Goal: Task Accomplishment & Management: Use online tool/utility

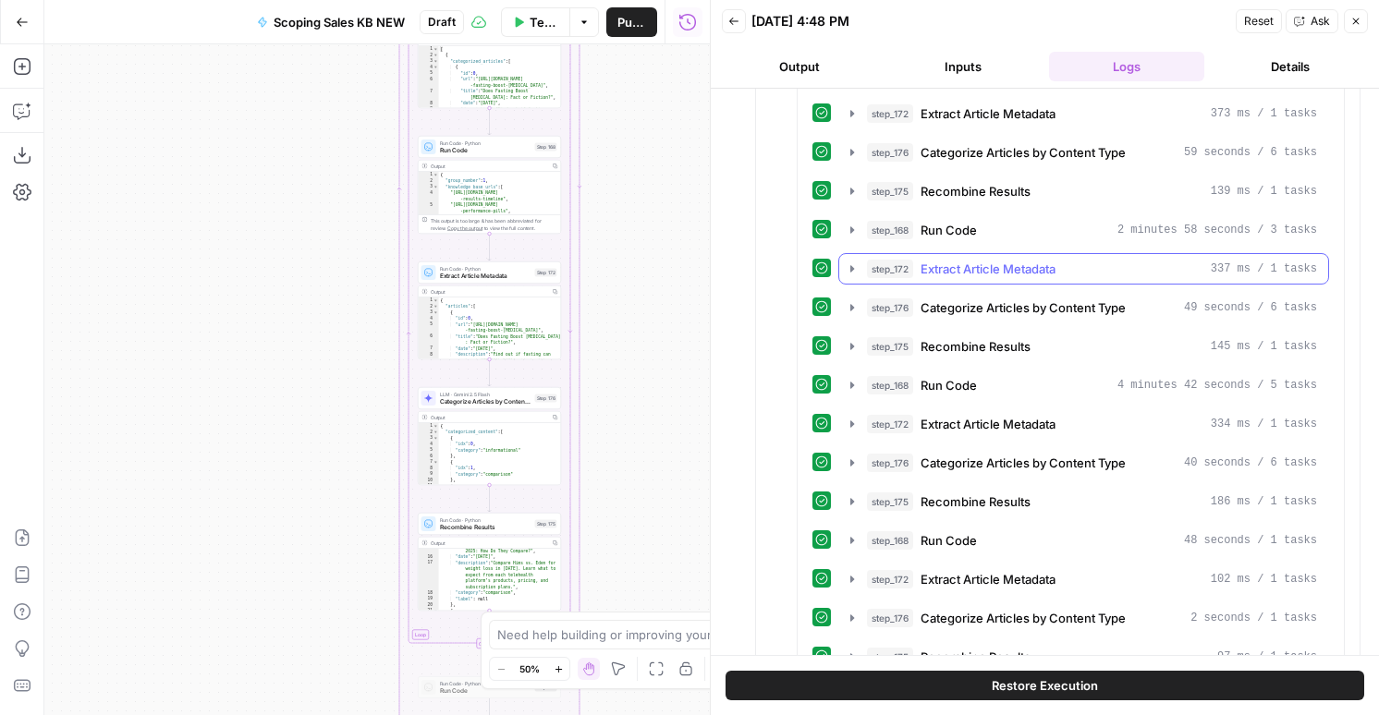
scroll to position [1545, 0]
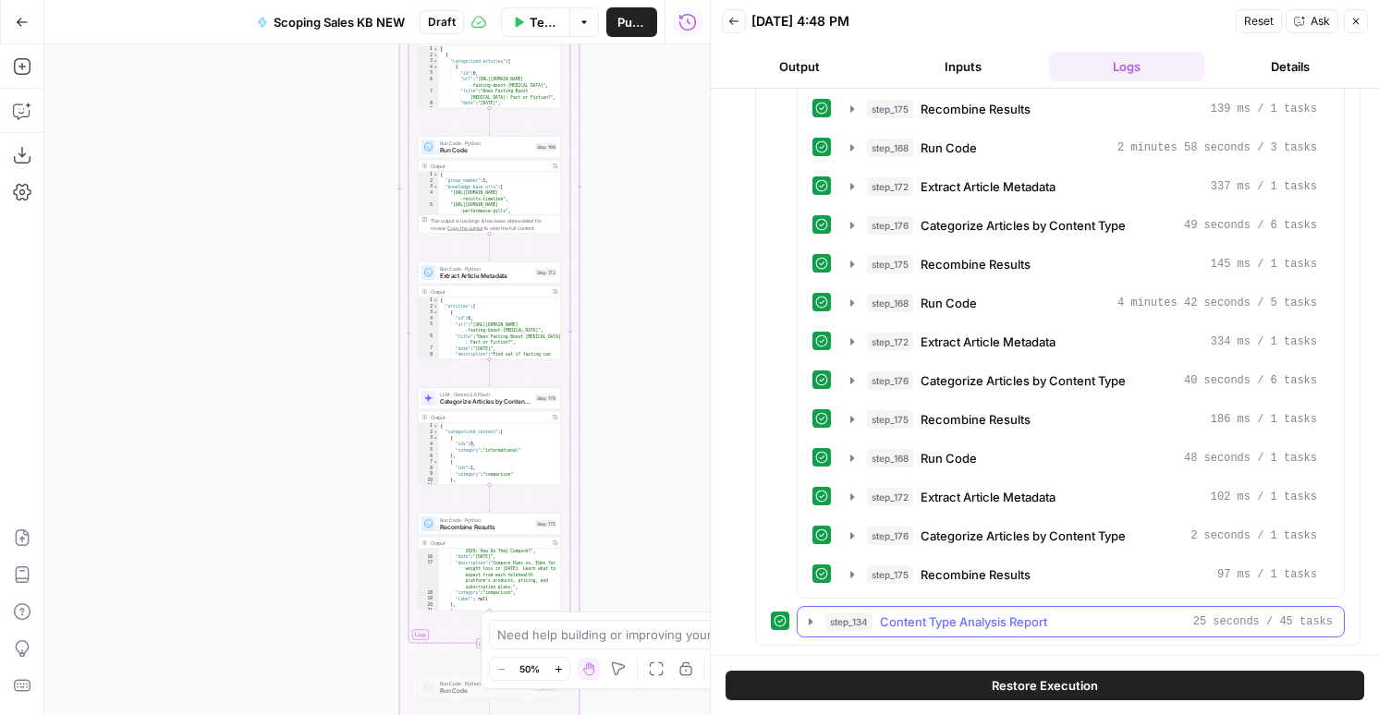
click at [974, 615] on span "Content Type Analysis Report" at bounding box center [963, 622] width 167 height 18
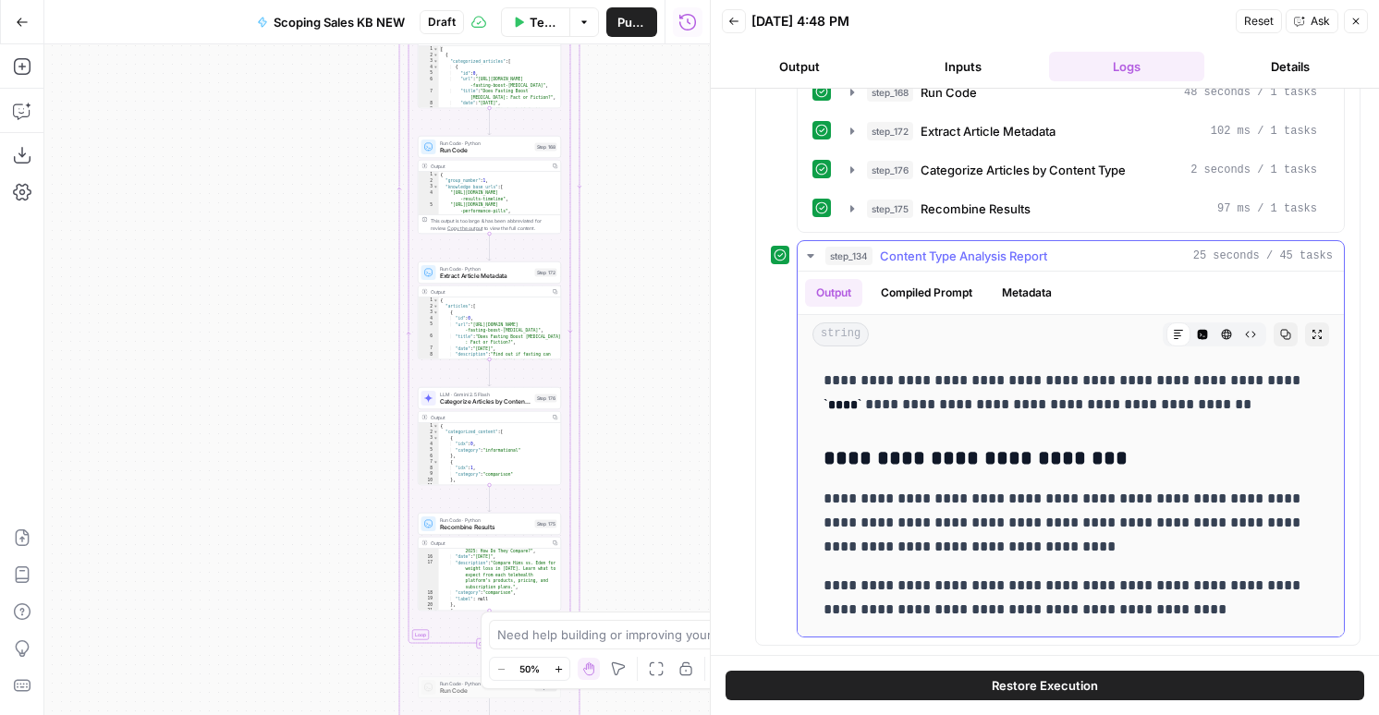
scroll to position [1720, 0]
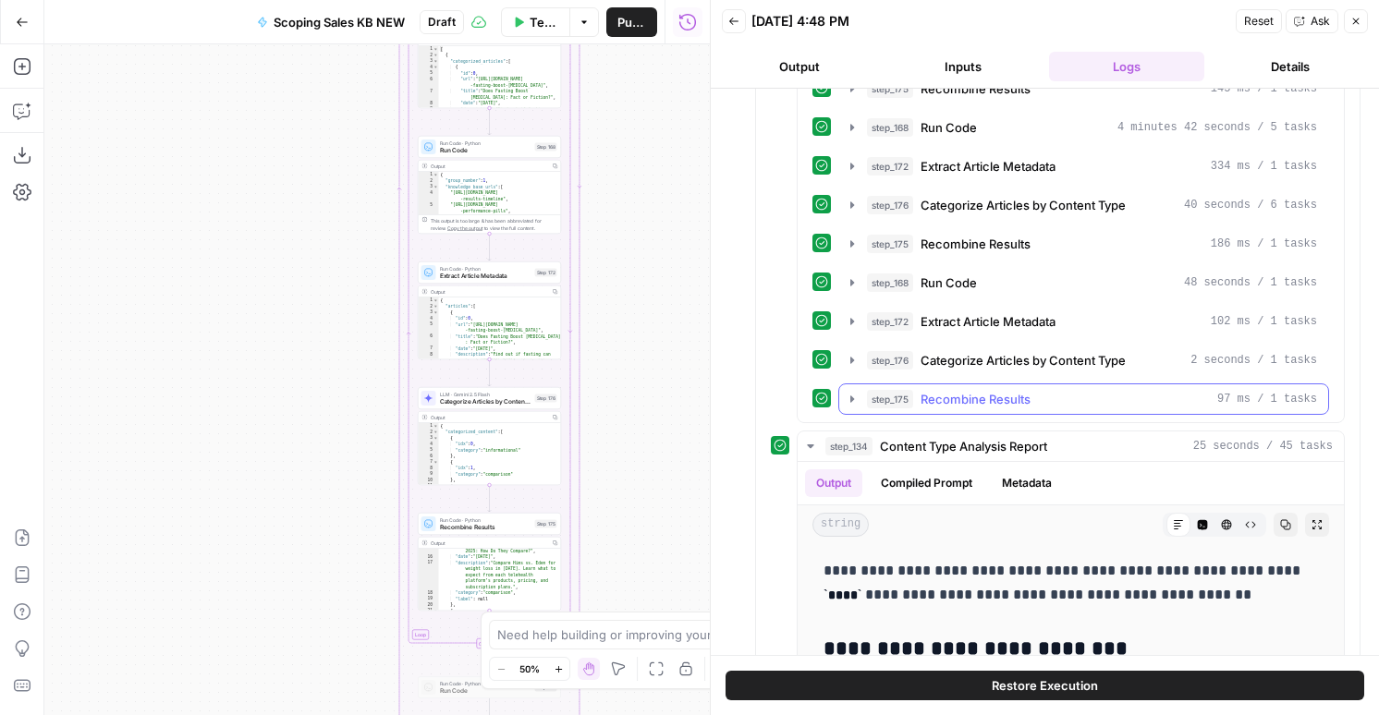
click at [955, 389] on button "step_175 Recombine Results 97 ms / 1 tasks" at bounding box center [1083, 399] width 489 height 30
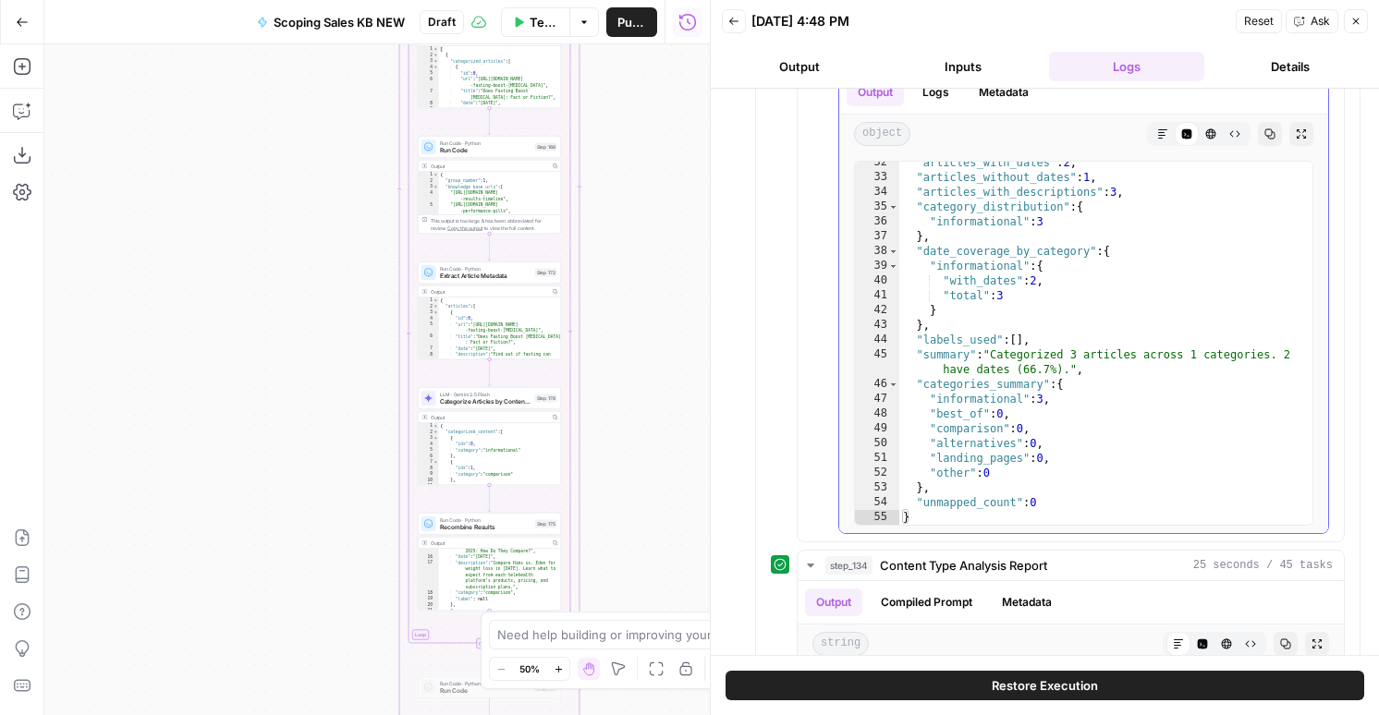
scroll to position [2374, 0]
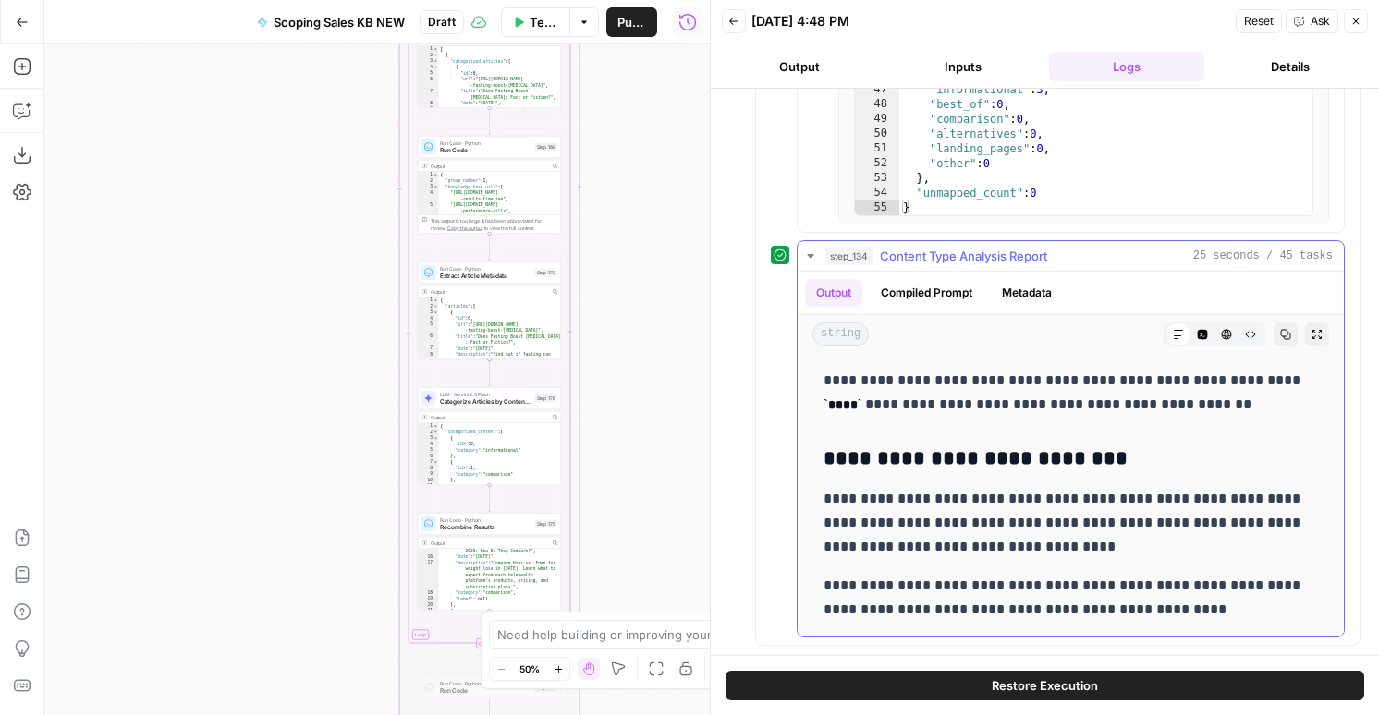
click at [942, 290] on button "Compiled Prompt" at bounding box center [926, 293] width 114 height 28
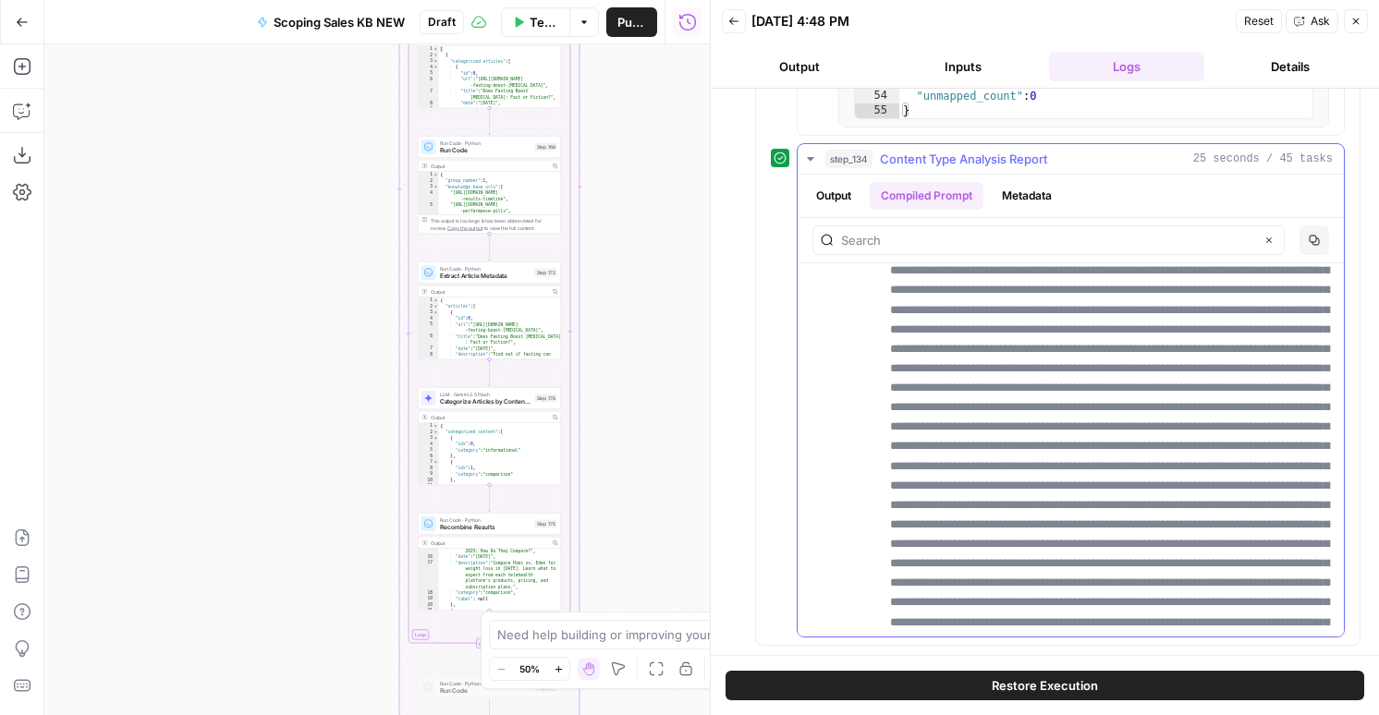
scroll to position [3117, 0]
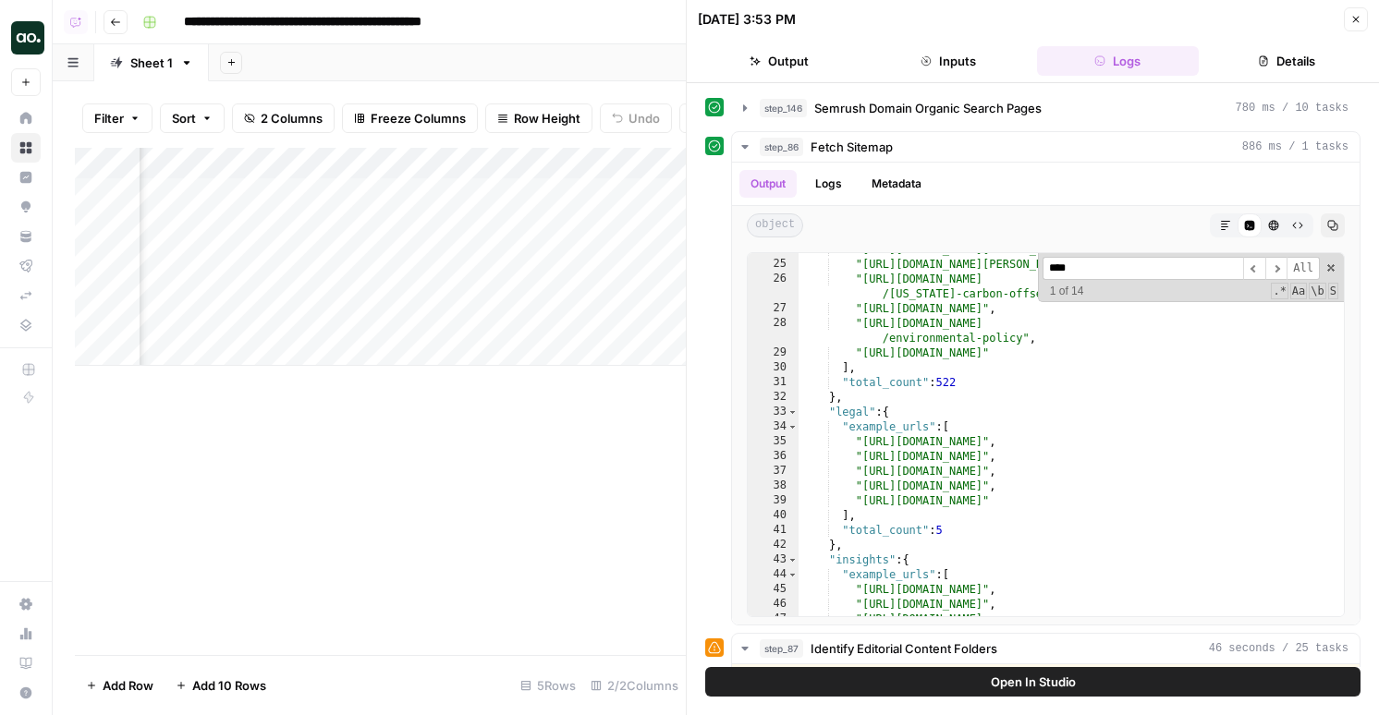
scroll to position [1145, 0]
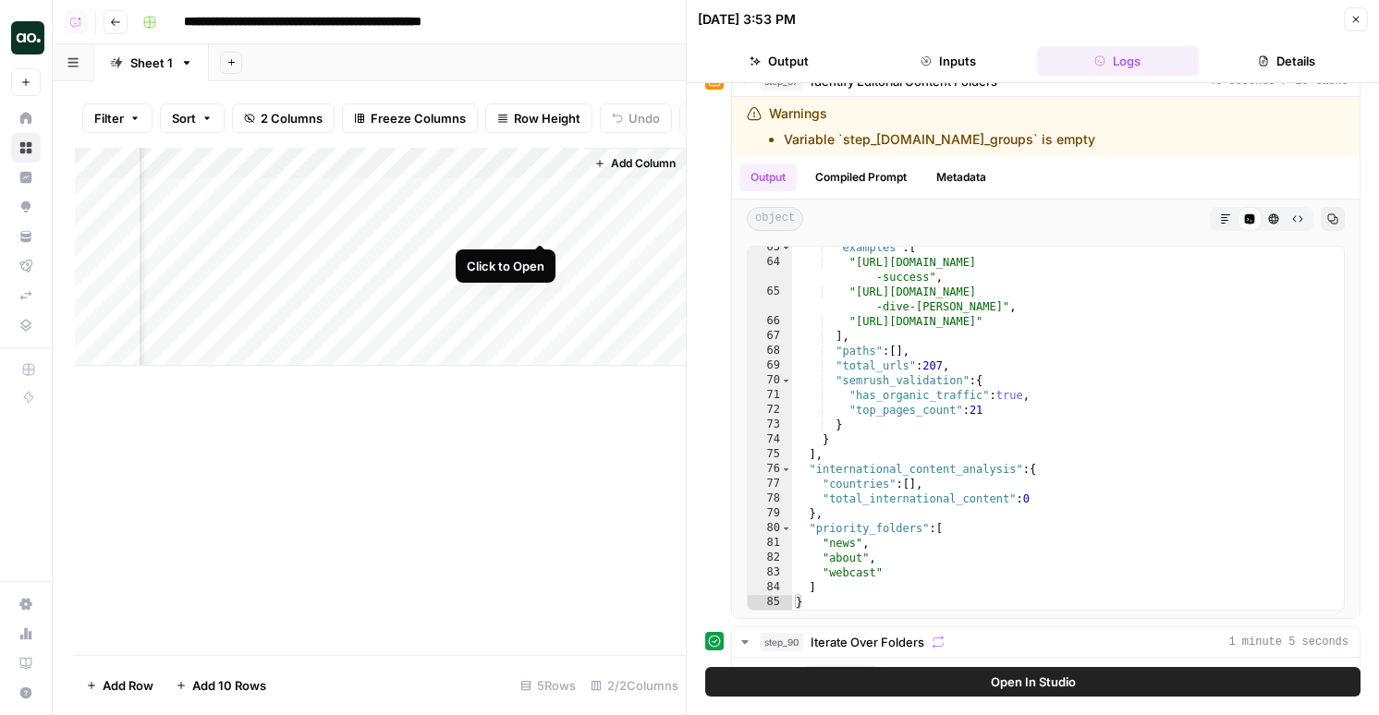
click at [541, 222] on div "Add Column" at bounding box center [380, 257] width 611 height 218
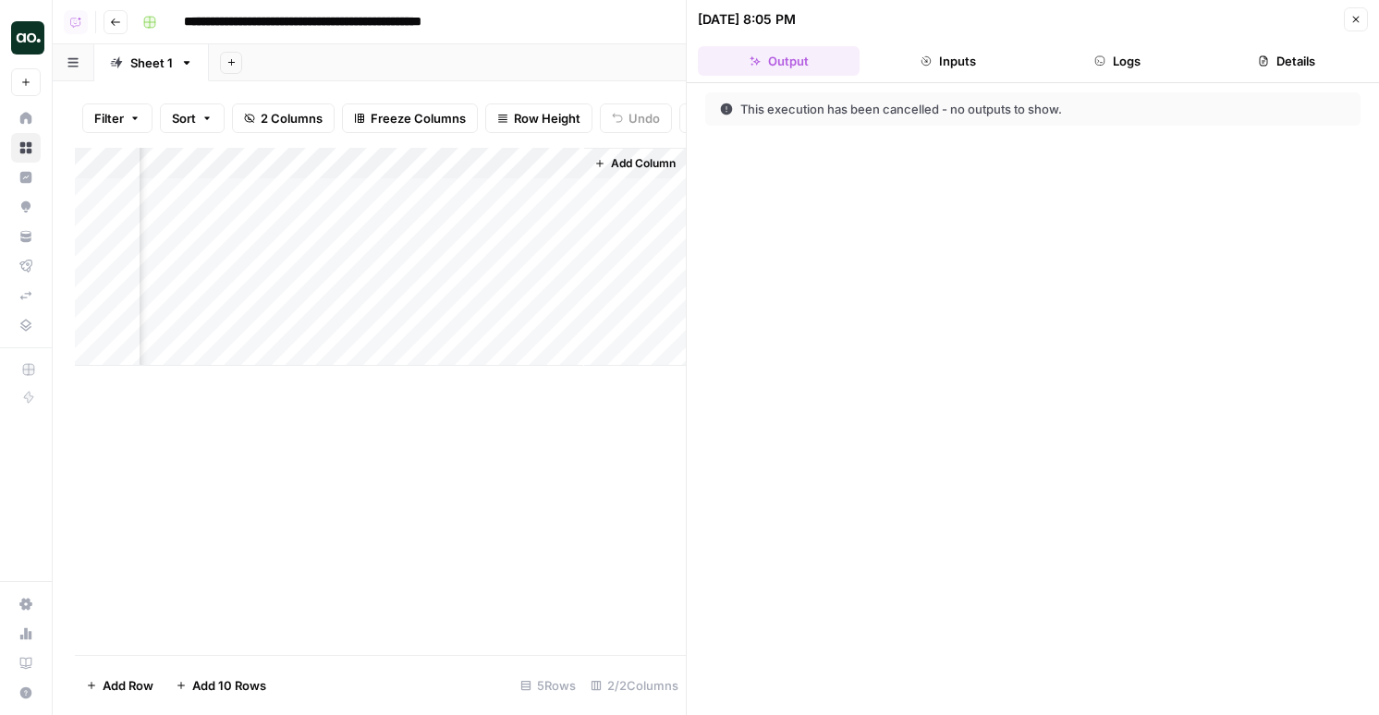
click at [1081, 65] on button "Logs" at bounding box center [1118, 61] width 162 height 30
click at [991, 74] on button "Inputs" at bounding box center [948, 61] width 162 height 30
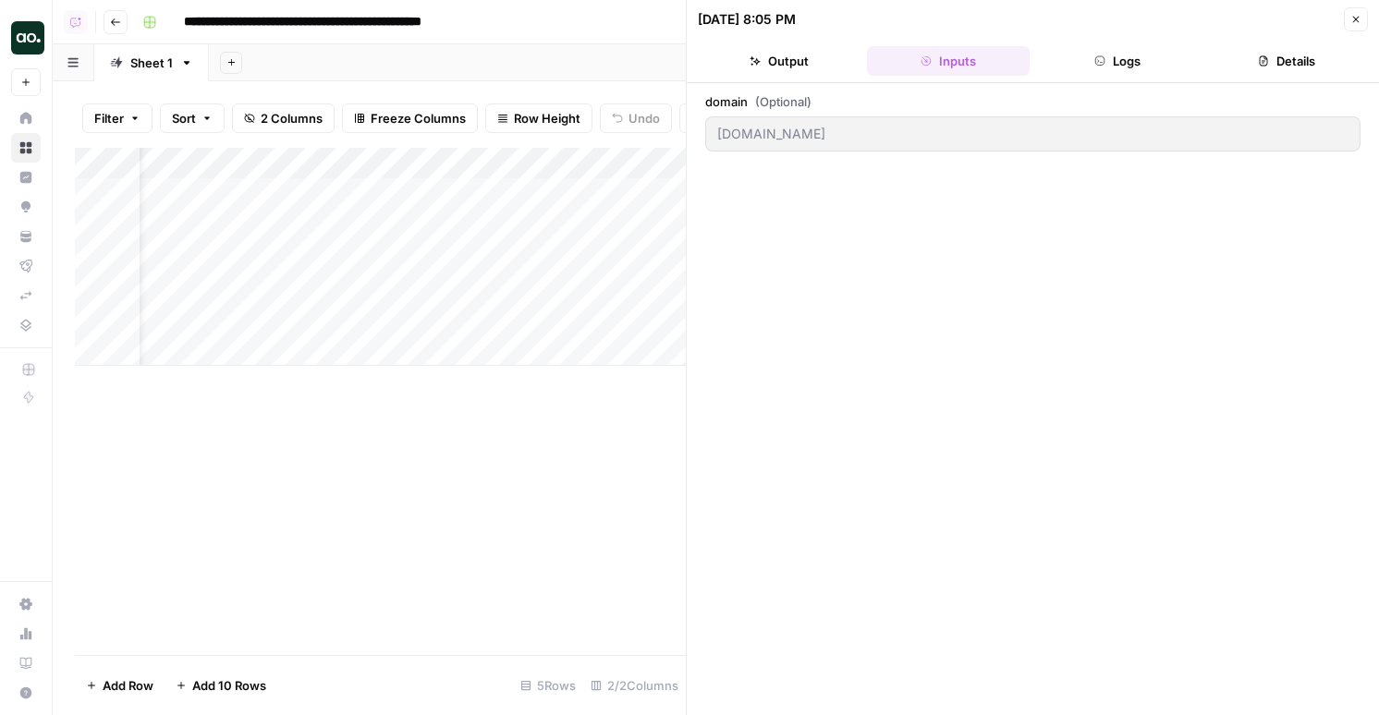
scroll to position [0, 109]
click at [624, 227] on div "Add Column" at bounding box center [380, 257] width 611 height 218
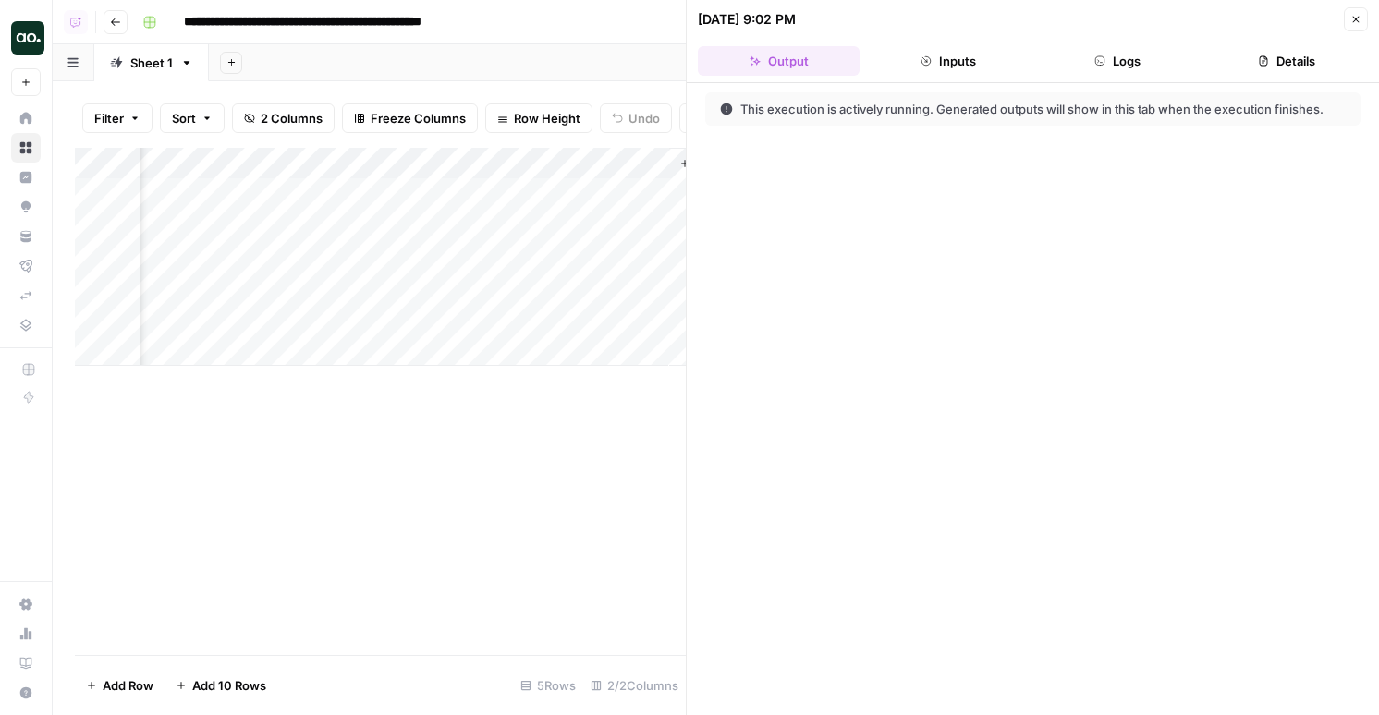
click at [1261, 48] on button "Details" at bounding box center [1287, 61] width 162 height 30
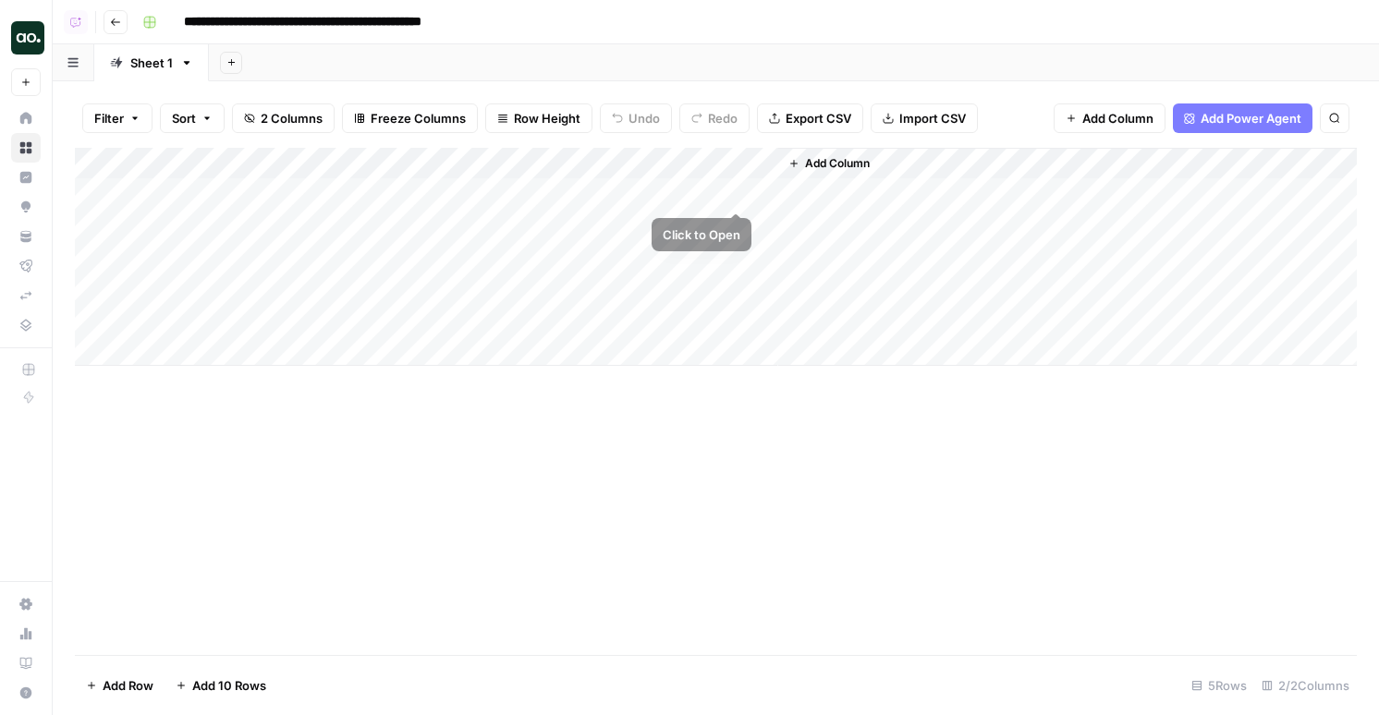
click at [735, 196] on div "Add Column" at bounding box center [716, 257] width 1282 height 218
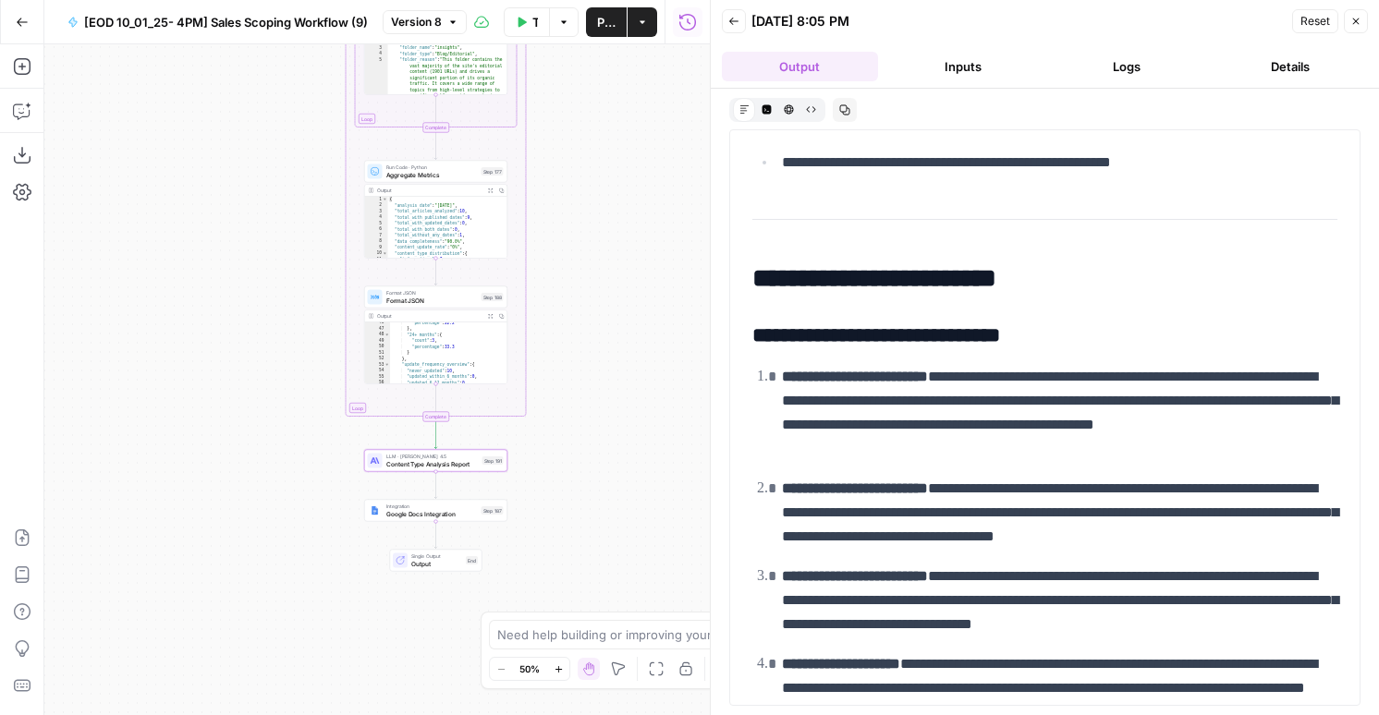
scroll to position [1122, 0]
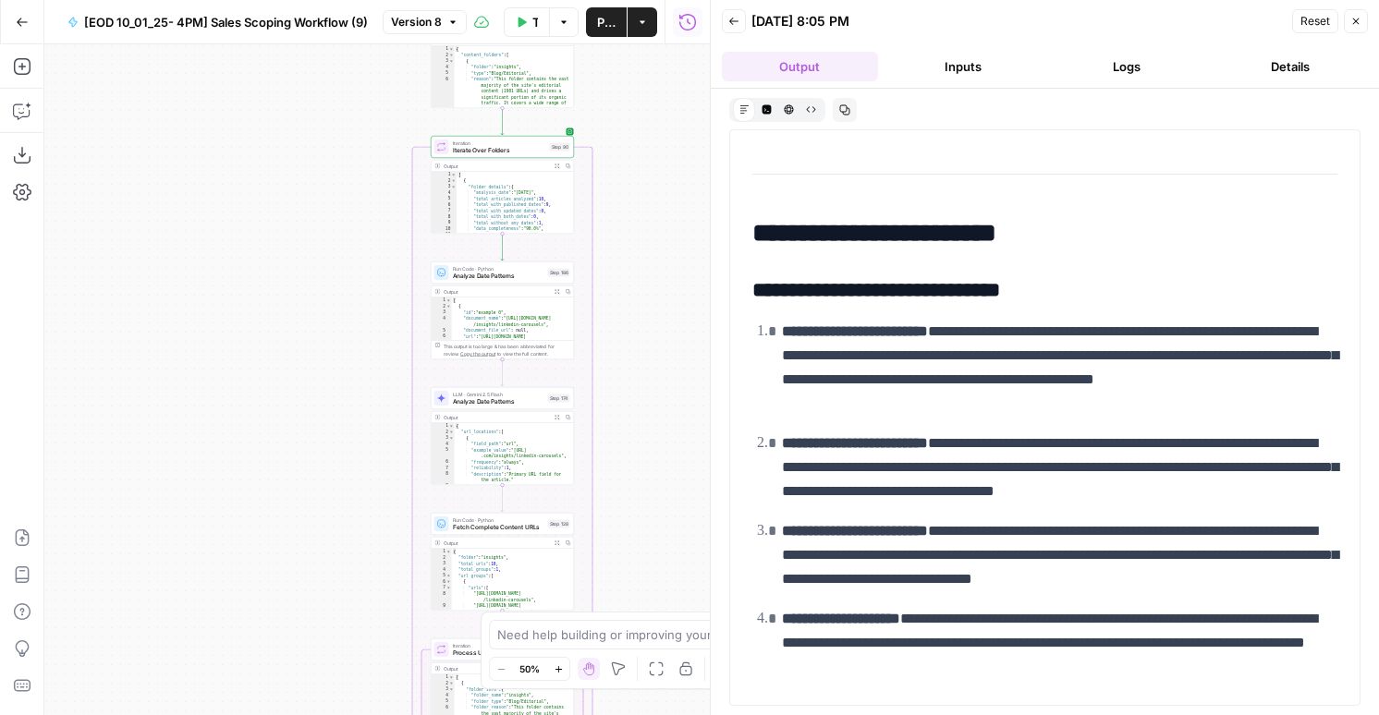
click at [518, 538] on div "Output Expand Output Copy" at bounding box center [502, 544] width 142 height 12
click at [518, 533] on div "Run Code · Python Fetch Complete Content URLs Step 128 Copy step Delete step Ad…" at bounding box center [502, 524] width 143 height 22
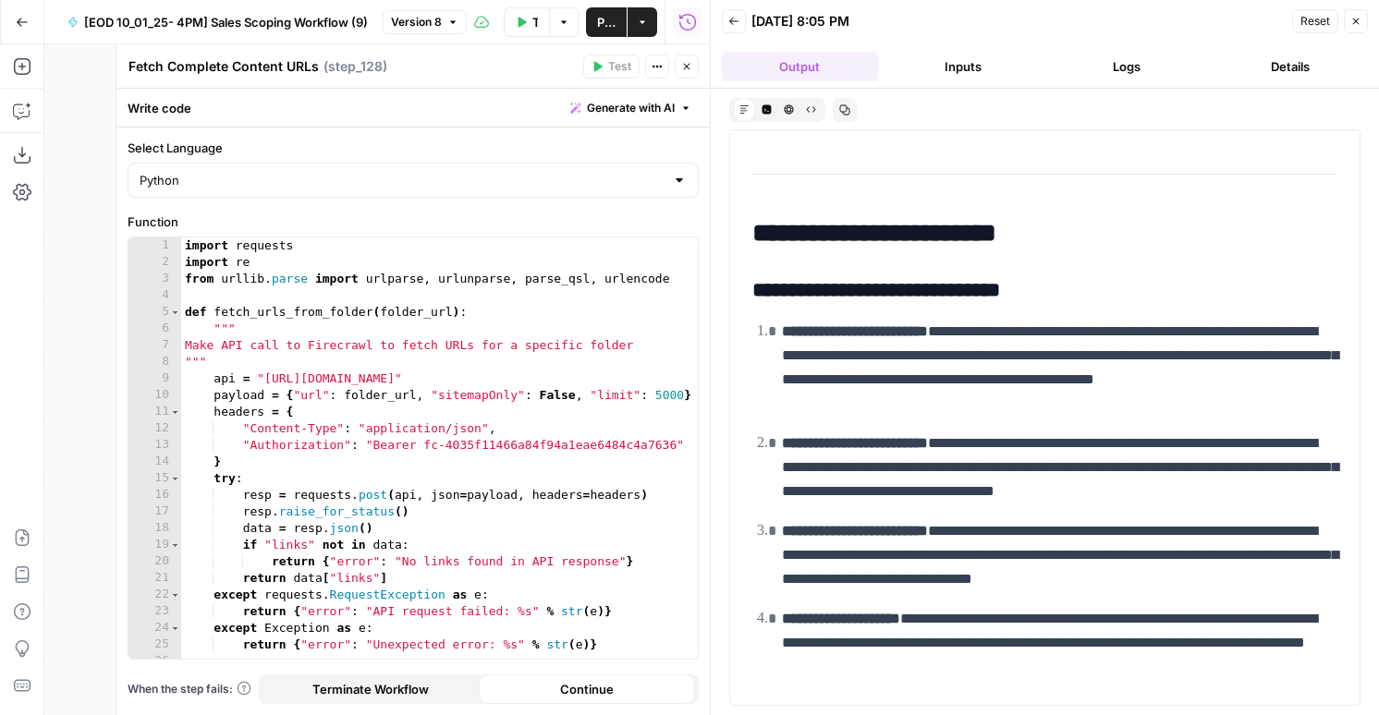
click at [685, 59] on button "Close" at bounding box center [686, 67] width 24 height 24
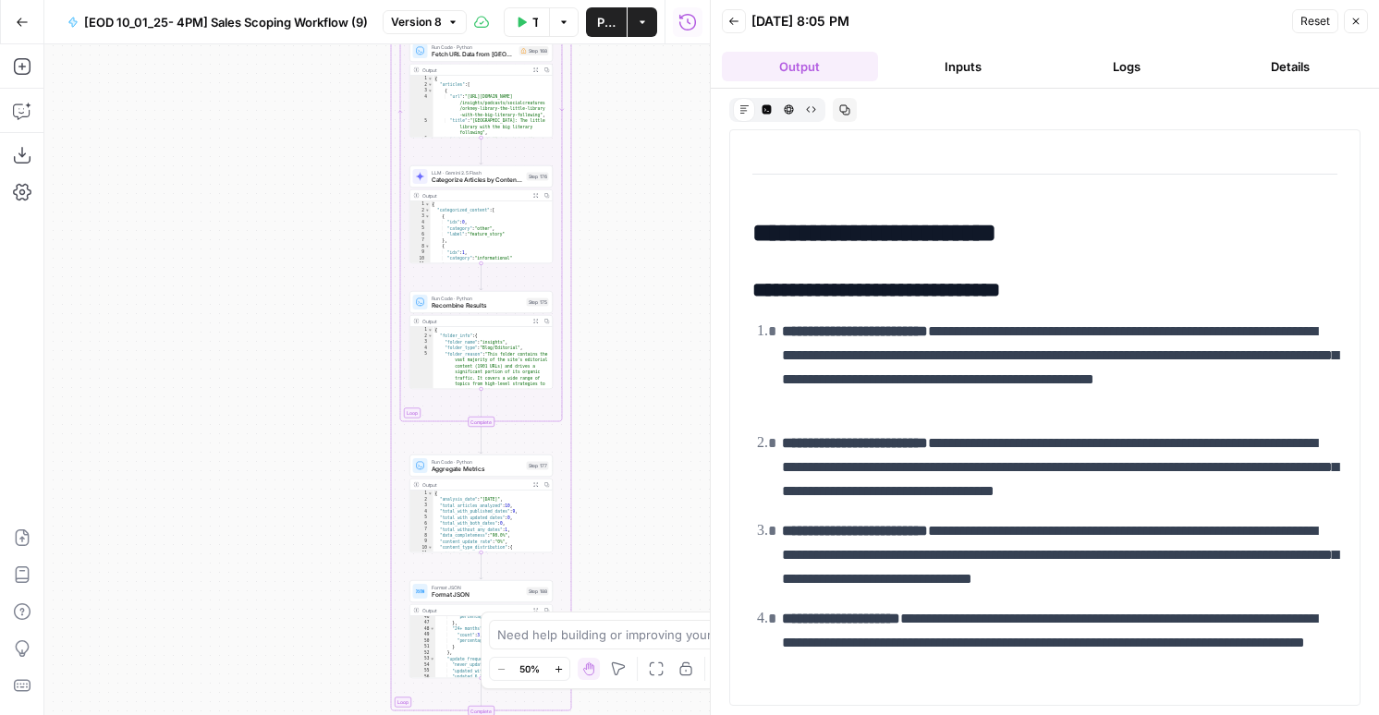
click at [599, 21] on span "Publish" at bounding box center [606, 22] width 18 height 18
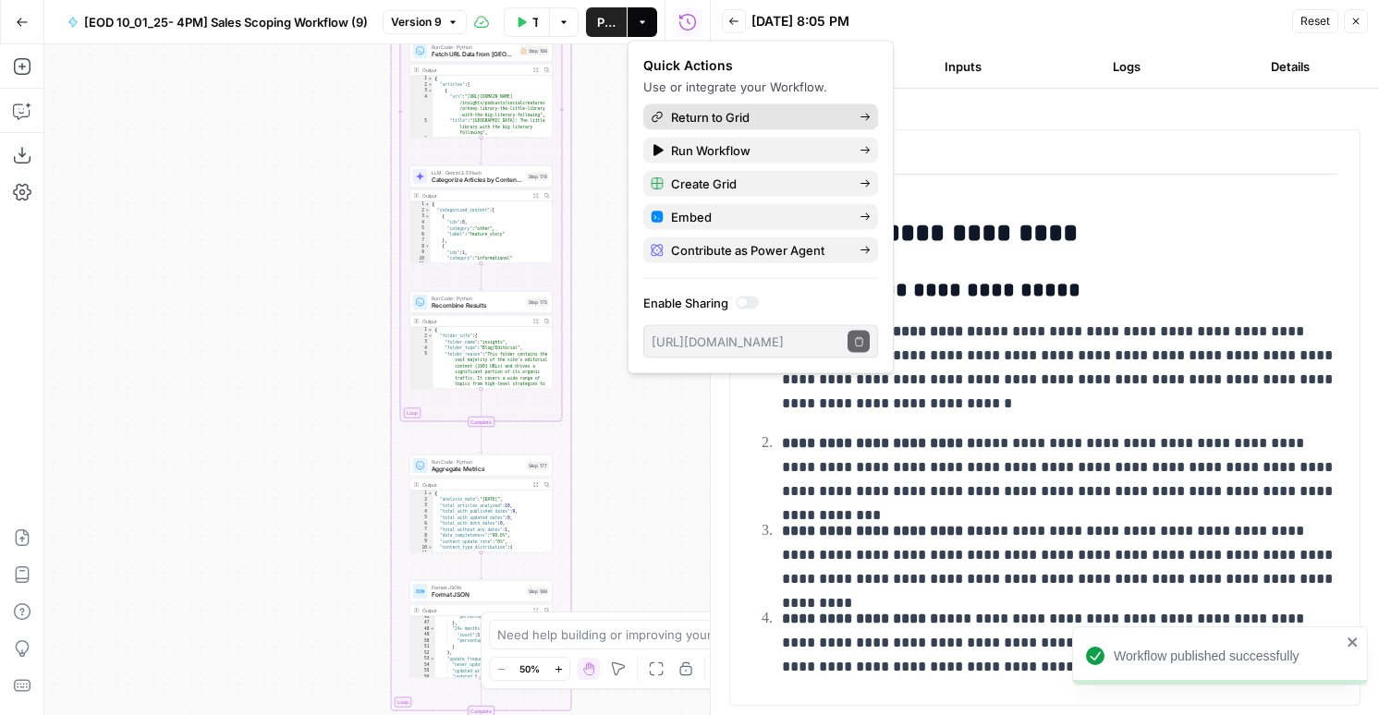
click at [765, 122] on span "Return to Grid" at bounding box center [758, 117] width 174 height 18
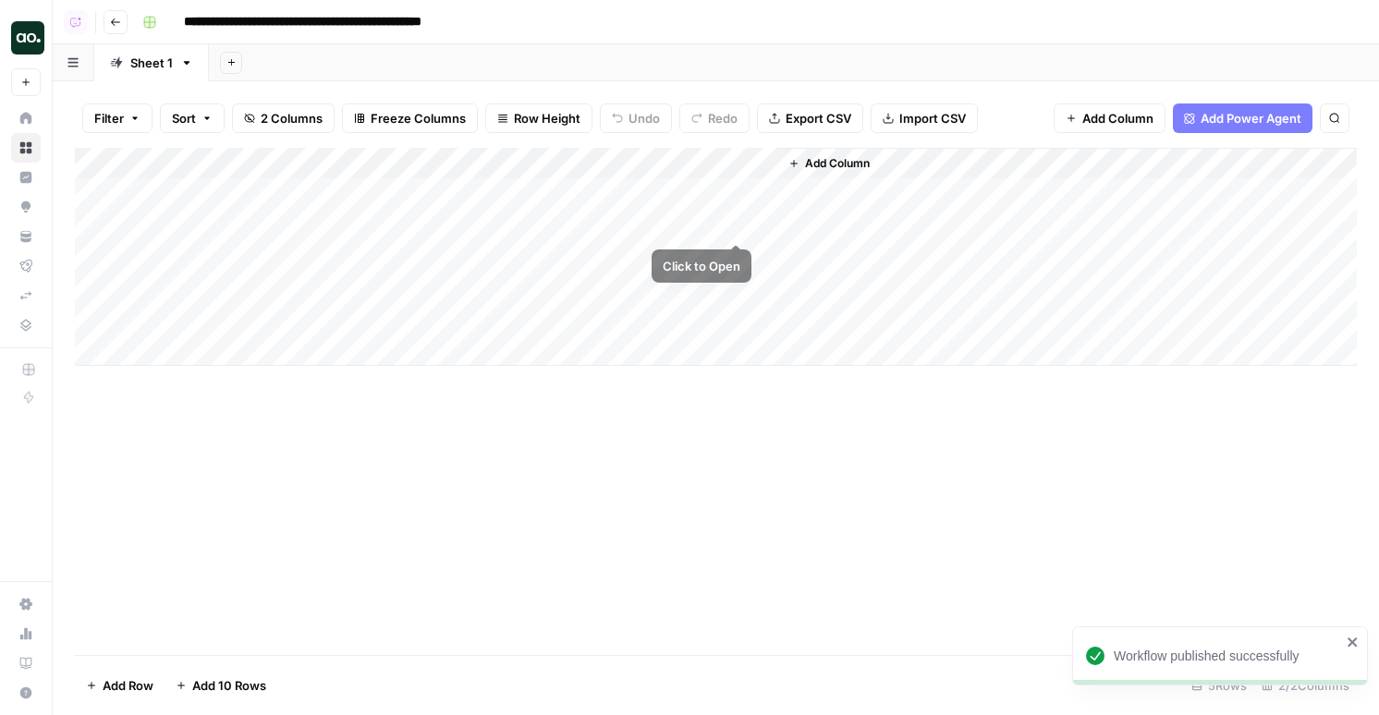
click at [738, 229] on div "Add Column" at bounding box center [716, 257] width 1282 height 218
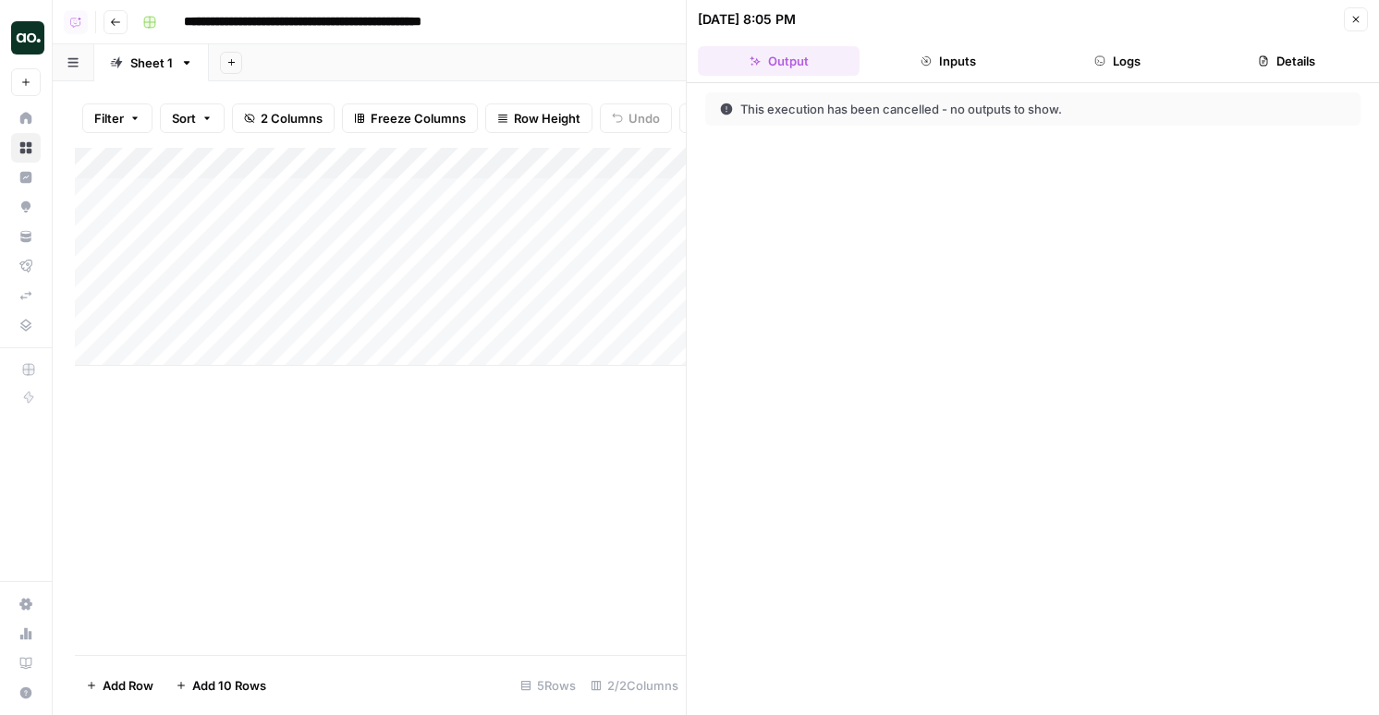
click at [1256, 59] on button "Details" at bounding box center [1287, 61] width 162 height 30
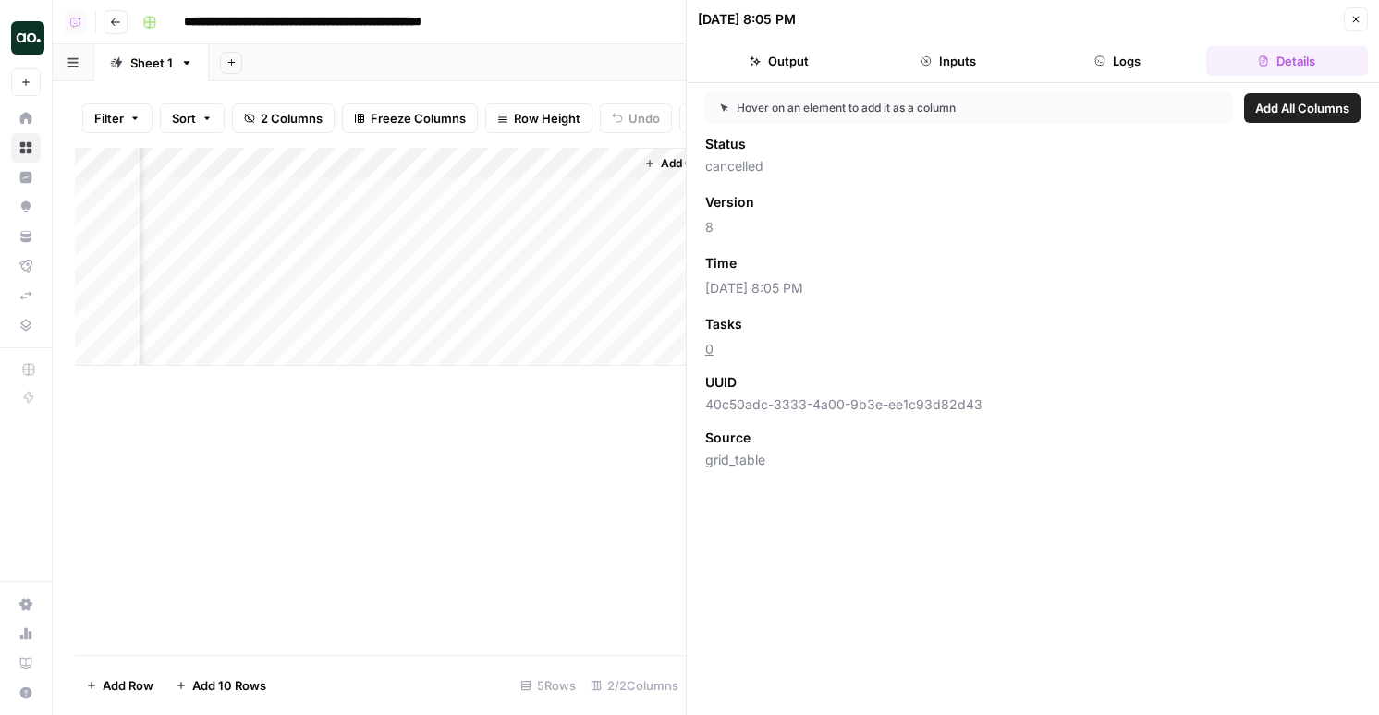
scroll to position [0, 147]
click at [612, 225] on div "Add Column" at bounding box center [380, 257] width 611 height 218
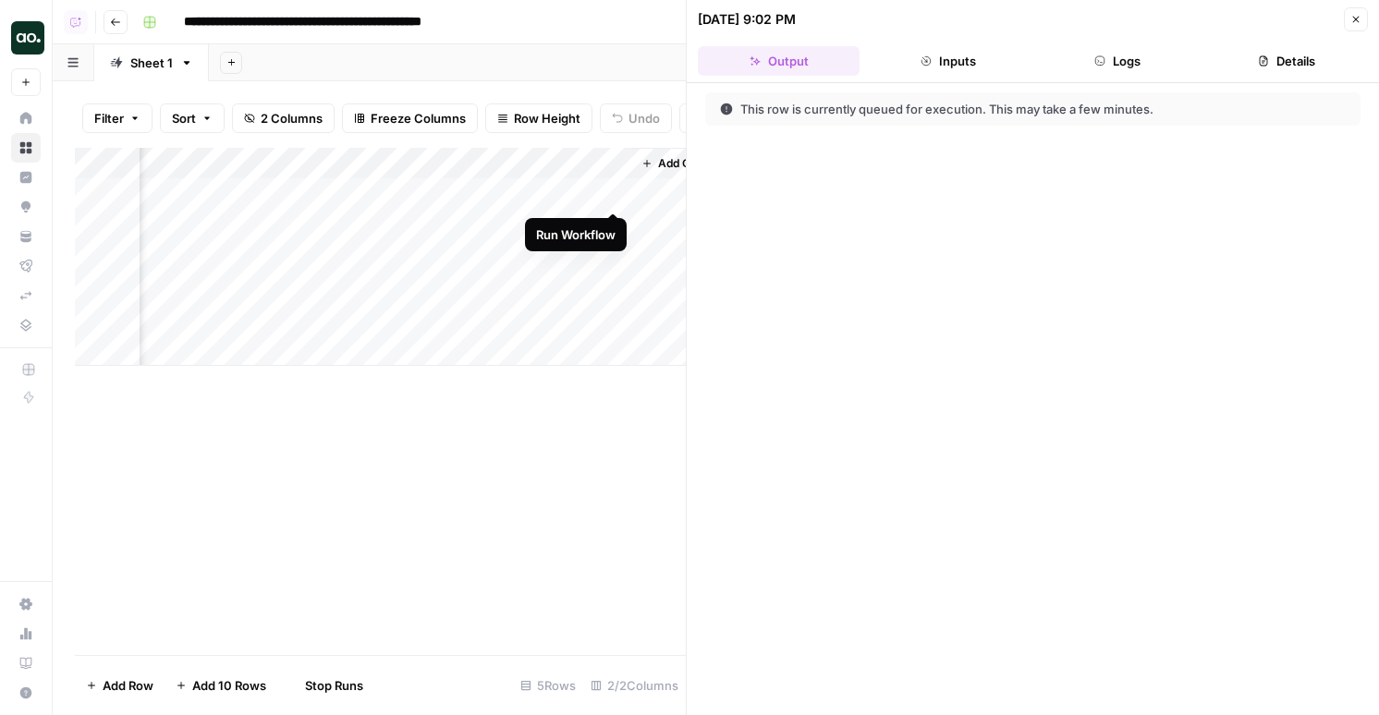
click at [616, 188] on div "Add Column" at bounding box center [380, 257] width 611 height 218
drag, startPoint x: 616, startPoint y: 188, endPoint x: 613, endPoint y: 134, distance: 54.6
click at [613, 136] on div "Filter Sort 2 Columns Freeze Columns Row Height Undo Redo Export CSV Import CSV…" at bounding box center [369, 398] width 633 height 634
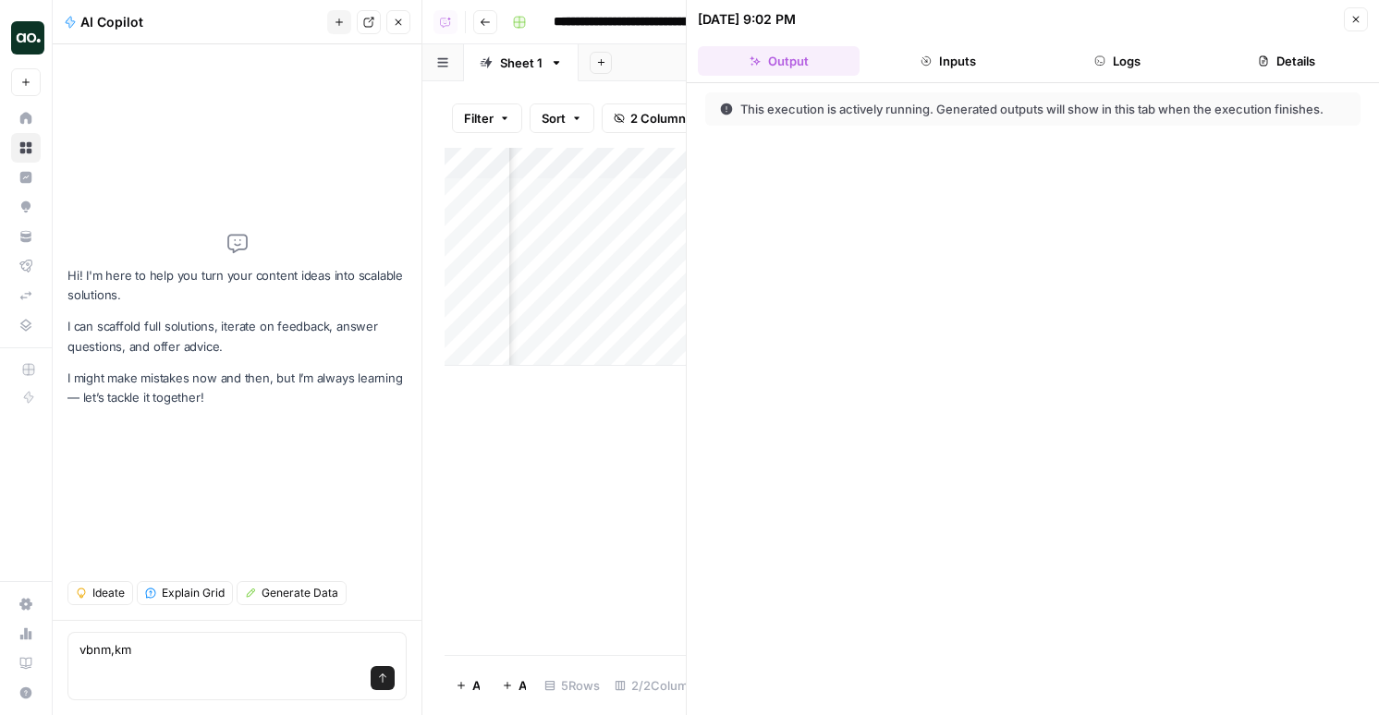
type textarea "vbnm,km"
click at [1120, 52] on button "Logs" at bounding box center [1118, 61] width 162 height 30
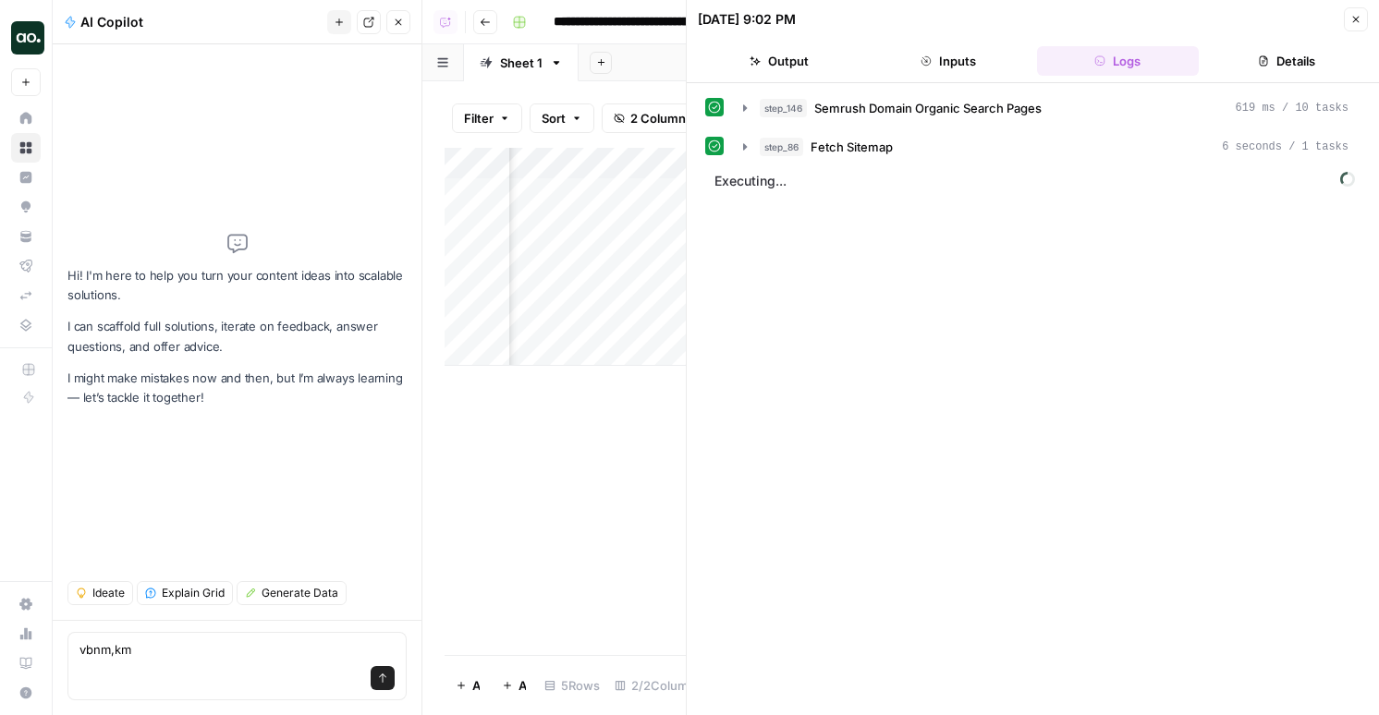
click at [1367, 11] on button "Close" at bounding box center [1355, 19] width 24 height 24
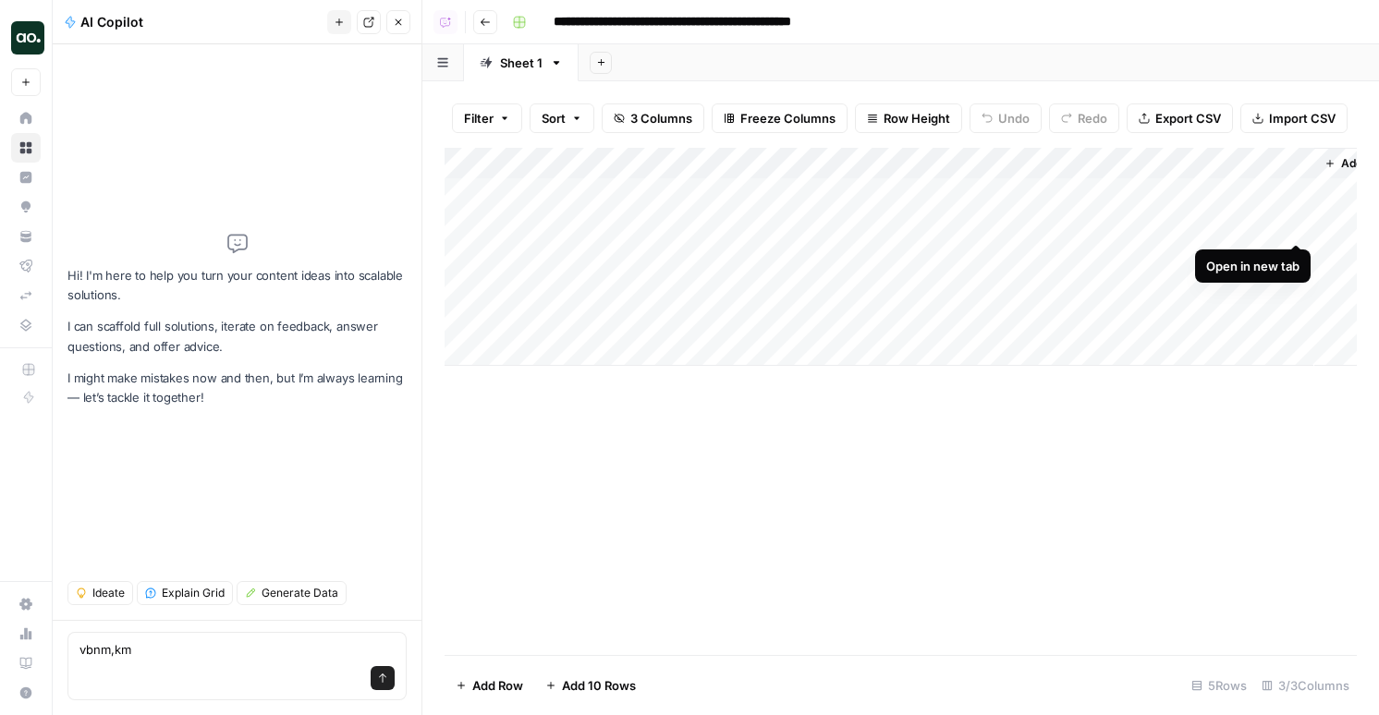
click at [1298, 225] on div "Add Column" at bounding box center [900, 257] width 912 height 218
click at [1102, 159] on div "Add Column" at bounding box center [900, 257] width 912 height 218
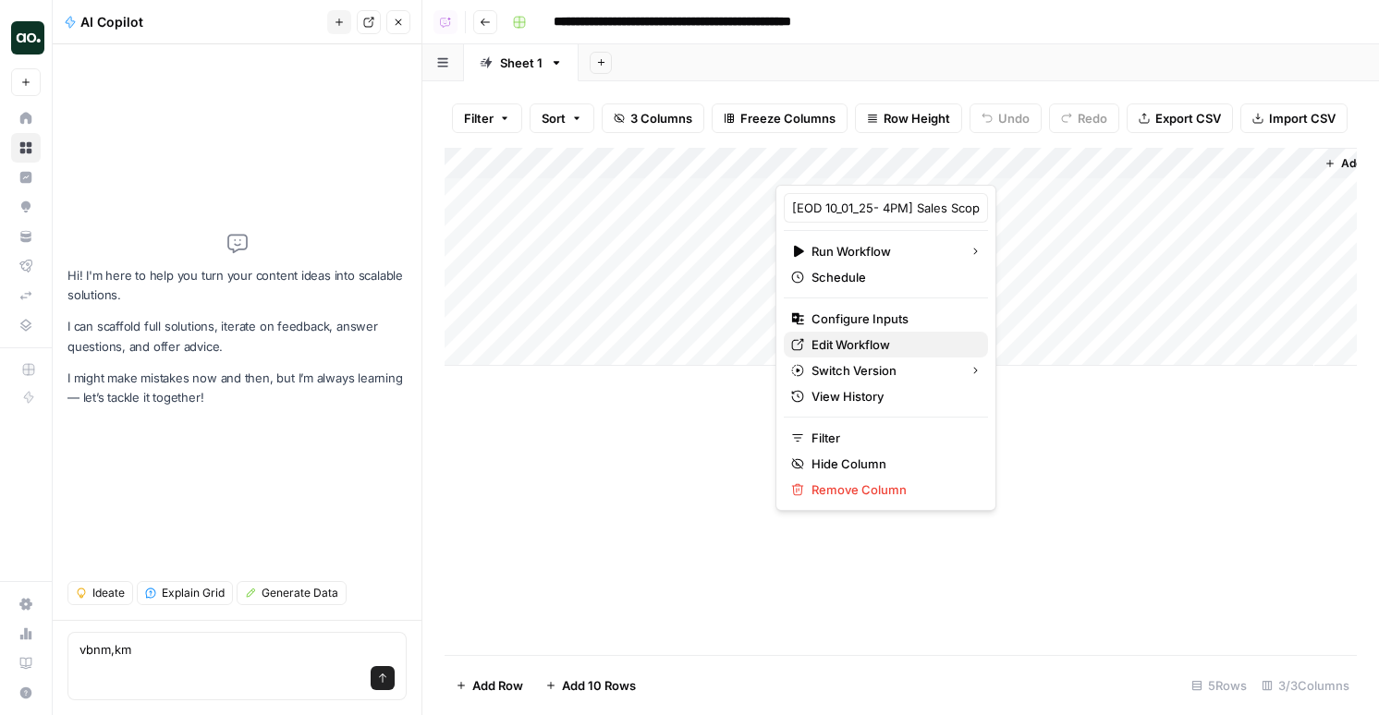
click at [845, 347] on span "Edit Workflow" at bounding box center [892, 344] width 162 height 18
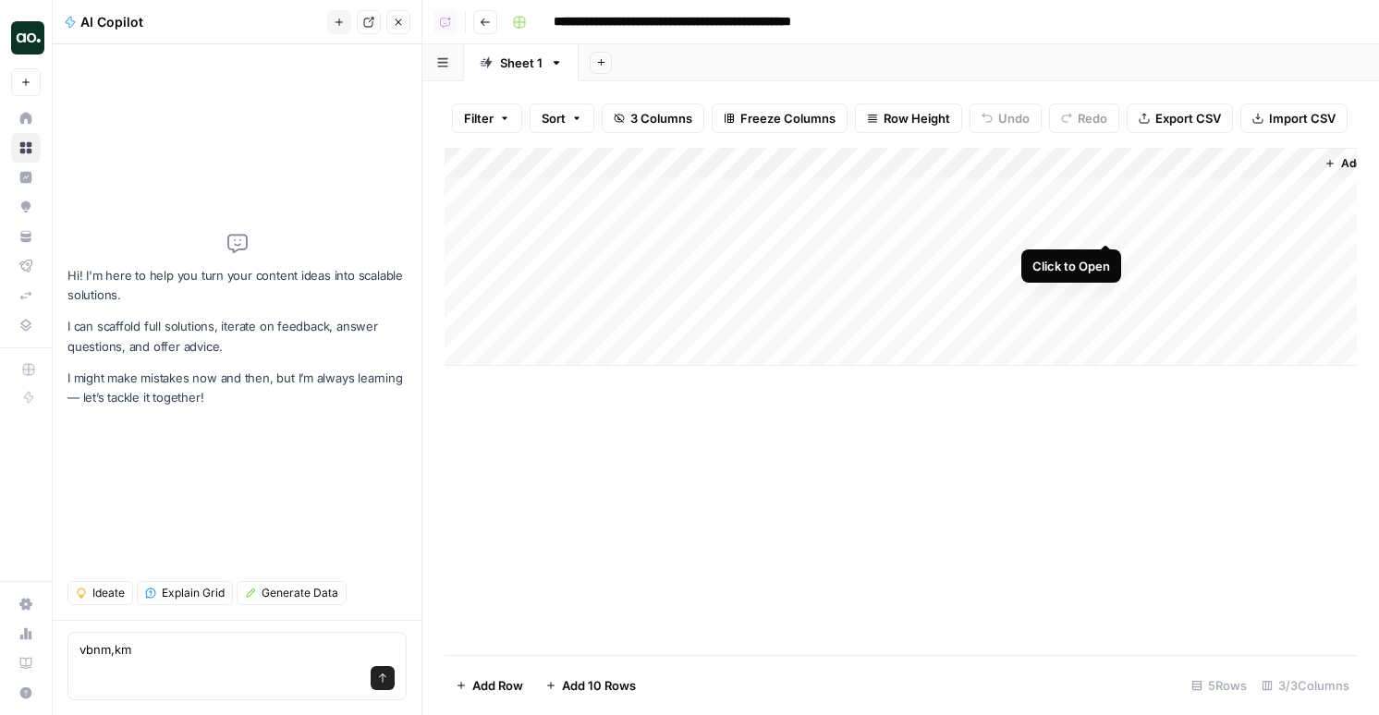
click at [1102, 225] on div "Add Column" at bounding box center [900, 257] width 912 height 218
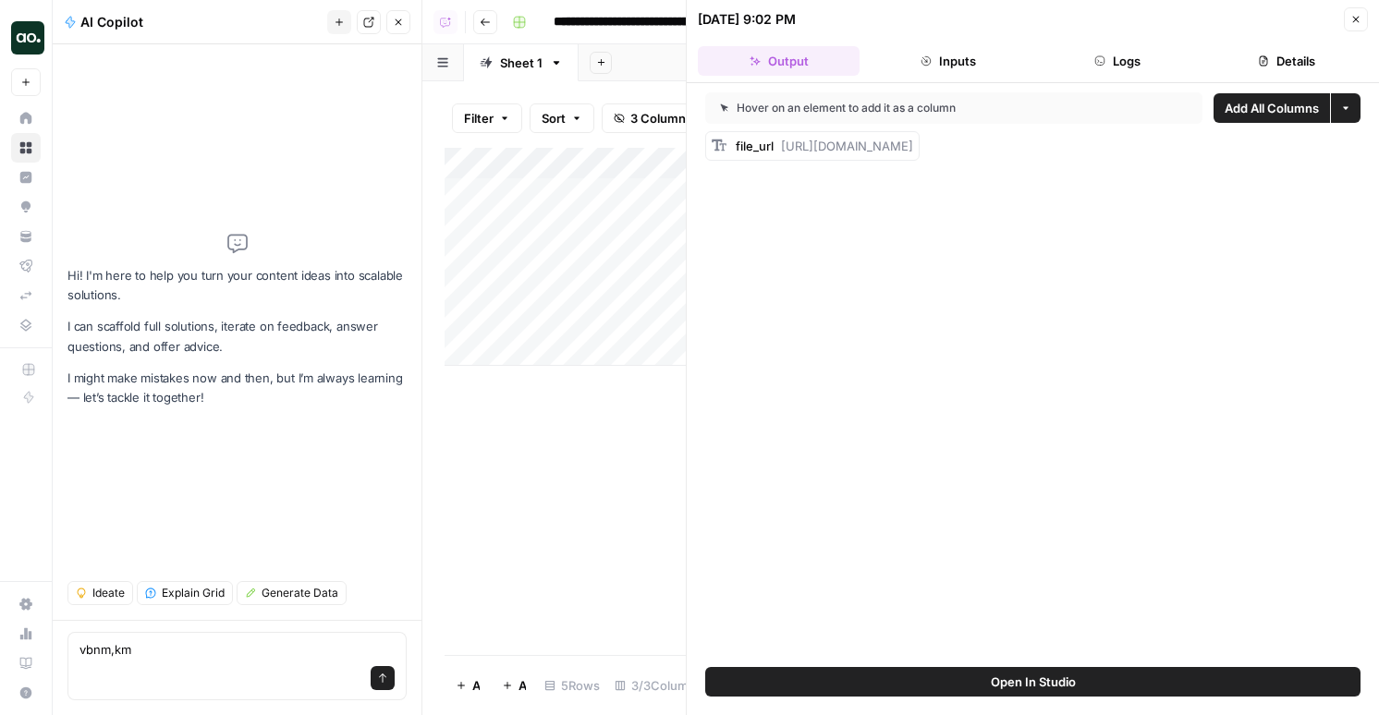
click at [1255, 69] on button "Details" at bounding box center [1287, 61] width 162 height 30
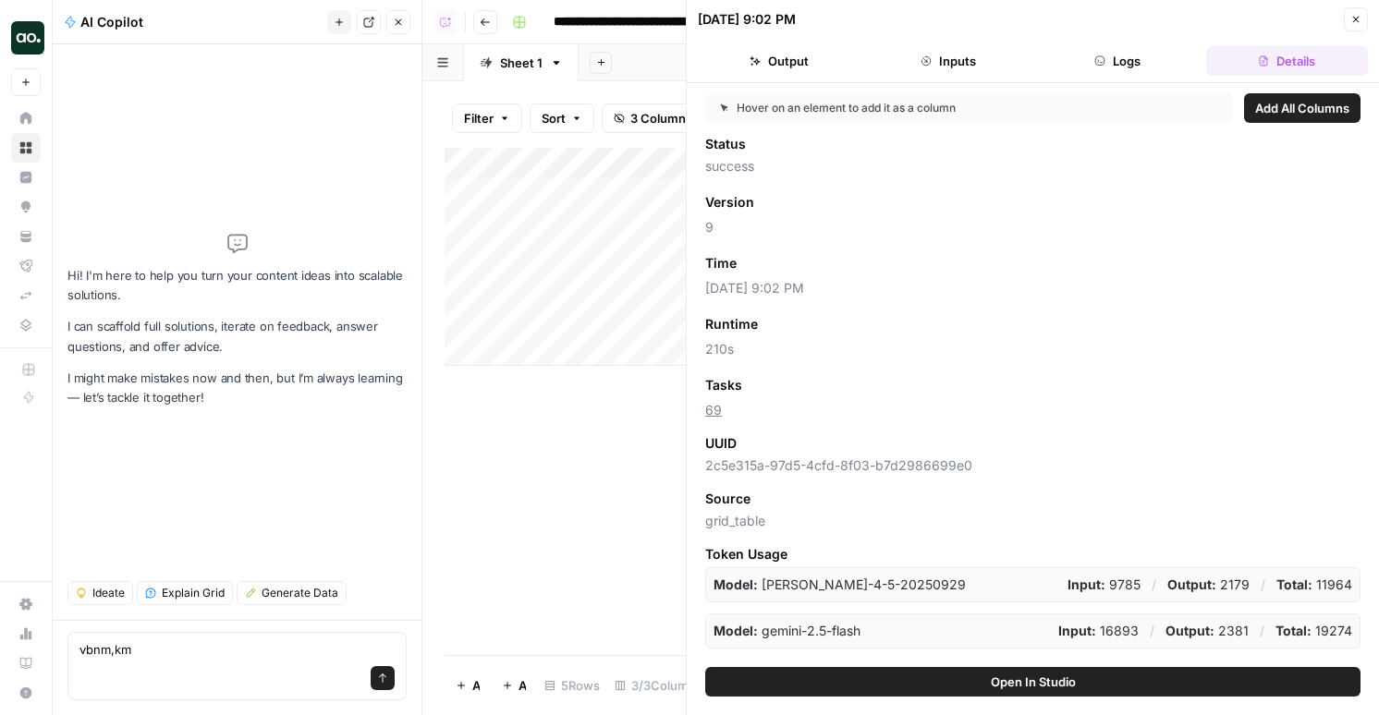
click at [1102, 55] on button "Logs" at bounding box center [1118, 61] width 162 height 30
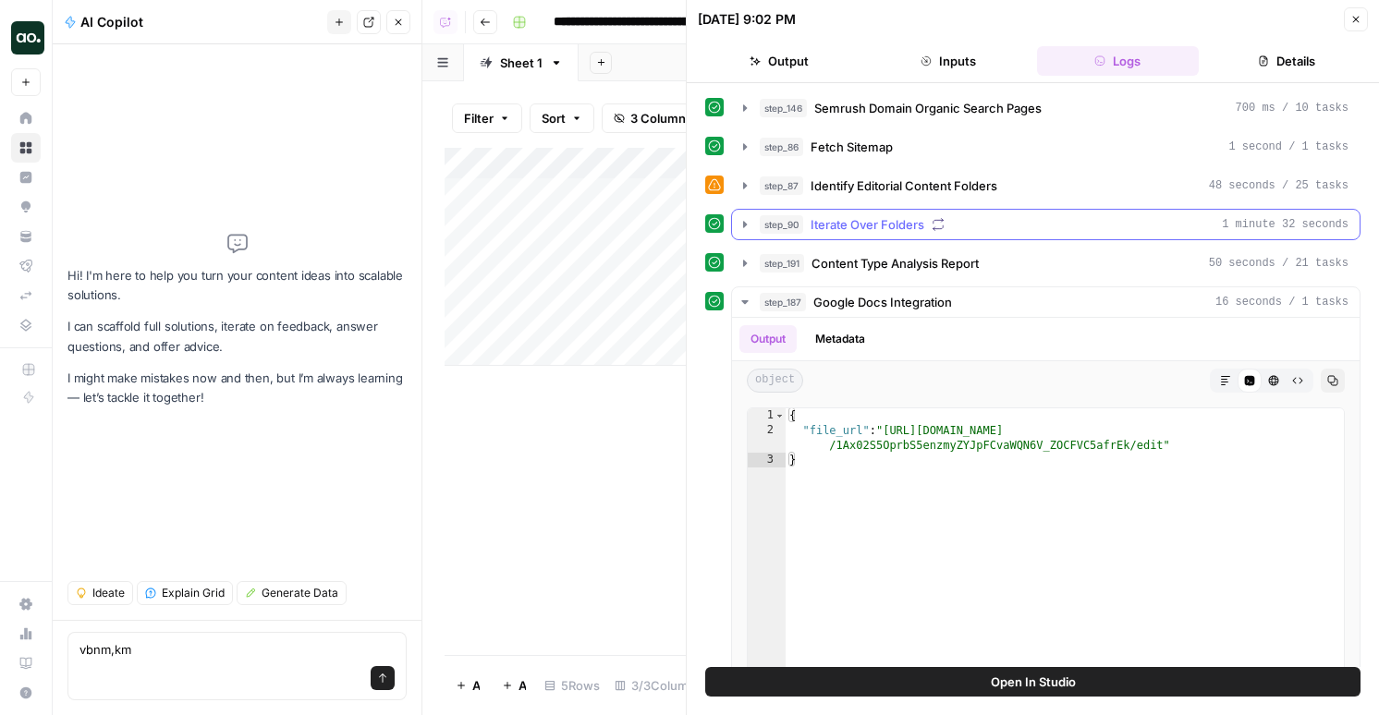
click at [907, 211] on button "step_90 Iterate Over Folders 1 minute 32 seconds" at bounding box center [1045, 225] width 627 height 30
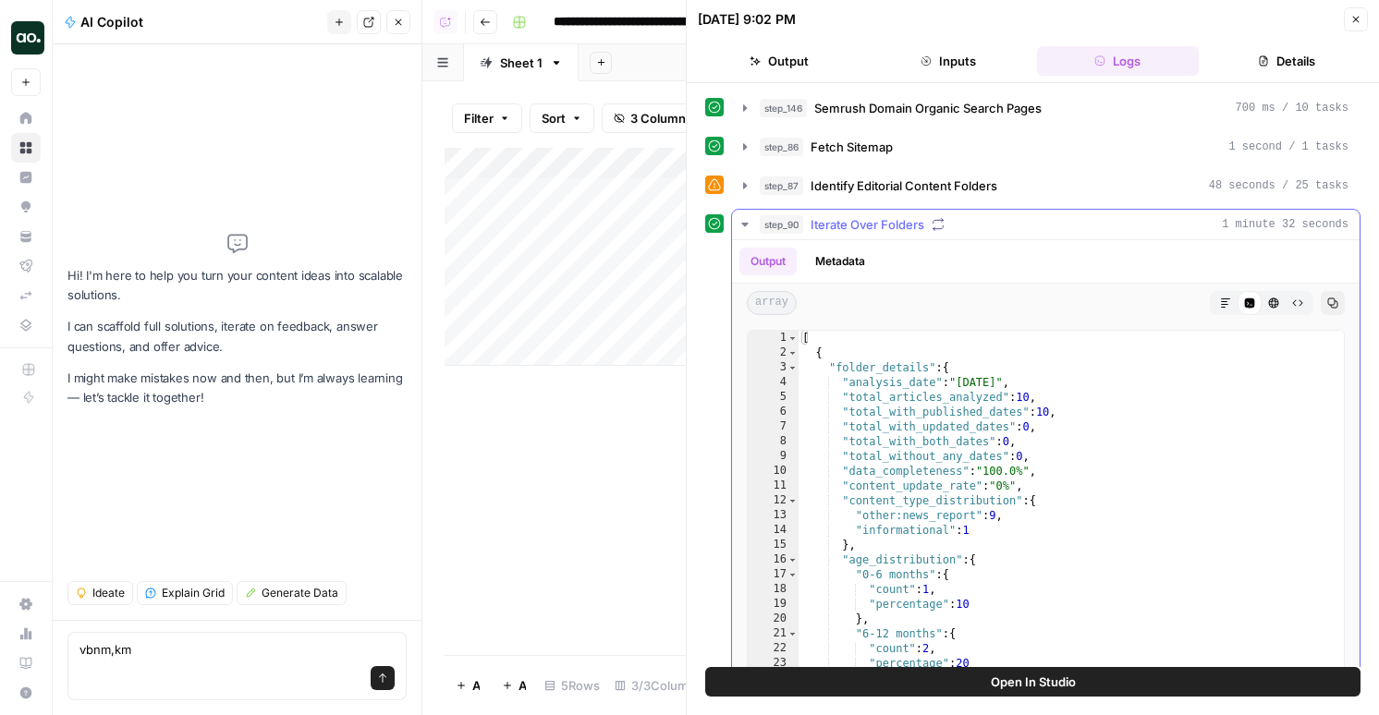
click at [851, 253] on button "Metadata" at bounding box center [840, 262] width 72 height 28
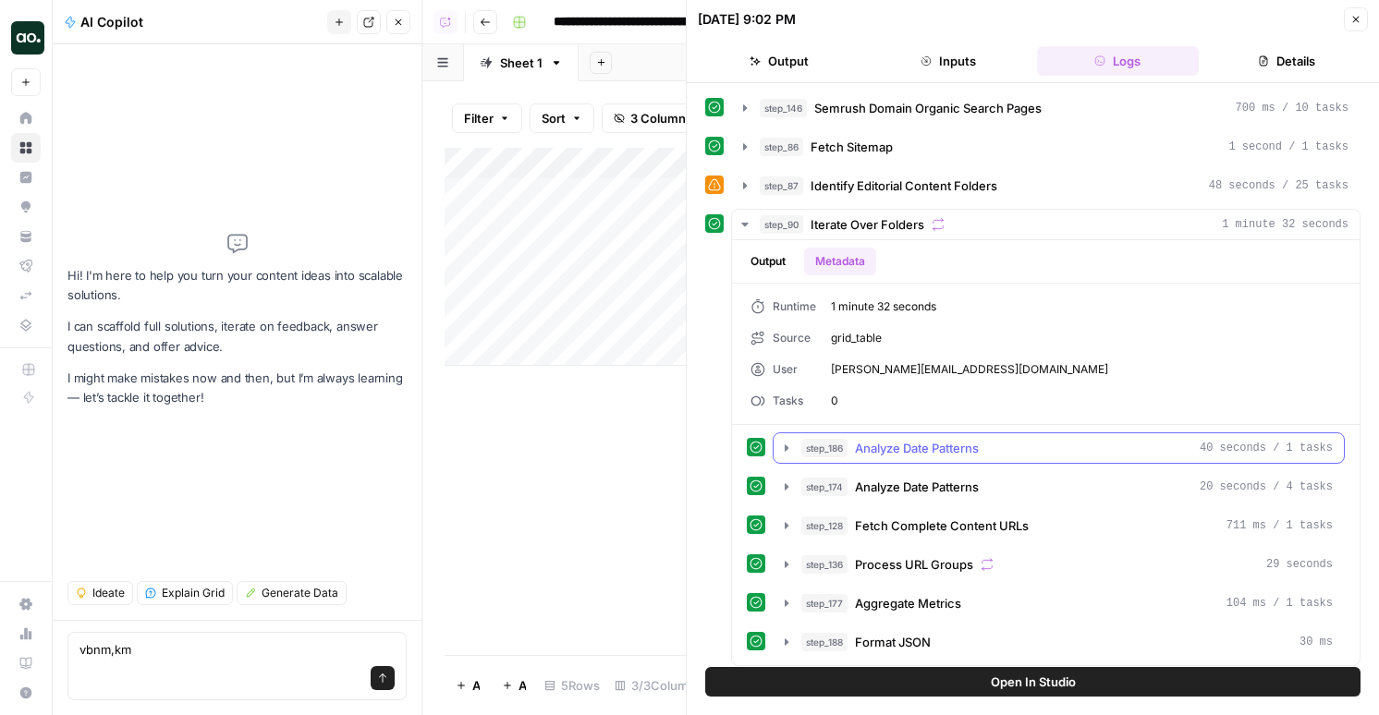
click at [863, 454] on span "Analyze Date Patterns" at bounding box center [917, 448] width 124 height 18
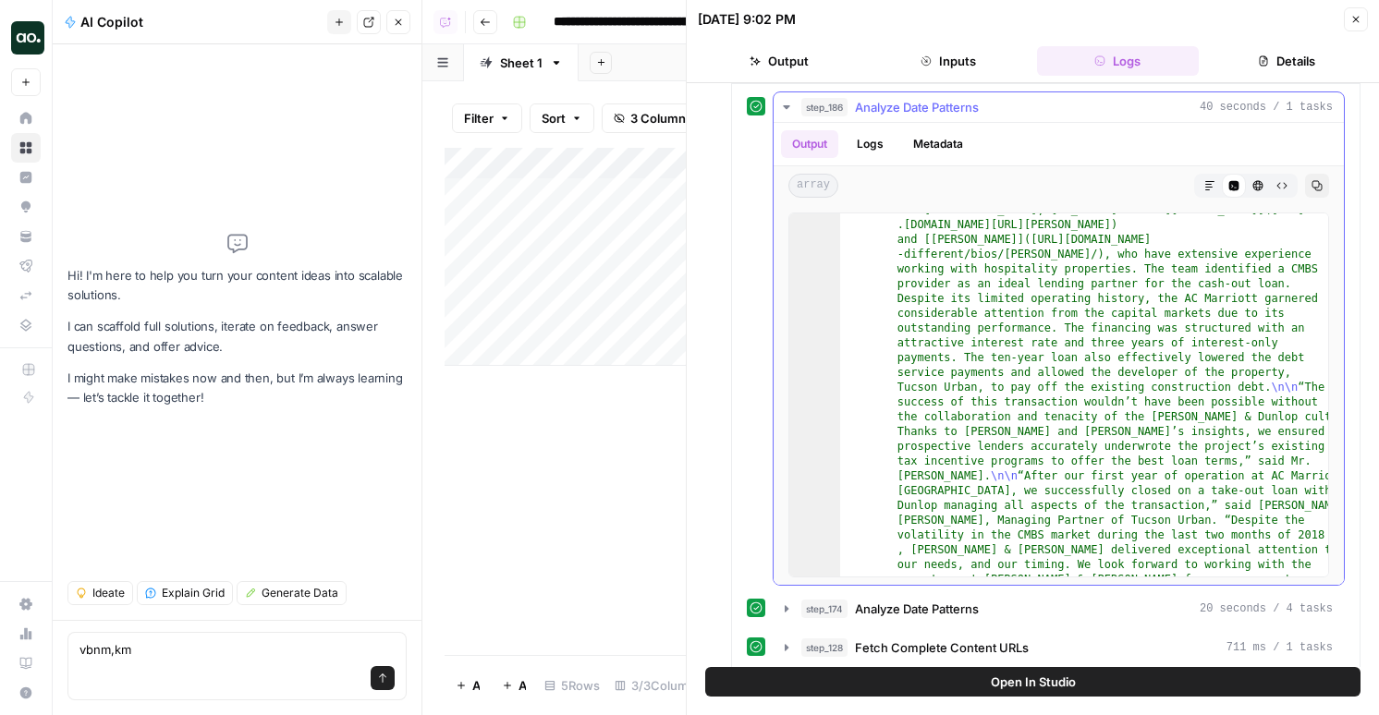
scroll to position [1110, 0]
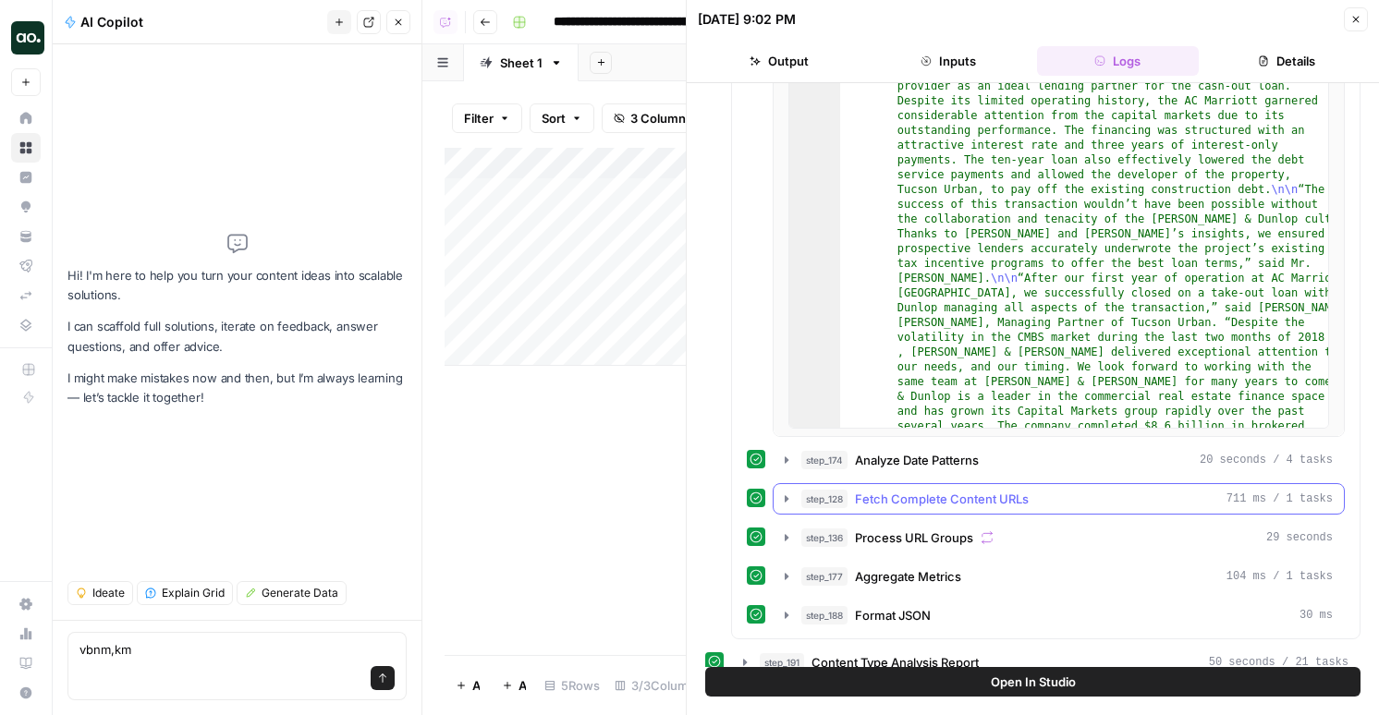
click at [930, 488] on button "step_128 Fetch Complete Content URLs 711 ms / 1 tasks" at bounding box center [1058, 499] width 570 height 30
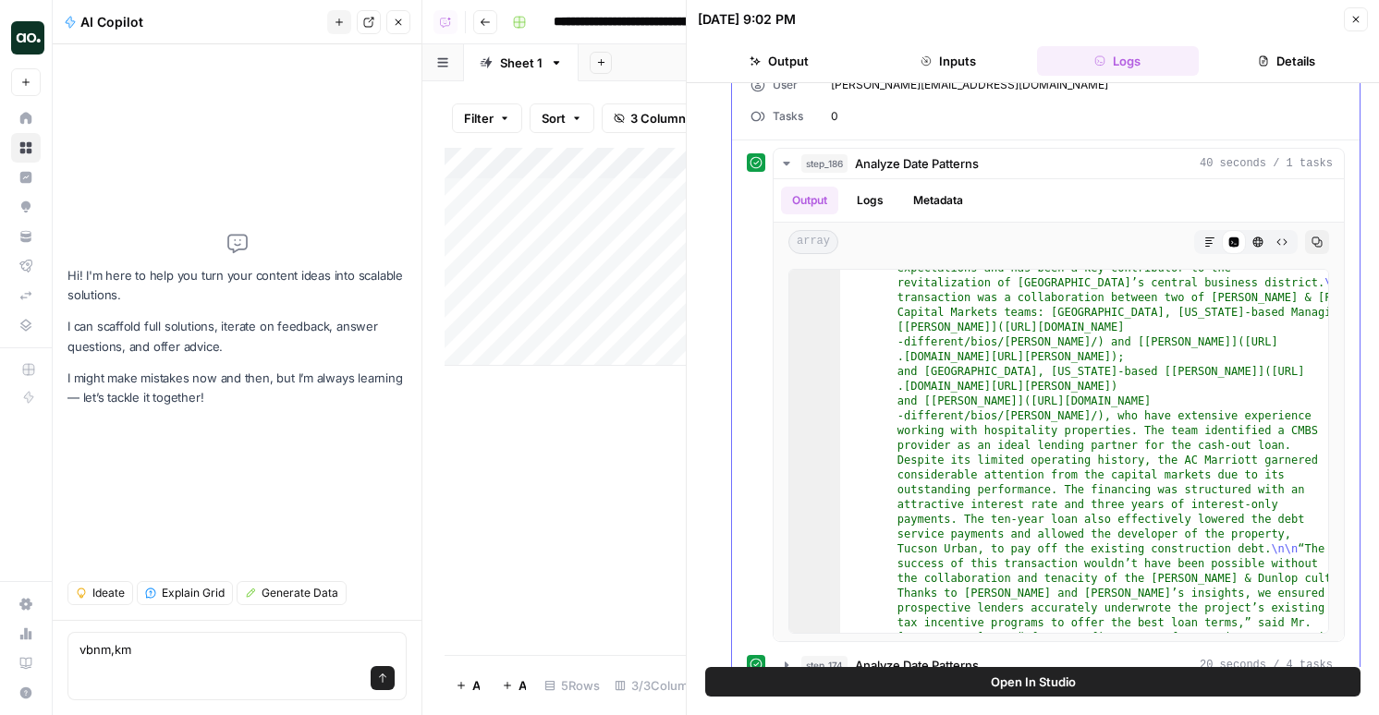
scroll to position [0, 0]
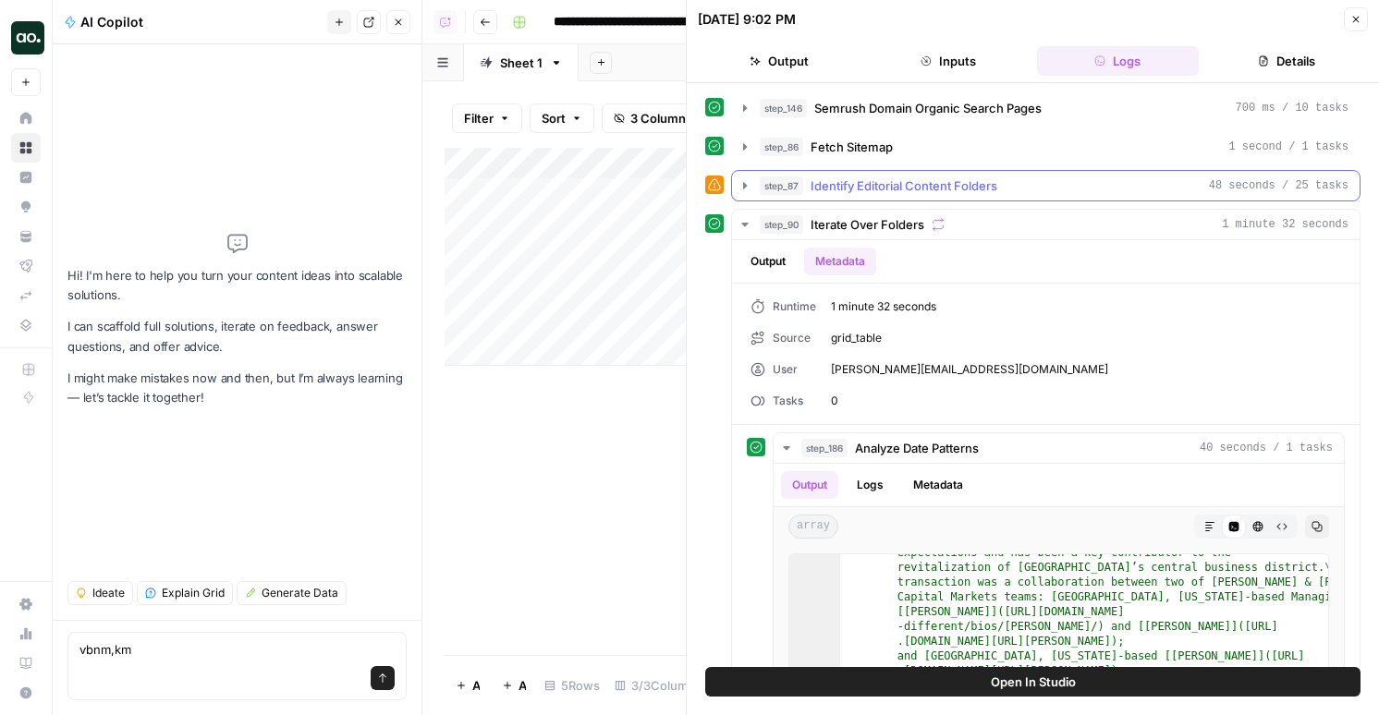
click at [812, 188] on span "Identify Editorial Content Folders" at bounding box center [903, 185] width 187 height 18
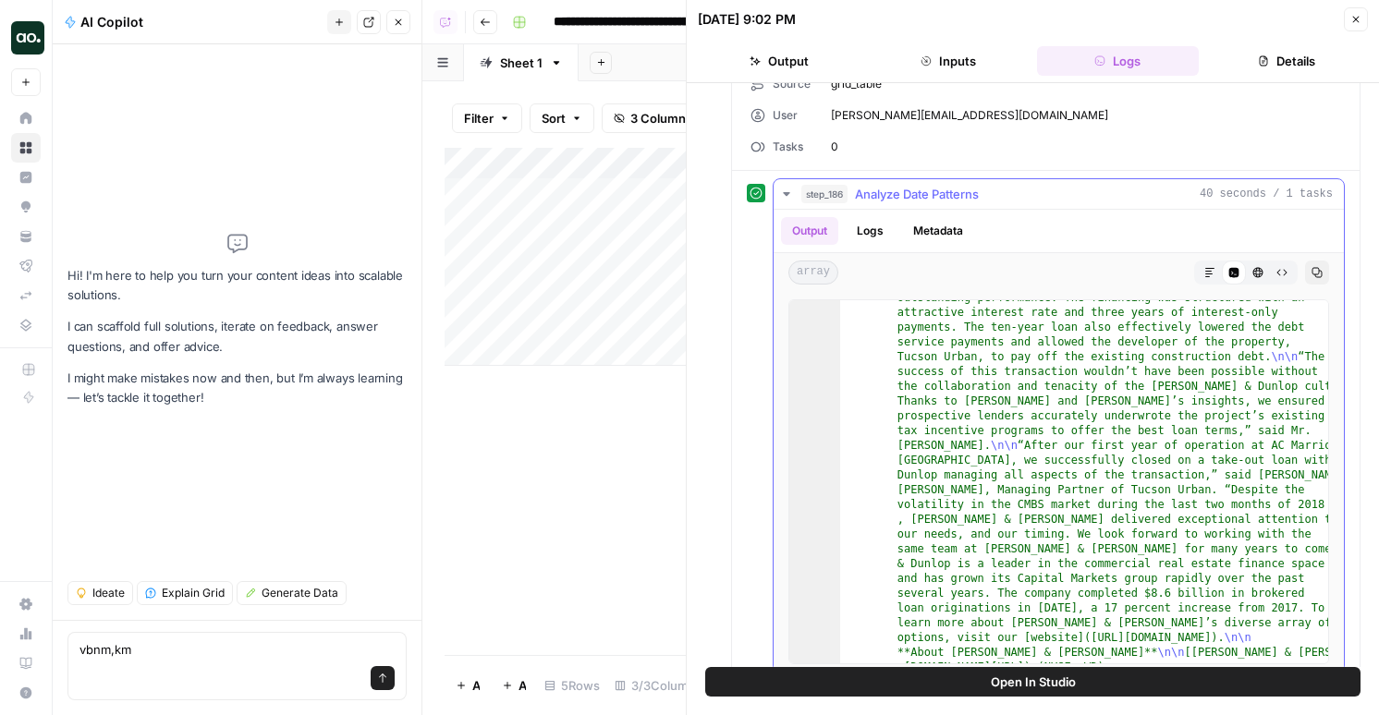
scroll to position [1178, 0]
click at [1356, 27] on button "Close" at bounding box center [1355, 19] width 24 height 24
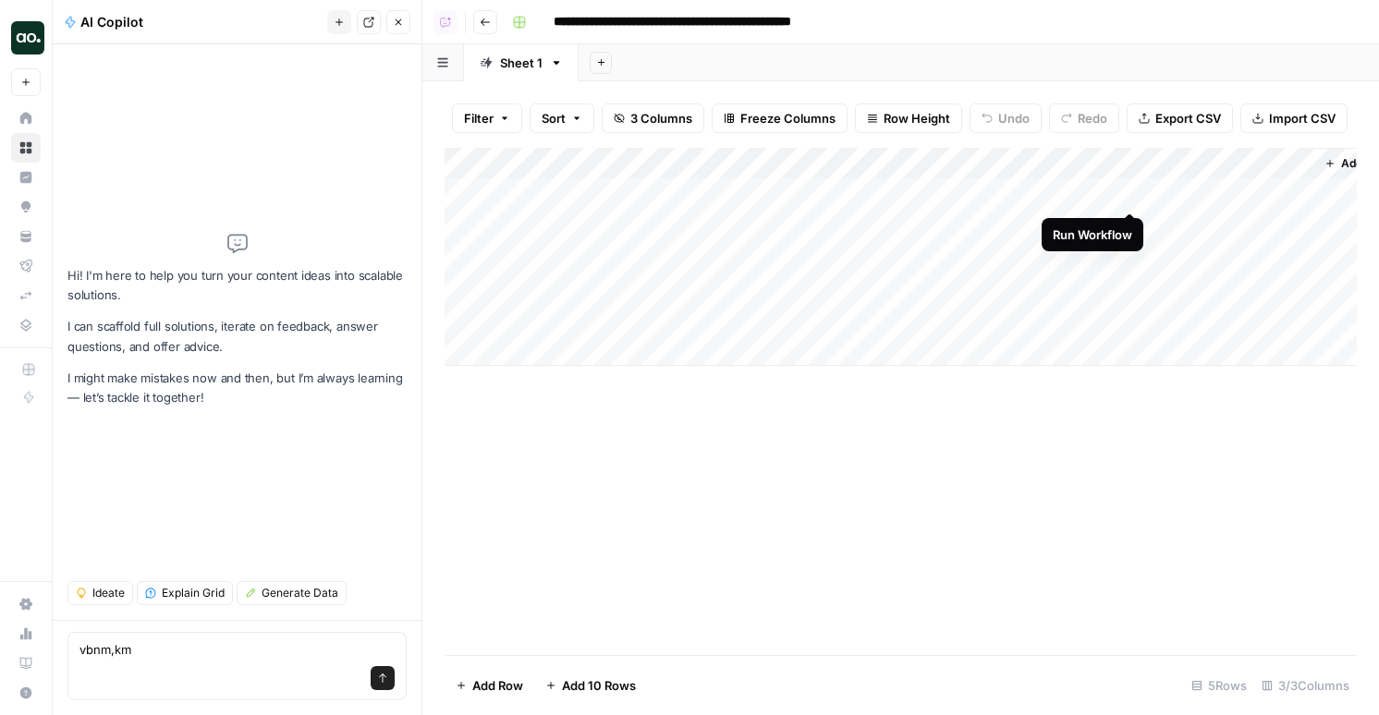
click at [1135, 191] on div "Add Column" at bounding box center [900, 257] width 912 height 218
click at [1130, 219] on div "Add Column" at bounding box center [900, 257] width 912 height 218
click at [1106, 227] on div "Add Column" at bounding box center [900, 257] width 912 height 218
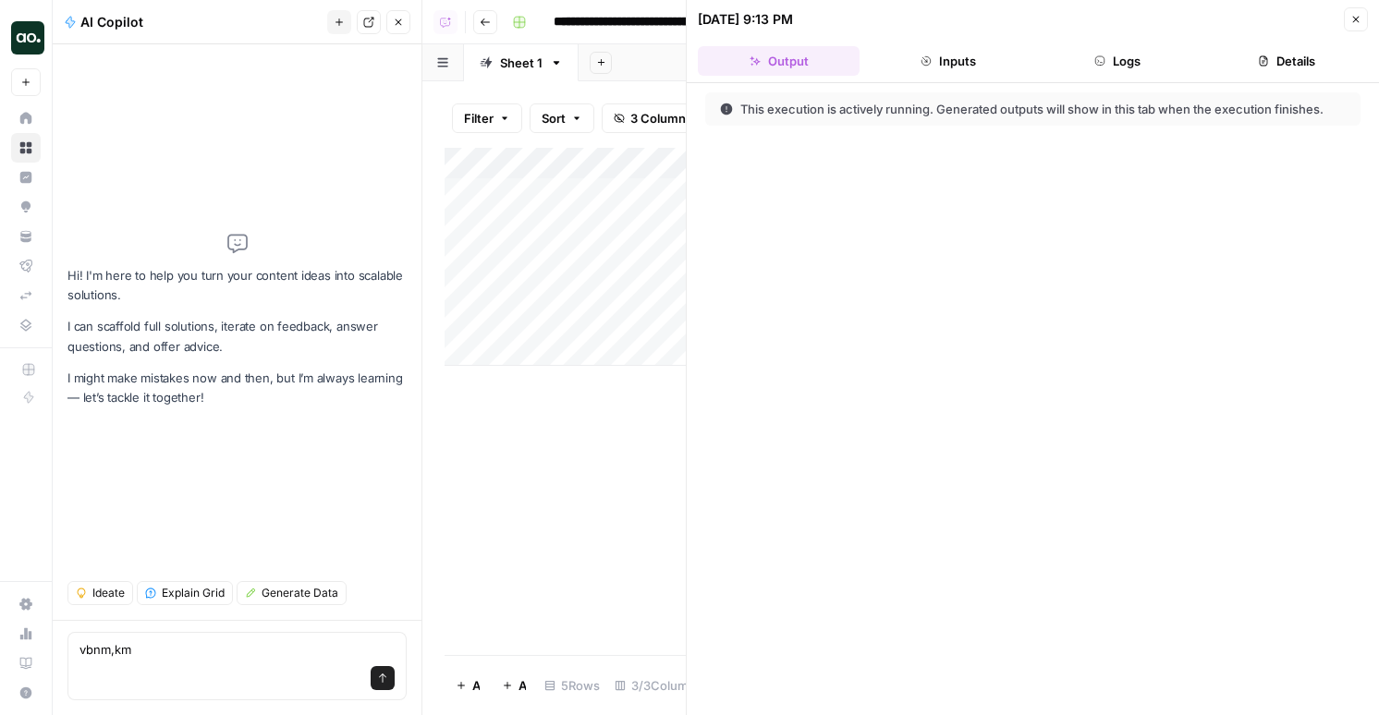
click at [1121, 65] on button "Logs" at bounding box center [1118, 61] width 162 height 30
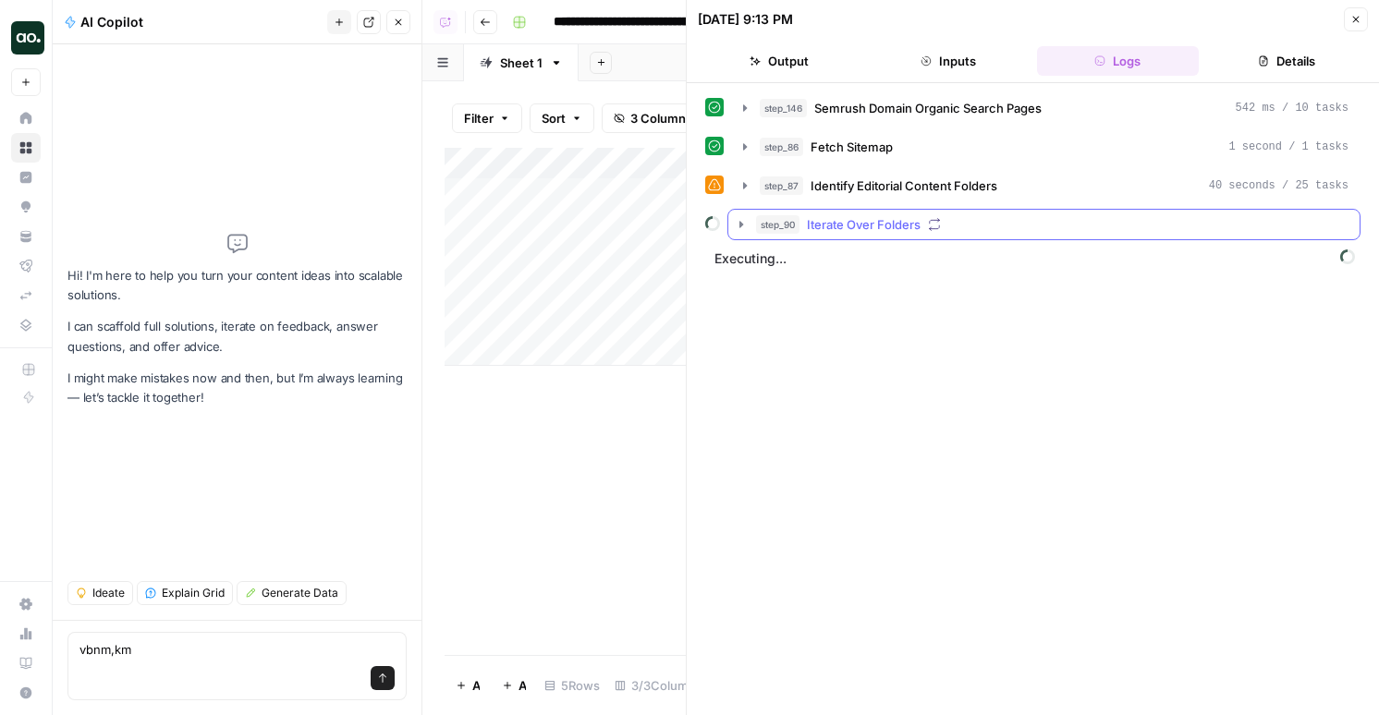
click at [940, 234] on button "step_90 Iterate Over Folders" at bounding box center [1043, 225] width 631 height 30
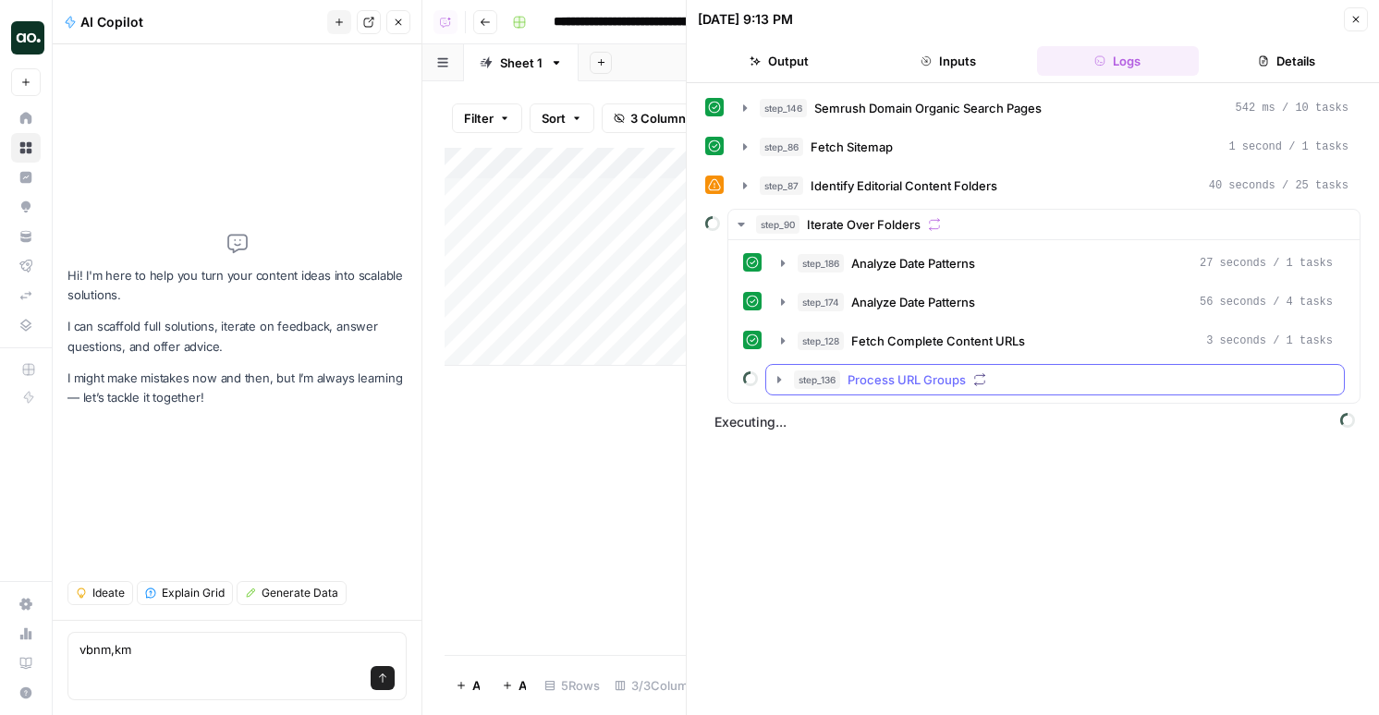
click at [940, 387] on span "Process URL Groups" at bounding box center [906, 380] width 118 height 18
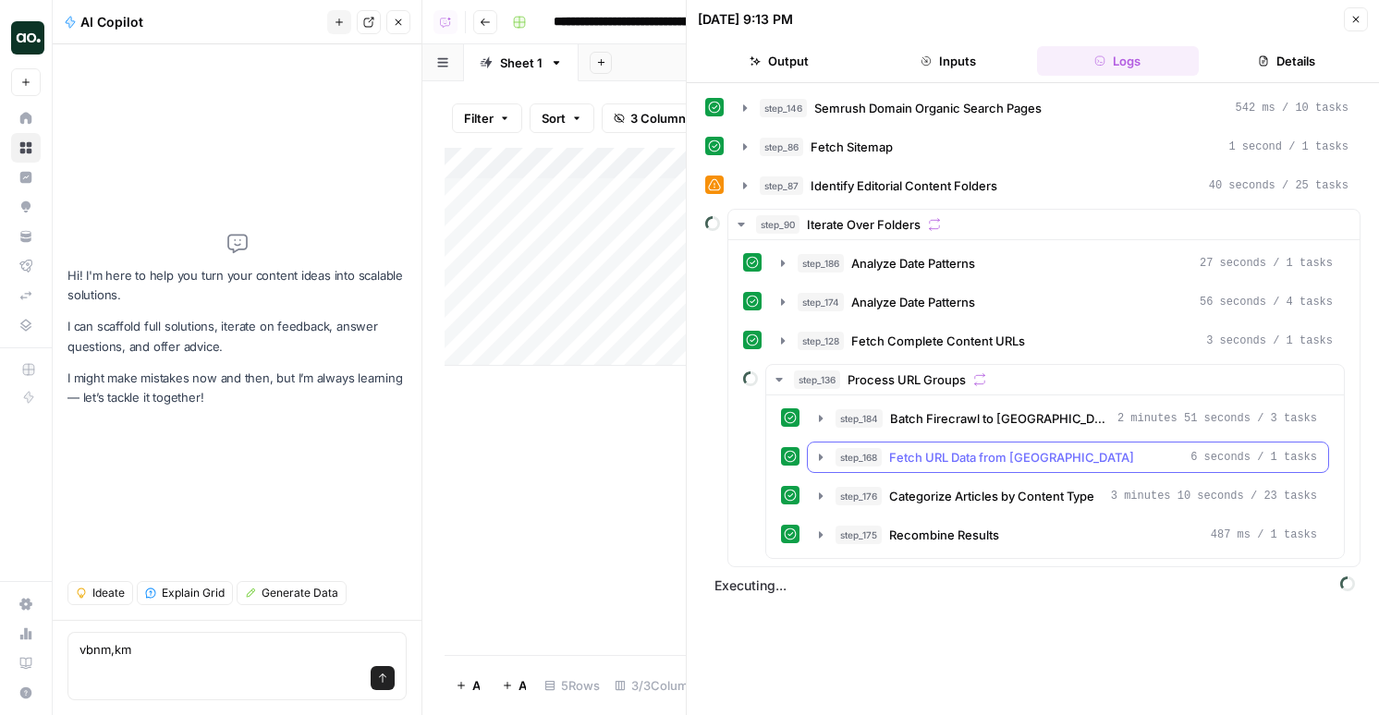
click at [955, 453] on span "Fetch URL Data from [GEOGRAPHIC_DATA]" at bounding box center [1011, 457] width 245 height 18
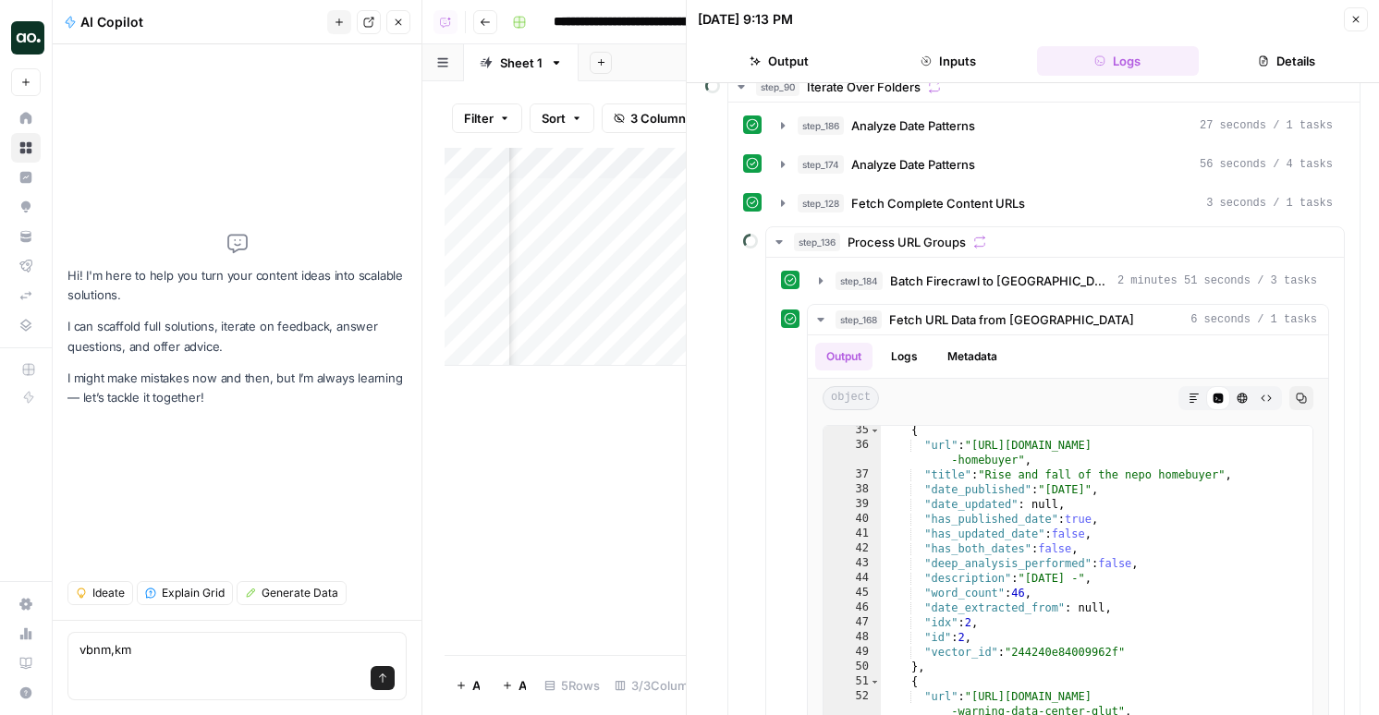
scroll to position [0, 473]
click at [629, 192] on div "Add Column" at bounding box center [564, 257] width 241 height 218
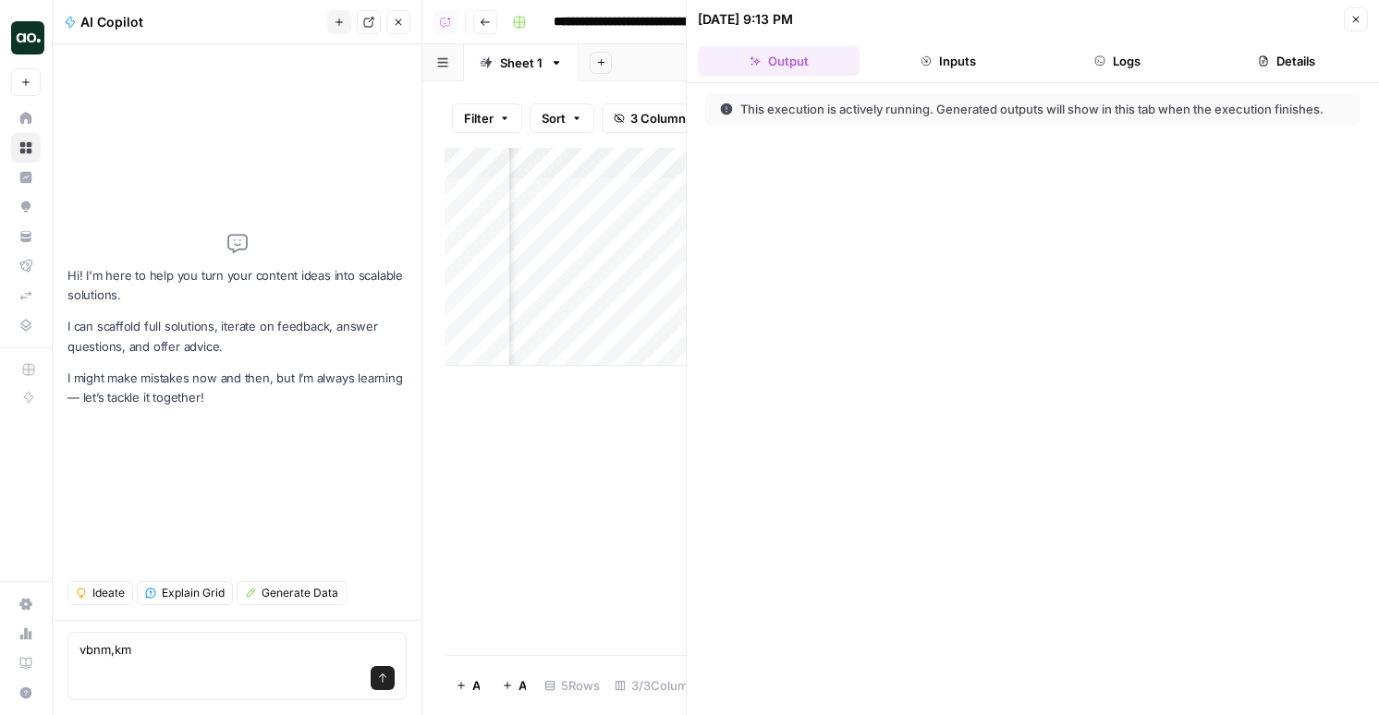
click at [1099, 55] on icon "button" at bounding box center [1099, 60] width 11 height 11
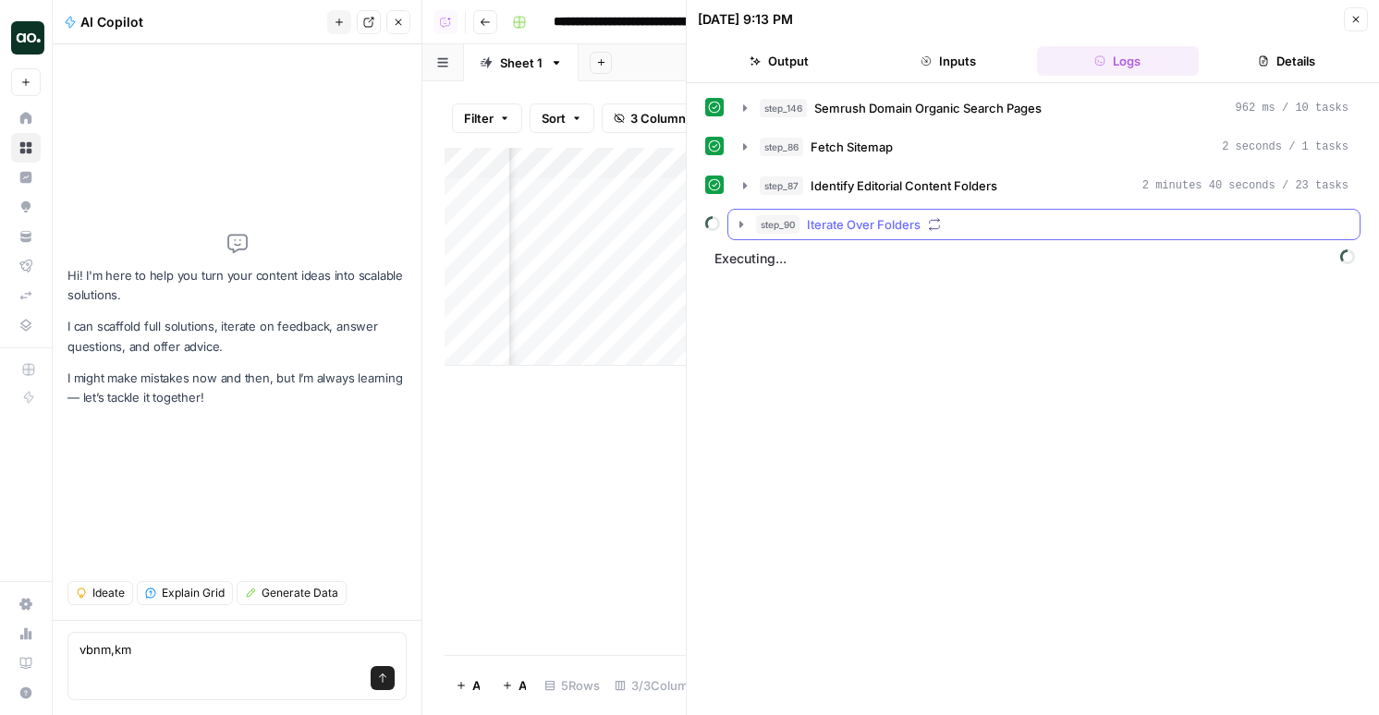
click at [1027, 225] on div "step_90 Iterate Over Folders" at bounding box center [1052, 224] width 592 height 18
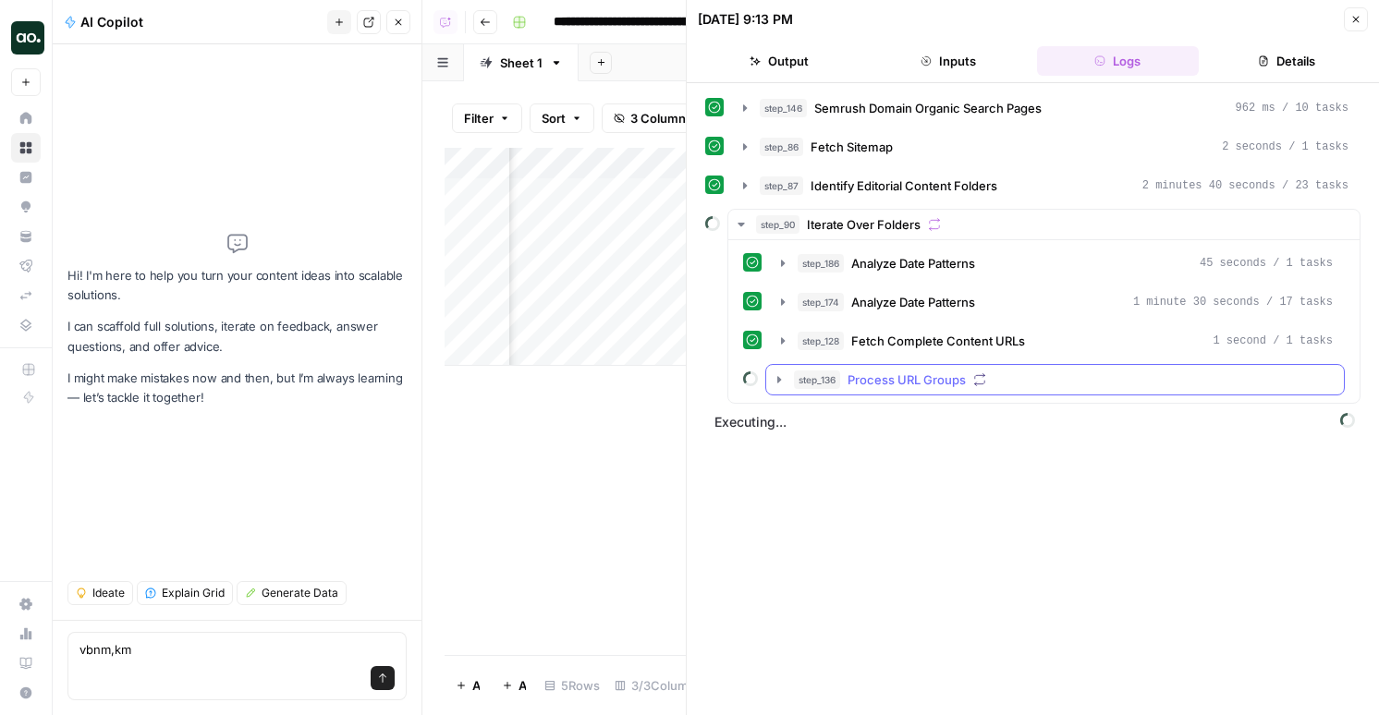
click at [997, 378] on div "step_136 Process URL Groups" at bounding box center [1063, 380] width 539 height 18
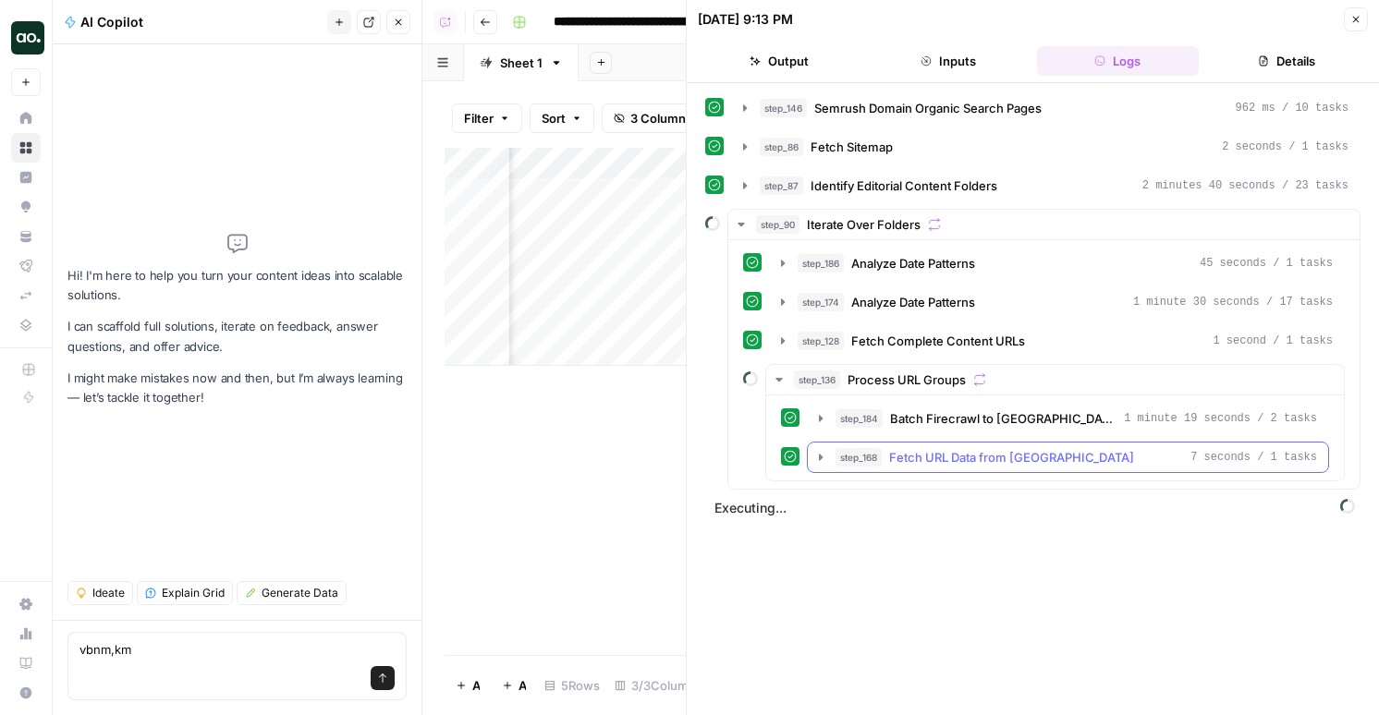
click at [983, 447] on button "step_168 Fetch URL Data from Pinecone 7 seconds / 1 tasks" at bounding box center [1068, 458] width 520 height 30
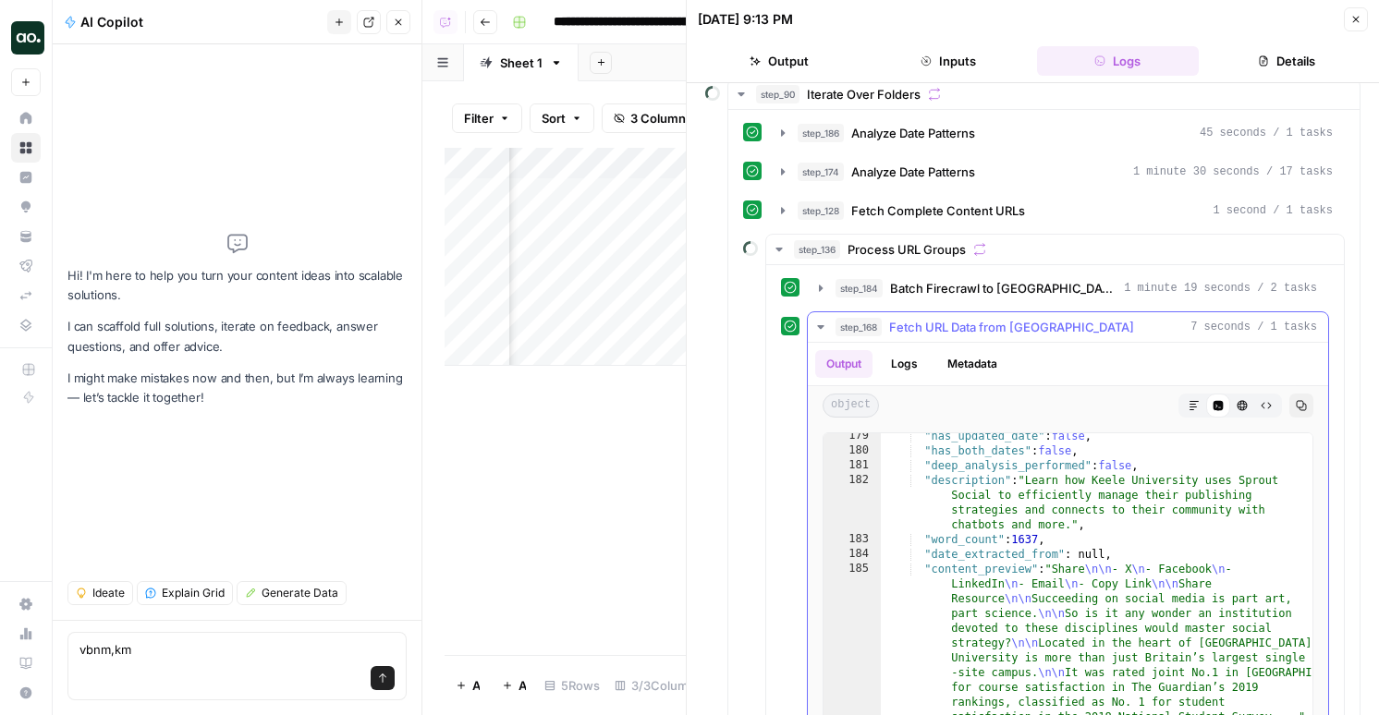
scroll to position [1042, 0]
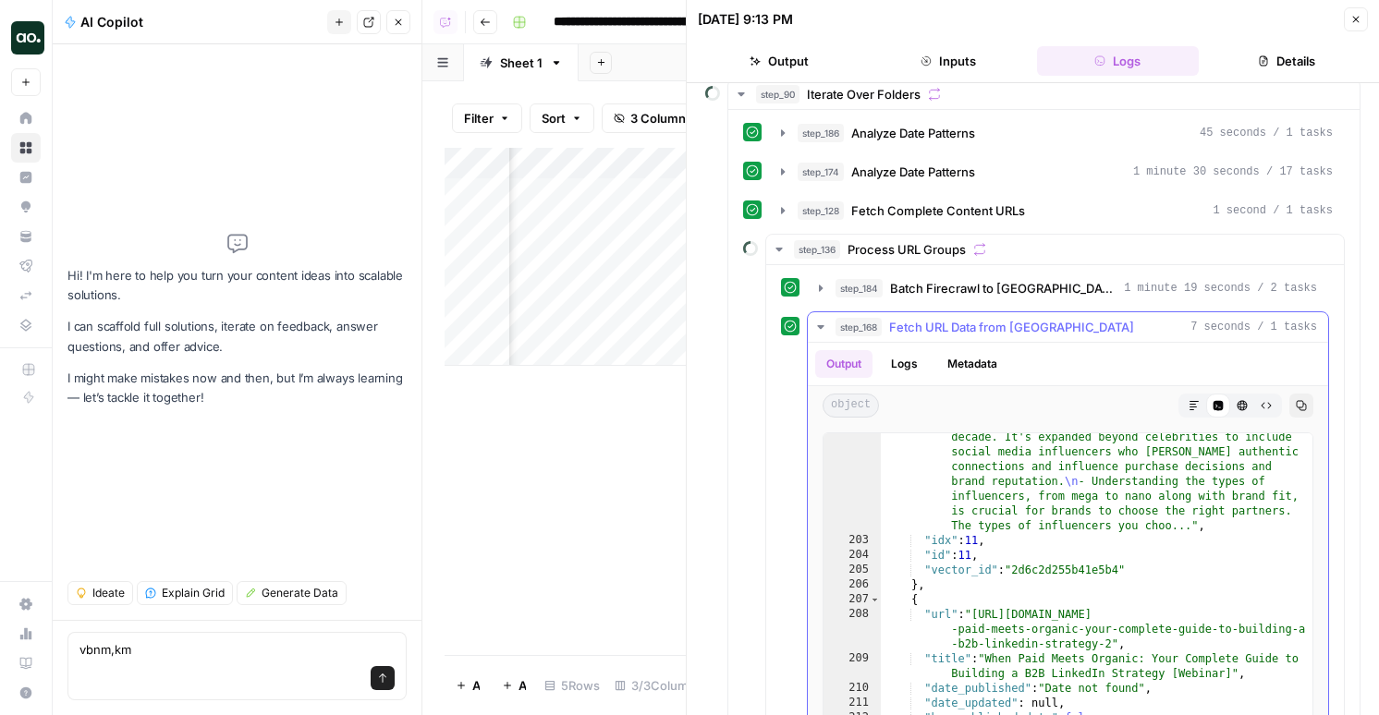
type textarea "**********"
click at [1037, 618] on div ""content_preview" : "Table of Contents \n\n Share \n\n - X \n - Facebook \n - L…" at bounding box center [1096, 663] width 431 height 585
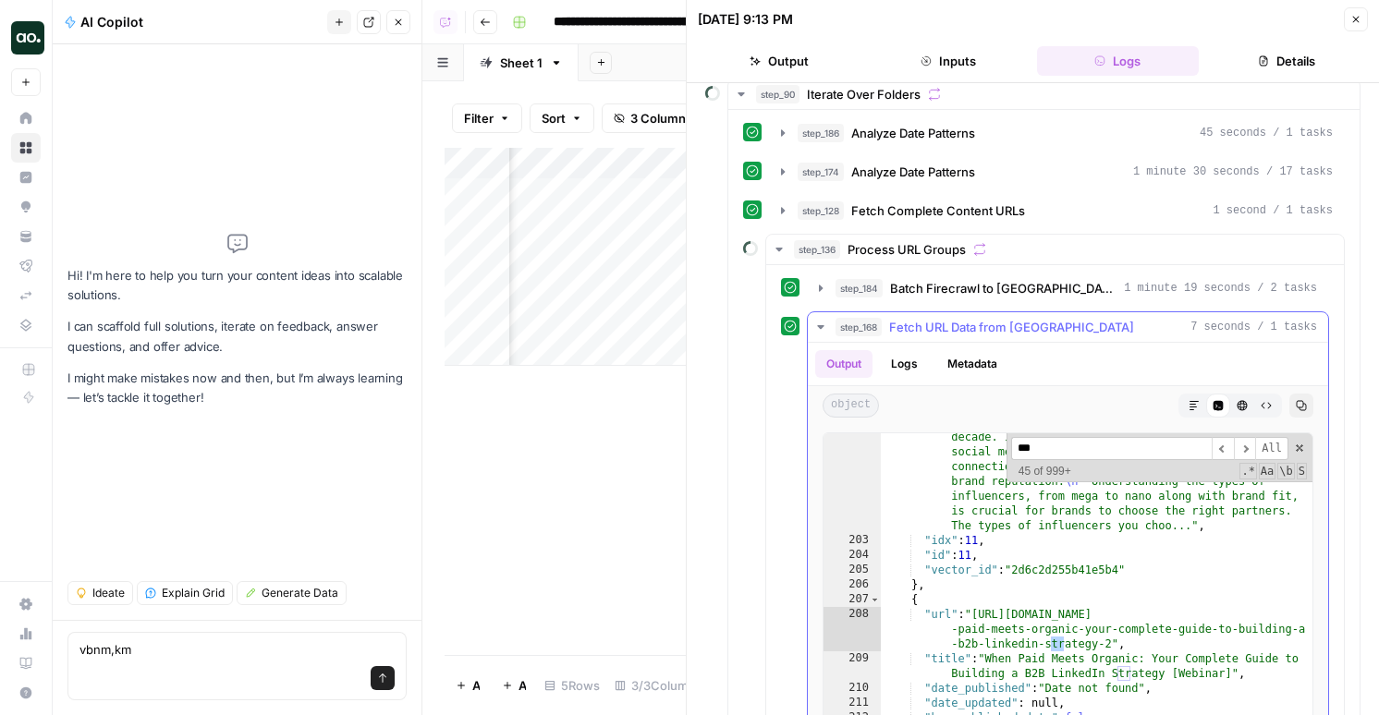
scroll to position [1284, 0]
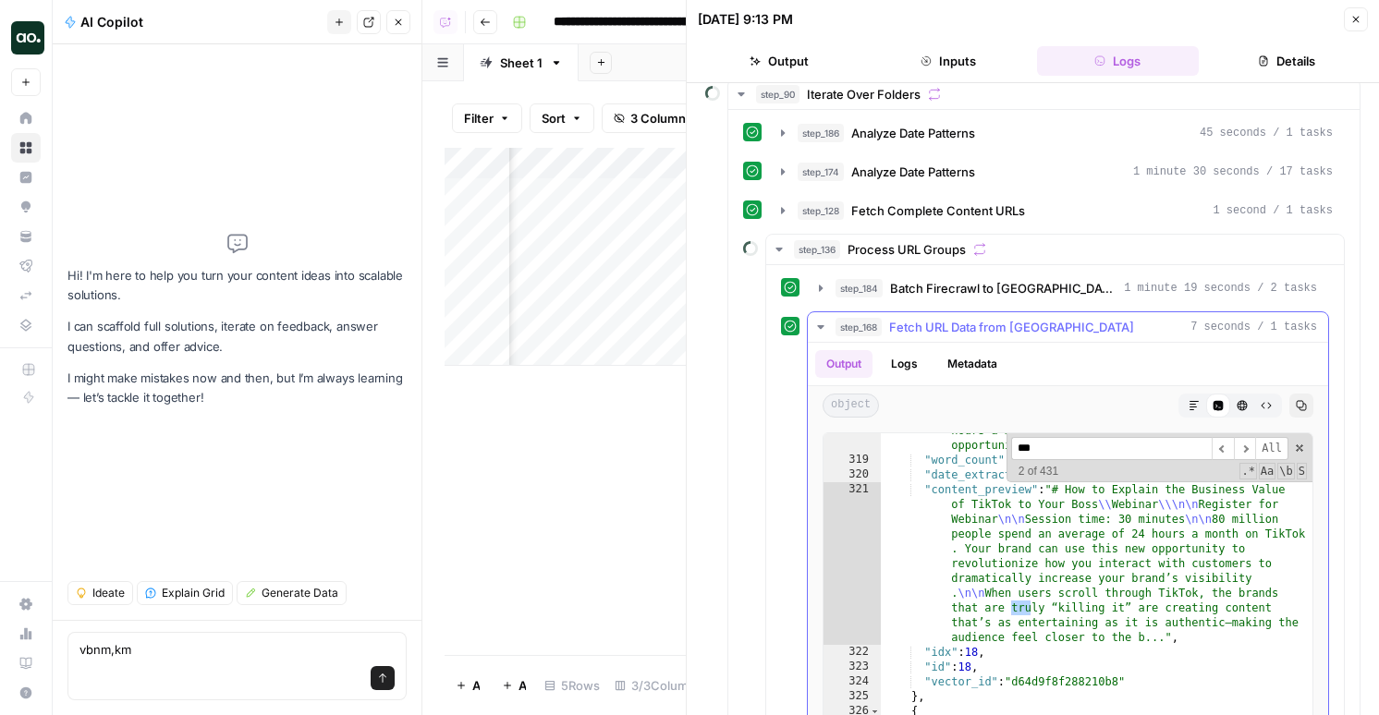
type input "****"
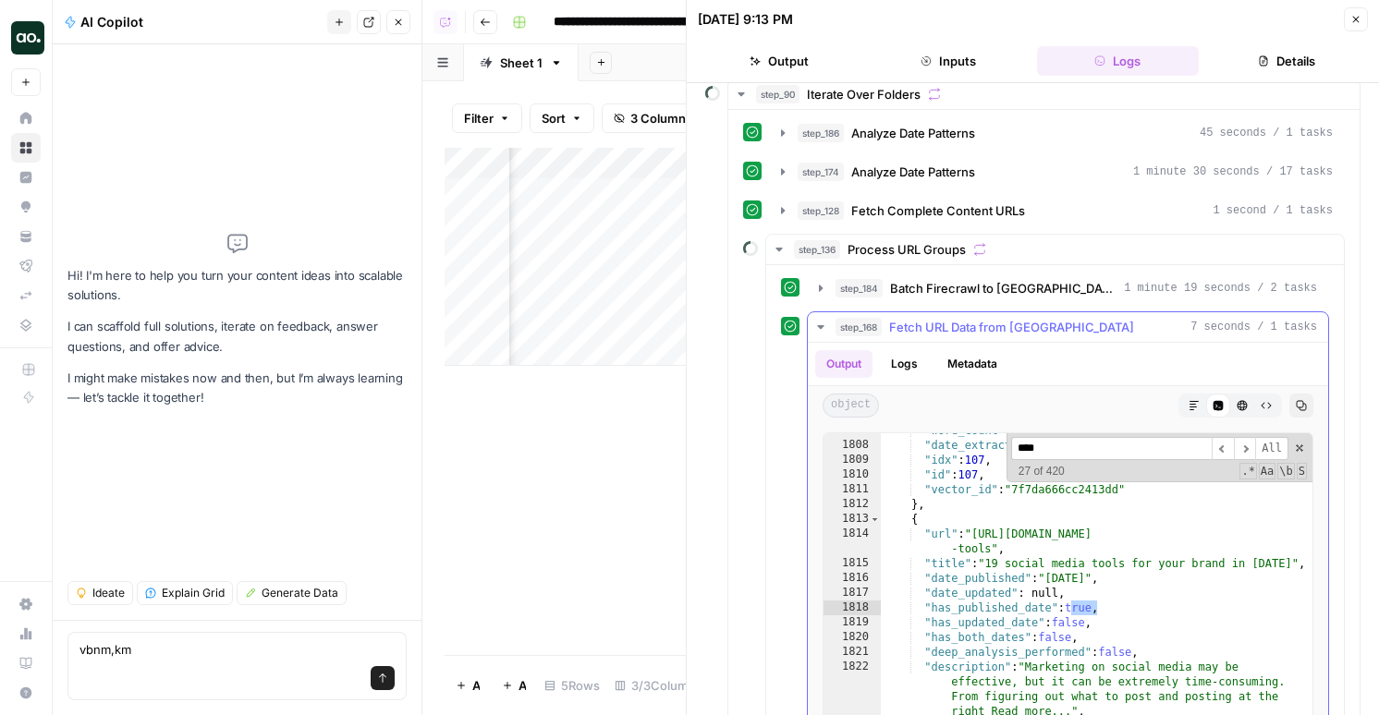
type textarea "**********"
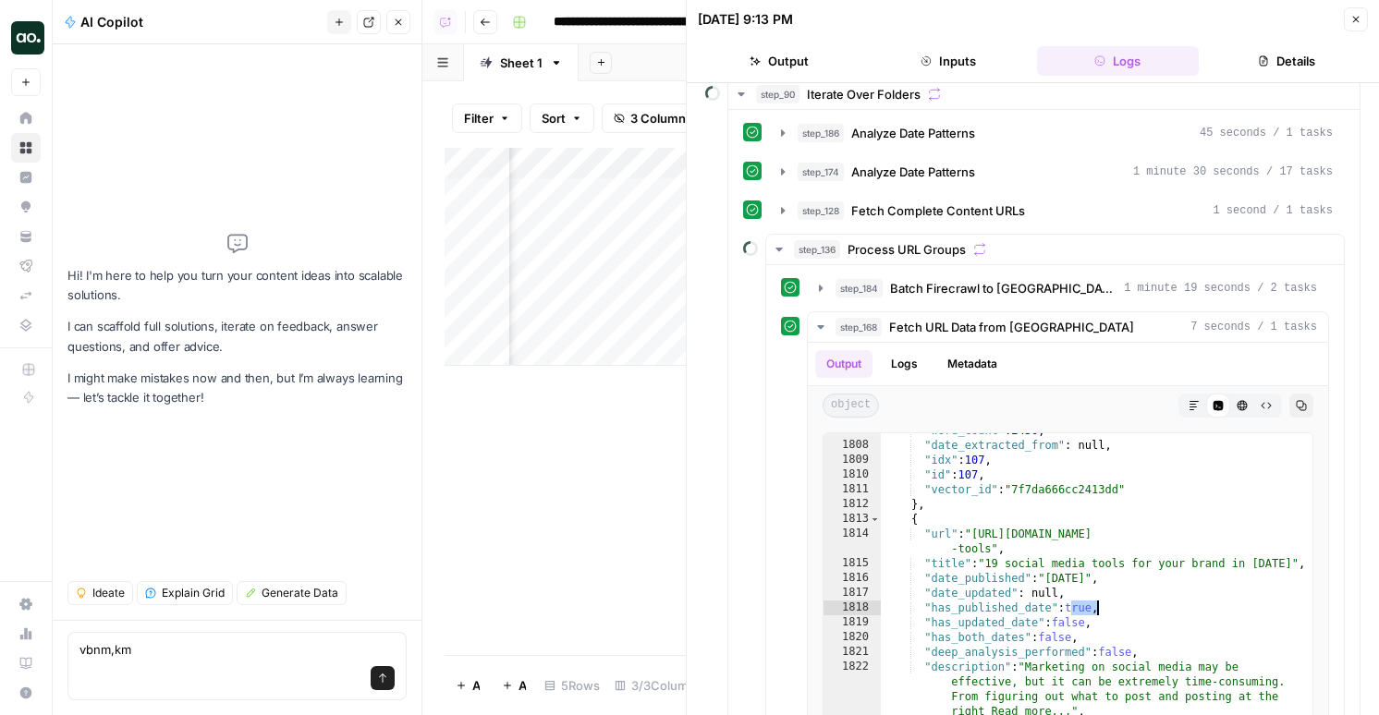
click at [1354, 25] on button "Close" at bounding box center [1355, 19] width 24 height 24
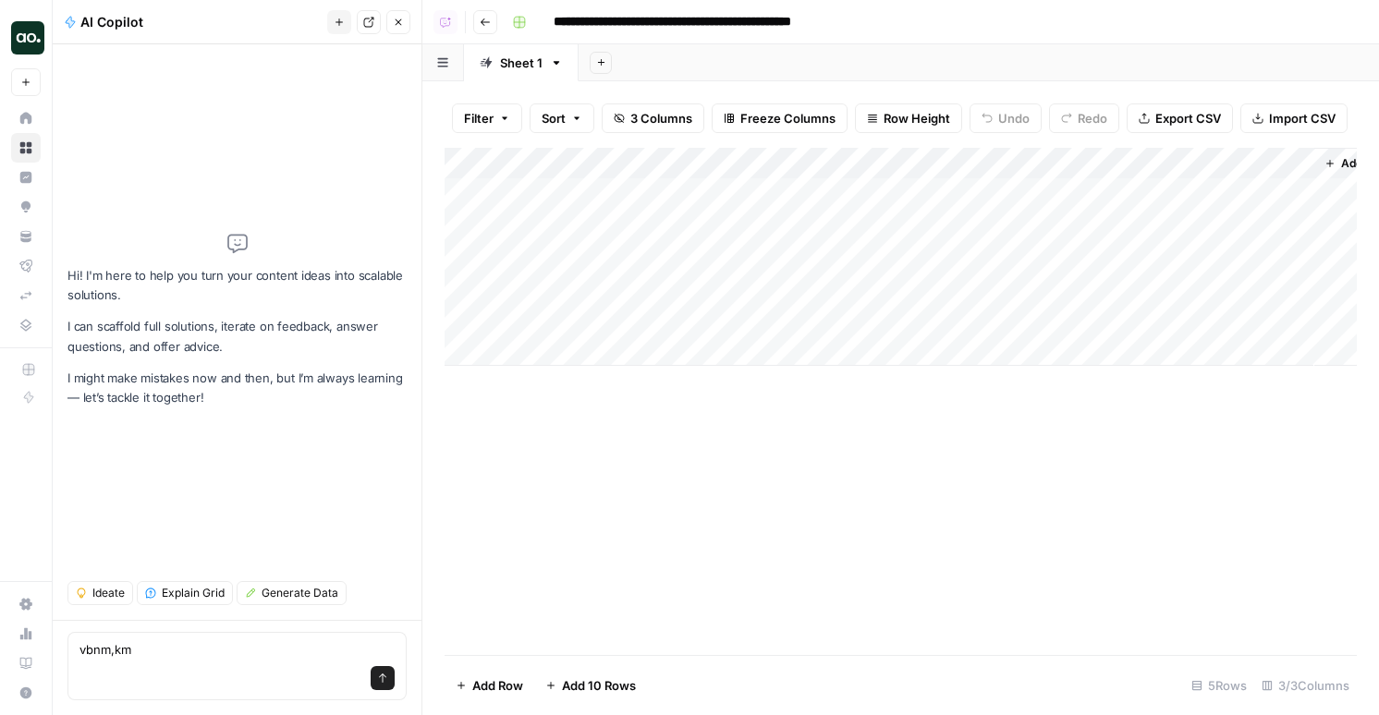
click at [606, 255] on div "Add Column" at bounding box center [900, 257] width 912 height 218
type textarea "********"
click at [618, 250] on div "Add Column" at bounding box center [900, 257] width 912 height 218
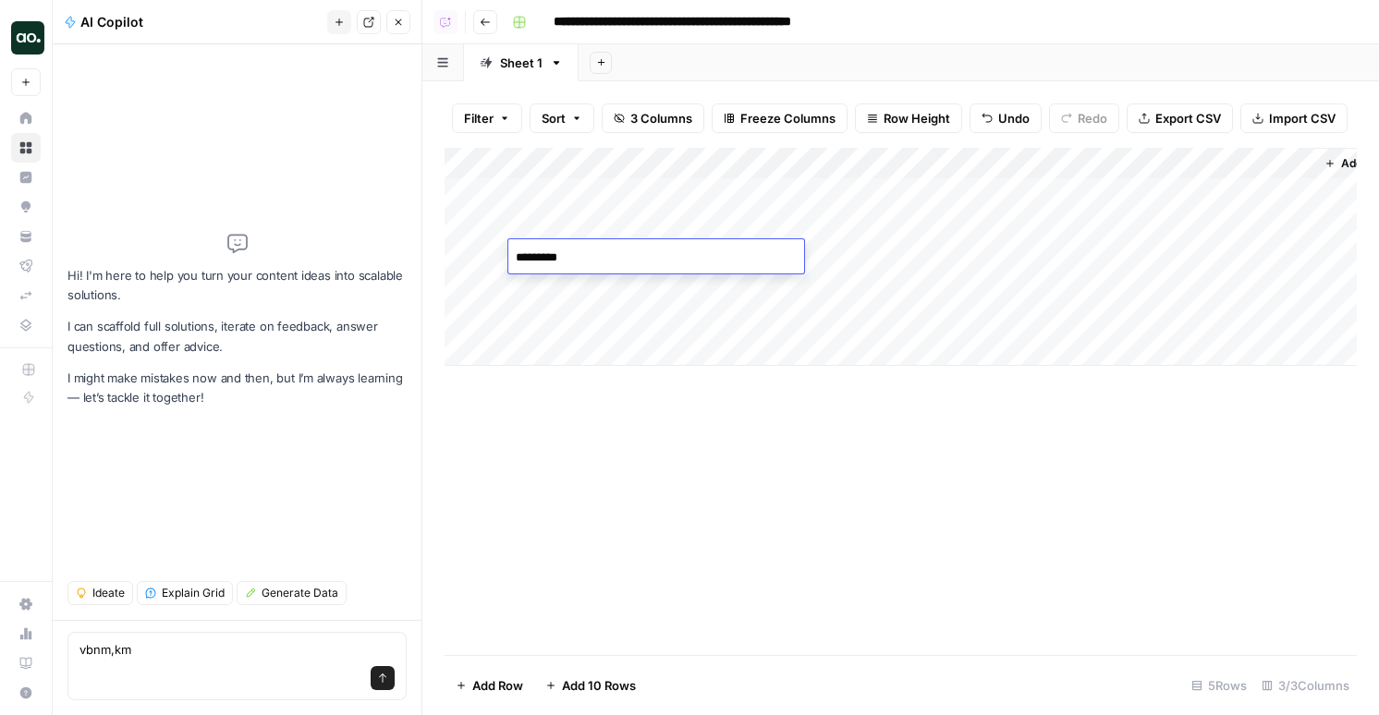
type textarea "**********"
click at [896, 255] on div "Add Column" at bounding box center [900, 257] width 912 height 218
click at [1105, 262] on div at bounding box center [961, 256] width 374 height 34
click at [1104, 195] on div "Add Column" at bounding box center [900, 257] width 912 height 218
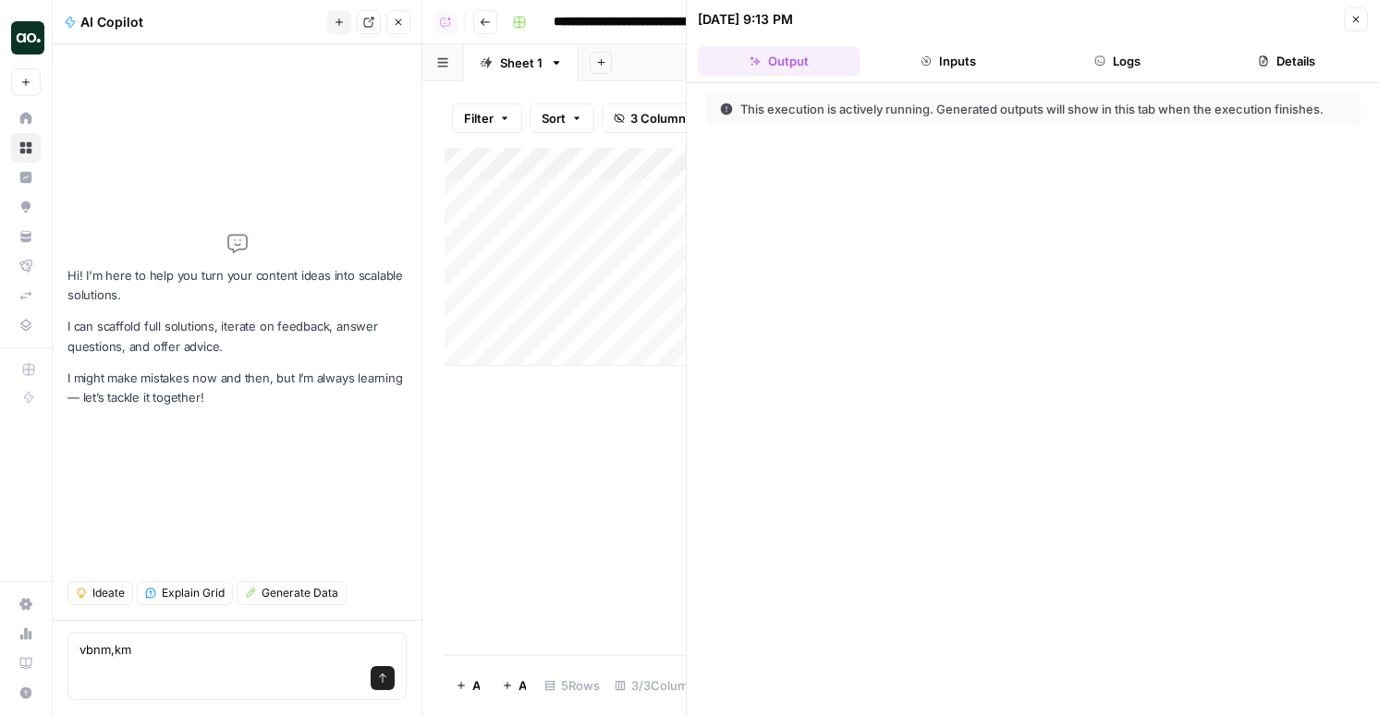
click at [1117, 77] on header "10/01/25 at 9:13 PM Close Output Inputs Logs Details" at bounding box center [1032, 41] width 692 height 83
click at [1114, 59] on button "Logs" at bounding box center [1118, 61] width 162 height 30
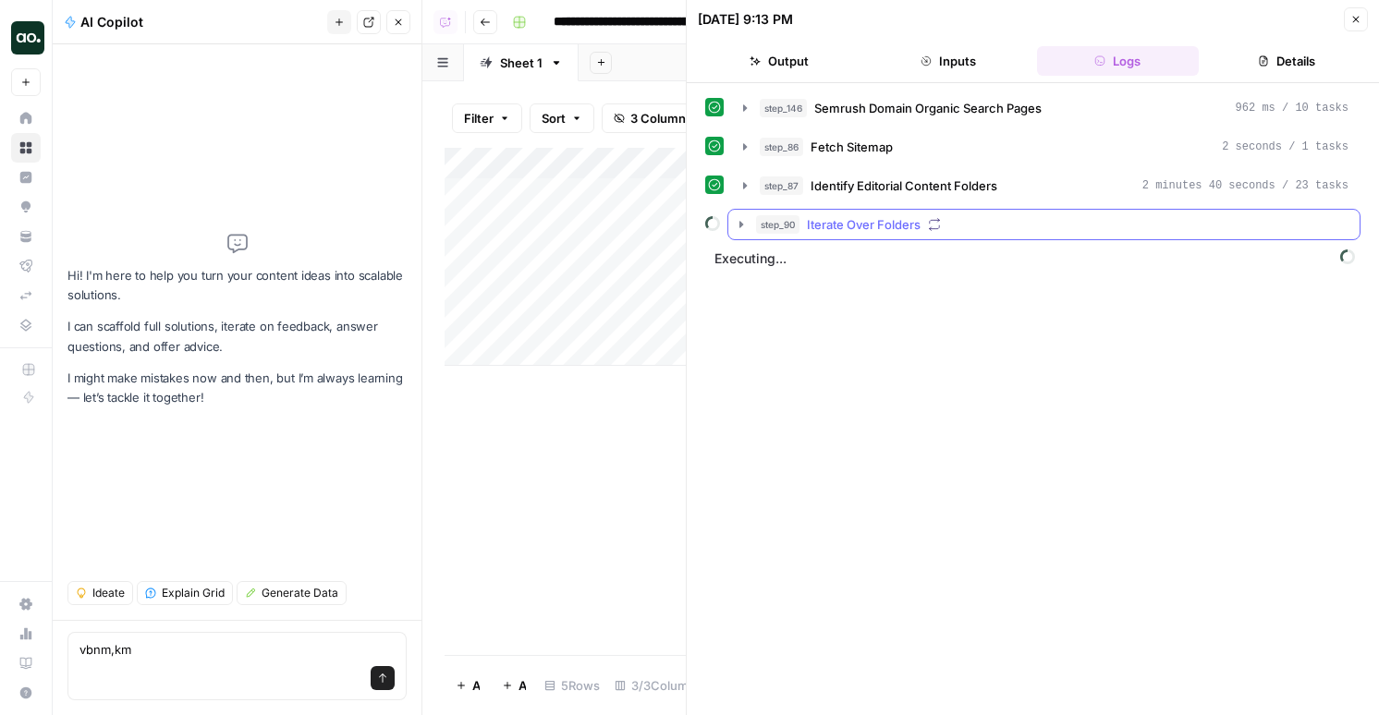
click at [1011, 225] on div "step_90 Iterate Over Folders" at bounding box center [1052, 224] width 592 height 18
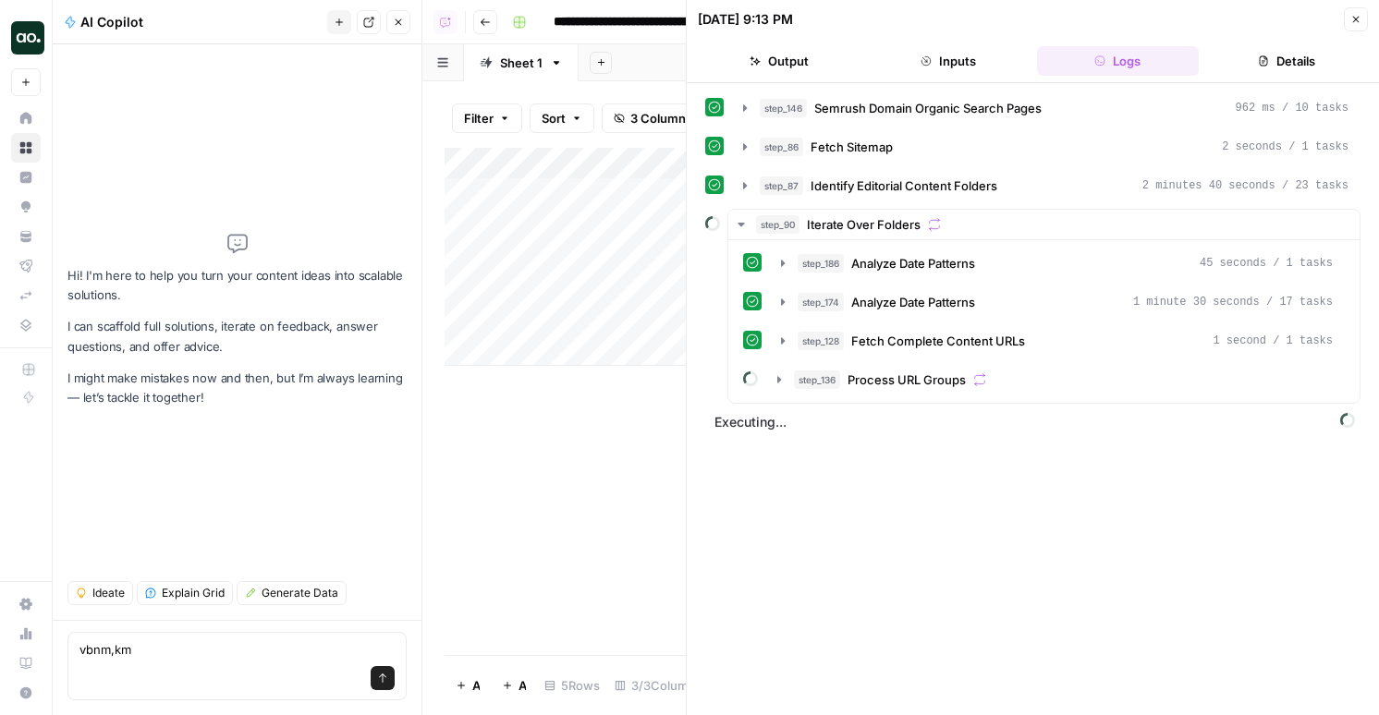
click at [1353, 18] on icon "button" at bounding box center [1355, 19] width 11 height 11
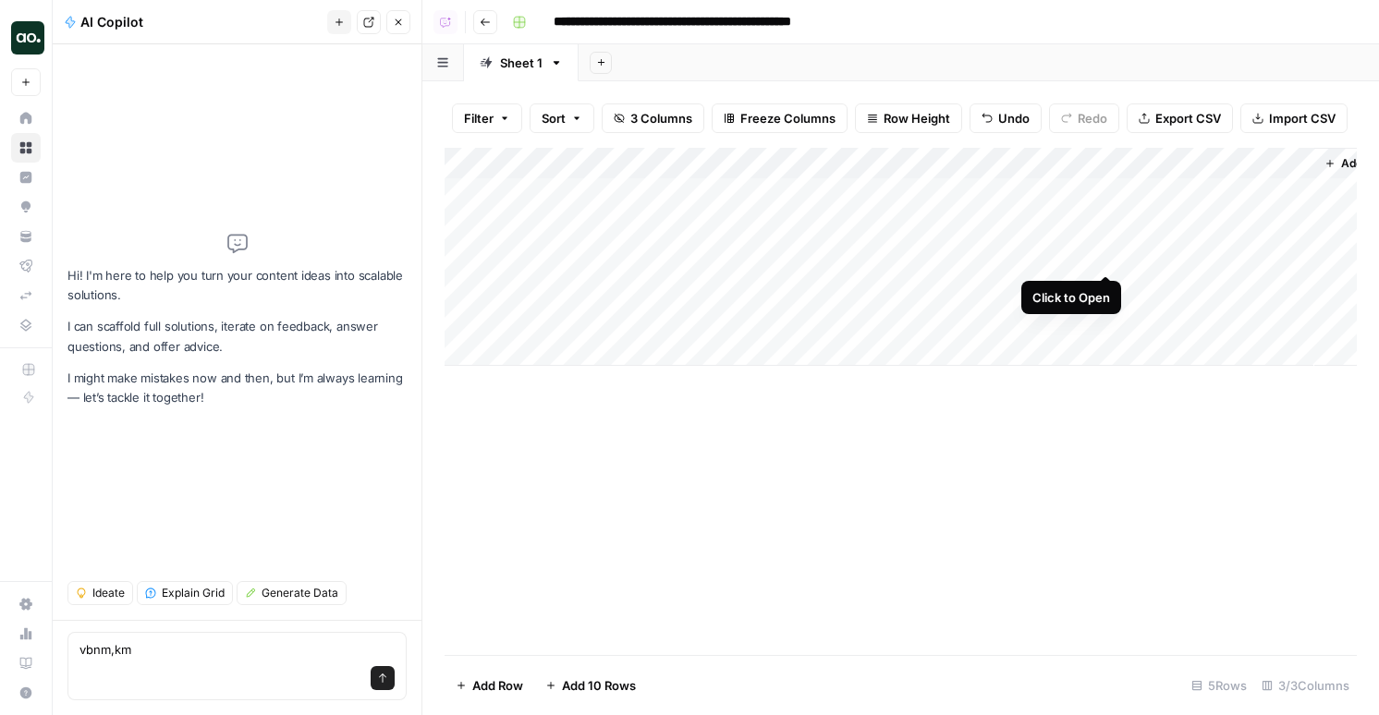
click at [1104, 260] on div "Add Column" at bounding box center [900, 257] width 912 height 218
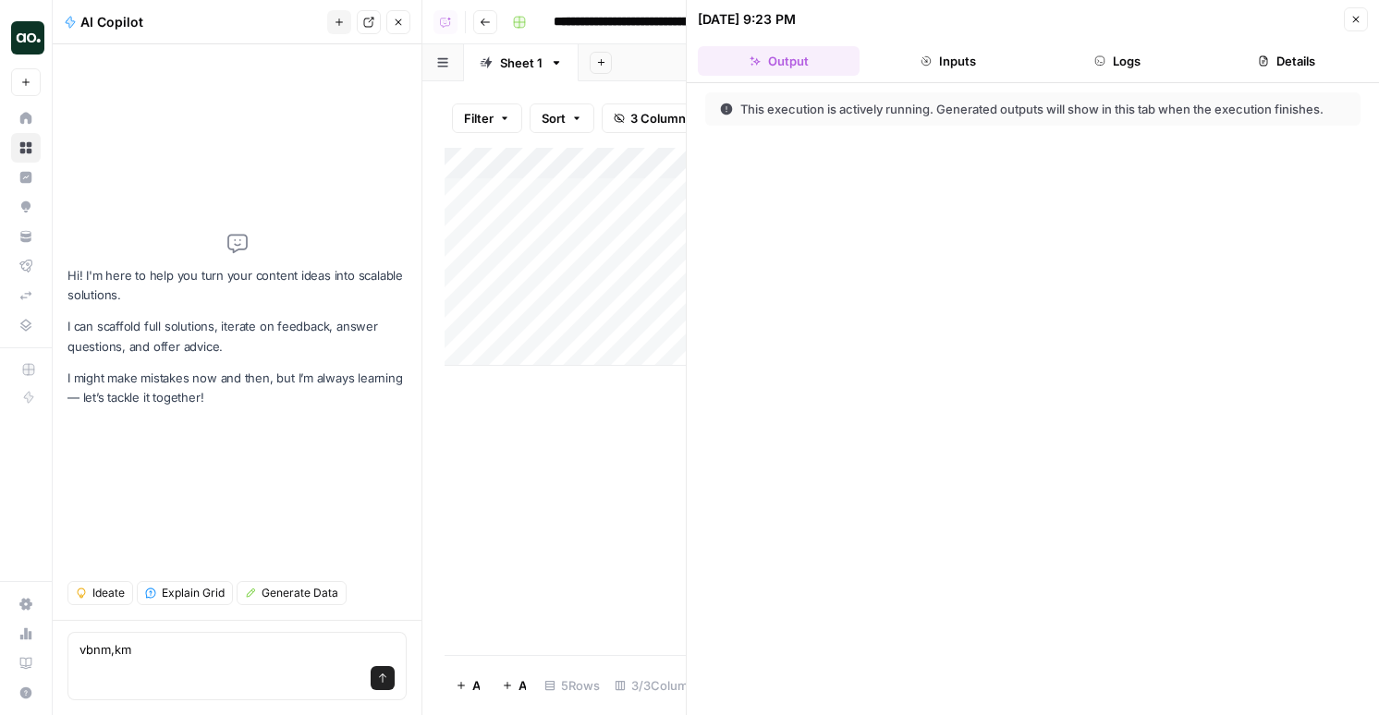
click at [1166, 65] on button "Logs" at bounding box center [1118, 61] width 162 height 30
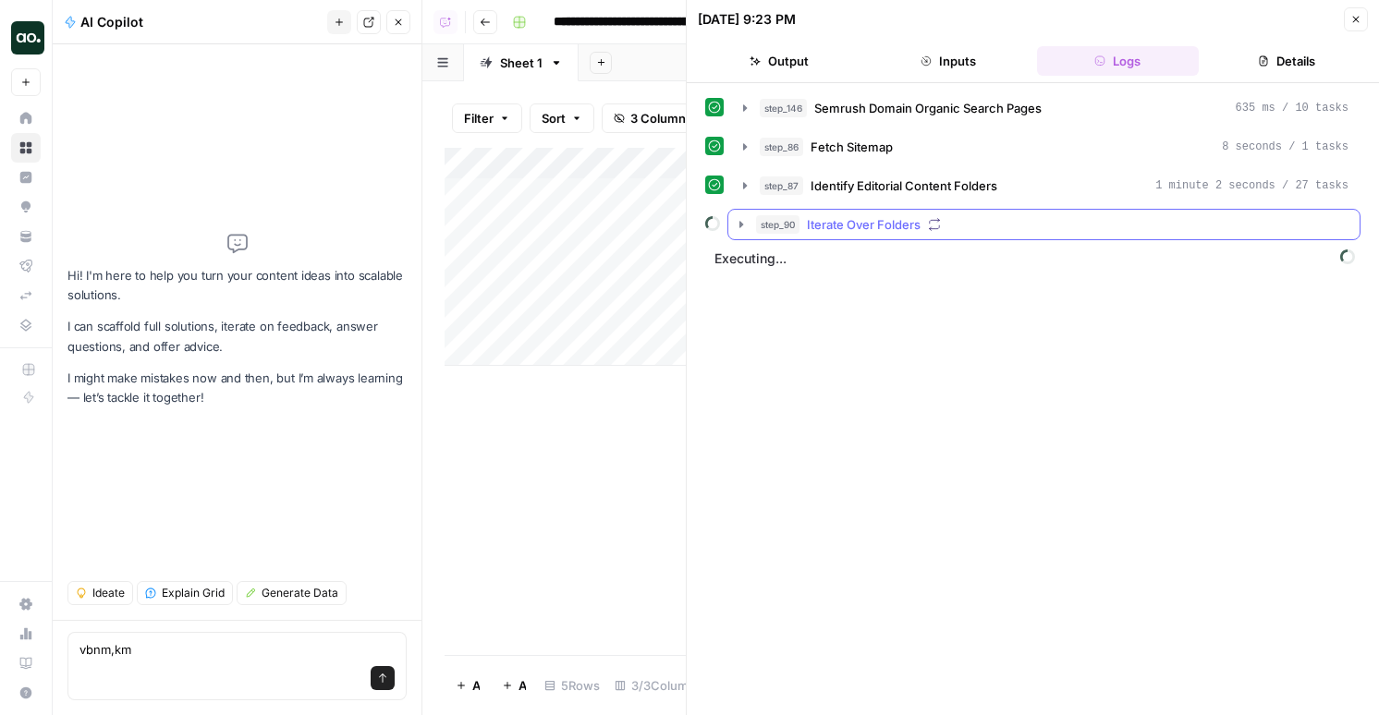
click at [1052, 225] on div "step_90 Iterate Over Folders" at bounding box center [1052, 224] width 592 height 18
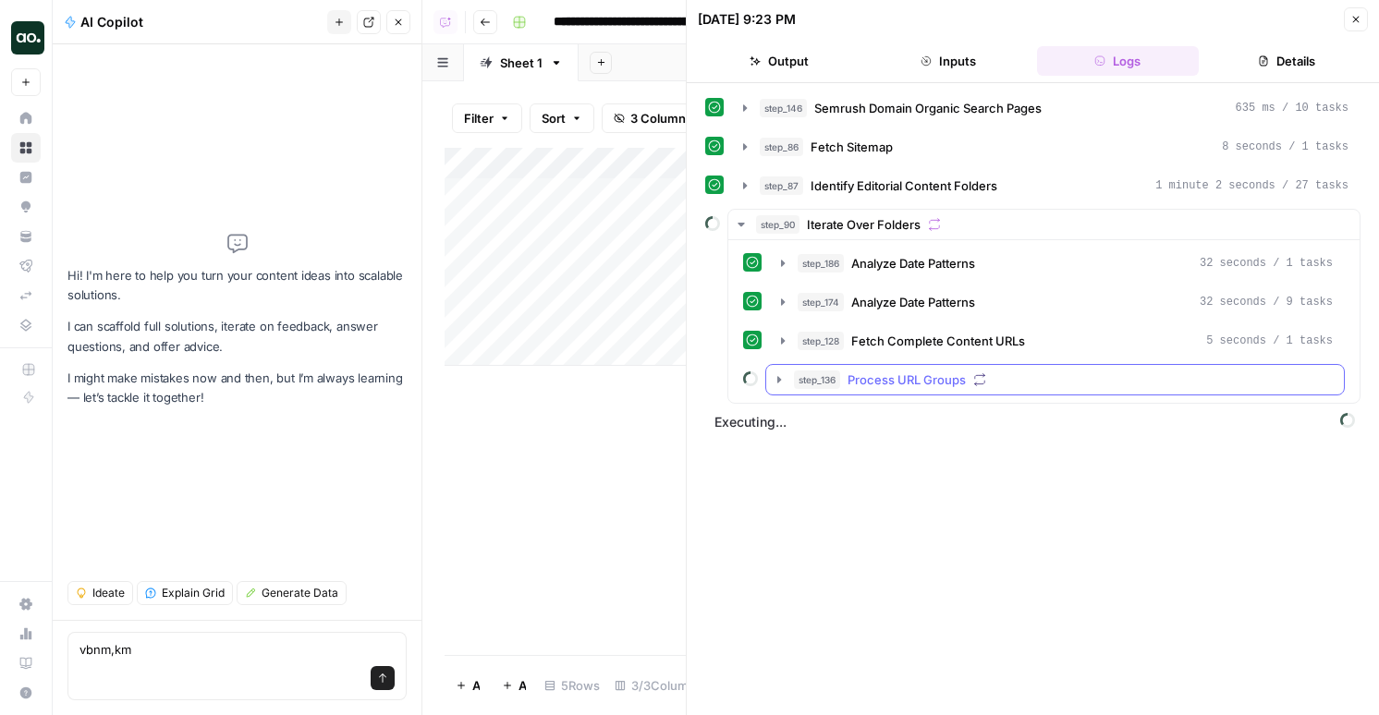
click at [954, 388] on span "Process URL Groups" at bounding box center [906, 380] width 118 height 18
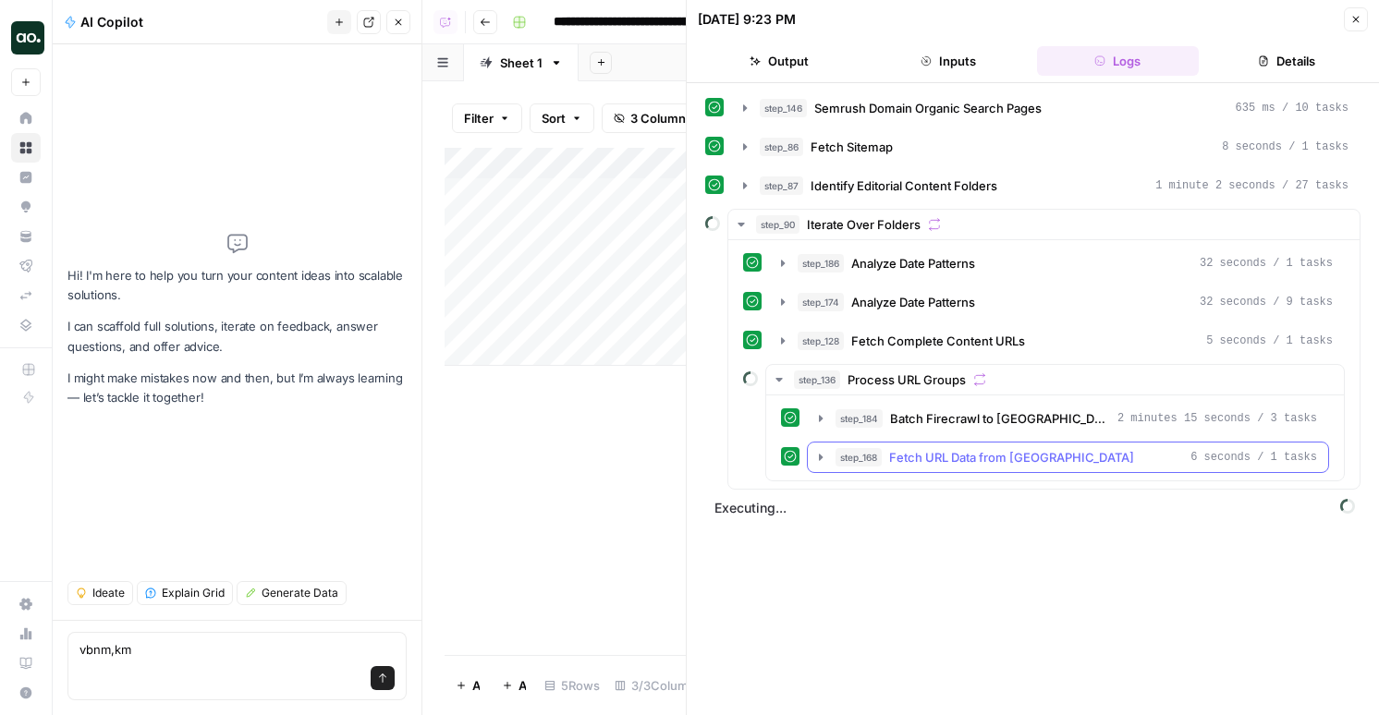
click at [932, 460] on span "Fetch URL Data from [GEOGRAPHIC_DATA]" at bounding box center [1011, 457] width 245 height 18
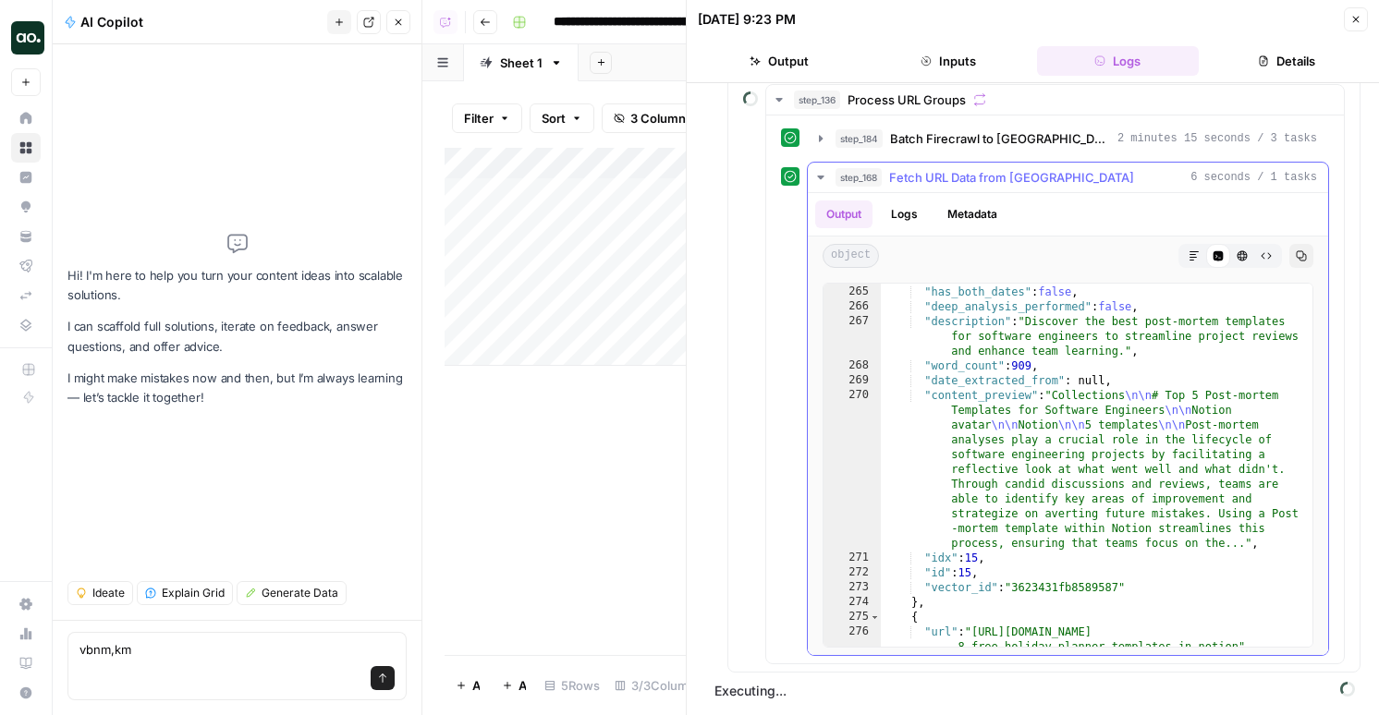
scroll to position [944, 0]
type textarea "**********"
click at [976, 558] on div ""has_updated_date" : false , "has_both_dates" : false , "deep_analysis_performe…" at bounding box center [1096, 473] width 431 height 407
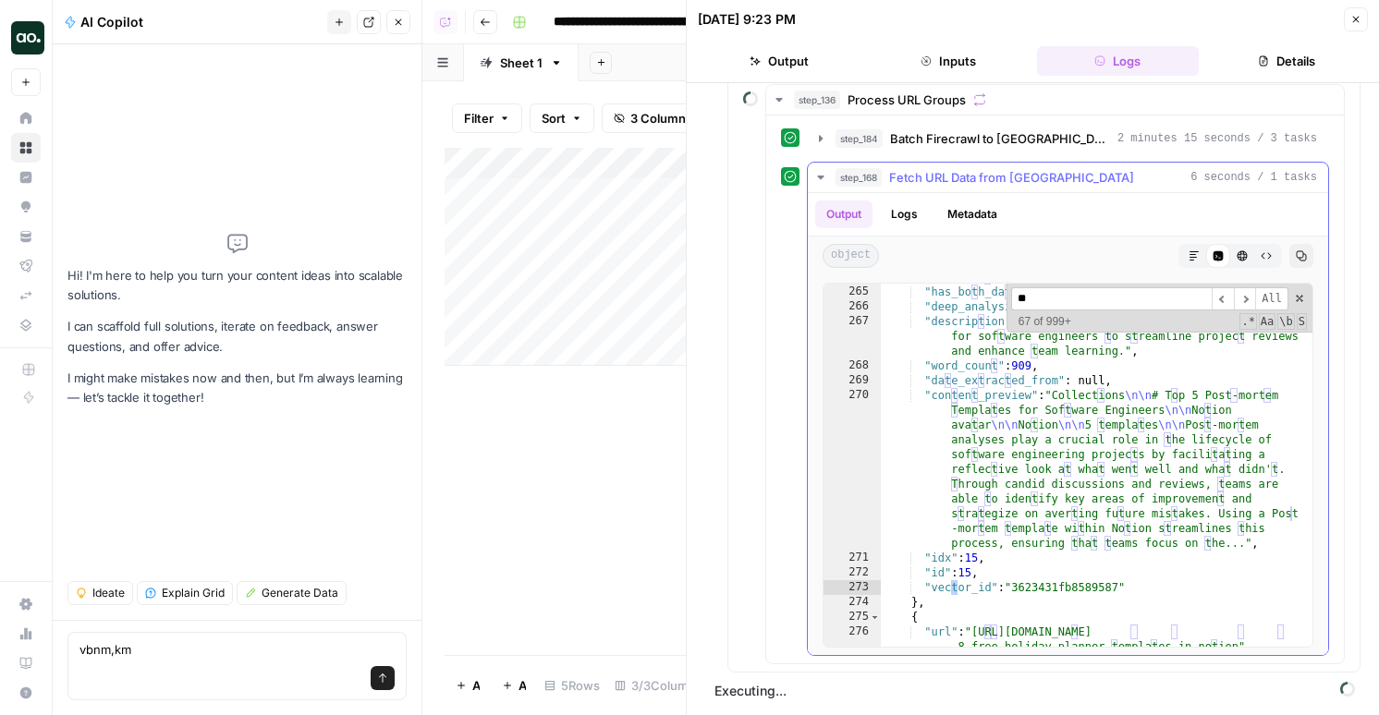
scroll to position [994, 0]
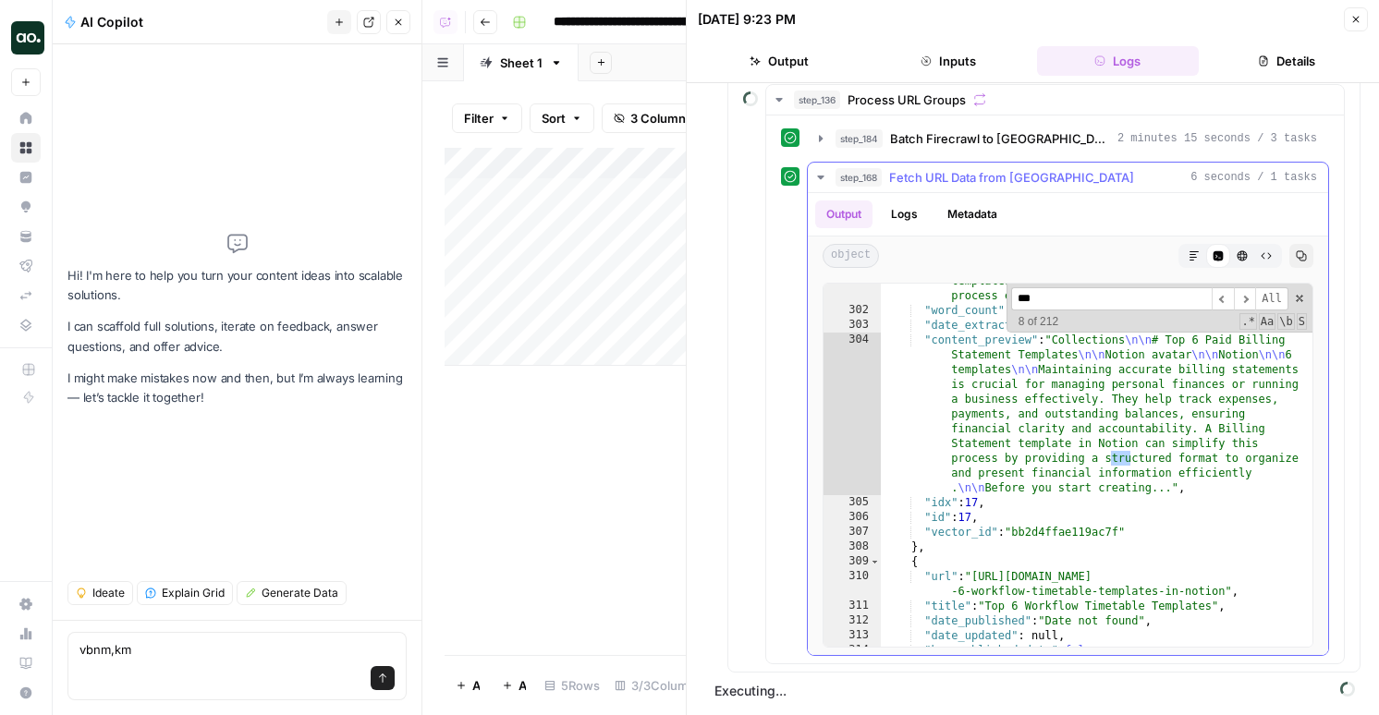
type input "****"
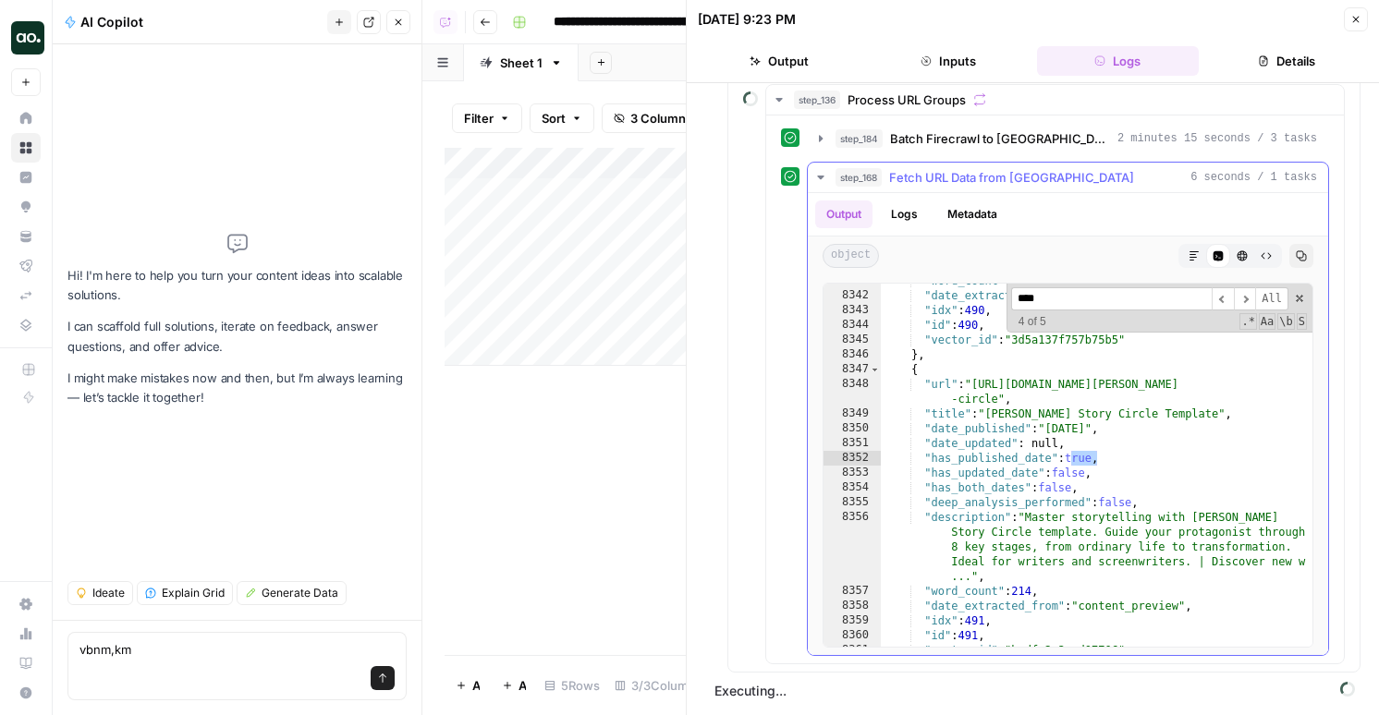
type textarea "**********"
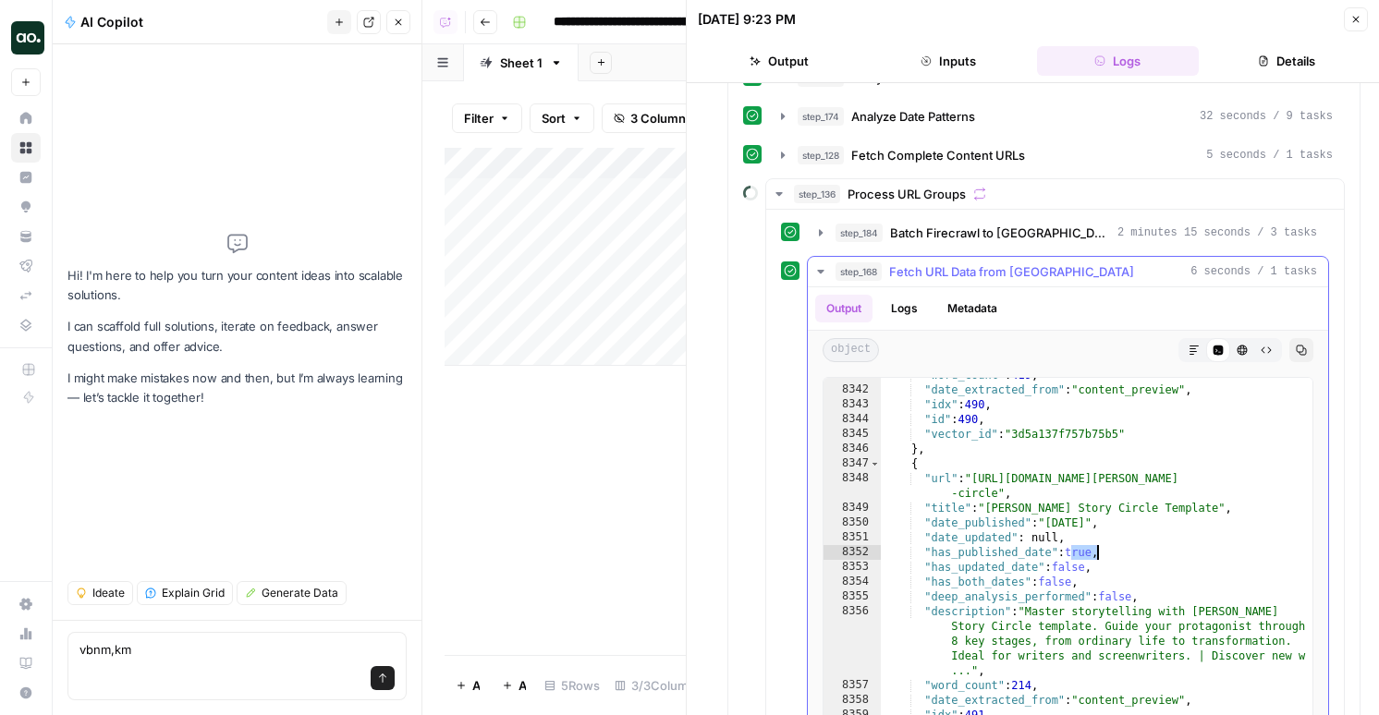
scroll to position [98, 0]
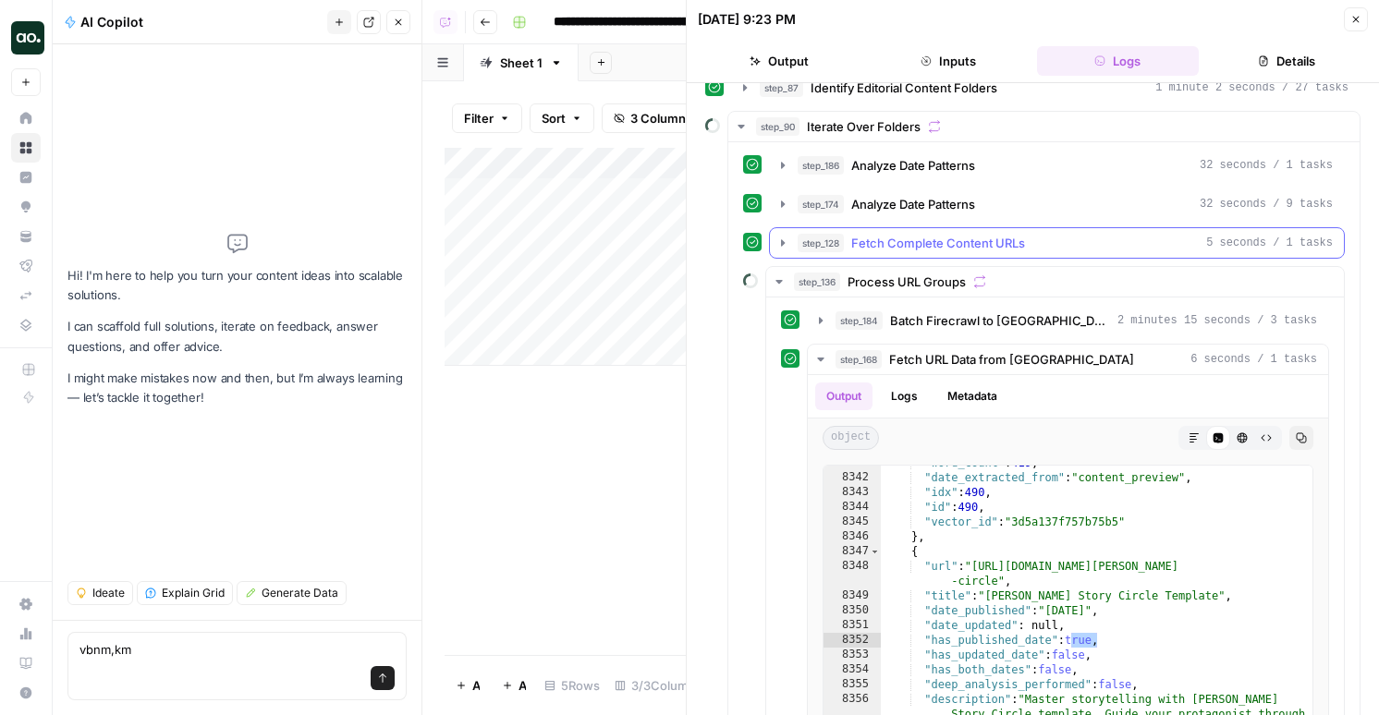
click at [852, 245] on span "Fetch Complete Content URLs" at bounding box center [938, 243] width 174 height 18
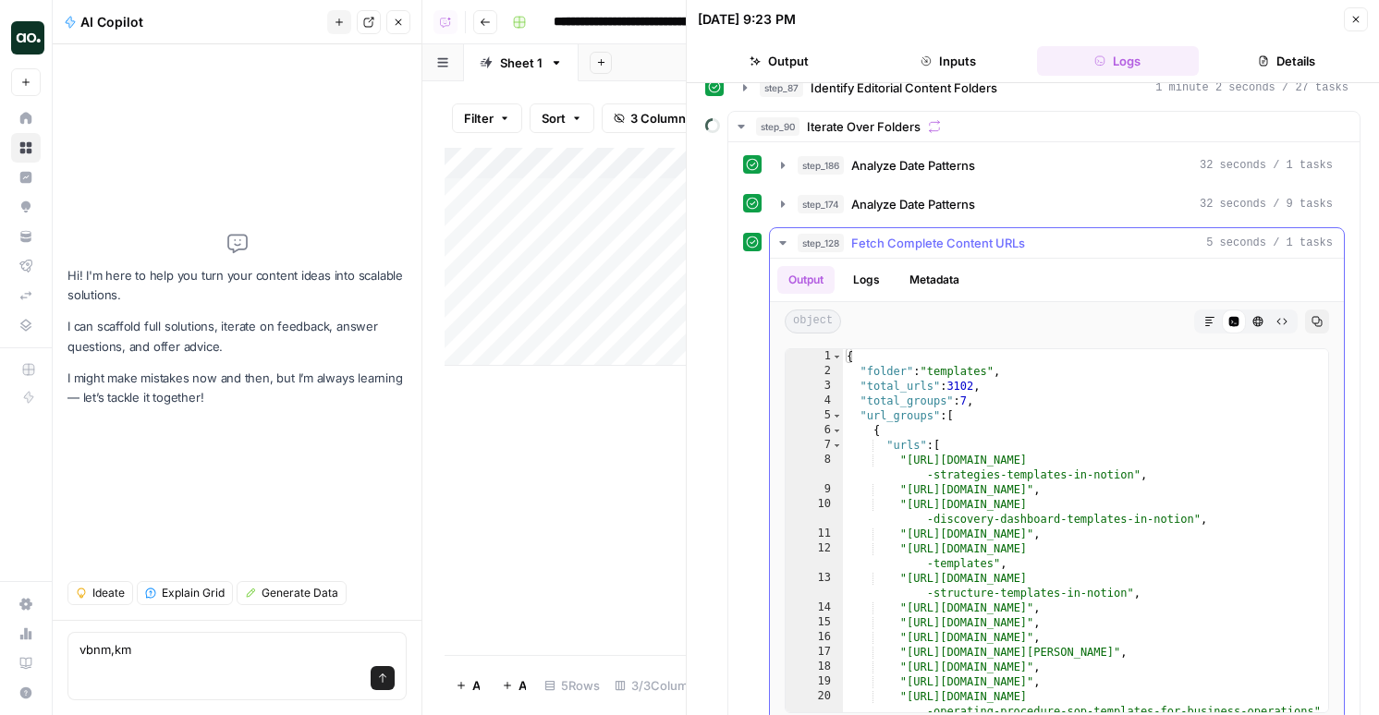
type textarea "*********"
click at [943, 443] on div "{ "folder" : "templates" , "total_urls" : 3102 , "total_groups" : 7 , "url_grou…" at bounding box center [1085, 560] width 485 height 422
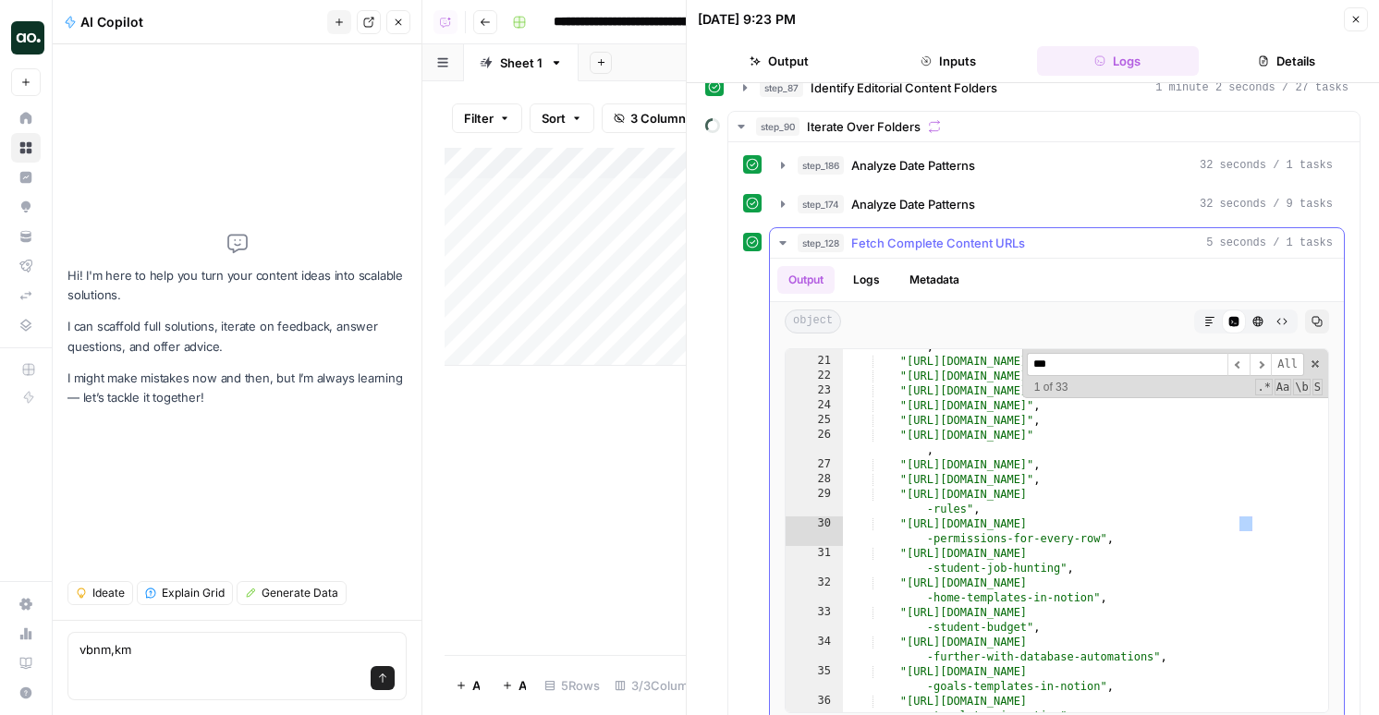
type input "****"
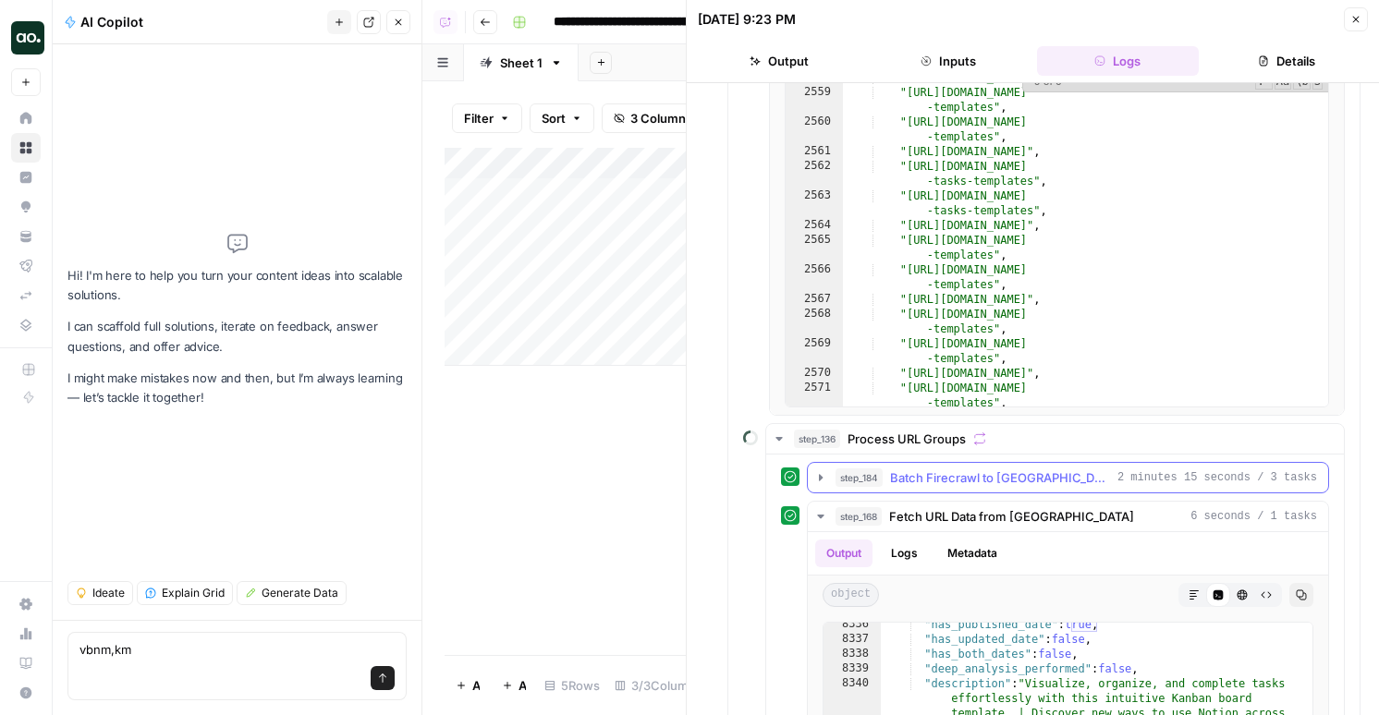
scroll to position [285, 0]
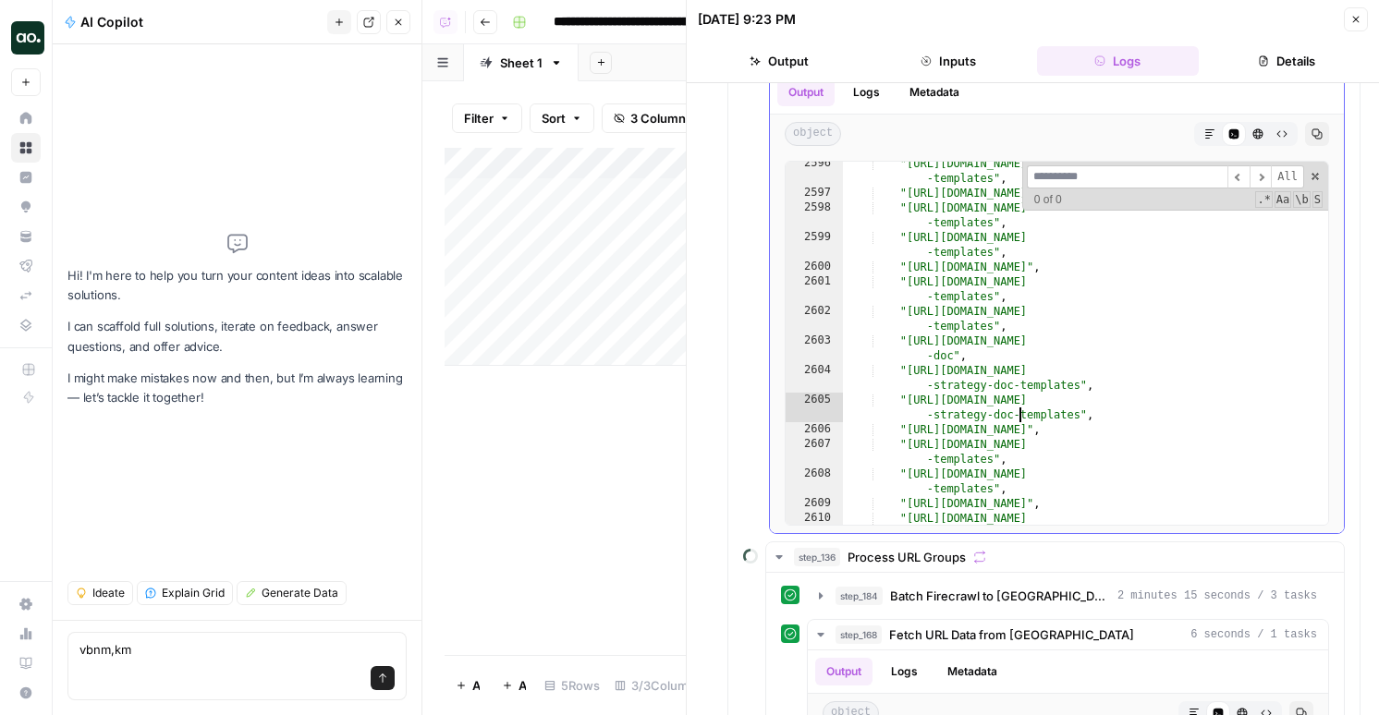
click at [1019, 408] on div ""https://www.notion.com/templates/category/best-lesson-plans -templates" , "htt…" at bounding box center [1085, 367] width 485 height 422
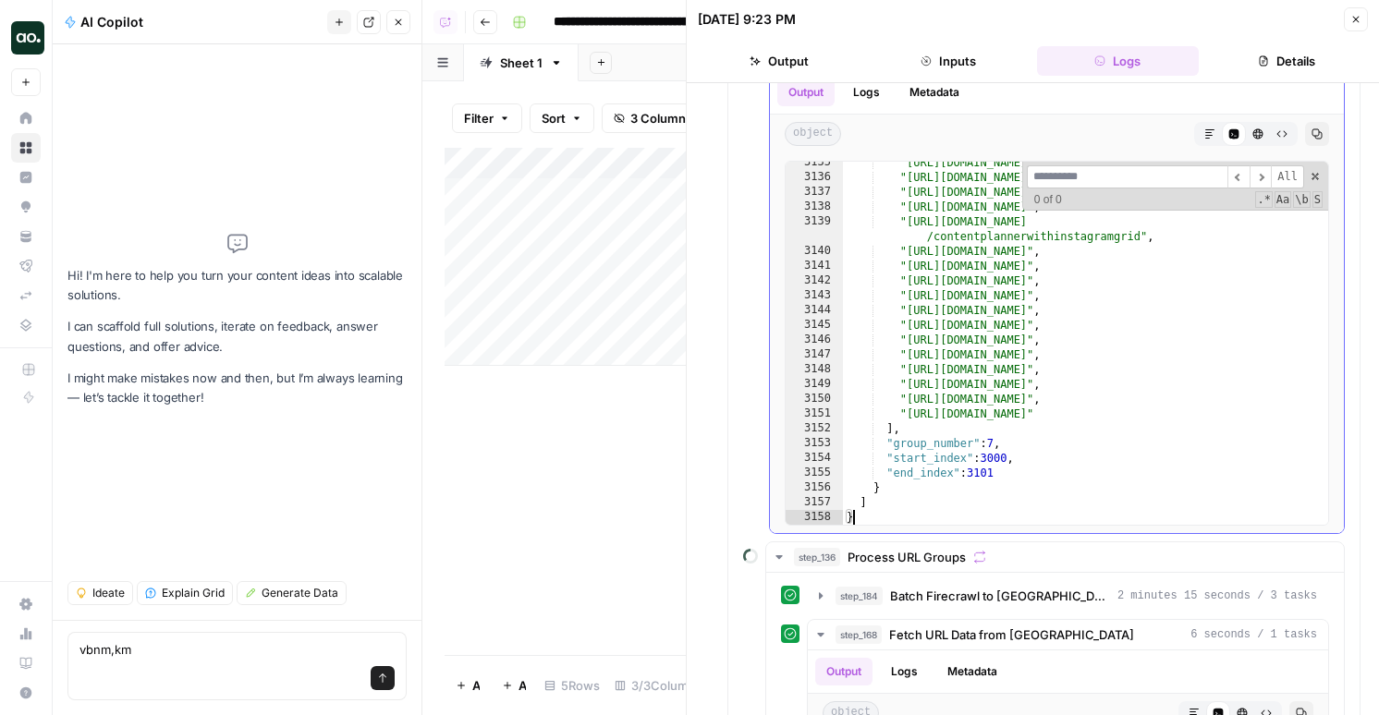
click at [1051, 396] on div ""https://www.notion.com/templates/learning-french" , "https://www.notion.com/te…" at bounding box center [1085, 351] width 485 height 393
type textarea "*"
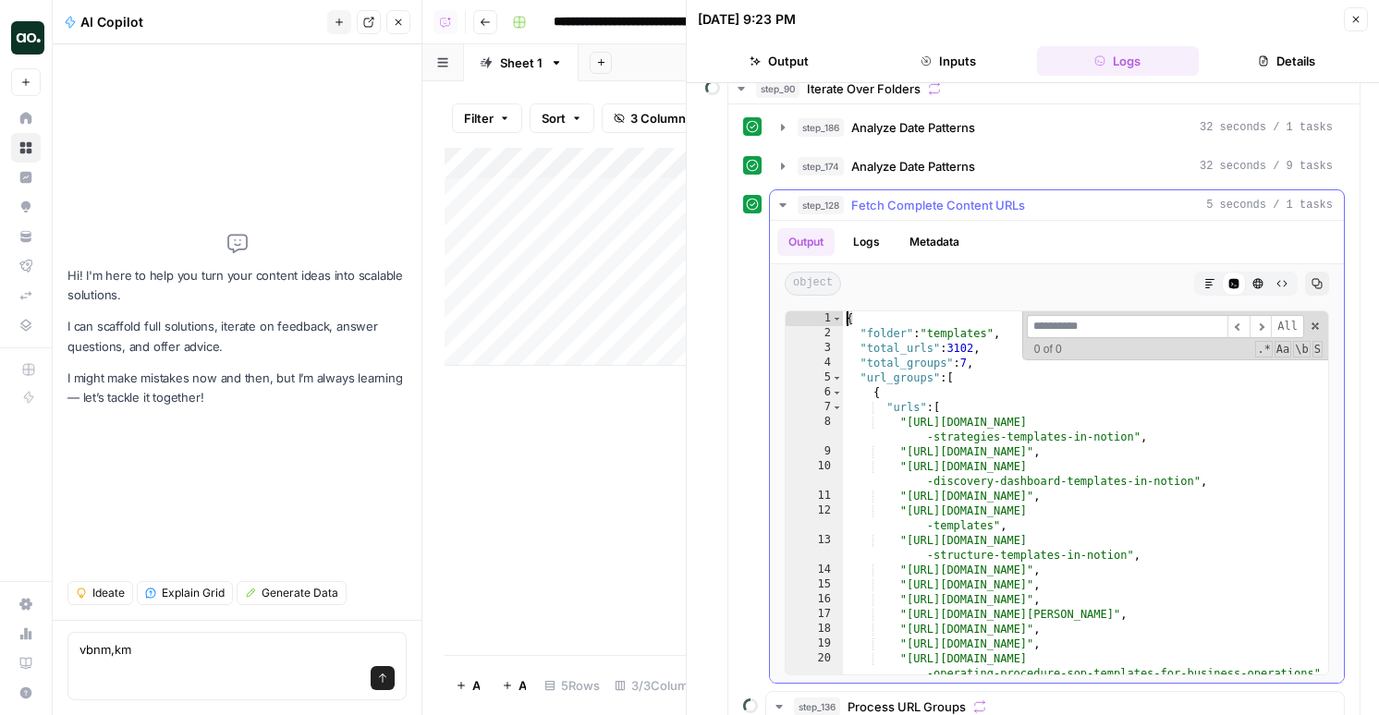
scroll to position [23, 0]
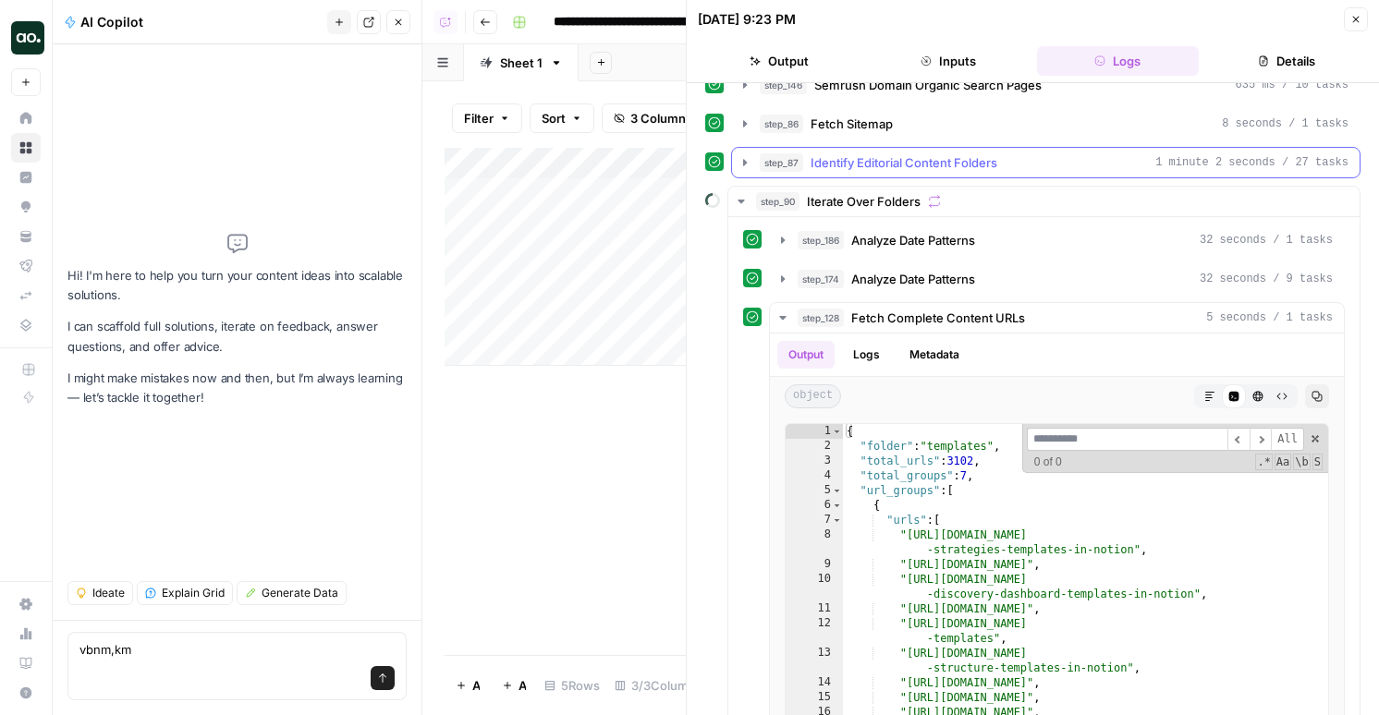
click at [954, 165] on span "Identify Editorial Content Folders" at bounding box center [903, 162] width 187 height 18
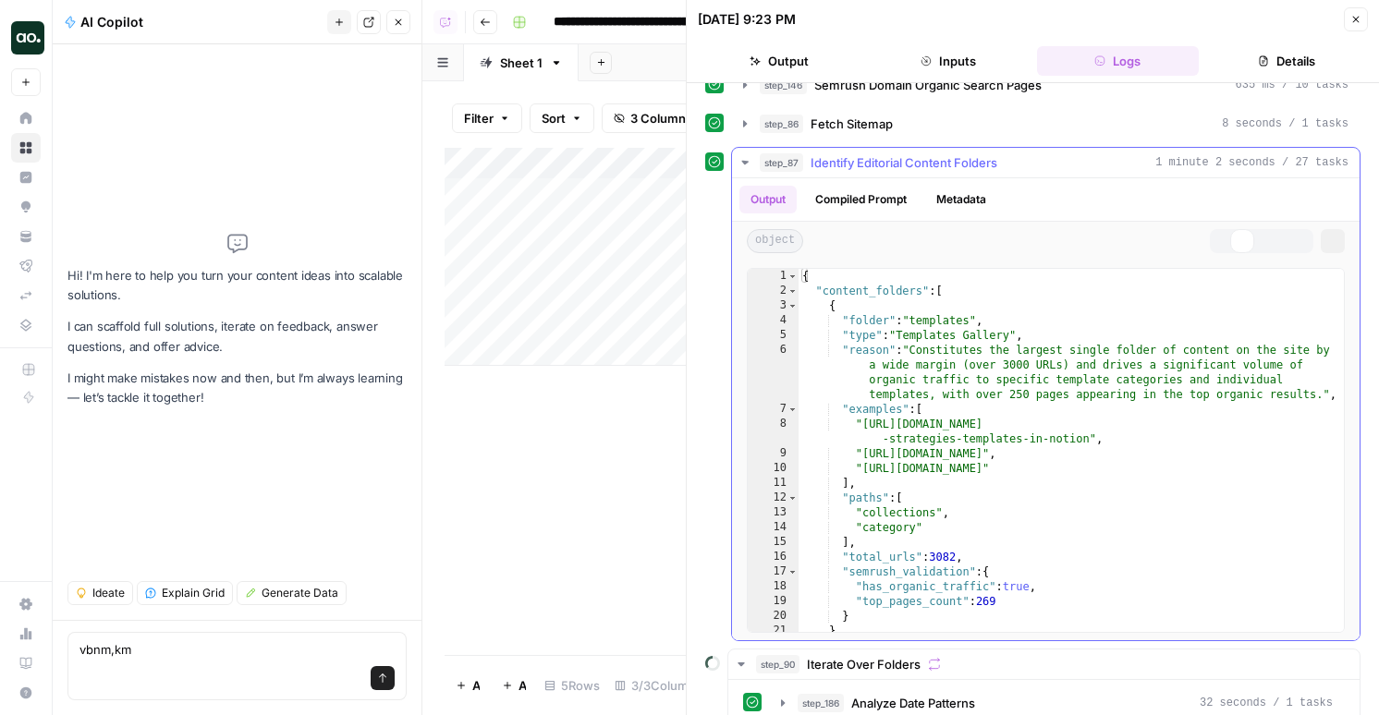
type textarea "**********"
click at [942, 446] on div "{ "content_folders" : [ { "folder" : "templates" , "type" : "Templates Gallery"…" at bounding box center [1070, 465] width 545 height 393
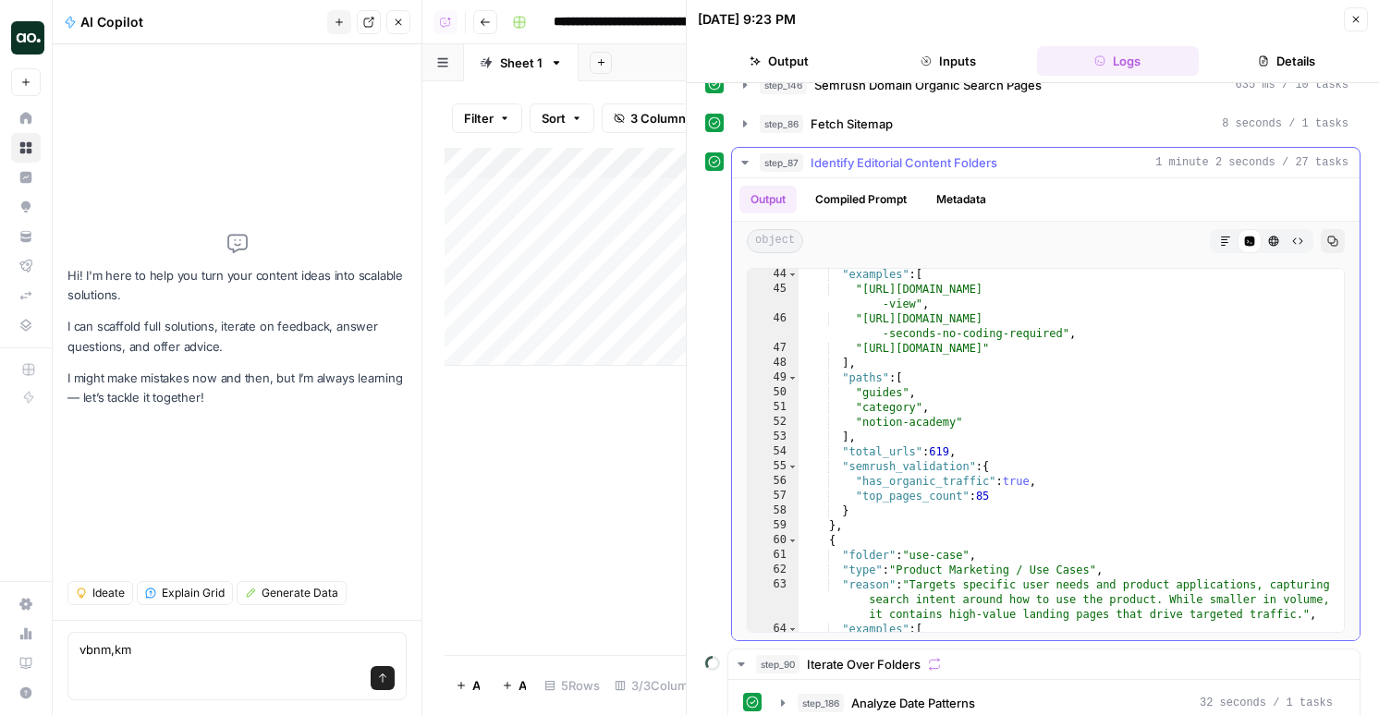
scroll to position [785, 0]
click at [853, 172] on button "step_87 Identify Editorial Content Folders 1 minute 2 seconds / 27 tasks" at bounding box center [1045, 163] width 627 height 30
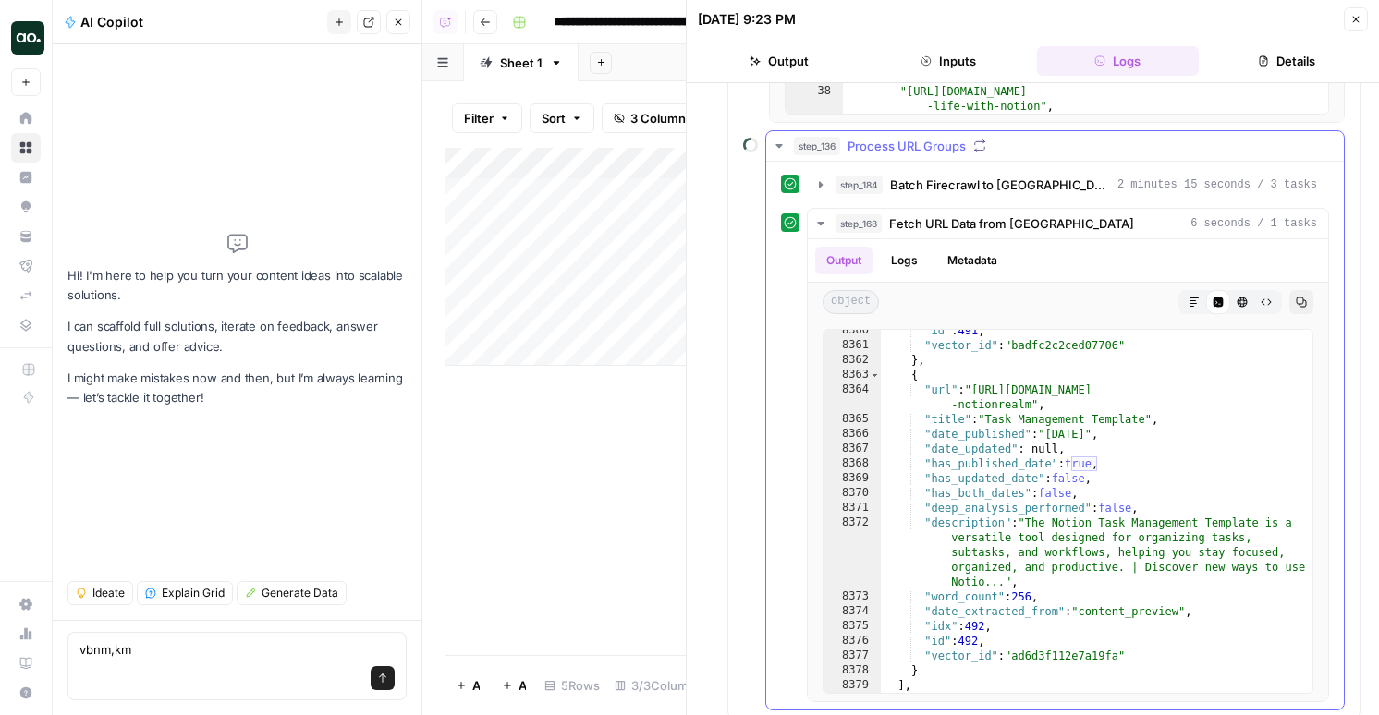
scroll to position [743, 0]
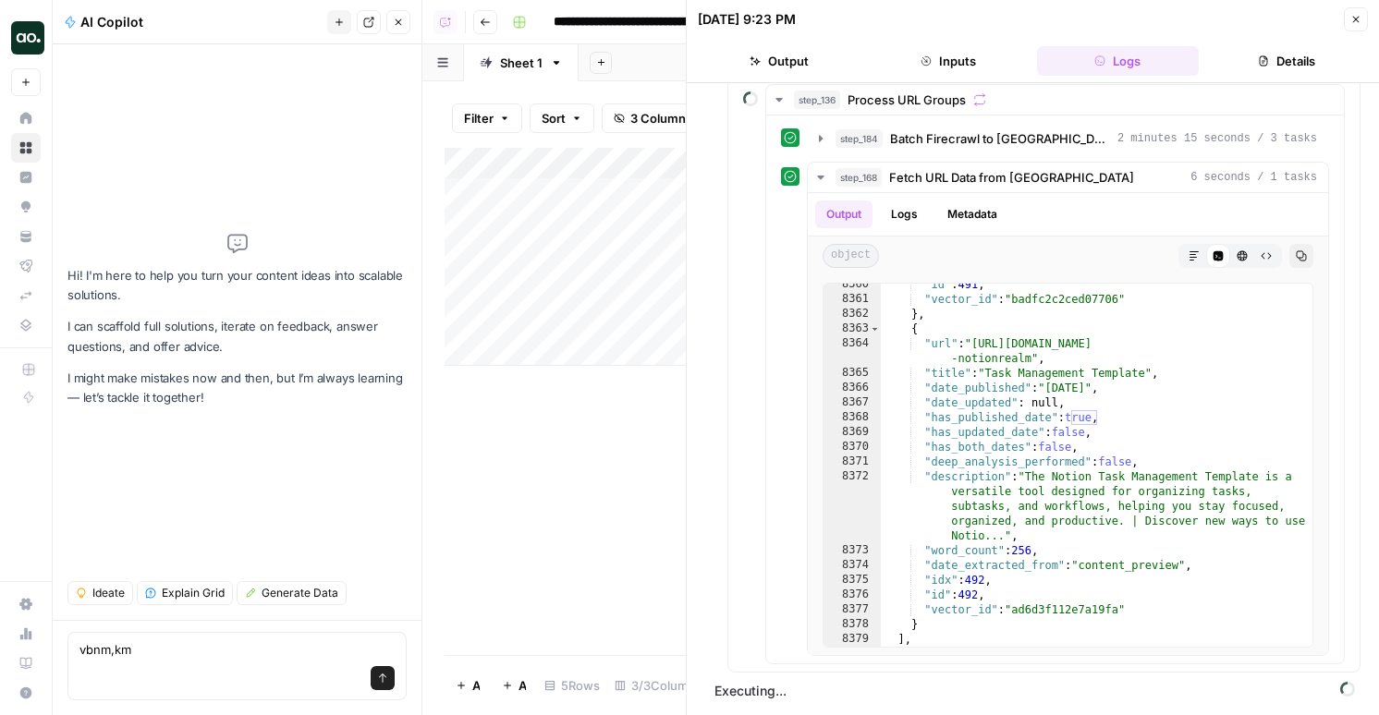
click at [400, 24] on icon "button" at bounding box center [398, 22] width 11 height 11
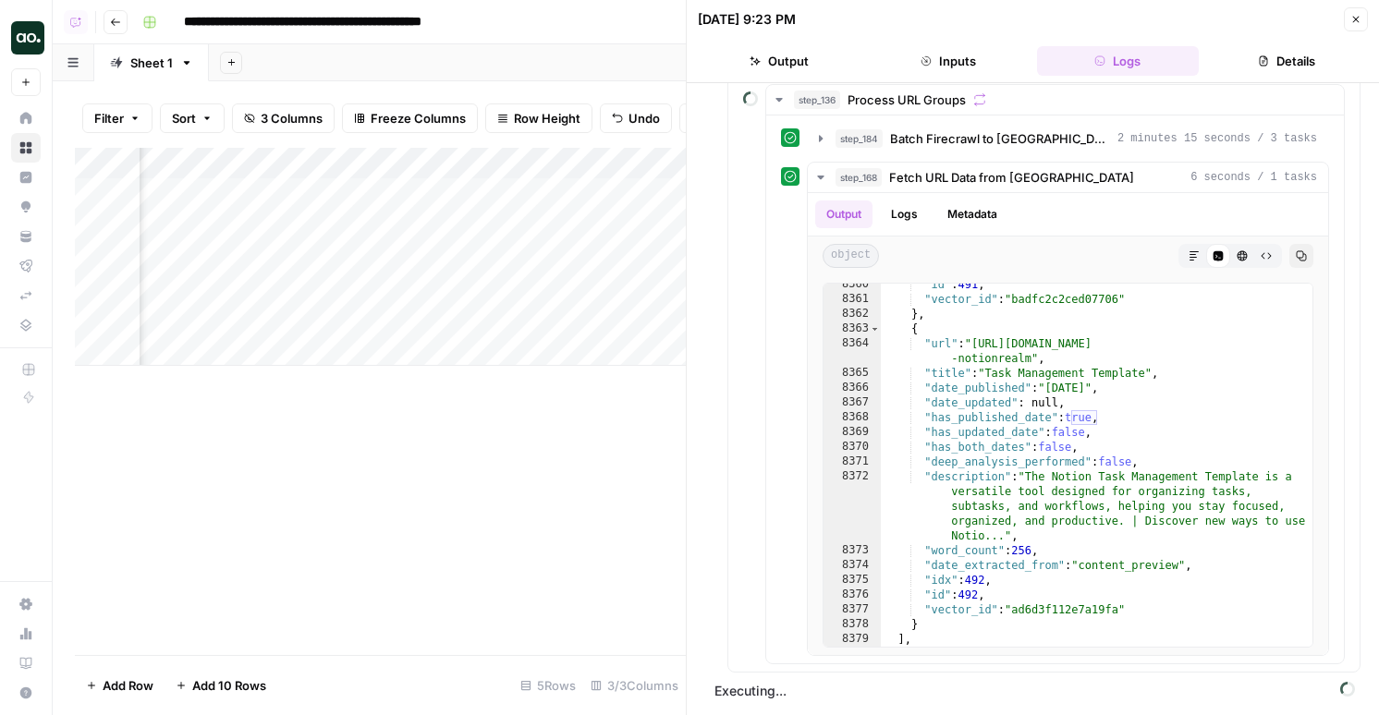
scroll to position [0, 361]
click at [402, 253] on div "Add Column" at bounding box center [380, 257] width 611 height 218
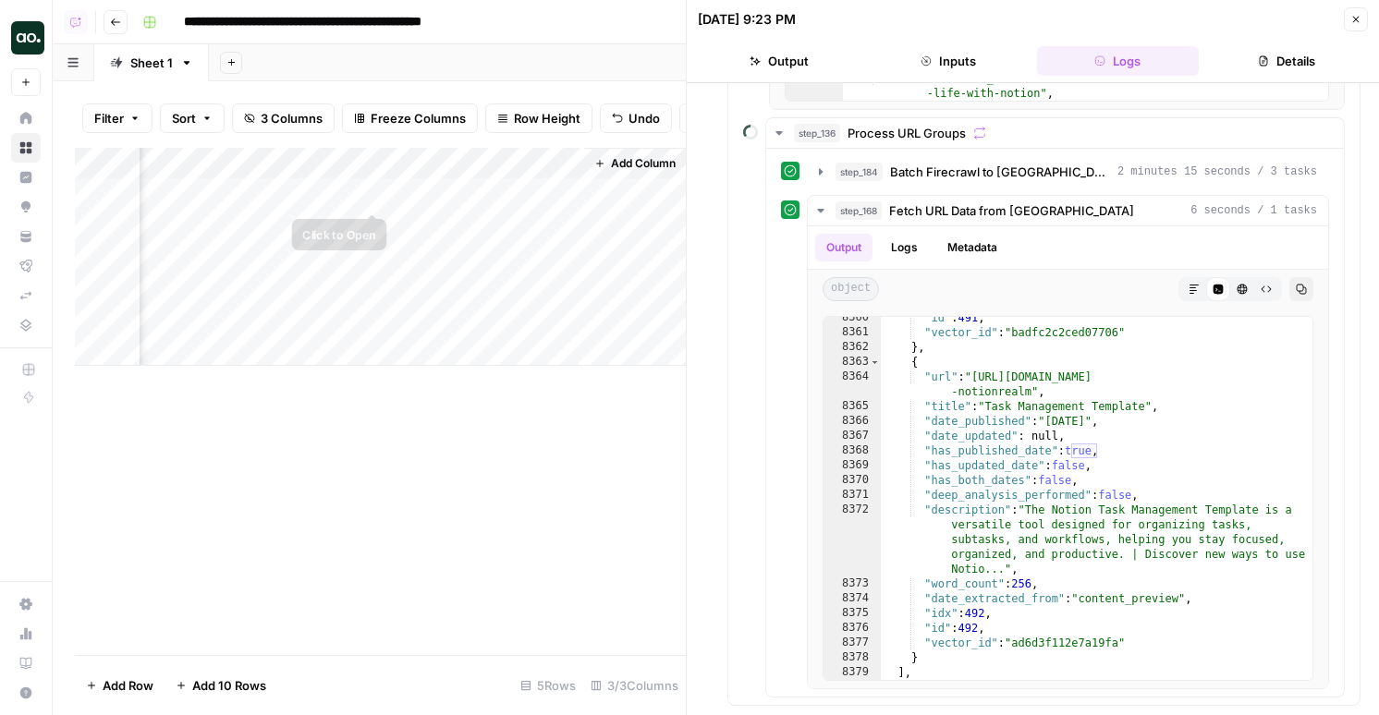
scroll to position [0, 0]
click at [230, 247] on div "Add Column" at bounding box center [380, 257] width 611 height 218
click at [230, 247] on textarea "**********" at bounding box center [287, 258] width 296 height 26
type textarea "*********"
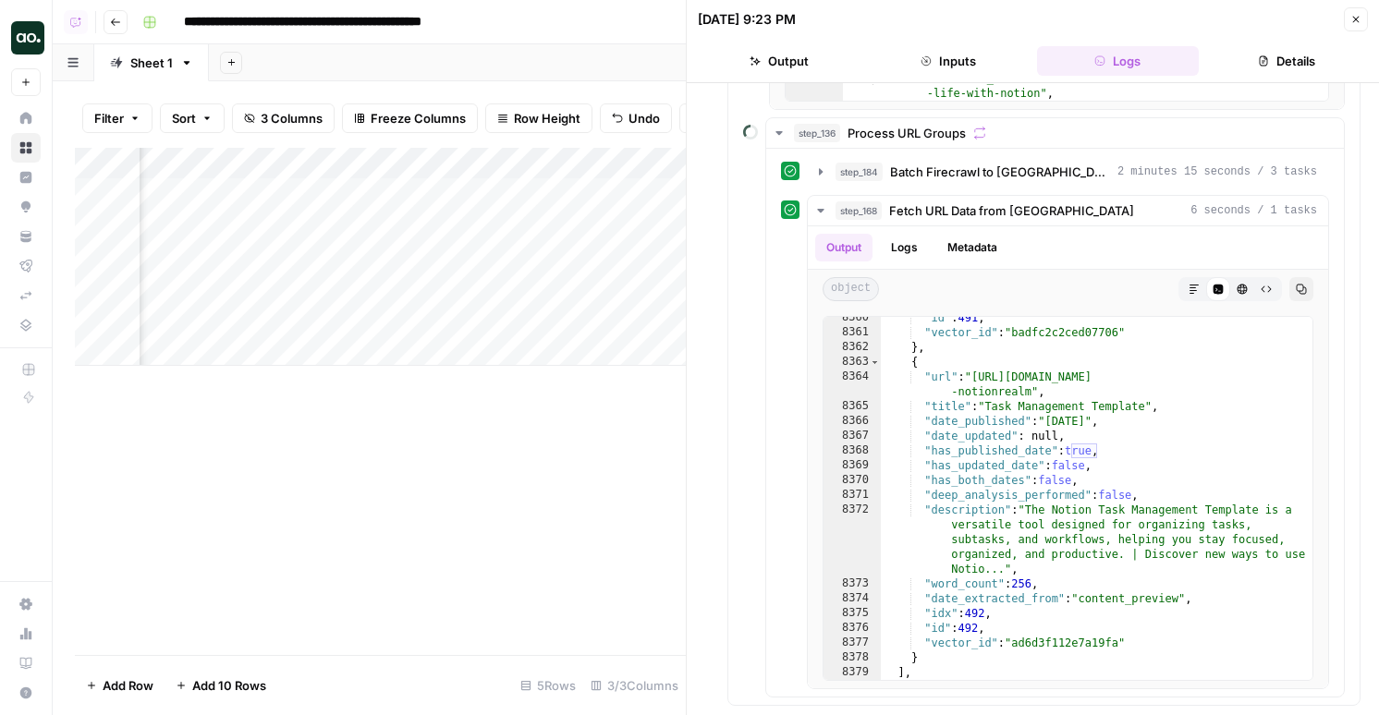
scroll to position [0, 26]
click at [477, 162] on div "Add Column" at bounding box center [380, 257] width 611 height 218
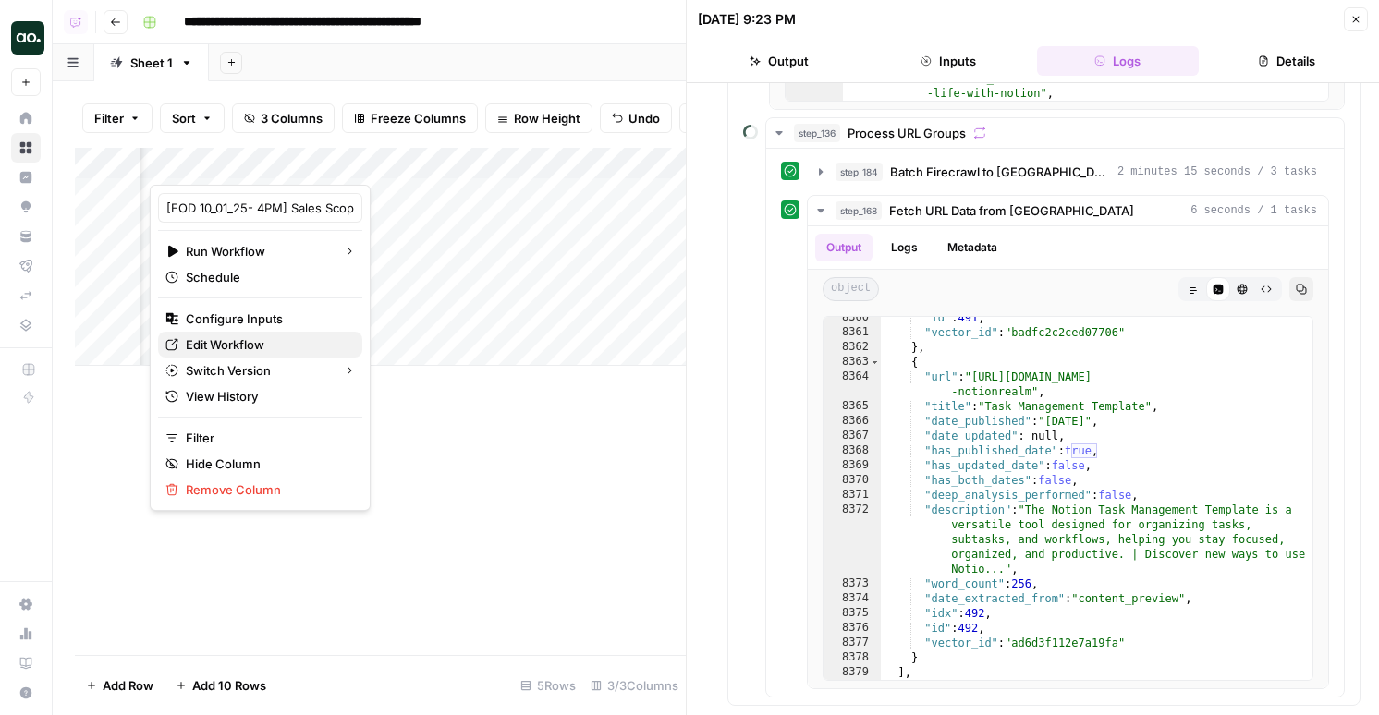
click at [247, 350] on span "Edit Workflow" at bounding box center [267, 344] width 162 height 18
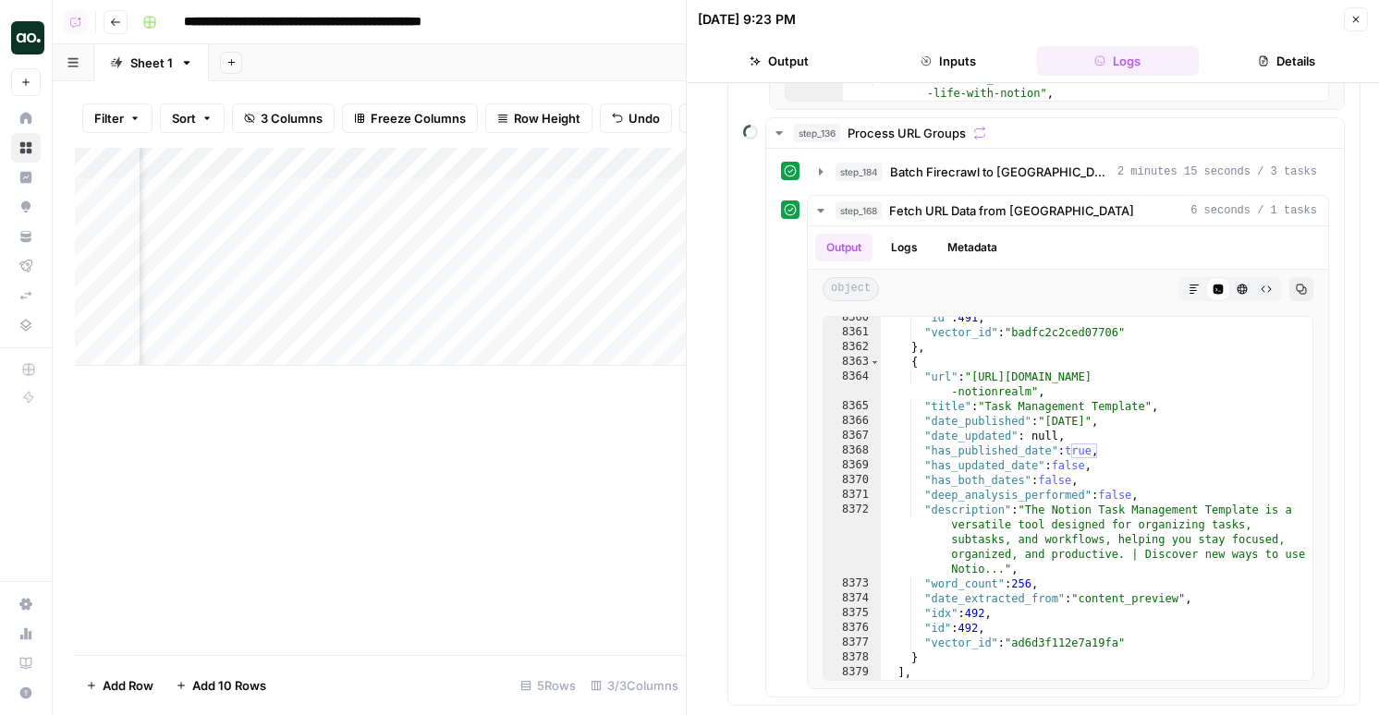
scroll to position [0, 0]
click at [204, 232] on div "Add Column" at bounding box center [380, 257] width 611 height 218
click at [204, 250] on div "Add Column" at bounding box center [380, 257] width 611 height 218
click at [204, 250] on textarea "*********" at bounding box center [287, 258] width 296 height 26
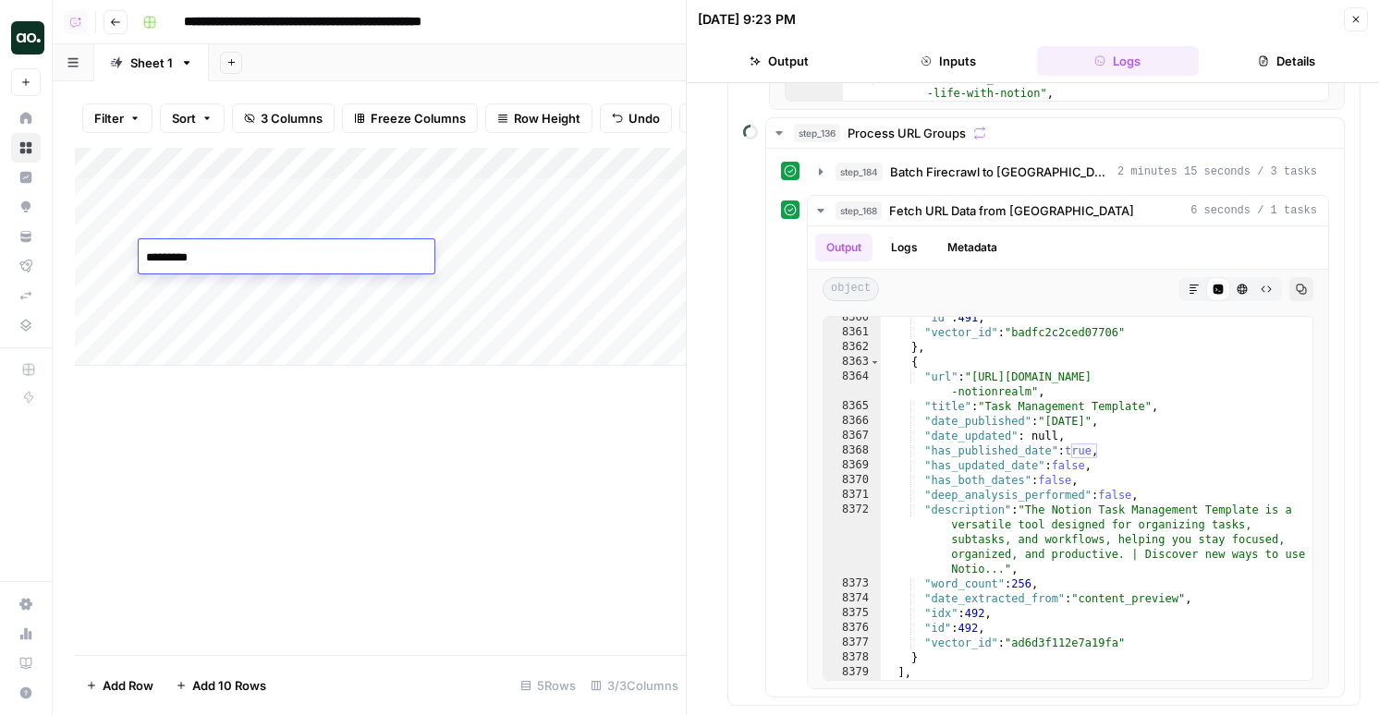
type textarea "**********"
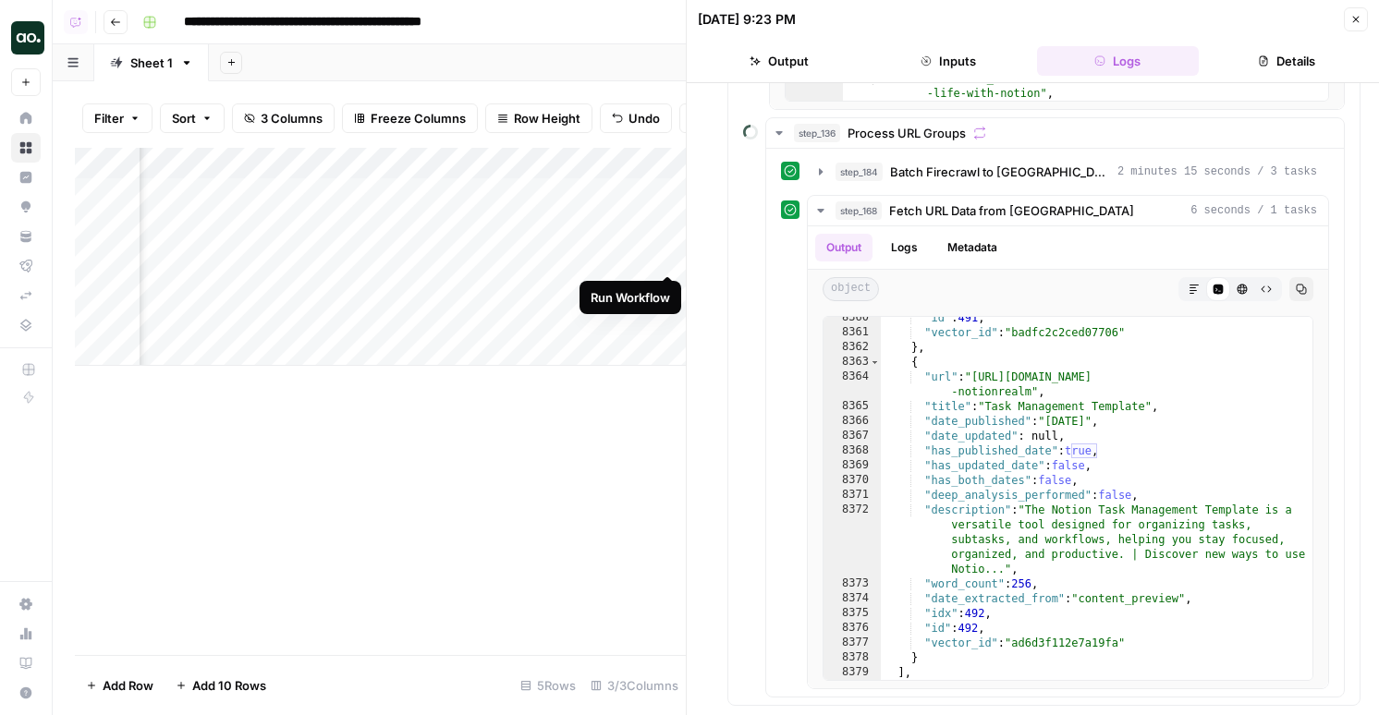
click at [662, 254] on div "Add Column" at bounding box center [380, 257] width 611 height 218
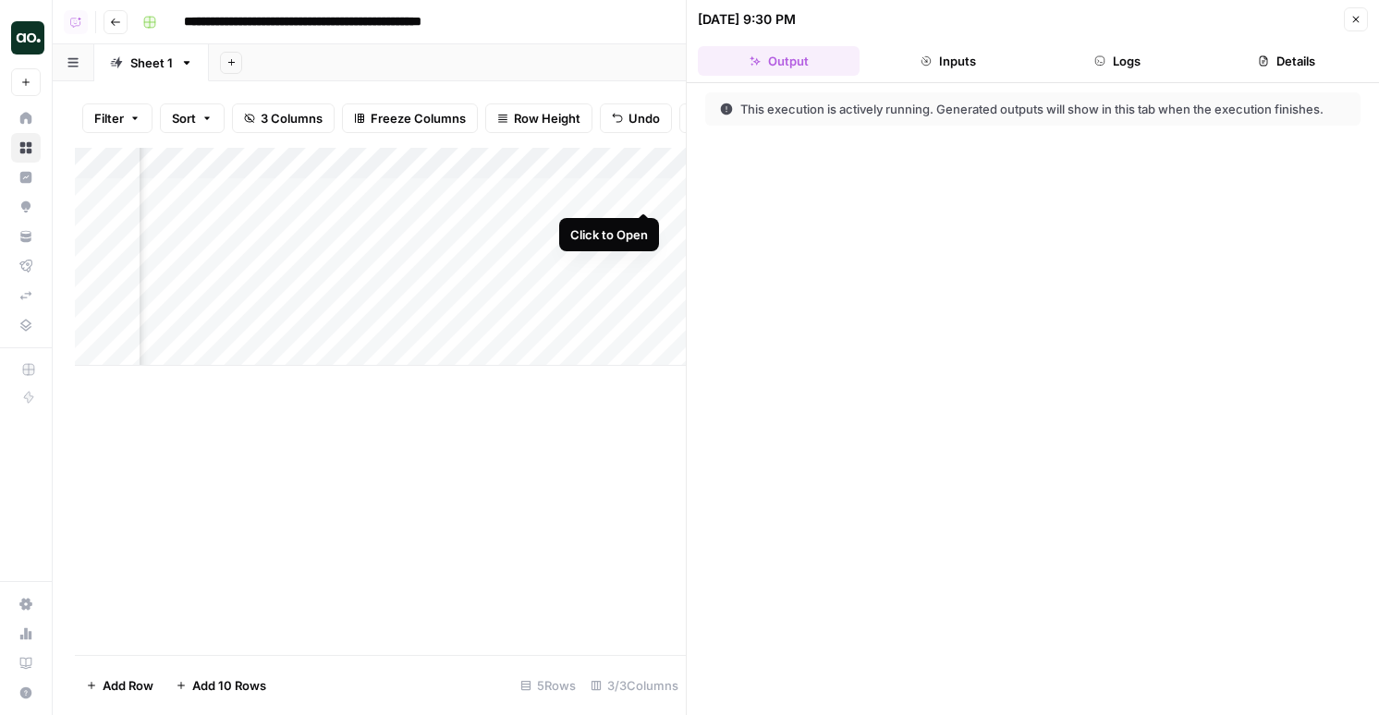
click at [643, 188] on div "Add Column" at bounding box center [380, 257] width 611 height 218
click at [1119, 73] on button "Logs" at bounding box center [1118, 61] width 162 height 30
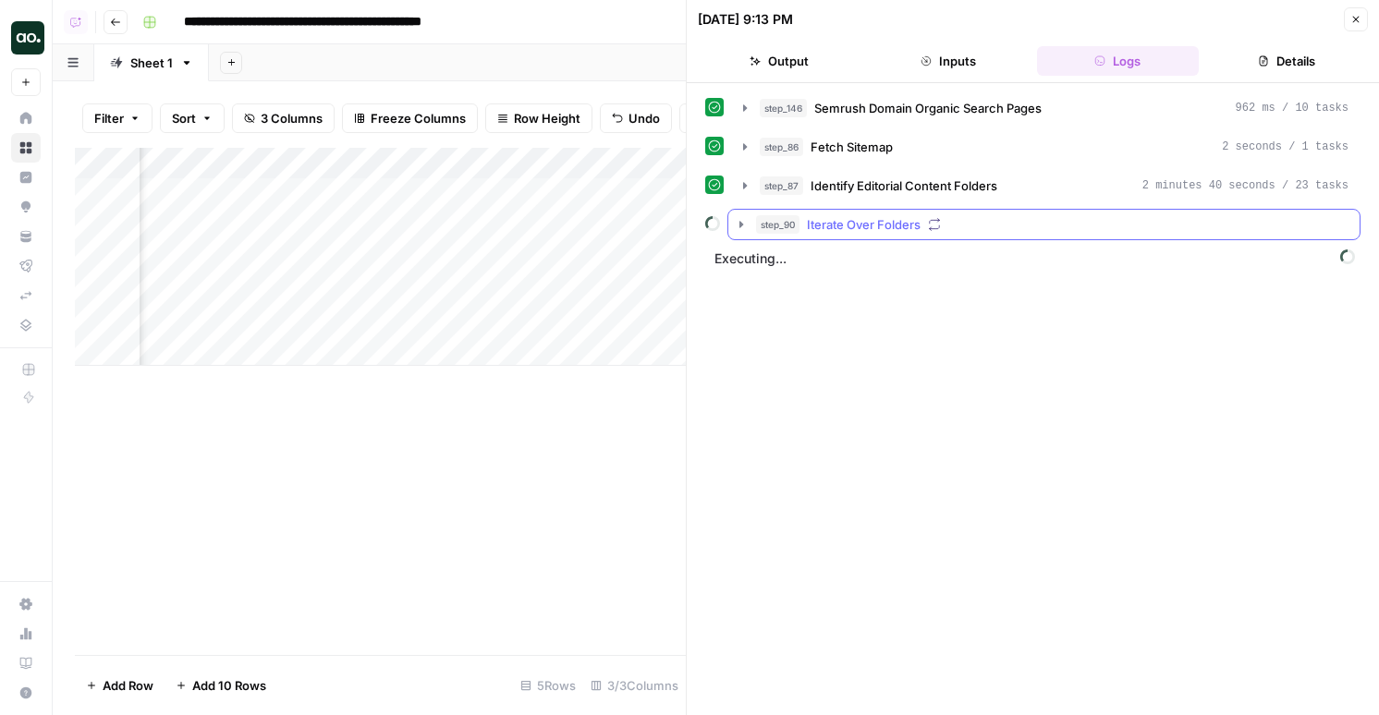
click at [978, 226] on div "step_90 Iterate Over Folders" at bounding box center [1052, 224] width 592 height 18
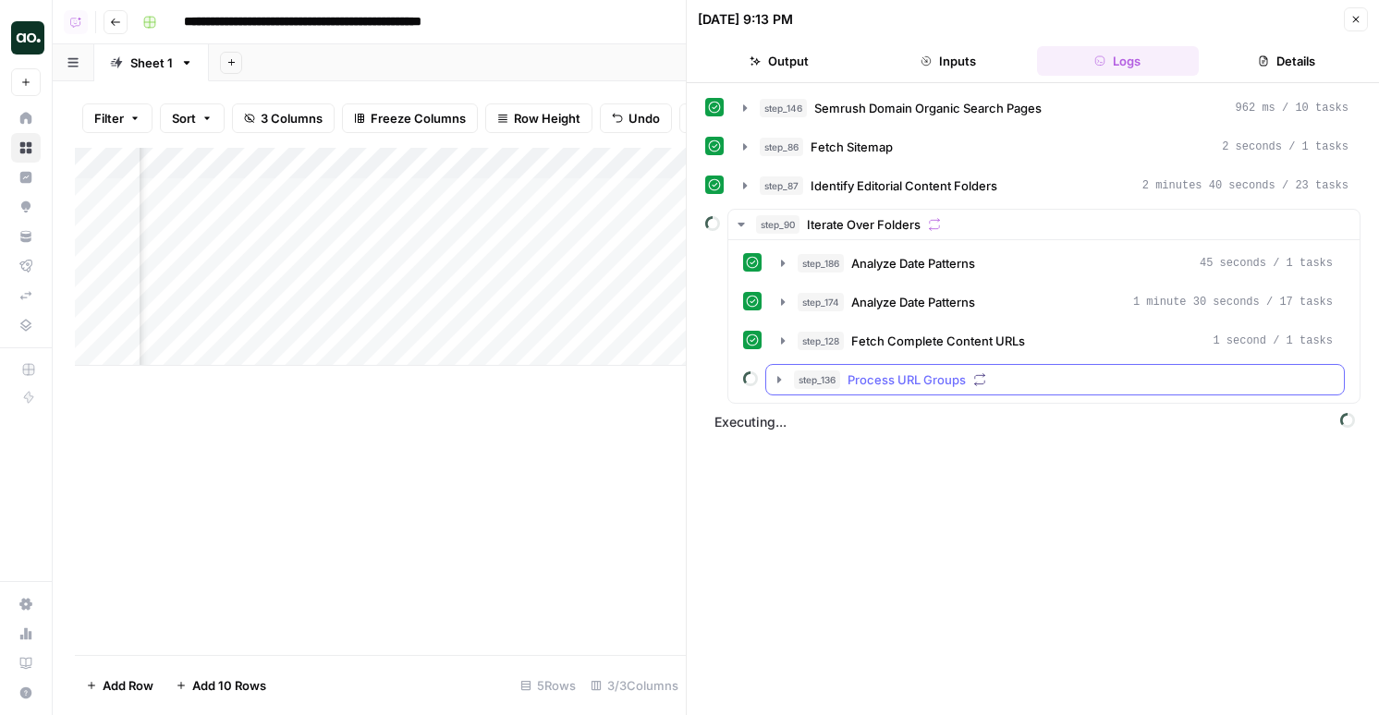
click at [944, 378] on span "Process URL Groups" at bounding box center [906, 380] width 118 height 18
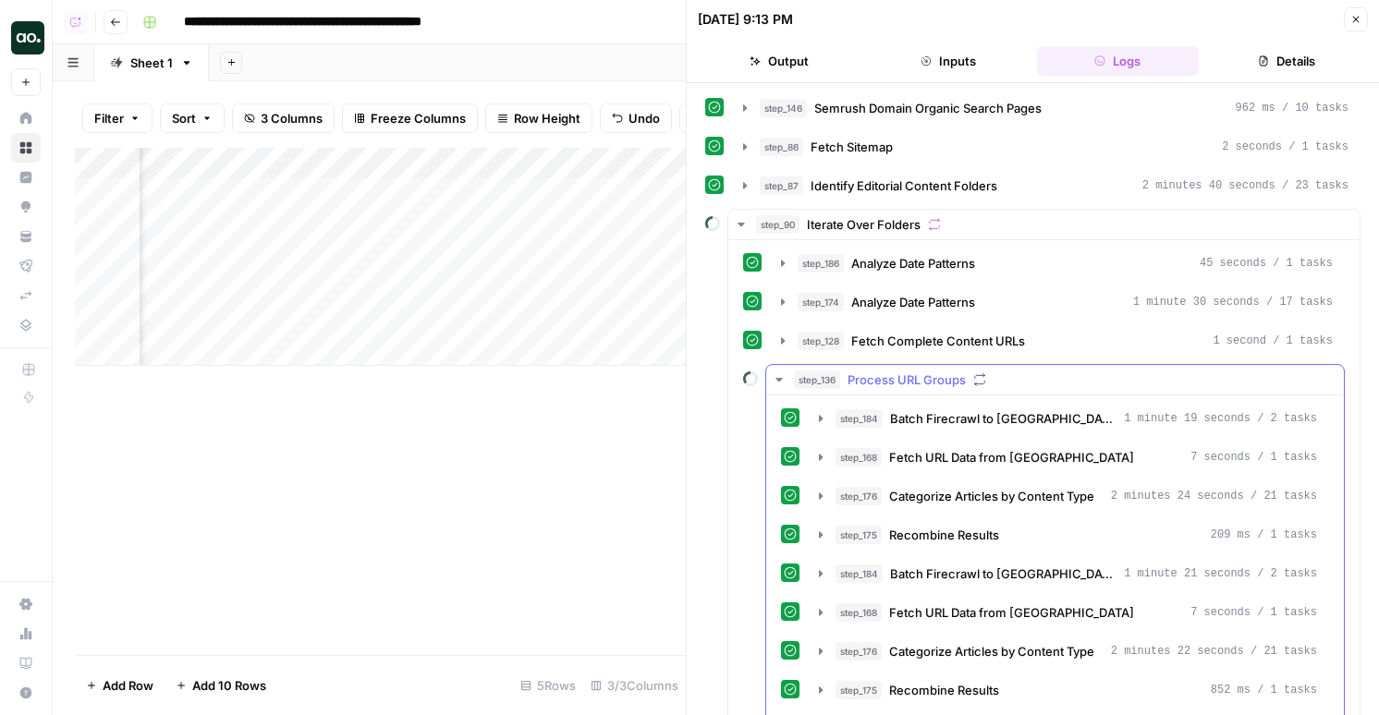
scroll to position [128, 0]
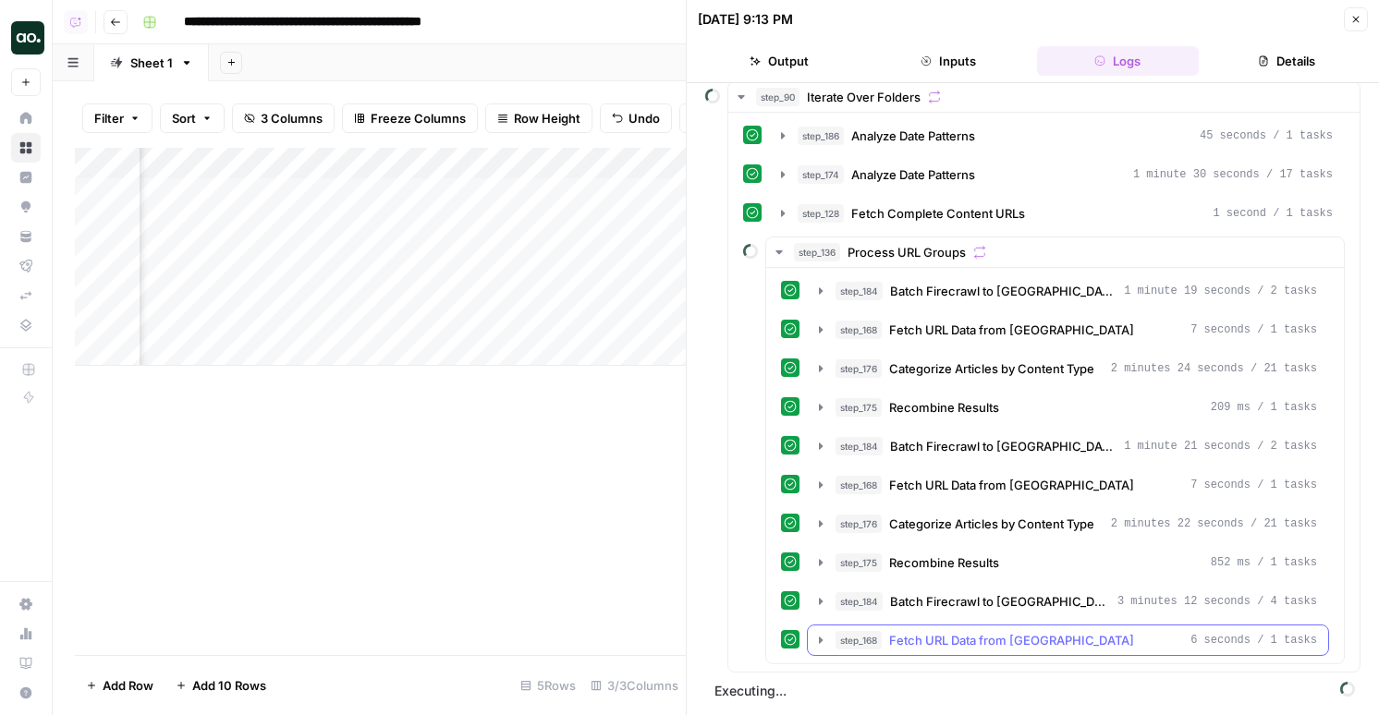
click at [978, 629] on button "step_168 Fetch URL Data from Pinecone 6 seconds / 1 tasks" at bounding box center [1068, 641] width 520 height 30
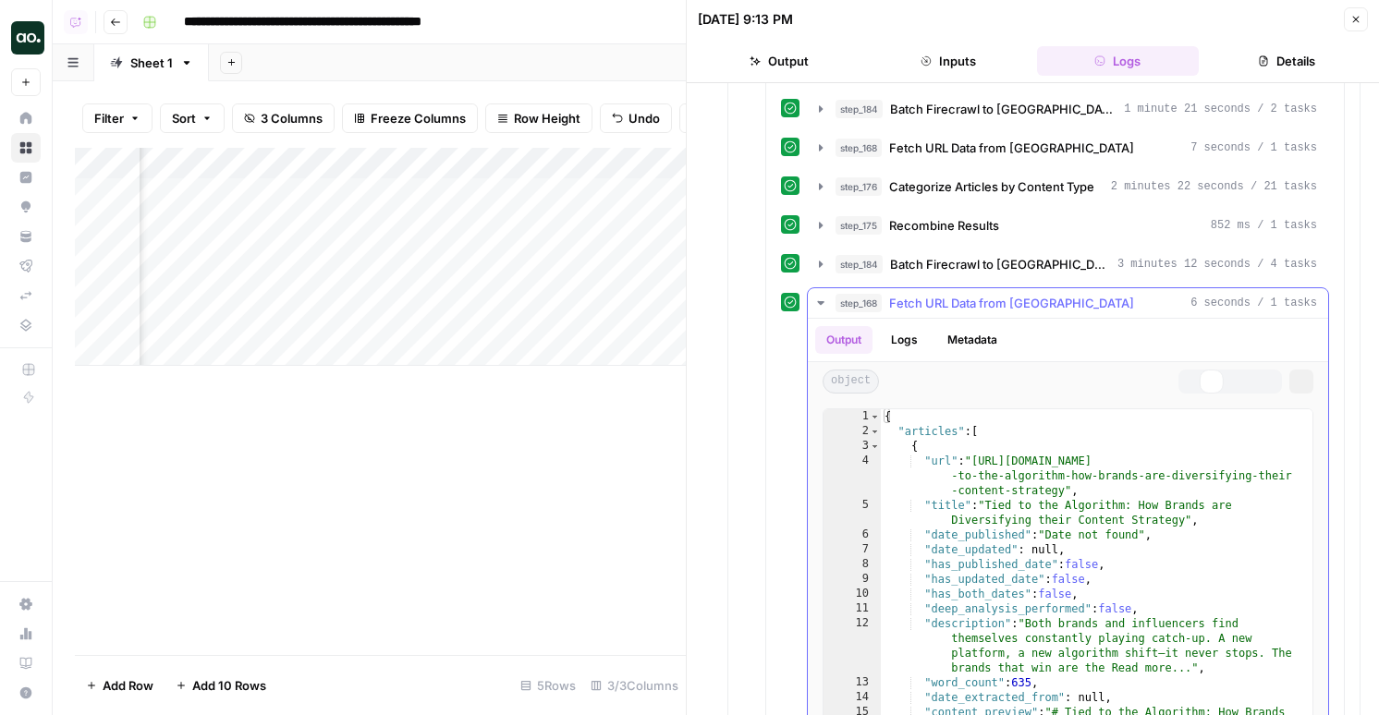
scroll to position [590, 0]
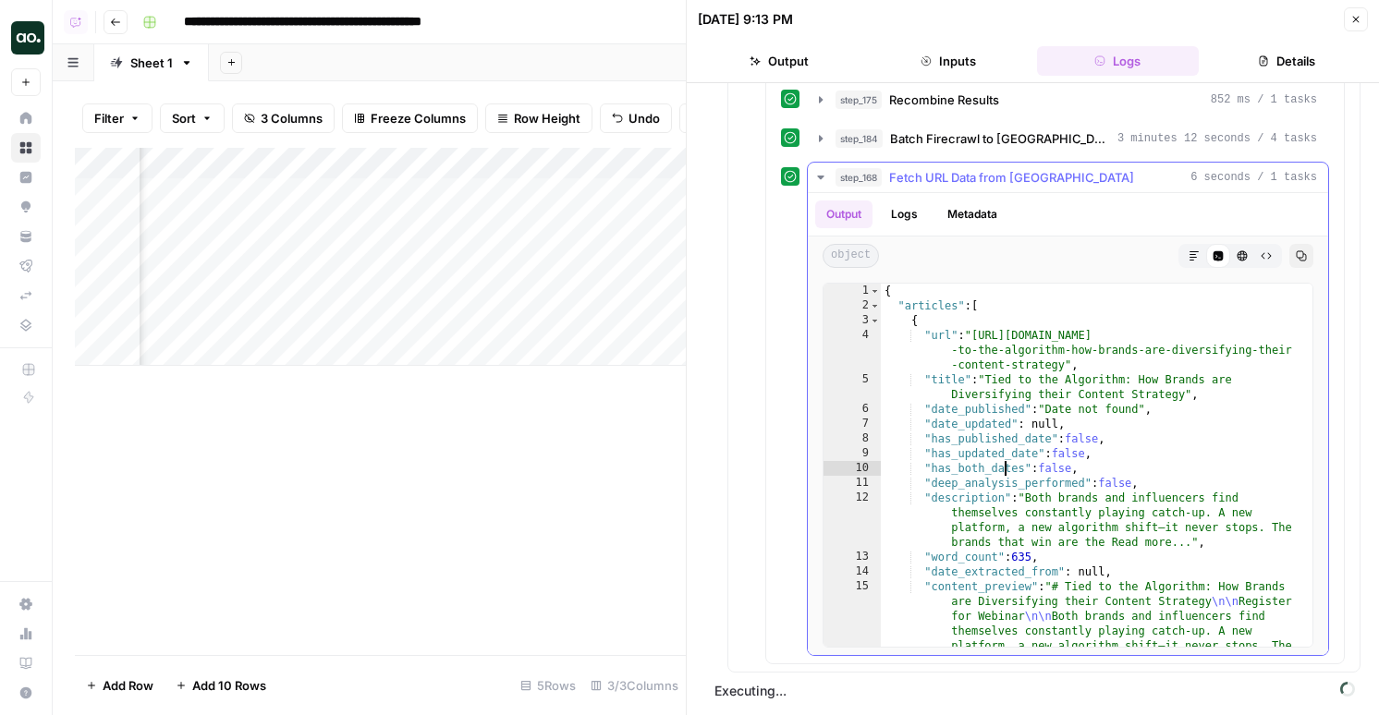
click at [1006, 463] on div "{ "articles" : [ { "url" : "https://sproutsocial.com/insights/webinars/tied -to…" at bounding box center [1096, 554] width 431 height 541
type textarea "*"
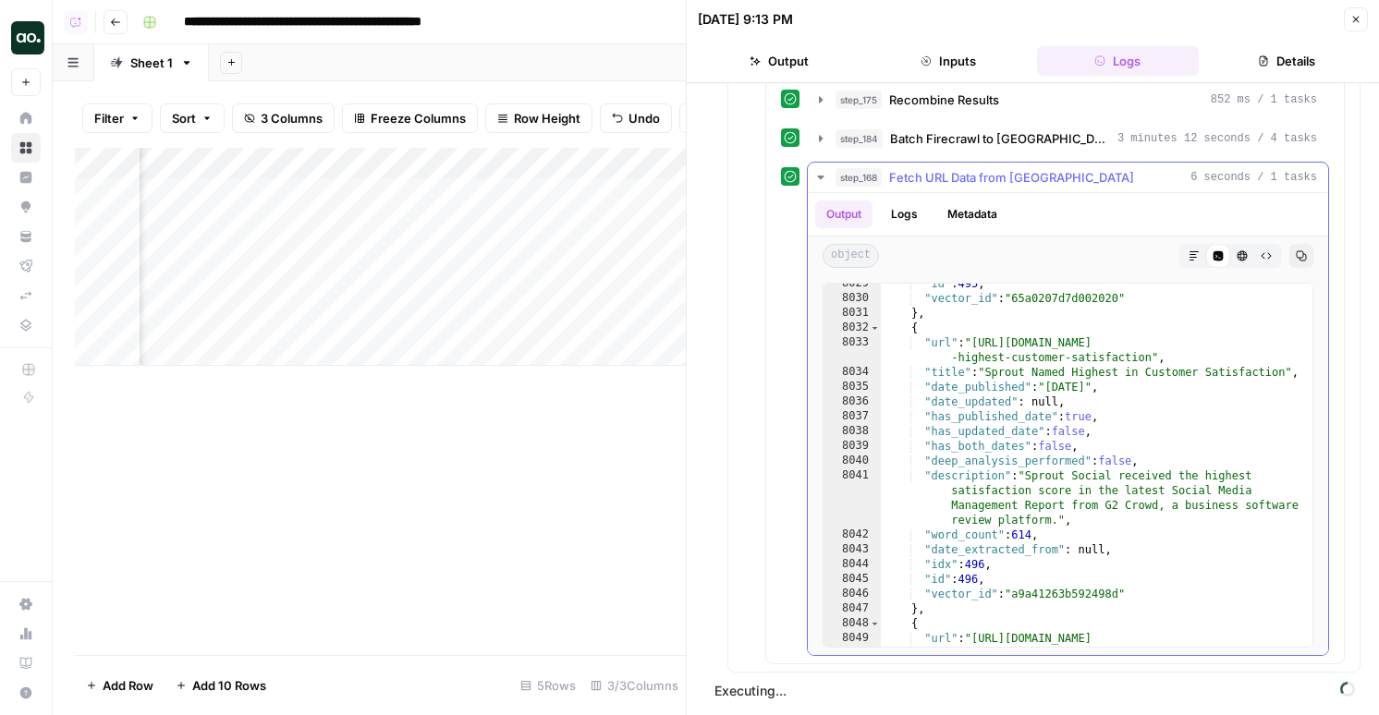
click at [1070, 191] on button "step_168 Fetch URL Data from Pinecone 6 seconds / 1 tasks" at bounding box center [1068, 178] width 520 height 30
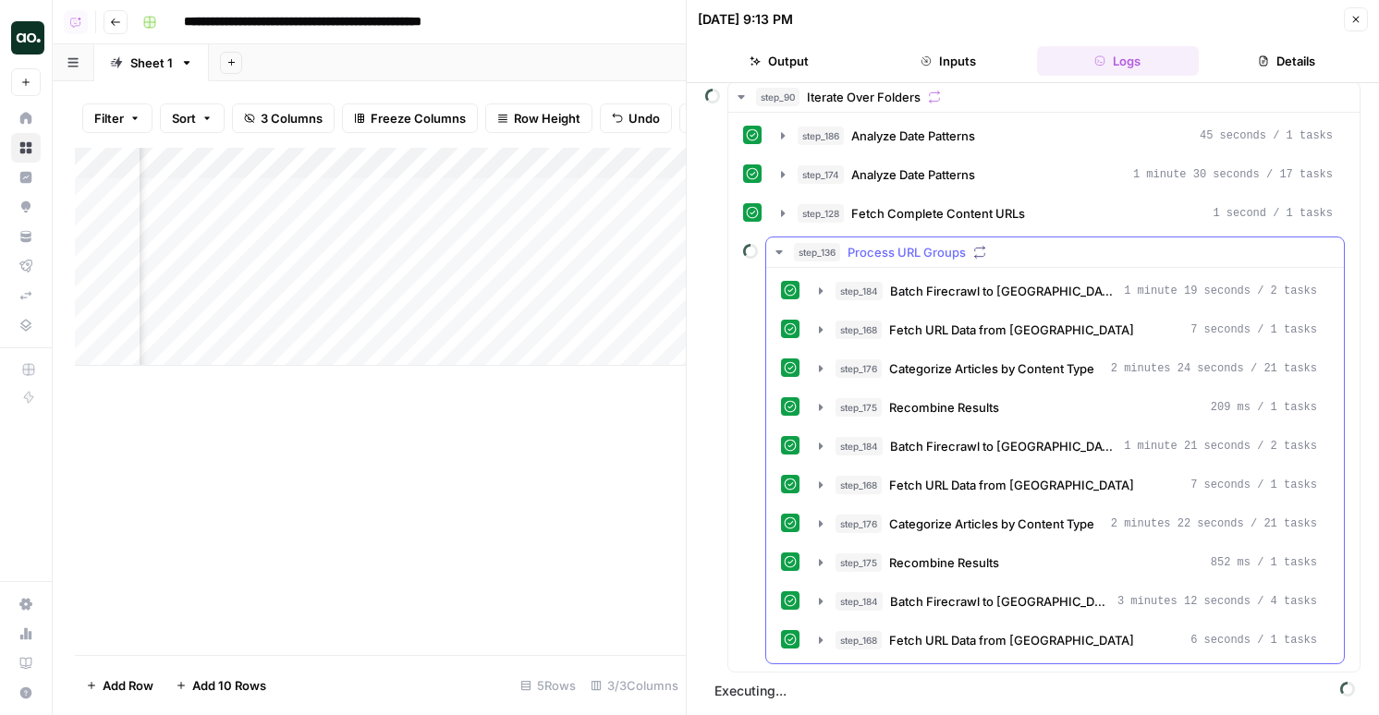
click at [910, 584] on div "step_184 Batch Firecrawl to Pinecone 1 minute 19 seconds / 2 tasks step_168 Fet…" at bounding box center [1055, 465] width 548 height 381
click at [910, 599] on span "Batch Firecrawl to [GEOGRAPHIC_DATA]" at bounding box center [1000, 601] width 220 height 18
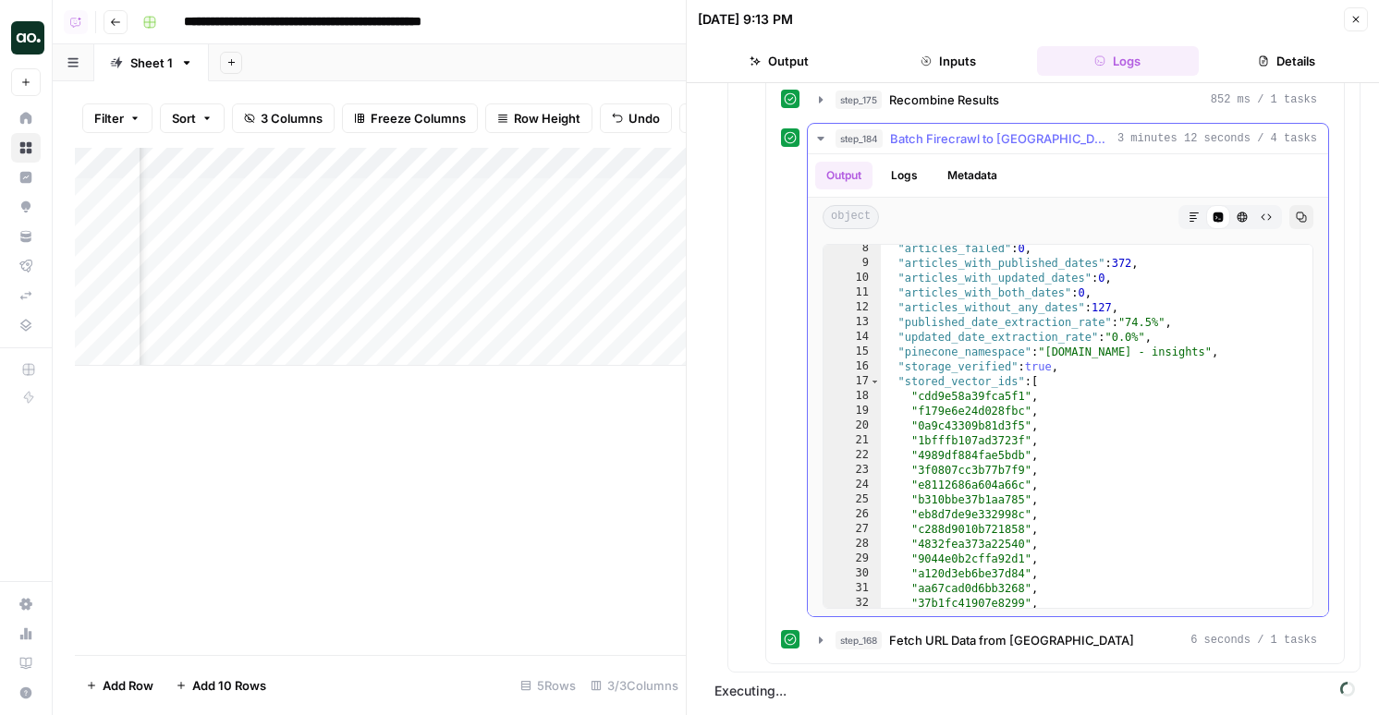
scroll to position [74, 0]
click at [939, 477] on div ""articles_failed" : 0 , "articles_with_published_dates" : 372 , "articles_with_…" at bounding box center [1096, 436] width 431 height 393
type textarea "*"
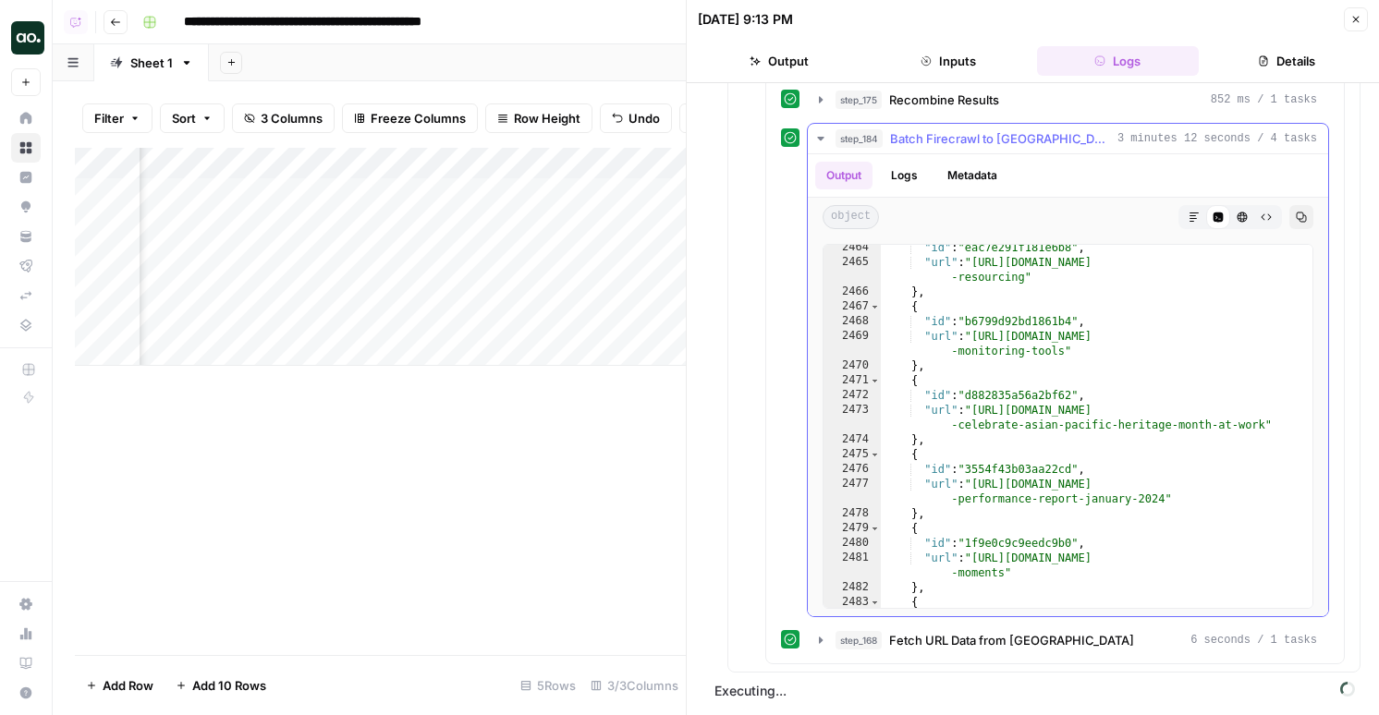
scroll to position [29514, 0]
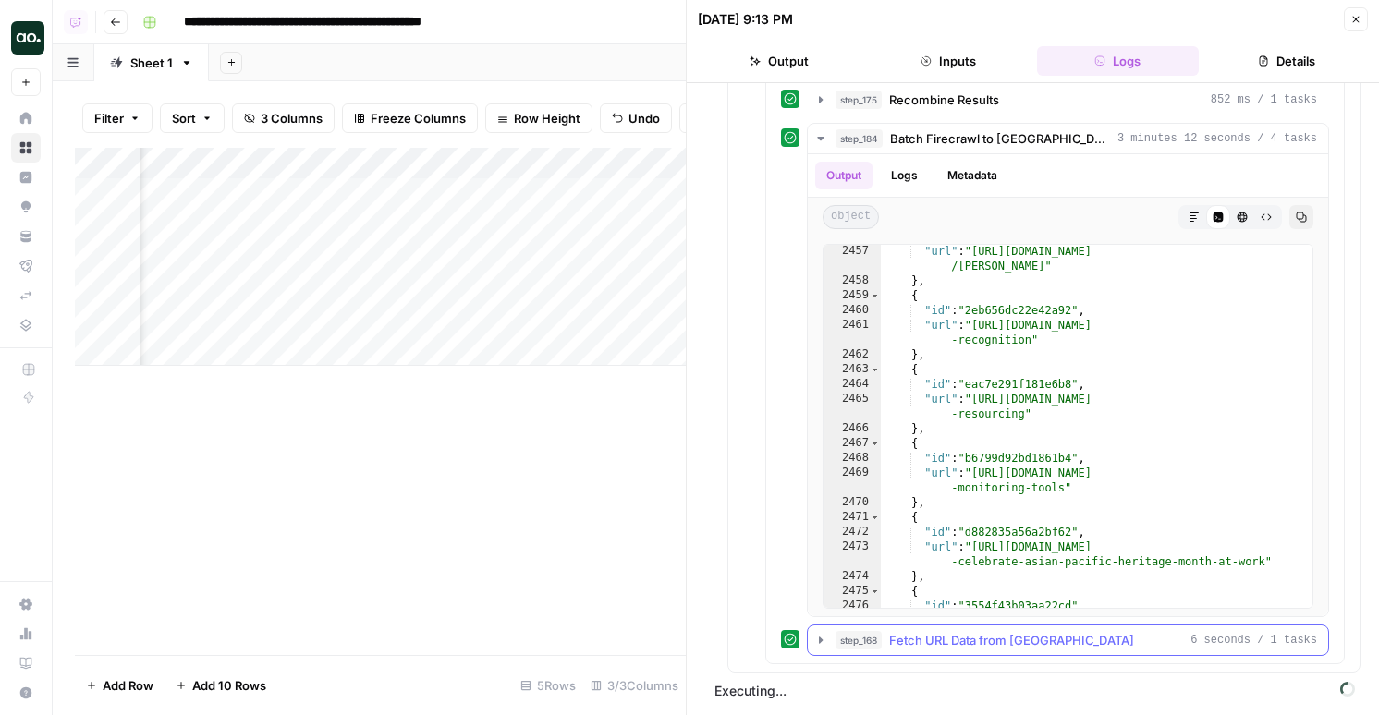
click at [974, 651] on button "step_168 Fetch URL Data from Pinecone 6 seconds / 1 tasks" at bounding box center [1068, 641] width 520 height 30
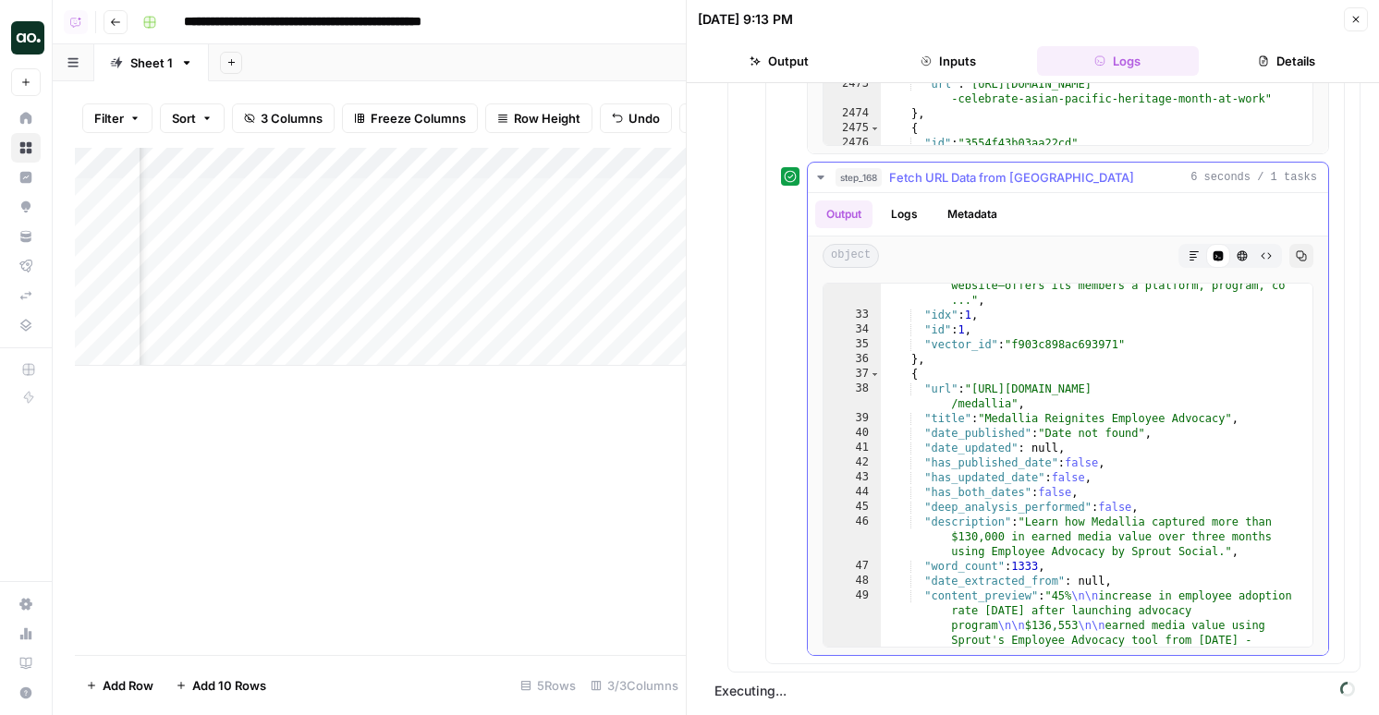
scroll to position [184, 0]
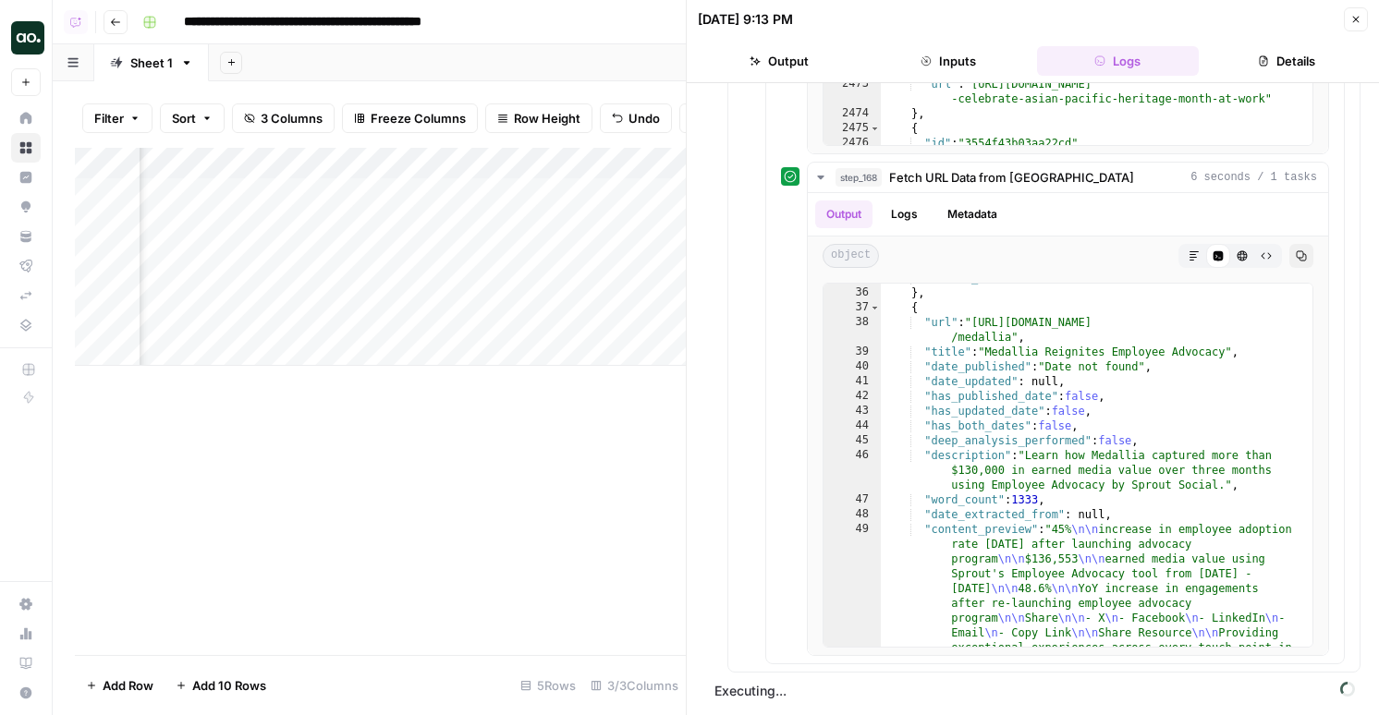
click at [1365, 20] on button "Close" at bounding box center [1355, 19] width 24 height 24
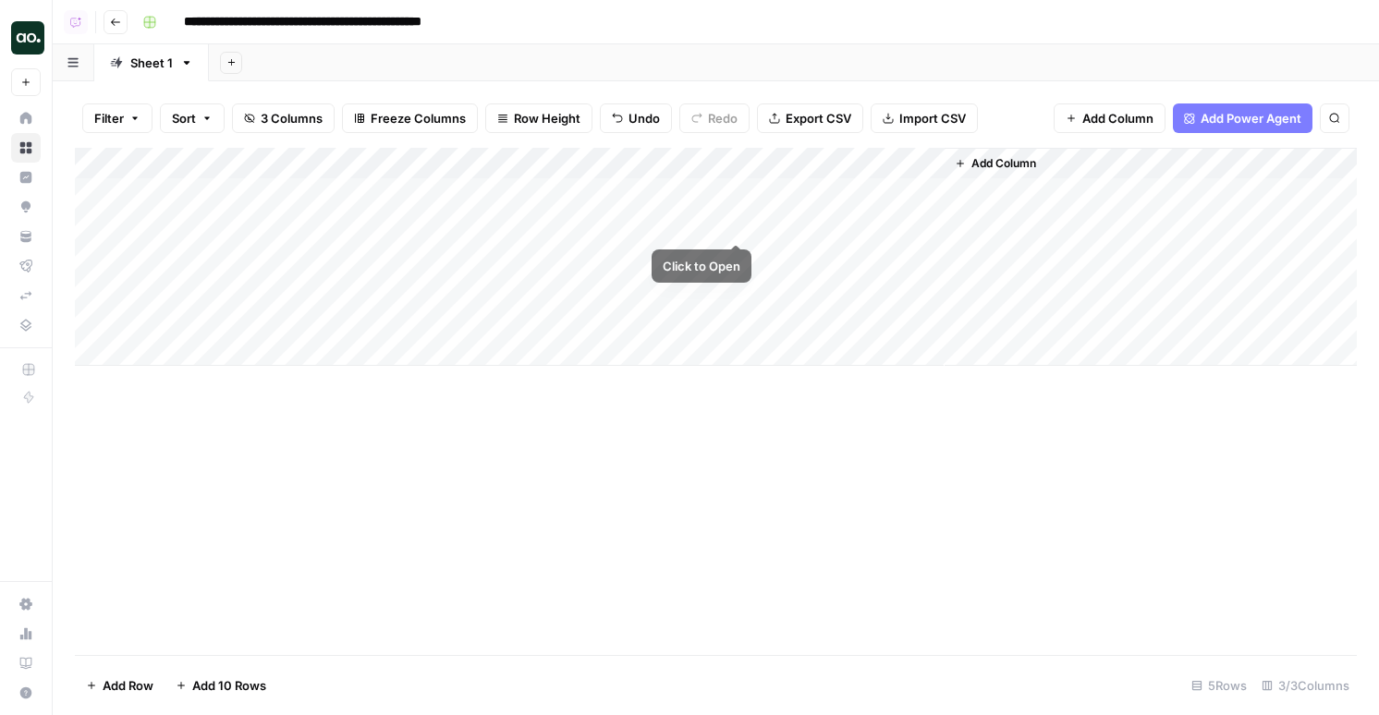
click at [736, 224] on div "Add Column" at bounding box center [716, 257] width 1282 height 218
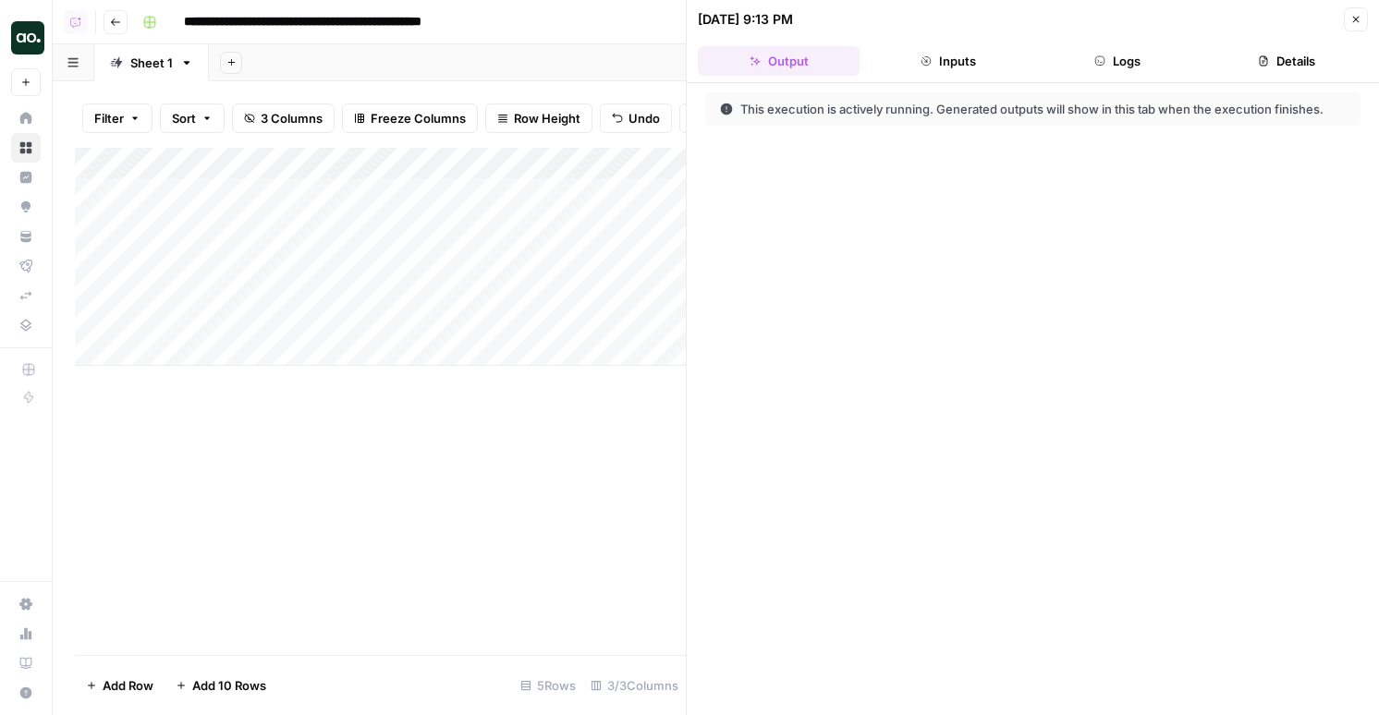
click at [1145, 66] on button "Logs" at bounding box center [1118, 61] width 162 height 30
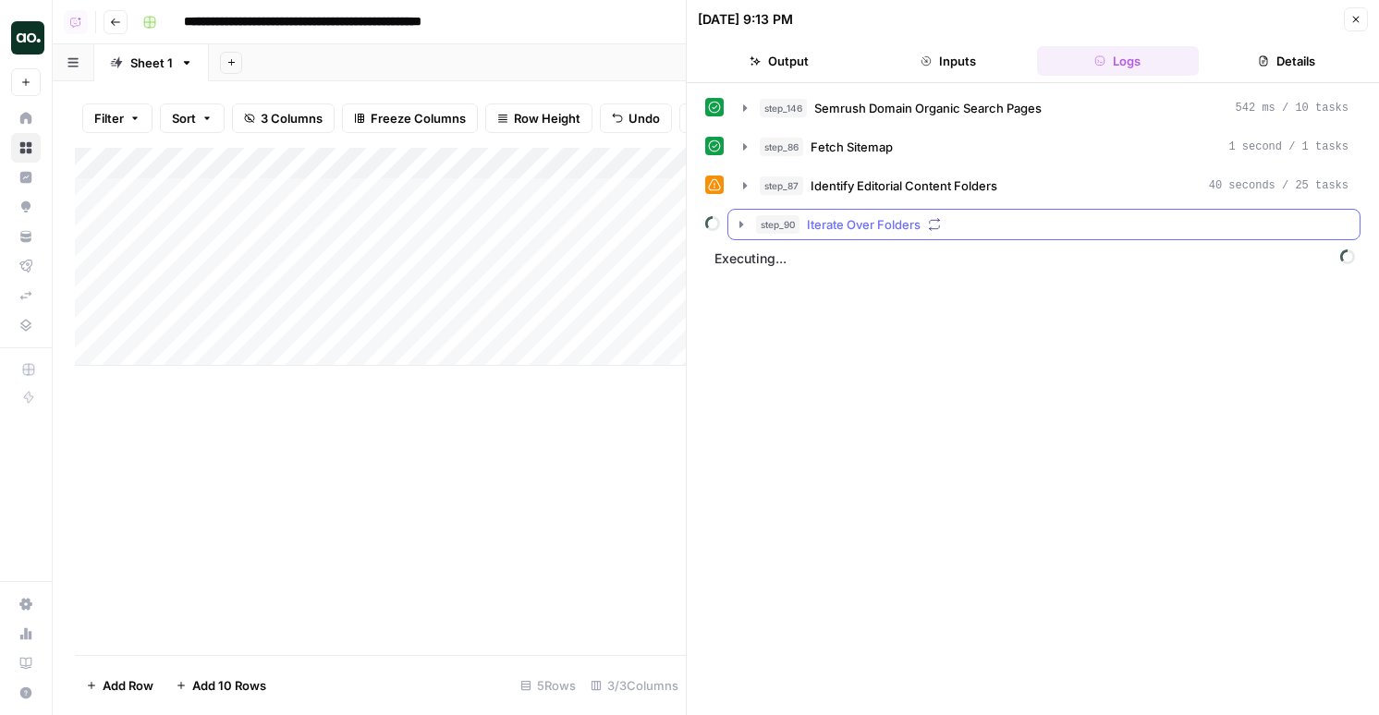
click at [955, 236] on button "step_90 Iterate Over Folders" at bounding box center [1043, 225] width 631 height 30
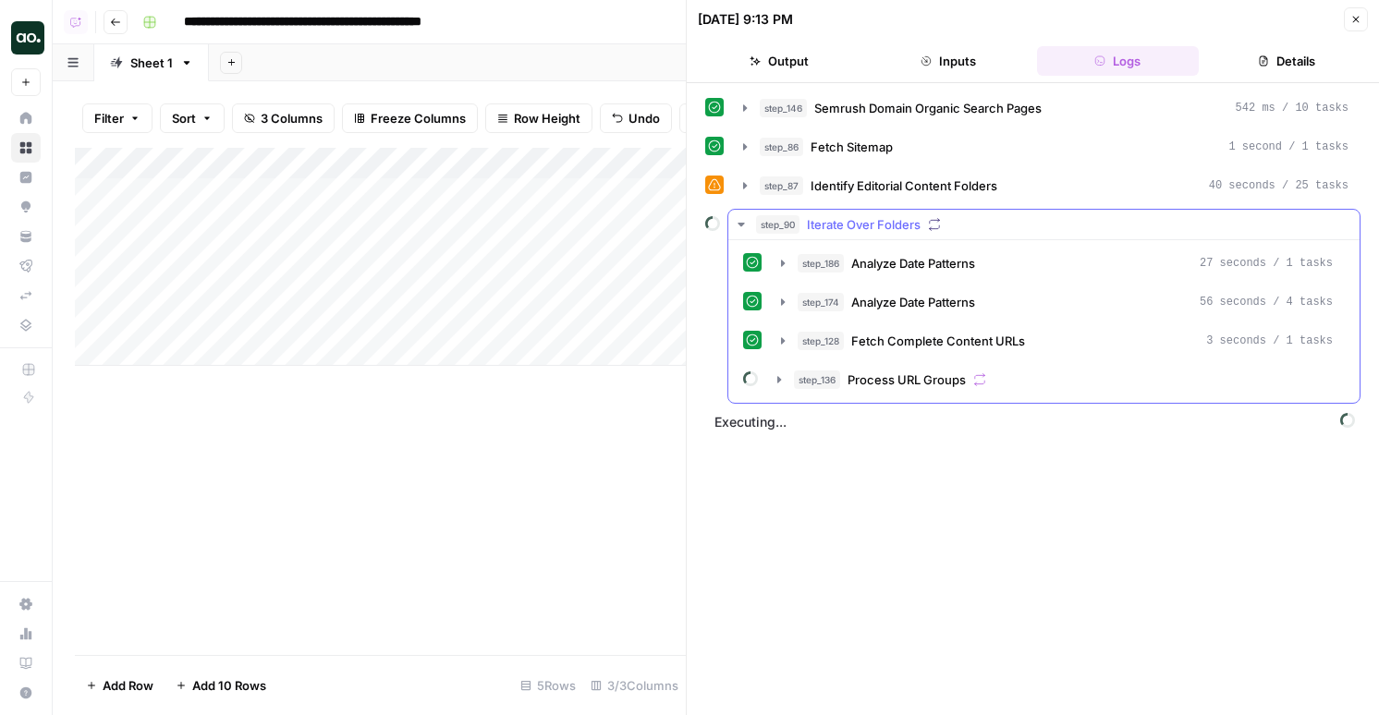
click at [926, 356] on div "step_128 Fetch Complete Content URLs 3 seconds / 1 tasks" at bounding box center [1057, 340] width 576 height 31
click at [924, 388] on span "Process URL Groups" at bounding box center [906, 380] width 118 height 18
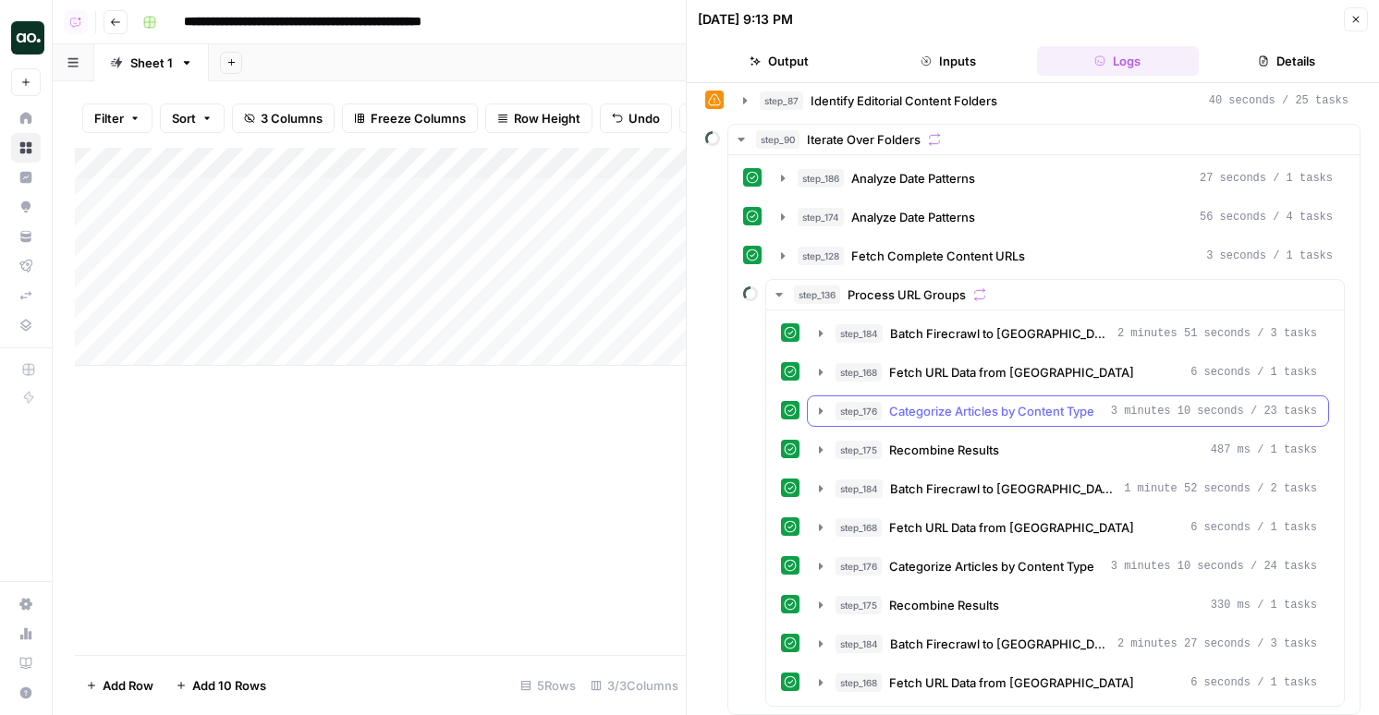
scroll to position [128, 0]
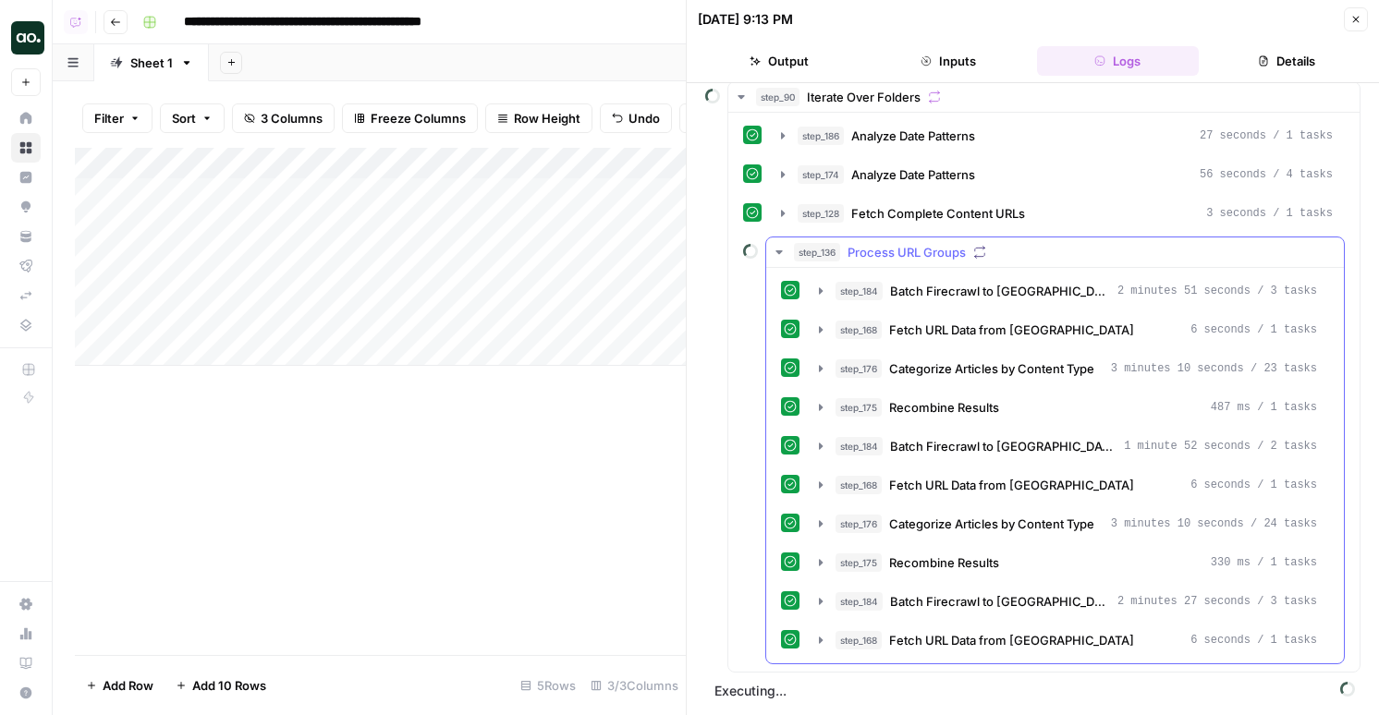
click at [922, 603] on span "Batch Firecrawl to [GEOGRAPHIC_DATA]" at bounding box center [1000, 601] width 220 height 18
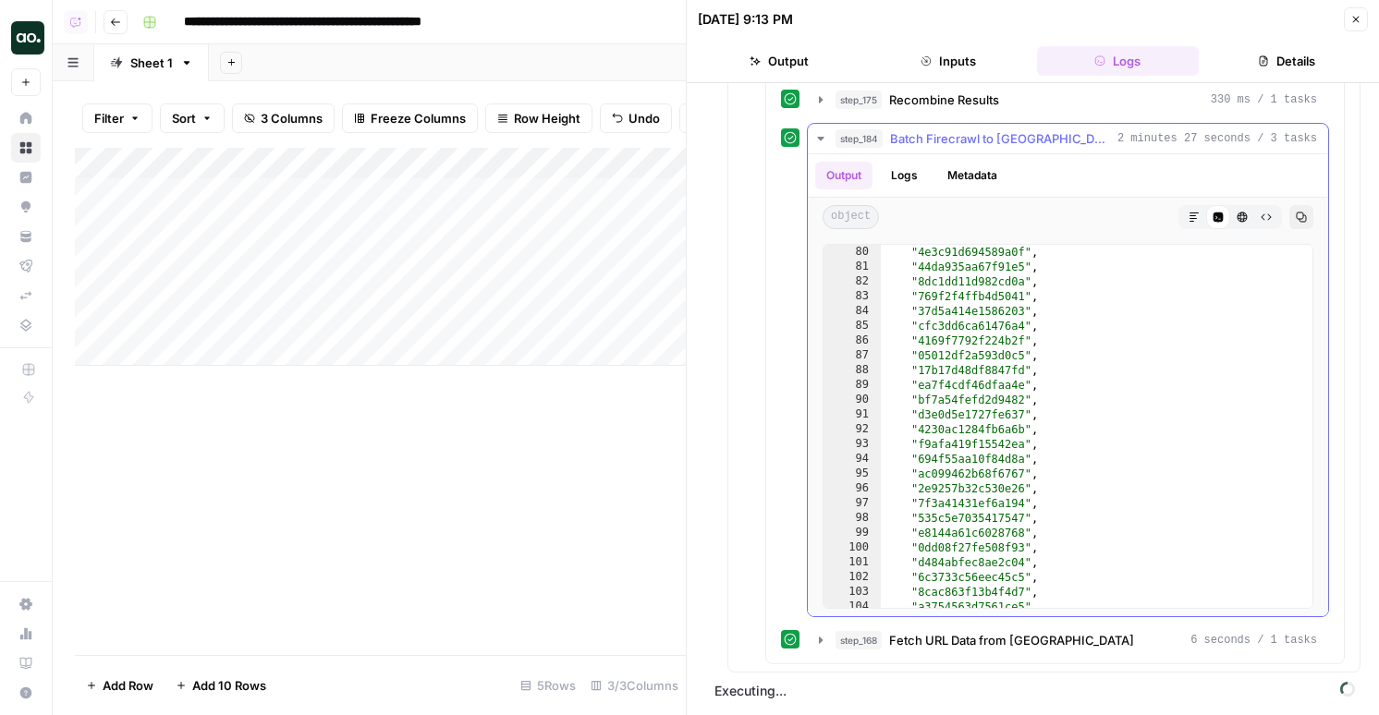
scroll to position [716, 0]
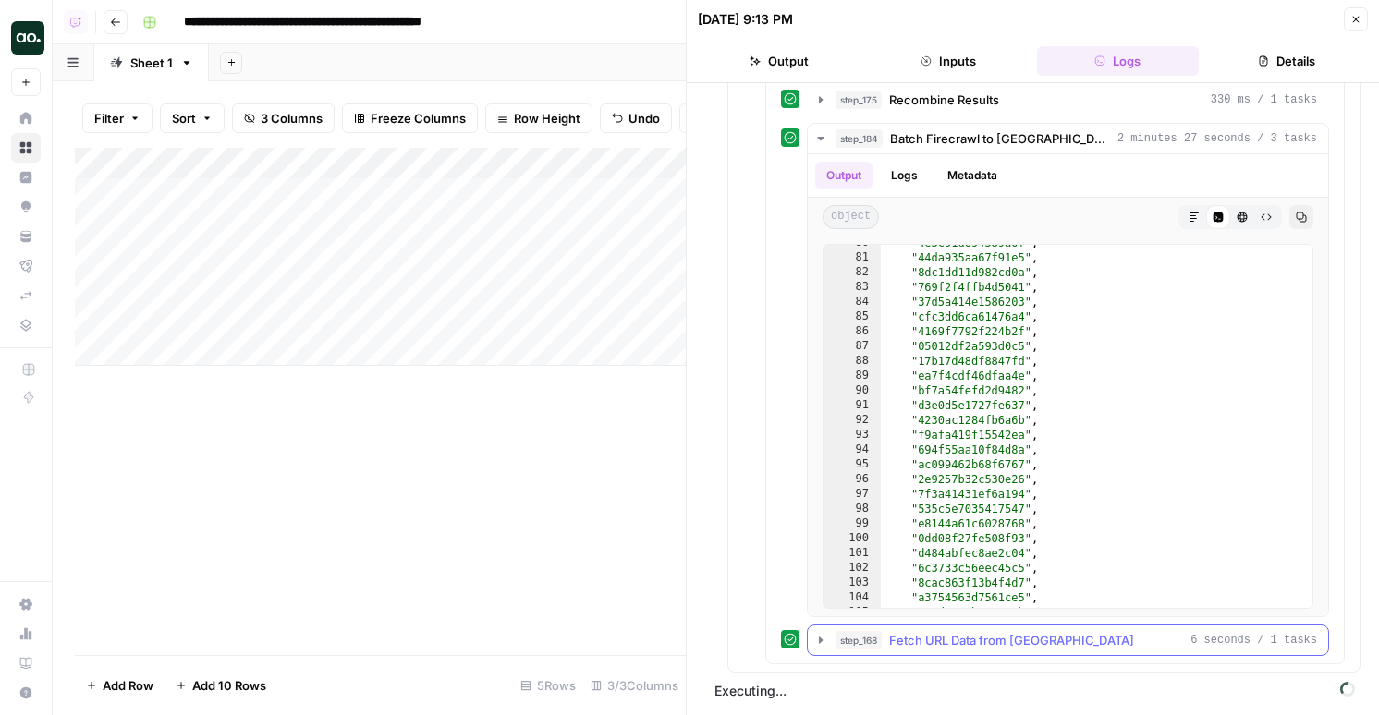
click at [950, 645] on span "Fetch URL Data from [GEOGRAPHIC_DATA]" at bounding box center [1011, 640] width 245 height 18
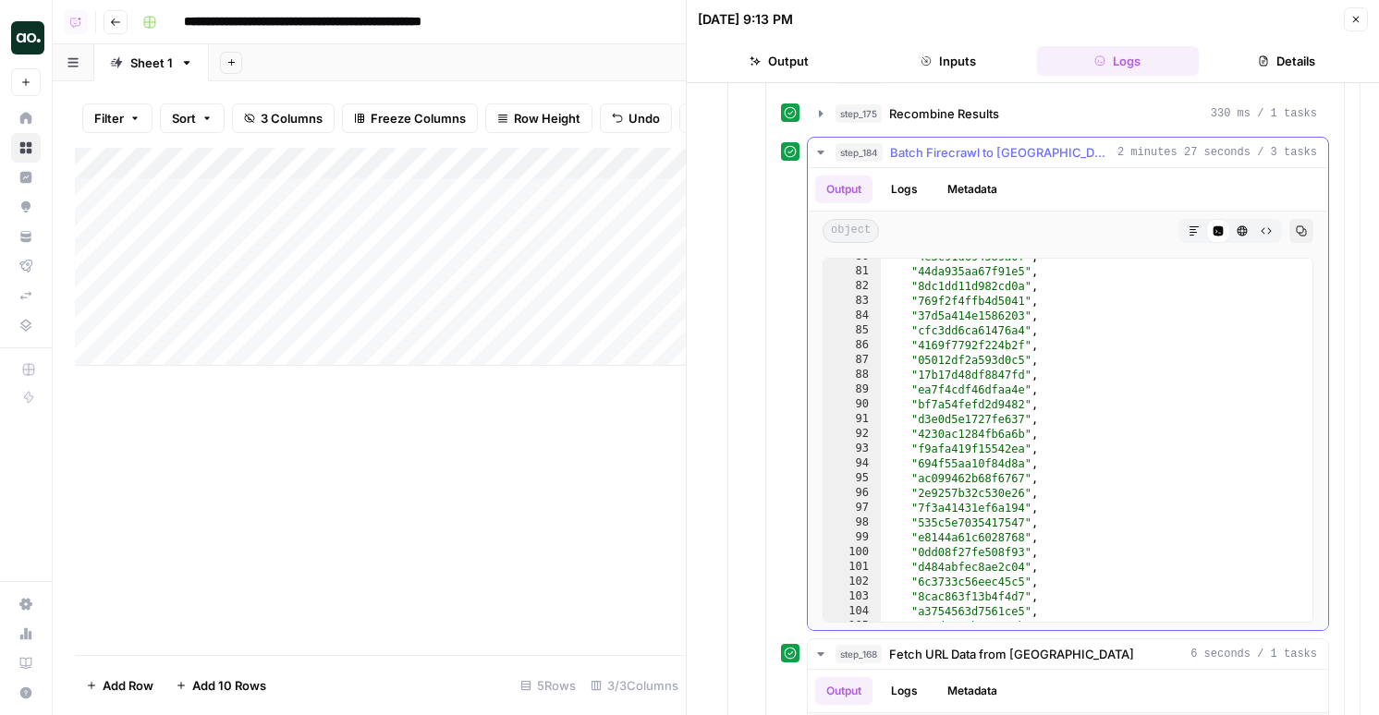
scroll to position [577, 0]
click at [1041, 121] on div "step_175 Recombine Results 330 ms / 1 tasks" at bounding box center [1075, 112] width 481 height 18
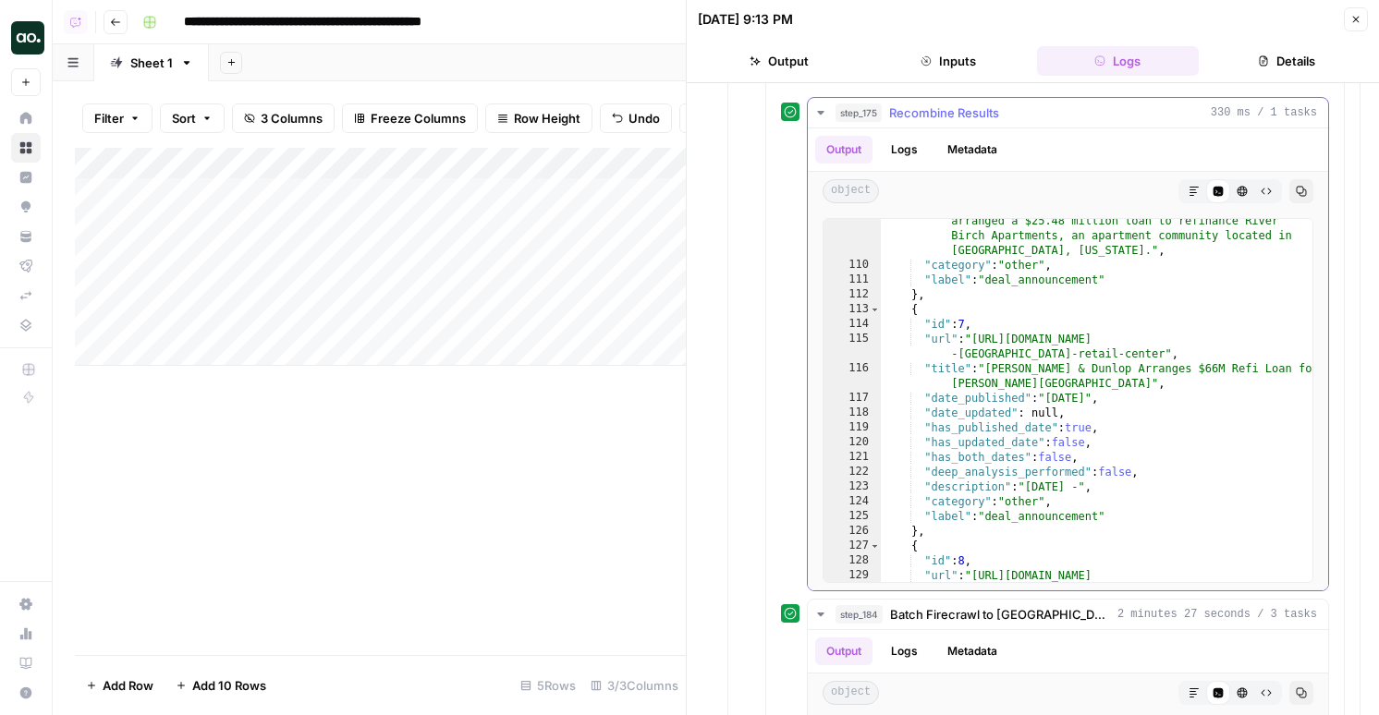
scroll to position [487, 0]
click at [1354, 20] on icon "button" at bounding box center [1356, 20] width 6 height 6
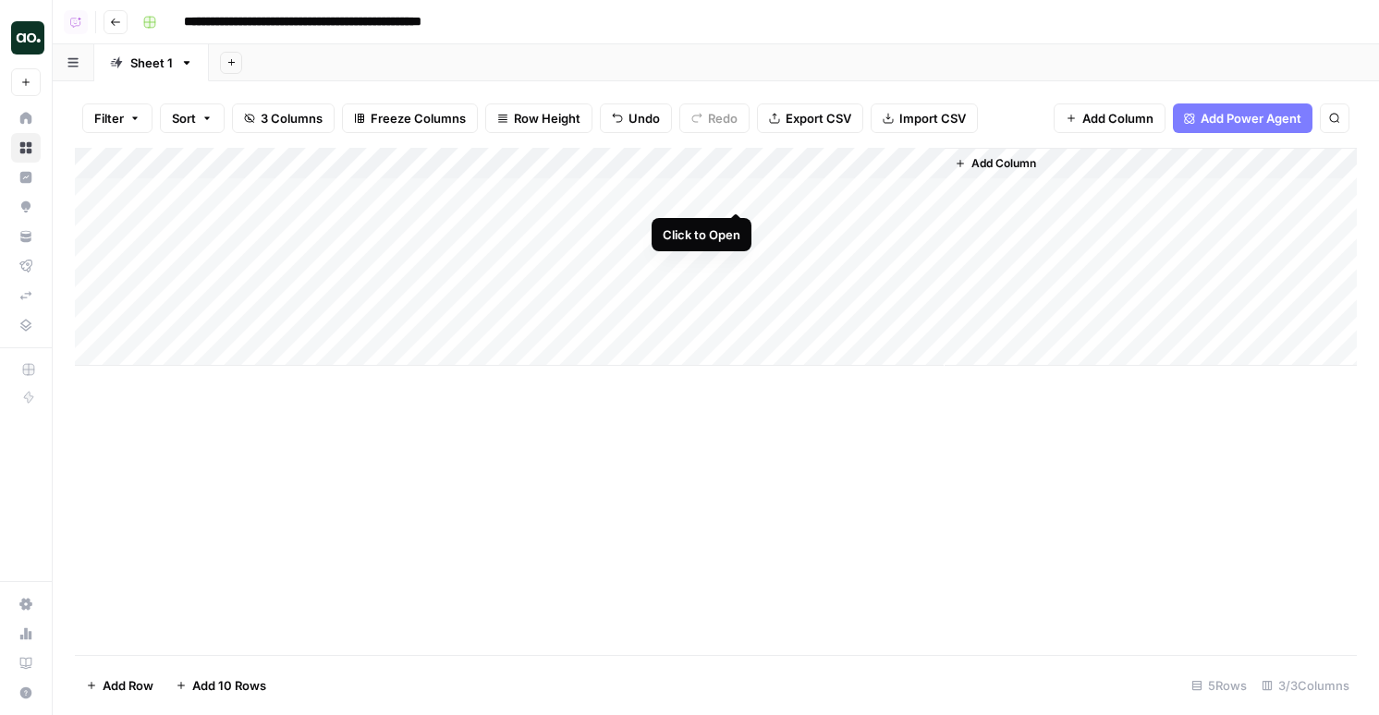
click at [735, 191] on div "Add Column" at bounding box center [716, 257] width 1282 height 218
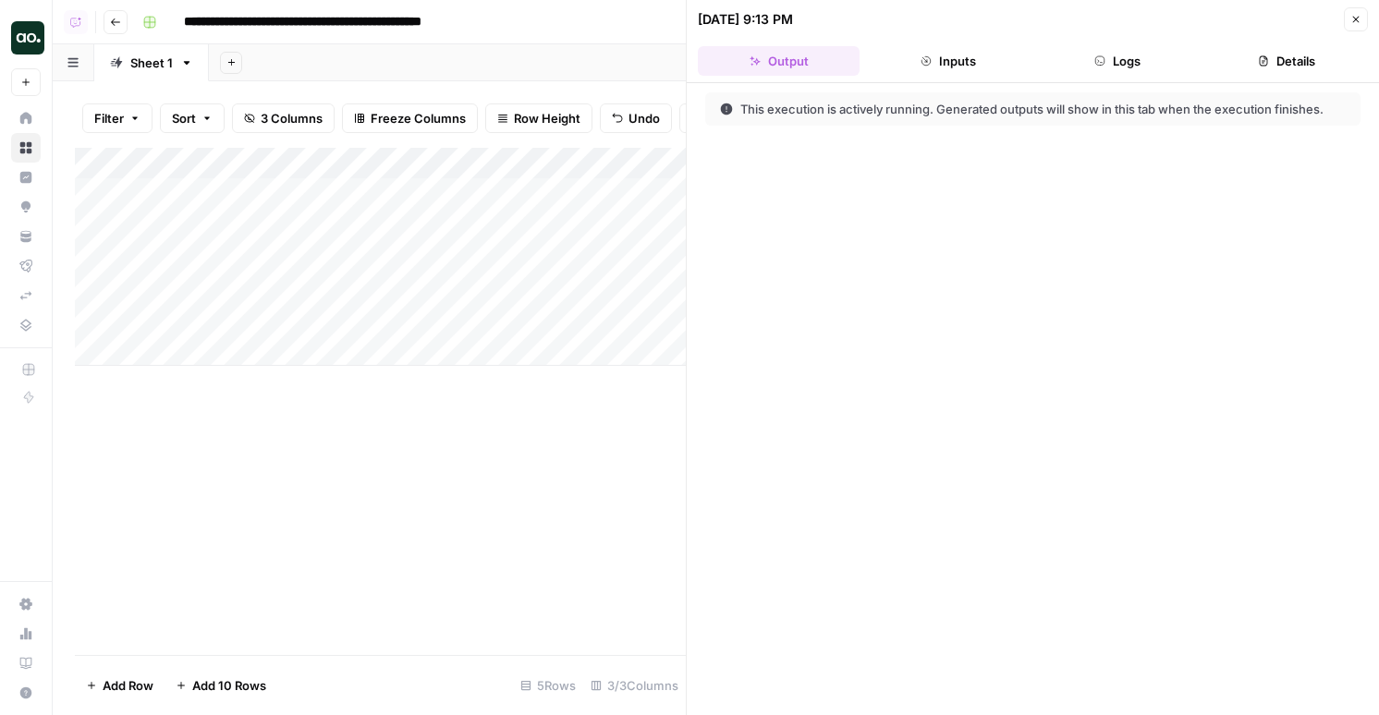
click at [1134, 61] on button "Logs" at bounding box center [1118, 61] width 162 height 30
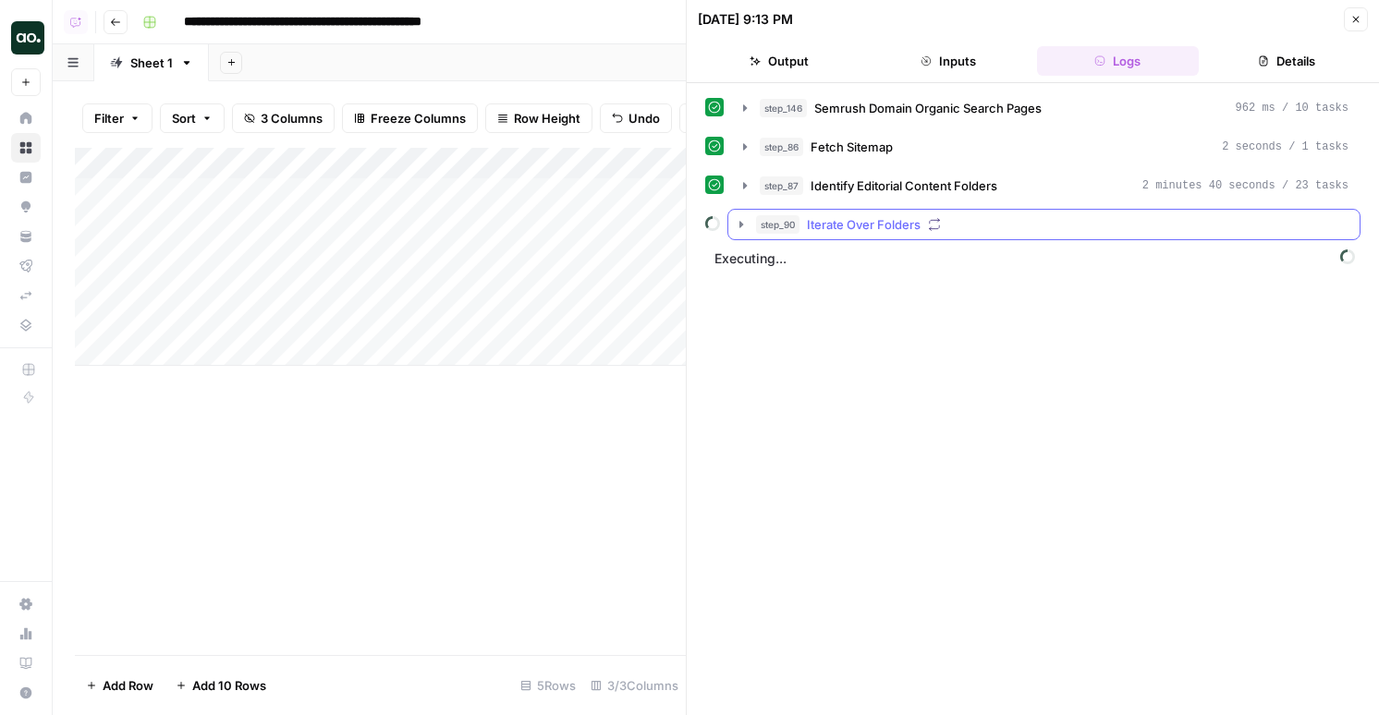
click at [983, 224] on div "step_90 Iterate Over Folders" at bounding box center [1052, 224] width 592 height 18
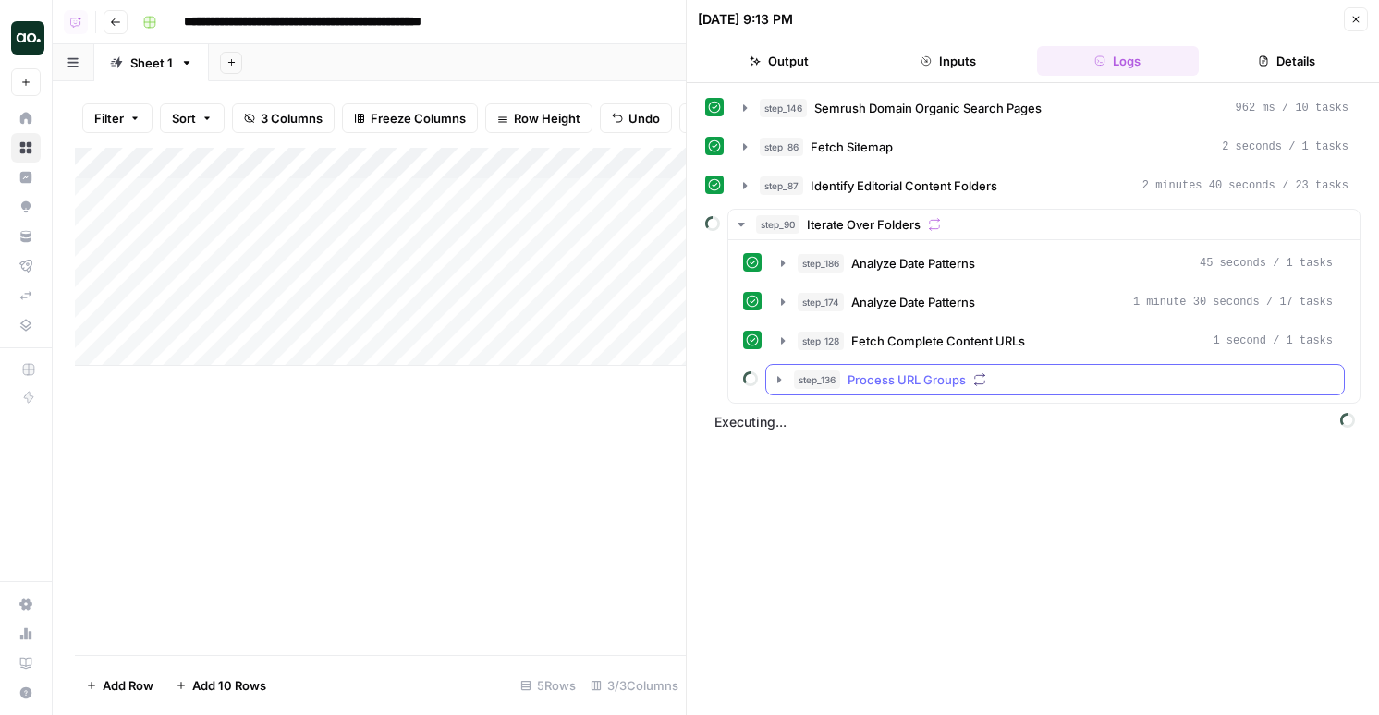
click at [943, 383] on span "Process URL Groups" at bounding box center [906, 380] width 118 height 18
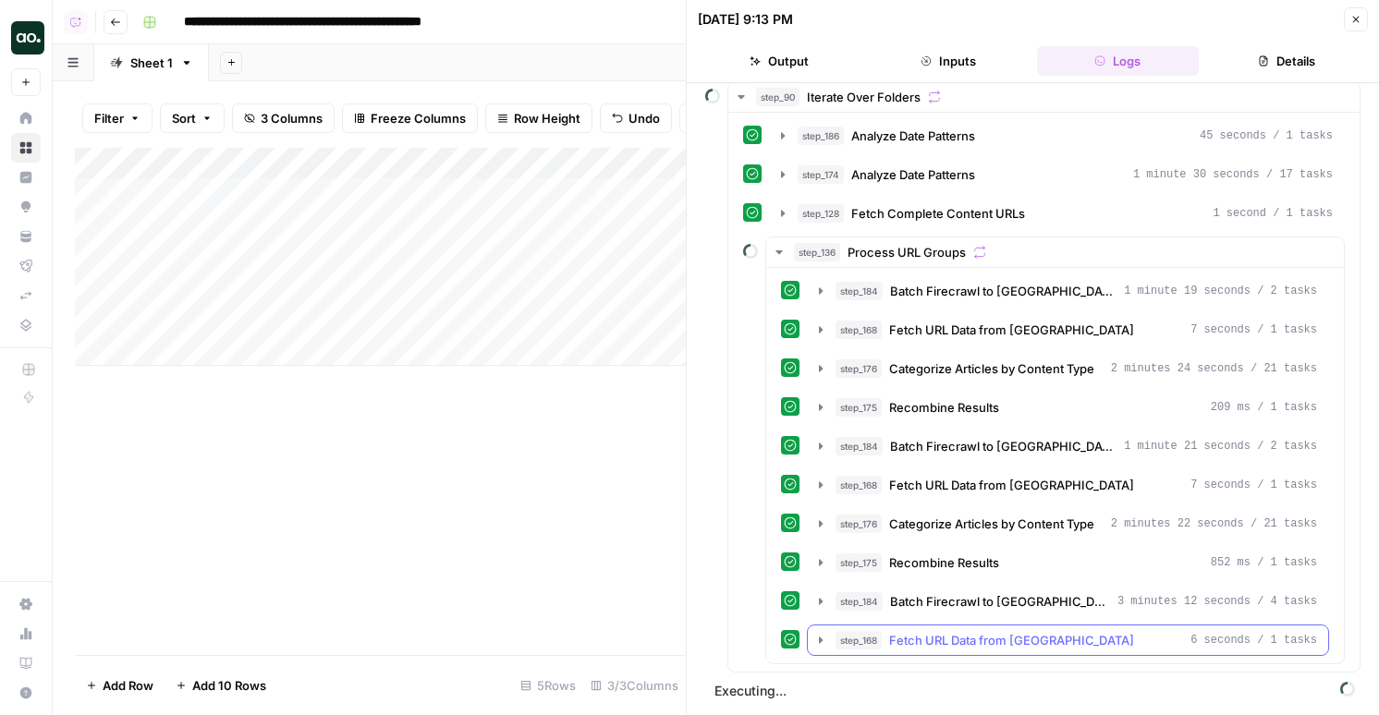
click at [1007, 634] on span "Fetch URL Data from [GEOGRAPHIC_DATA]" at bounding box center [1011, 640] width 245 height 18
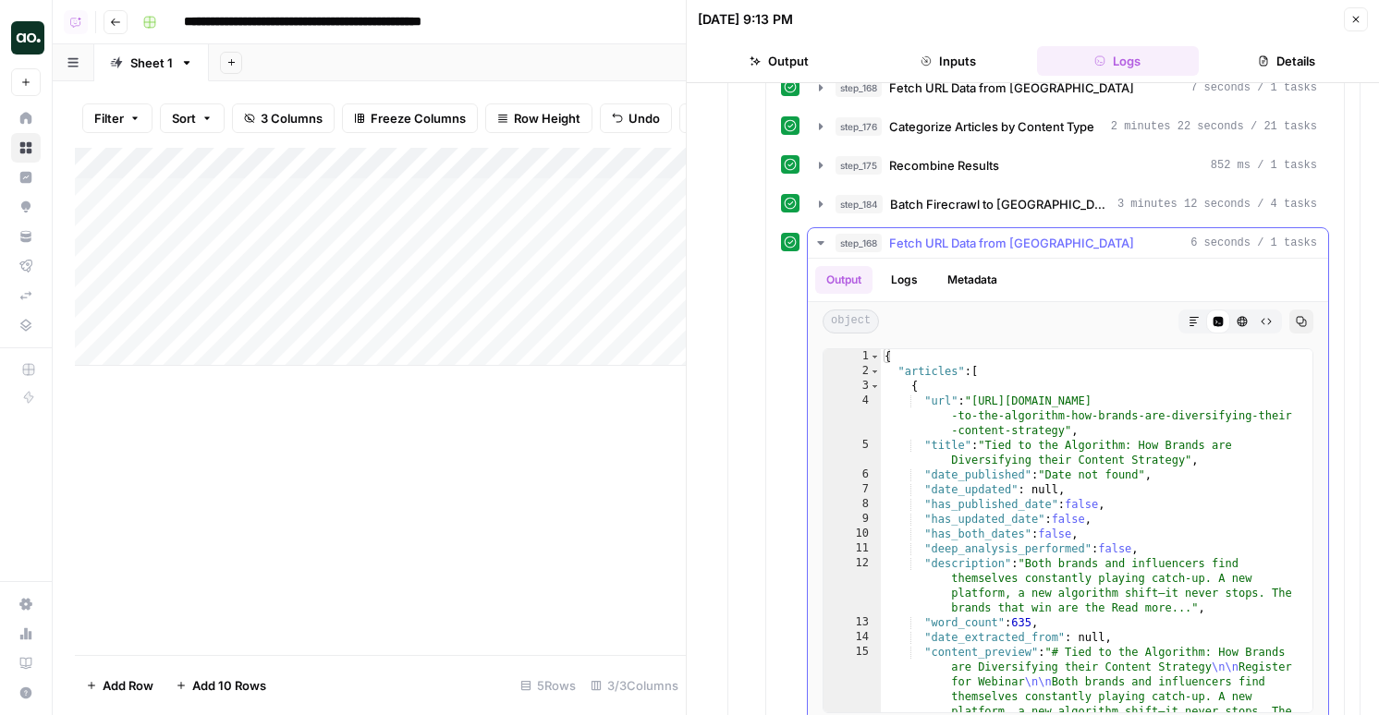
scroll to position [419, 0]
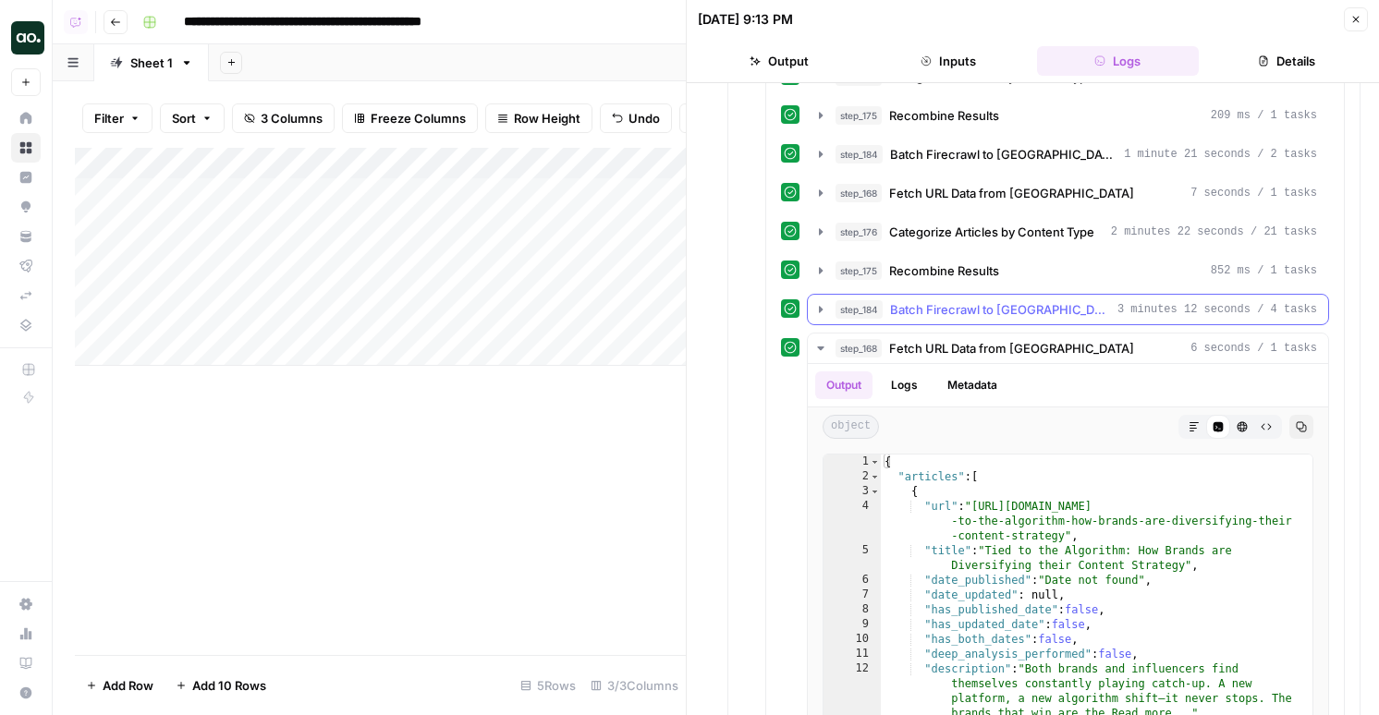
click at [985, 307] on span "Batch Firecrawl to [GEOGRAPHIC_DATA]" at bounding box center [1000, 309] width 220 height 18
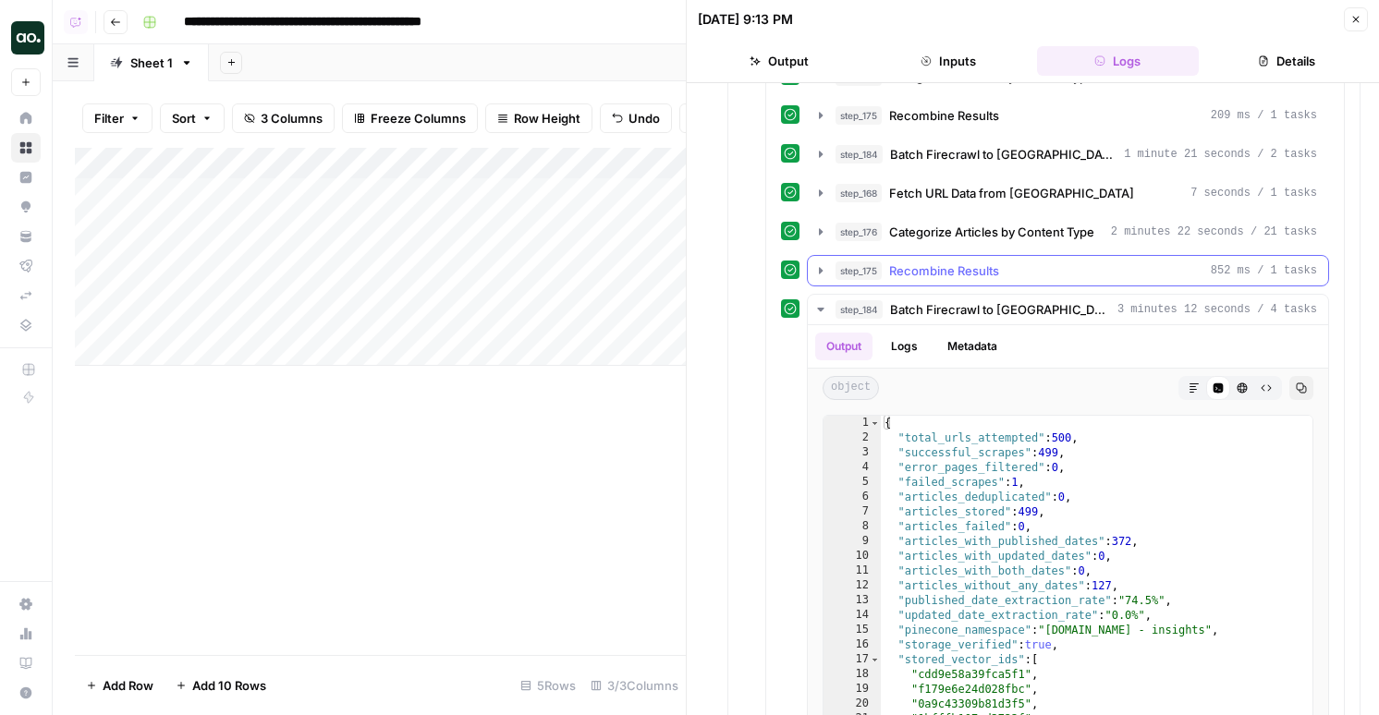
click at [987, 271] on span "Recombine Results" at bounding box center [944, 270] width 110 height 18
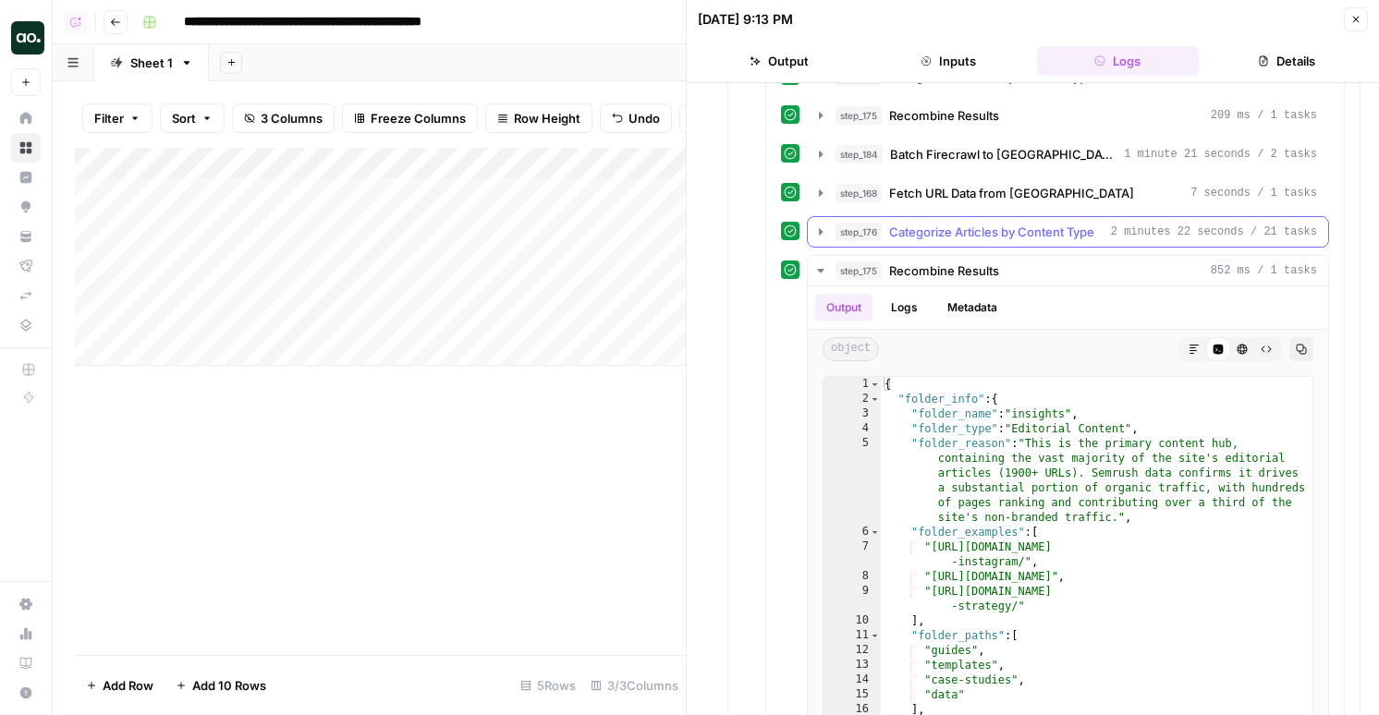
click at [988, 226] on span "Categorize Articles by Content Type" at bounding box center [991, 232] width 205 height 18
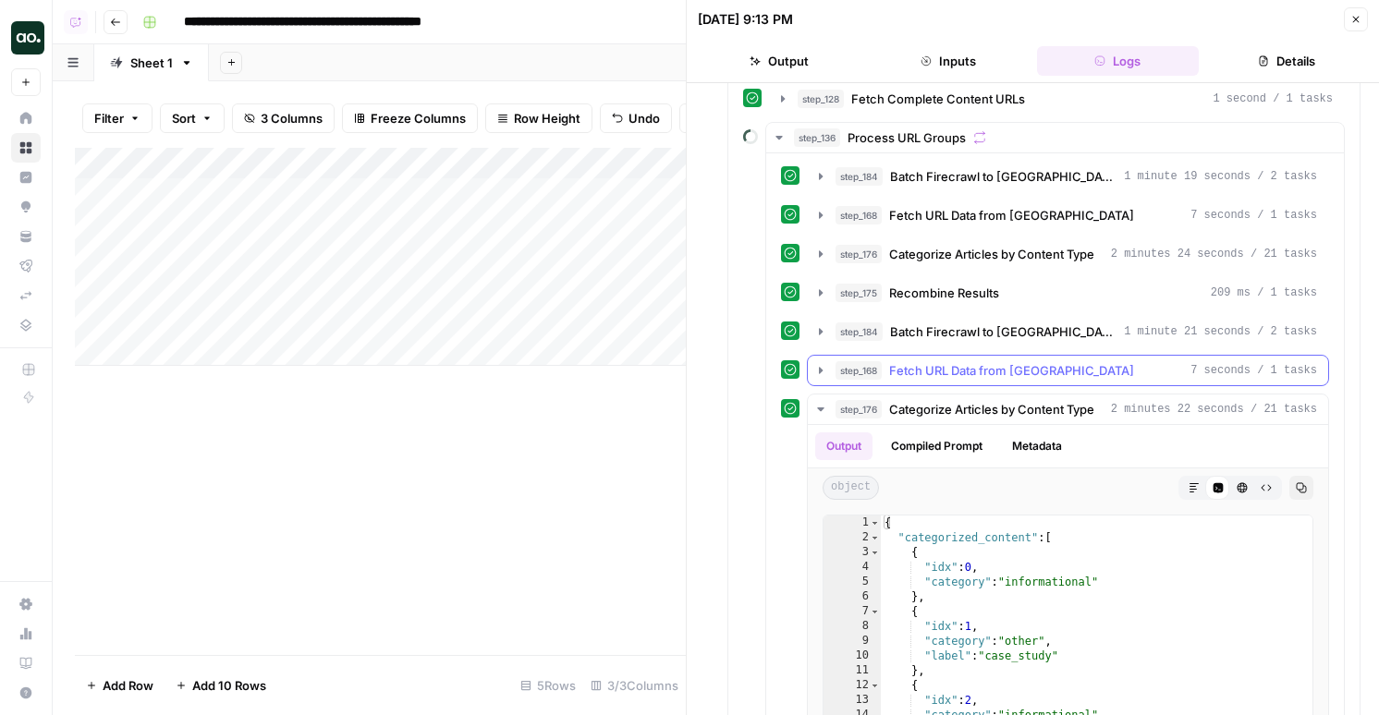
scroll to position [112, 0]
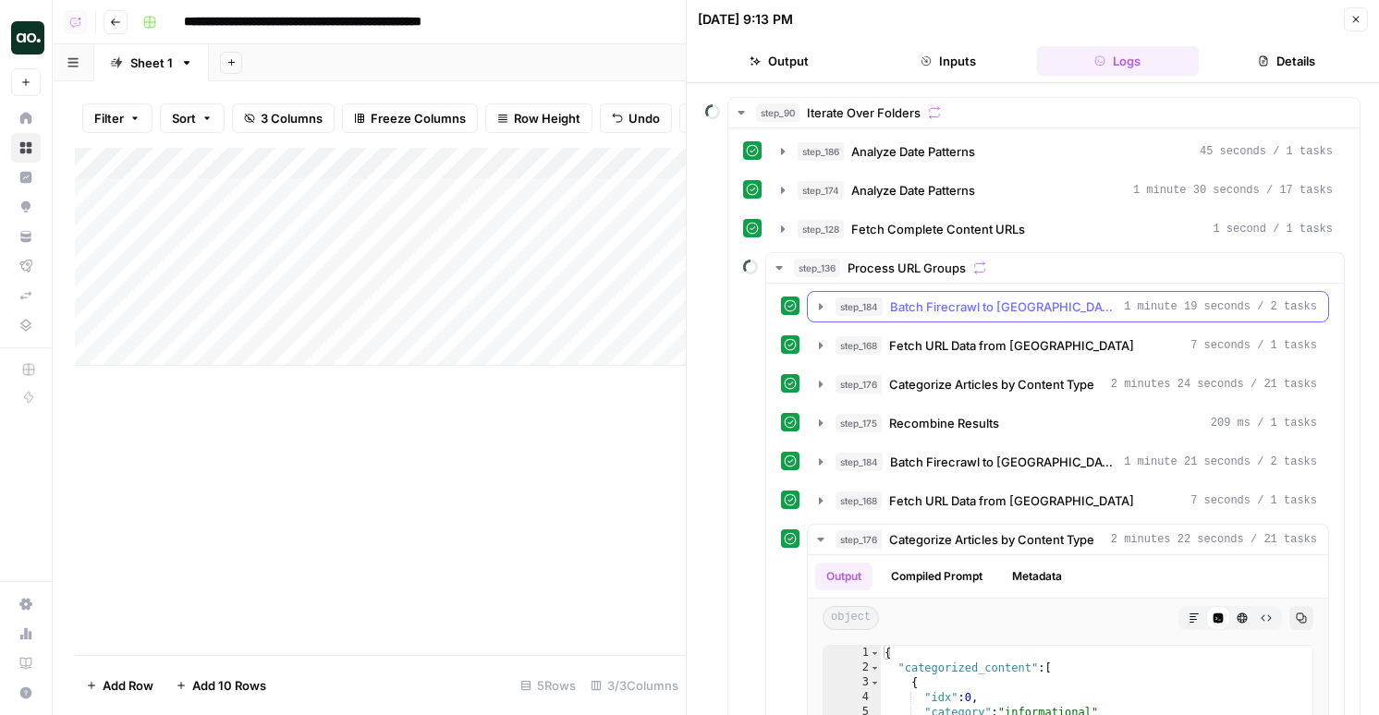
click at [941, 313] on span "Batch Firecrawl to [GEOGRAPHIC_DATA]" at bounding box center [1003, 307] width 226 height 18
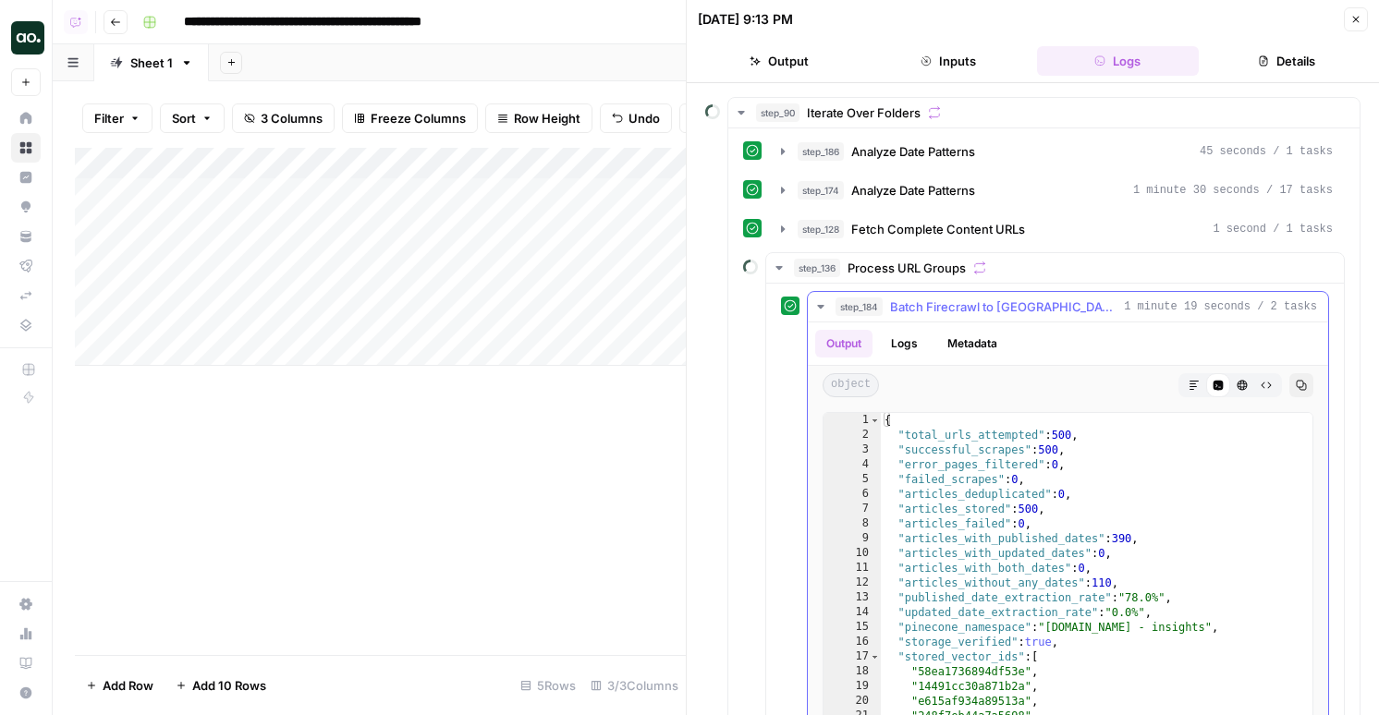
click at [941, 310] on span "Batch Firecrawl to [GEOGRAPHIC_DATA]" at bounding box center [1003, 307] width 226 height 18
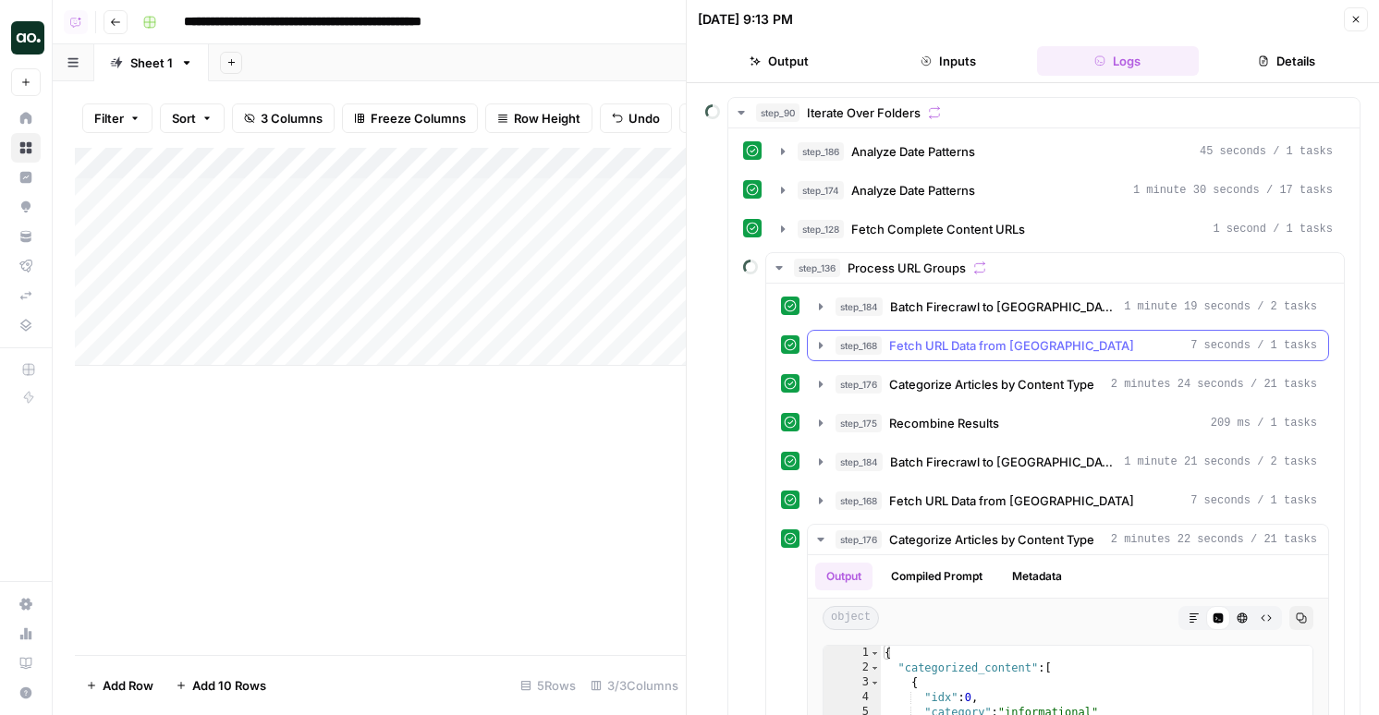
click at [941, 352] on span "Fetch URL Data from [GEOGRAPHIC_DATA]" at bounding box center [1011, 345] width 245 height 18
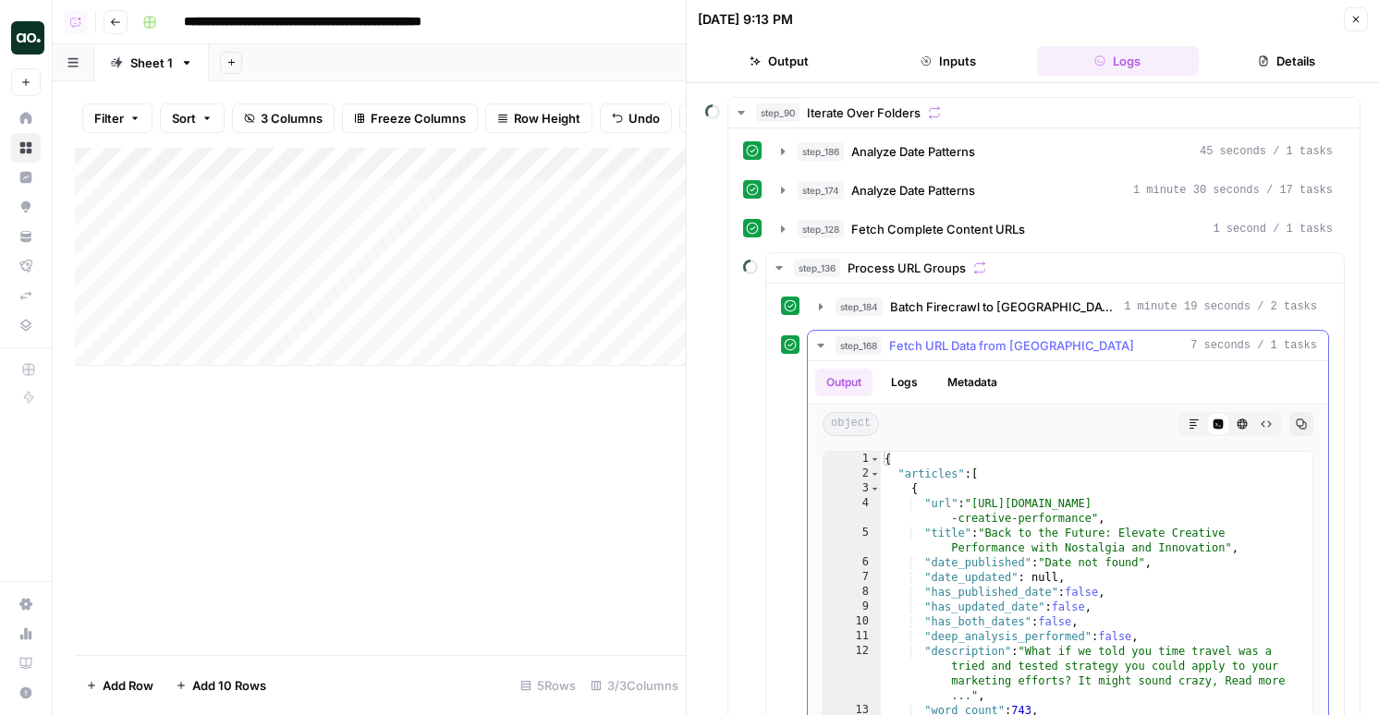
click at [941, 356] on button "step_168 Fetch URL Data from Pinecone 7 seconds / 1 tasks" at bounding box center [1068, 346] width 520 height 30
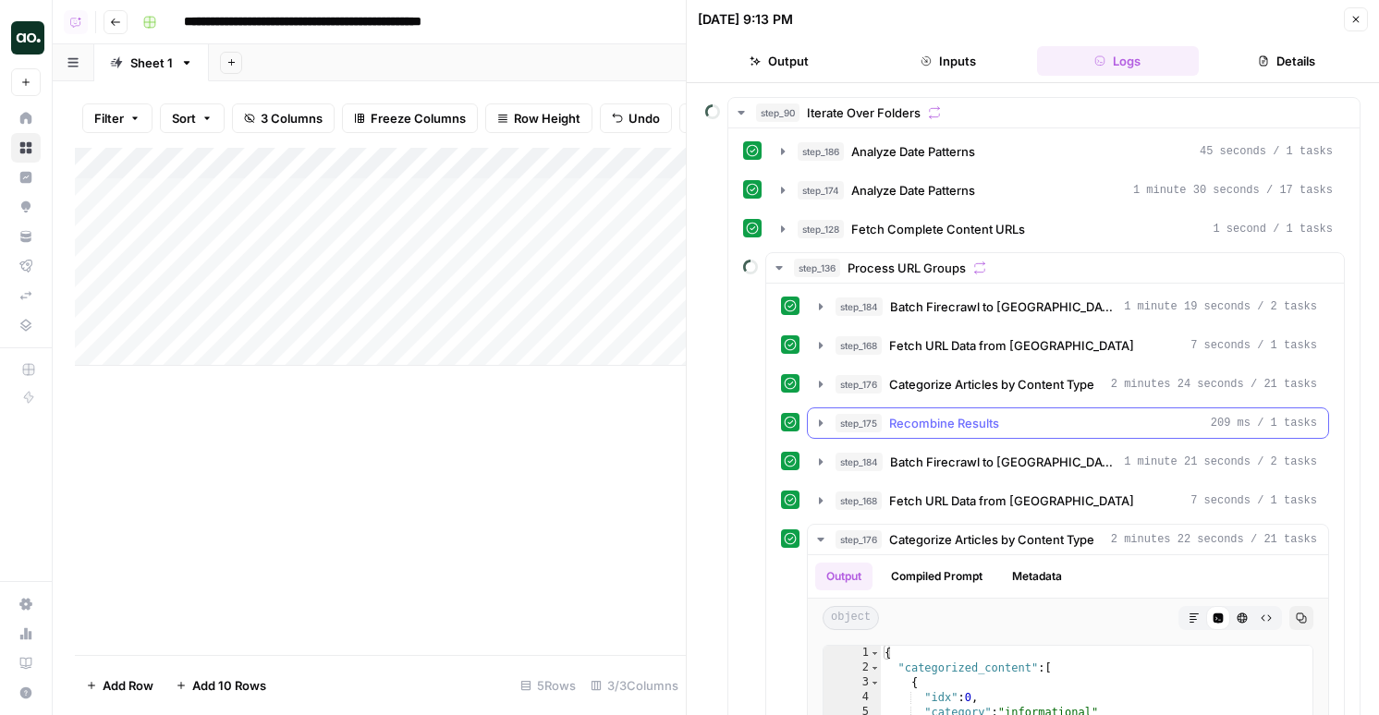
click at [986, 433] on button "step_175 Recombine Results 209 ms / 1 tasks" at bounding box center [1068, 423] width 520 height 30
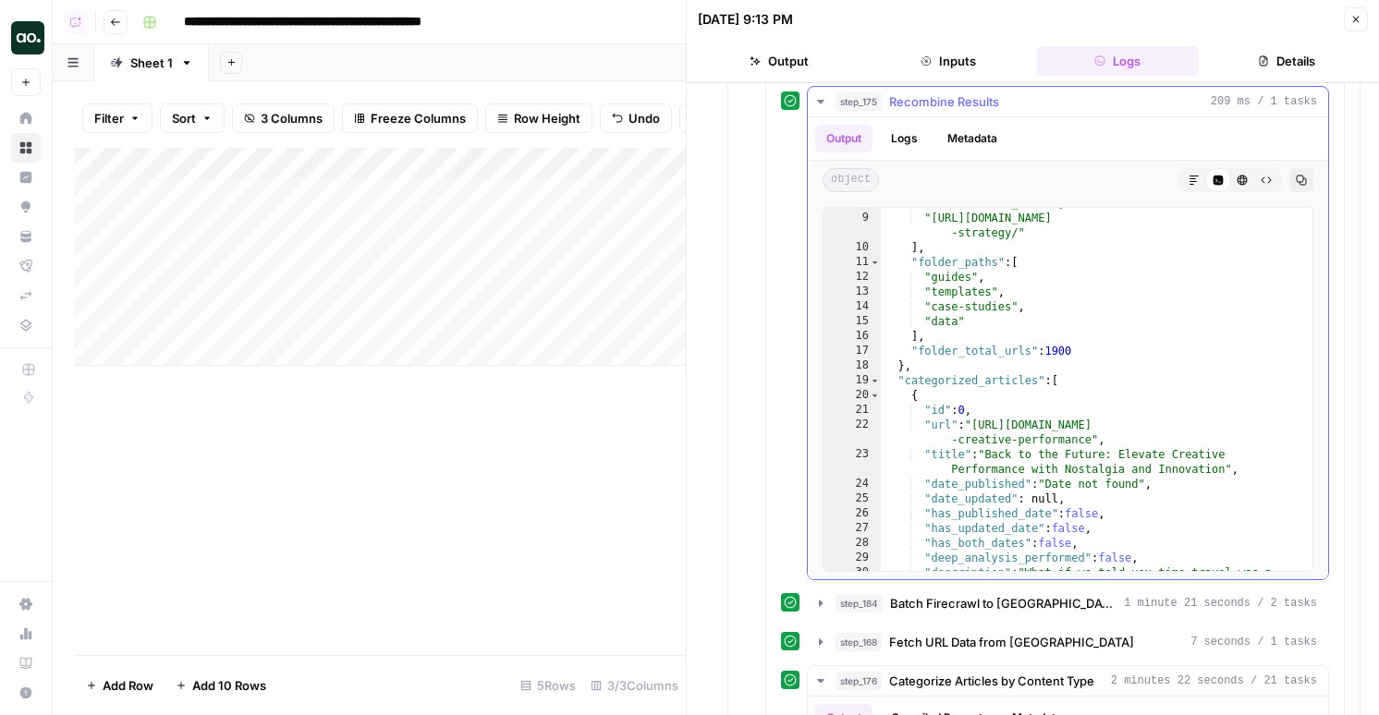
scroll to position [75, 0]
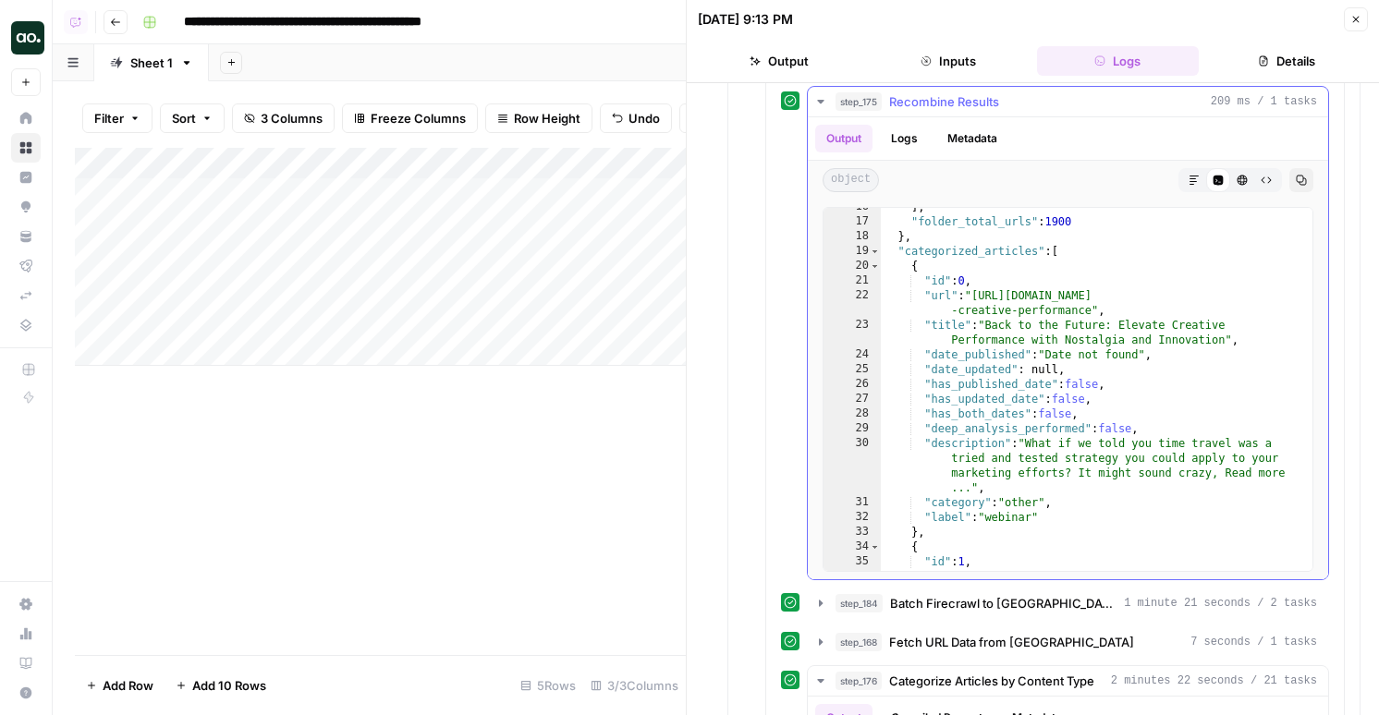
click at [985, 434] on div "] , "folder_total_urls" : 1900 } , "categorized_articles" : [ { "id" : 0 , "url…" at bounding box center [1096, 403] width 431 height 407
type textarea "*"
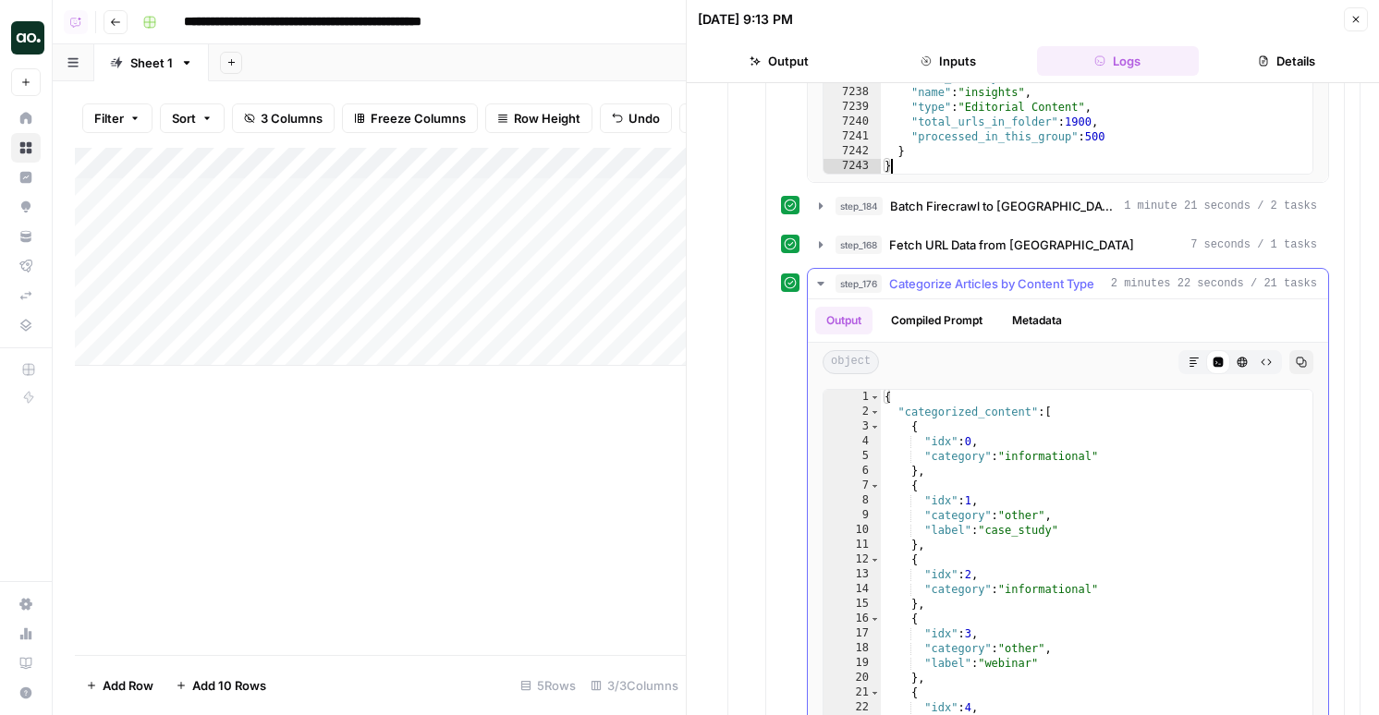
scroll to position [838, 0]
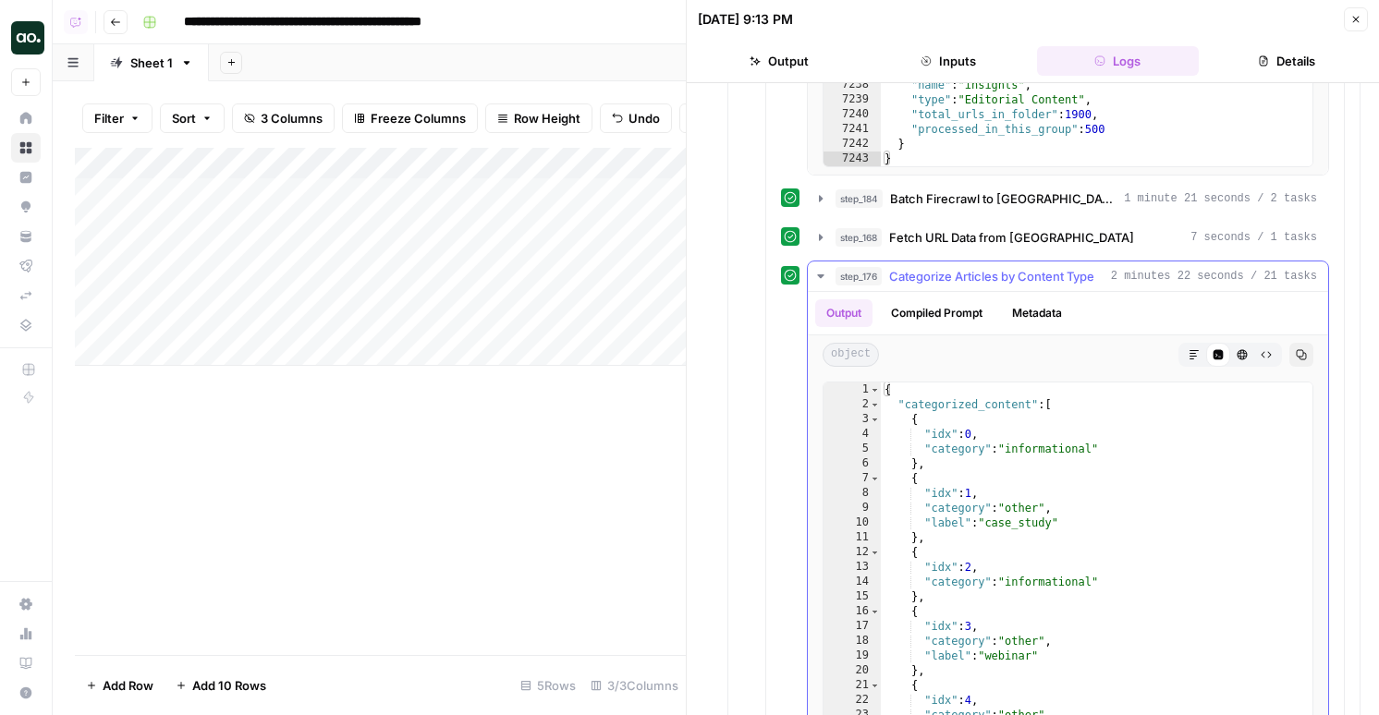
click at [1071, 276] on span "Categorize Articles by Content Type" at bounding box center [991, 276] width 205 height 18
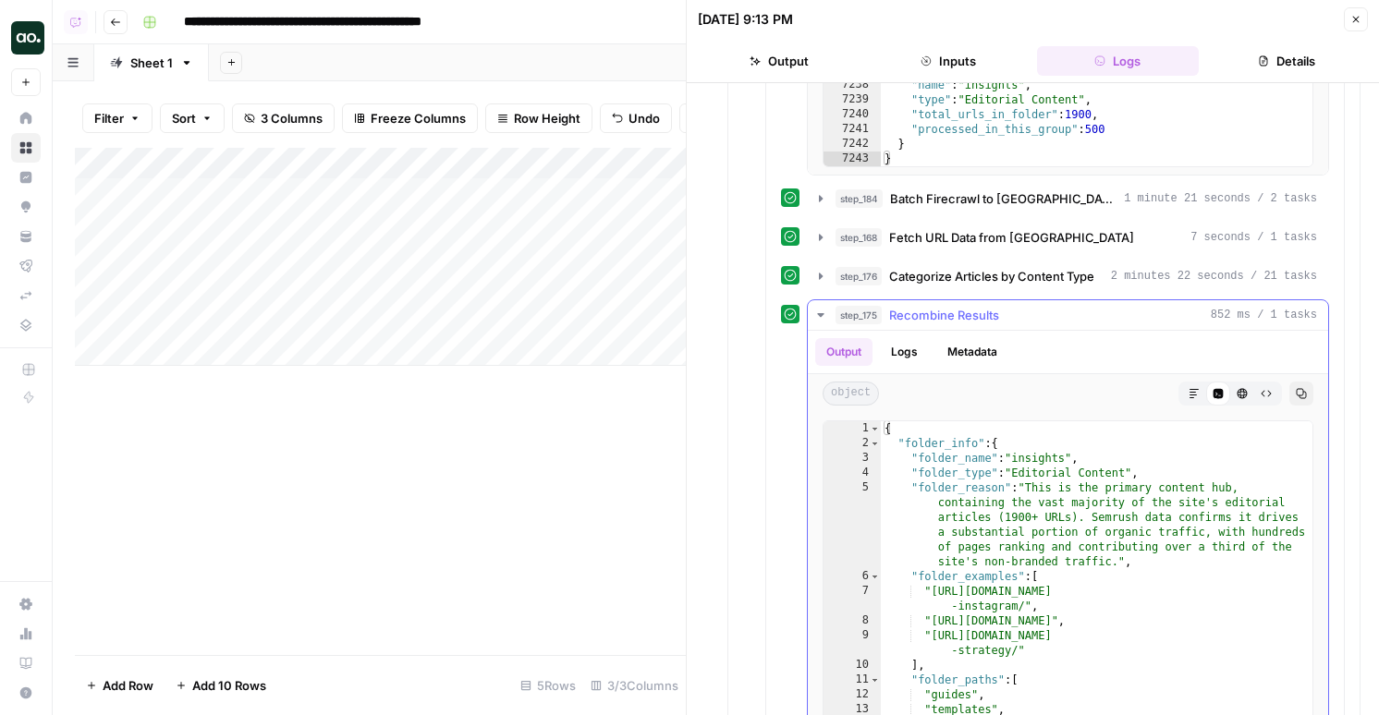
click at [1017, 318] on div "step_175 Recombine Results 852 ms / 1 tasks" at bounding box center [1075, 315] width 481 height 18
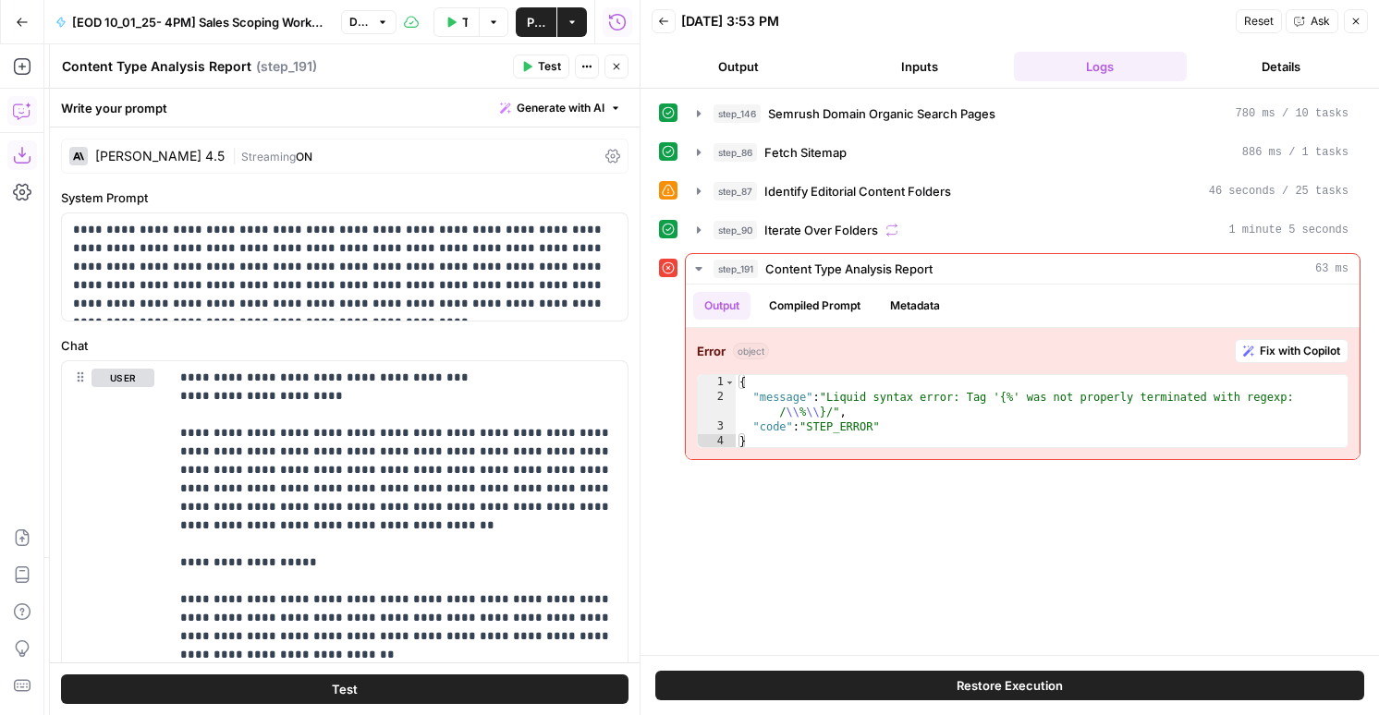
scroll to position [327, 0]
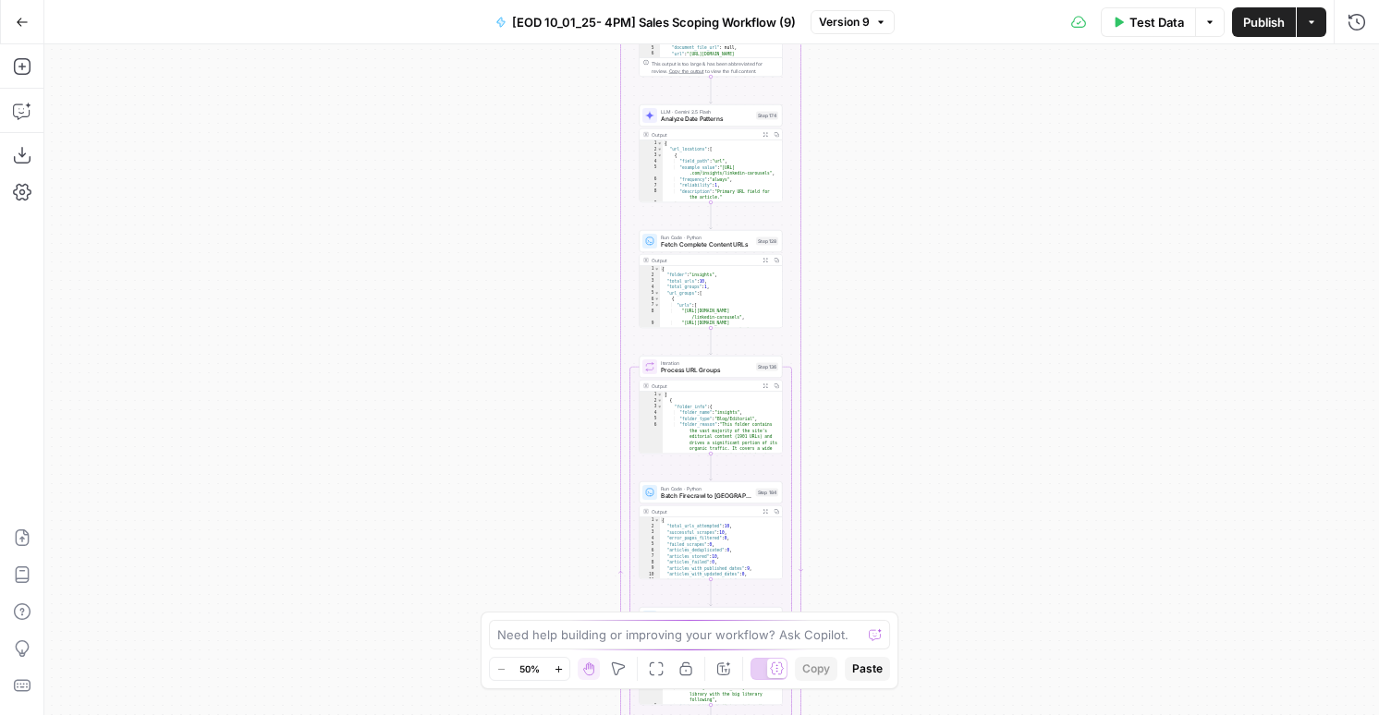
click at [710, 250] on div "Run Code · Python Fetch Complete Content URLs Step 128 Copy step Delete step Ad…" at bounding box center [710, 241] width 143 height 22
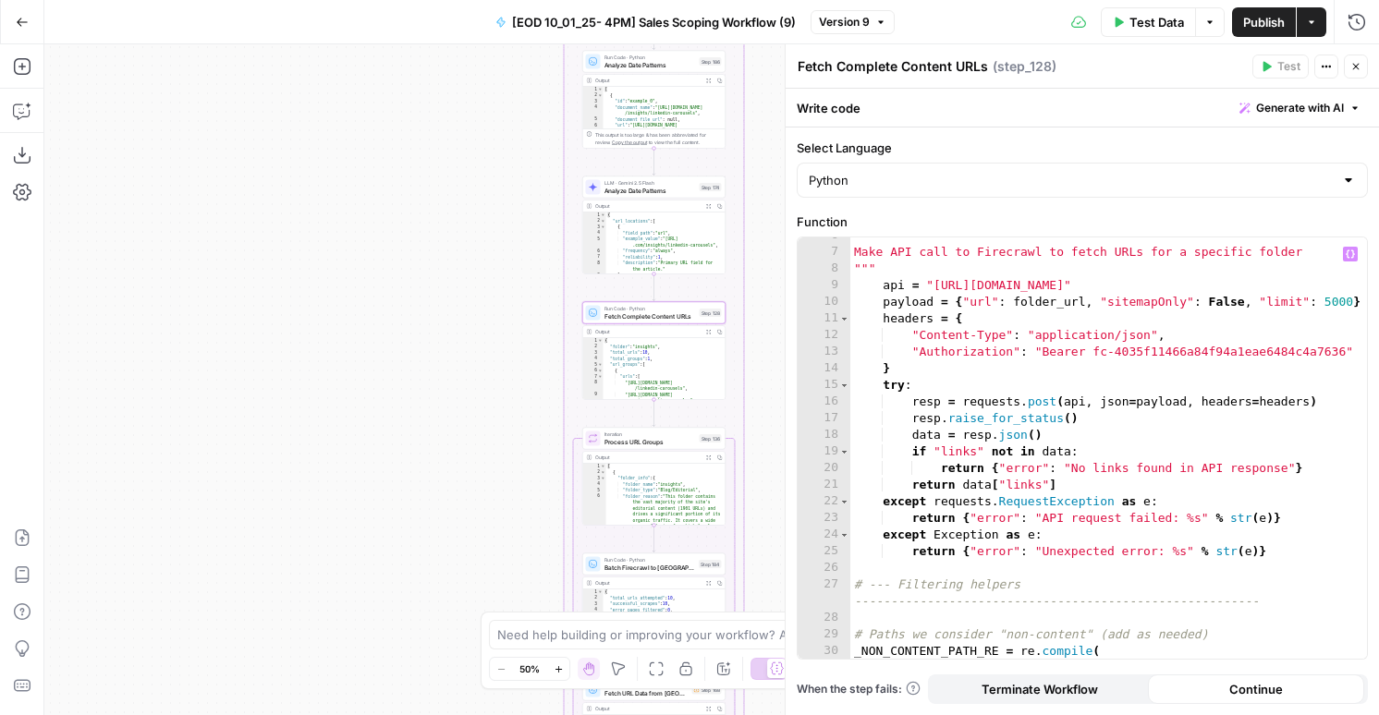
scroll to position [93, 0]
type textarea "**********"
click at [1085, 425] on div """" Make API call to Firecrawl to fetch URLs for a specific folder """ api = "h…" at bounding box center [1108, 454] width 516 height 455
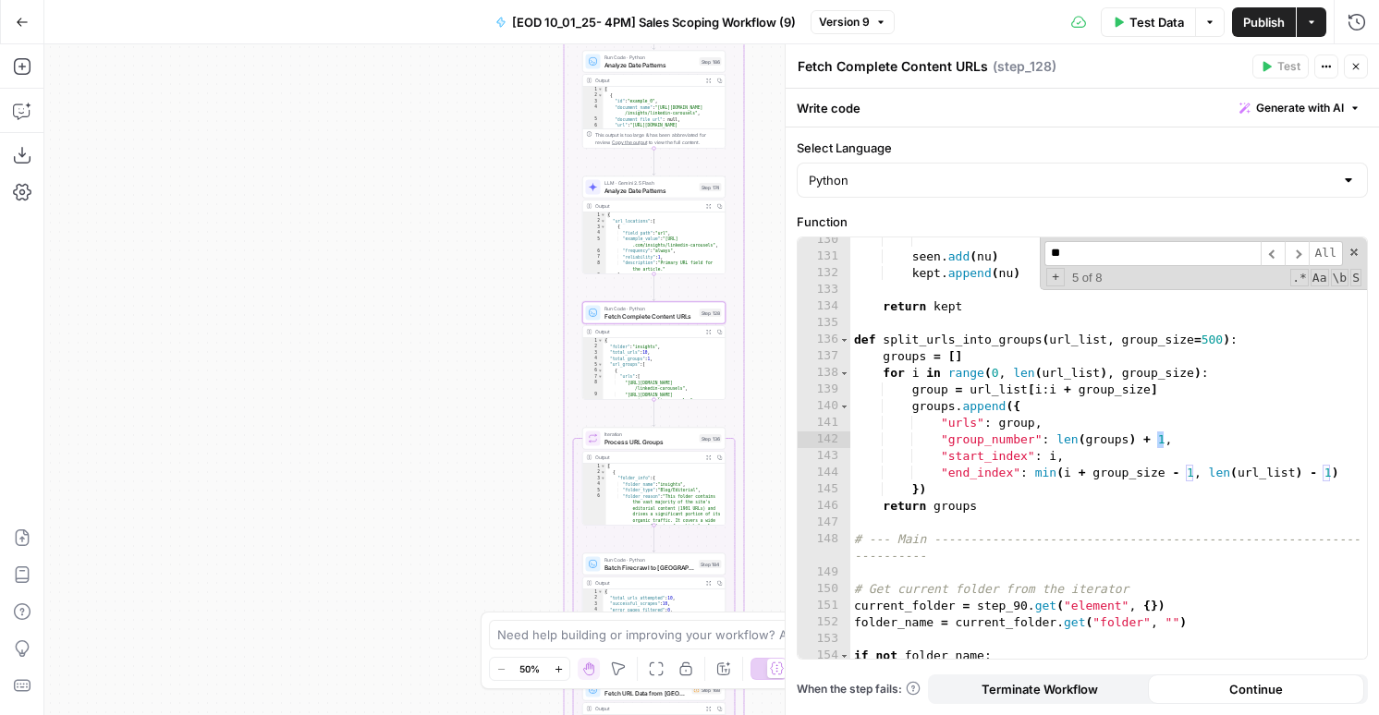
scroll to position [2982, 0]
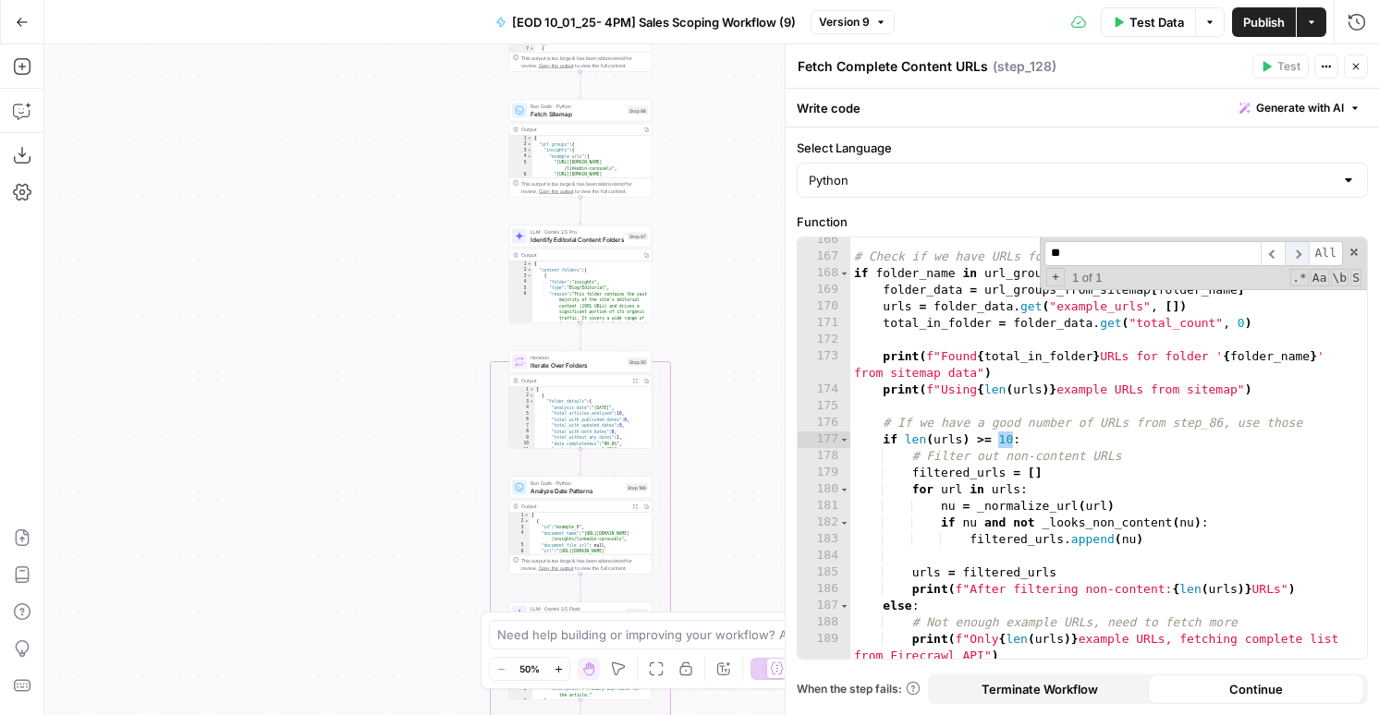
type input "**"
click at [1295, 255] on span "​" at bounding box center [1296, 253] width 24 height 25
click at [5, 103] on div "Add Steps Copilot Download as JSON Settings Import JSON AirOps Academy Help Giv…" at bounding box center [22, 379] width 44 height 671
click at [14, 106] on icon "button" at bounding box center [22, 111] width 18 height 18
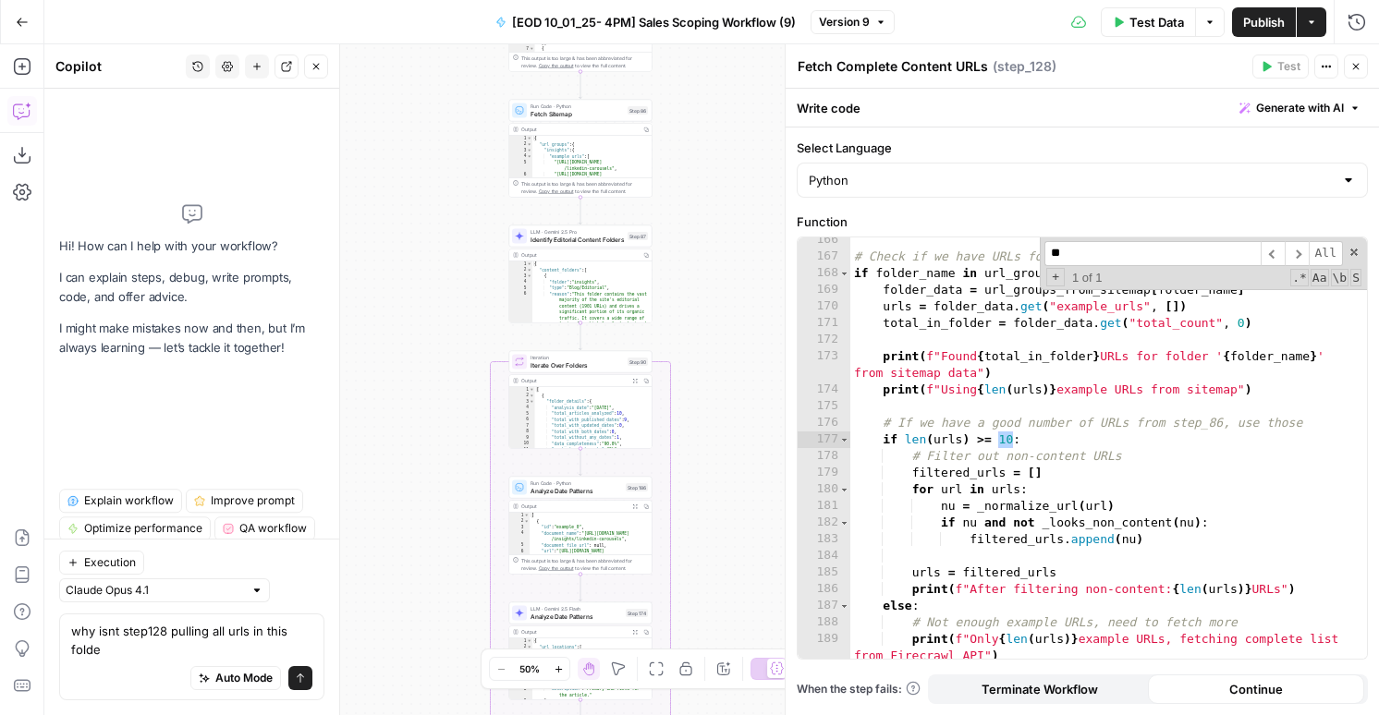
type textarea "why isnt step128 pulling all urls in this folder"
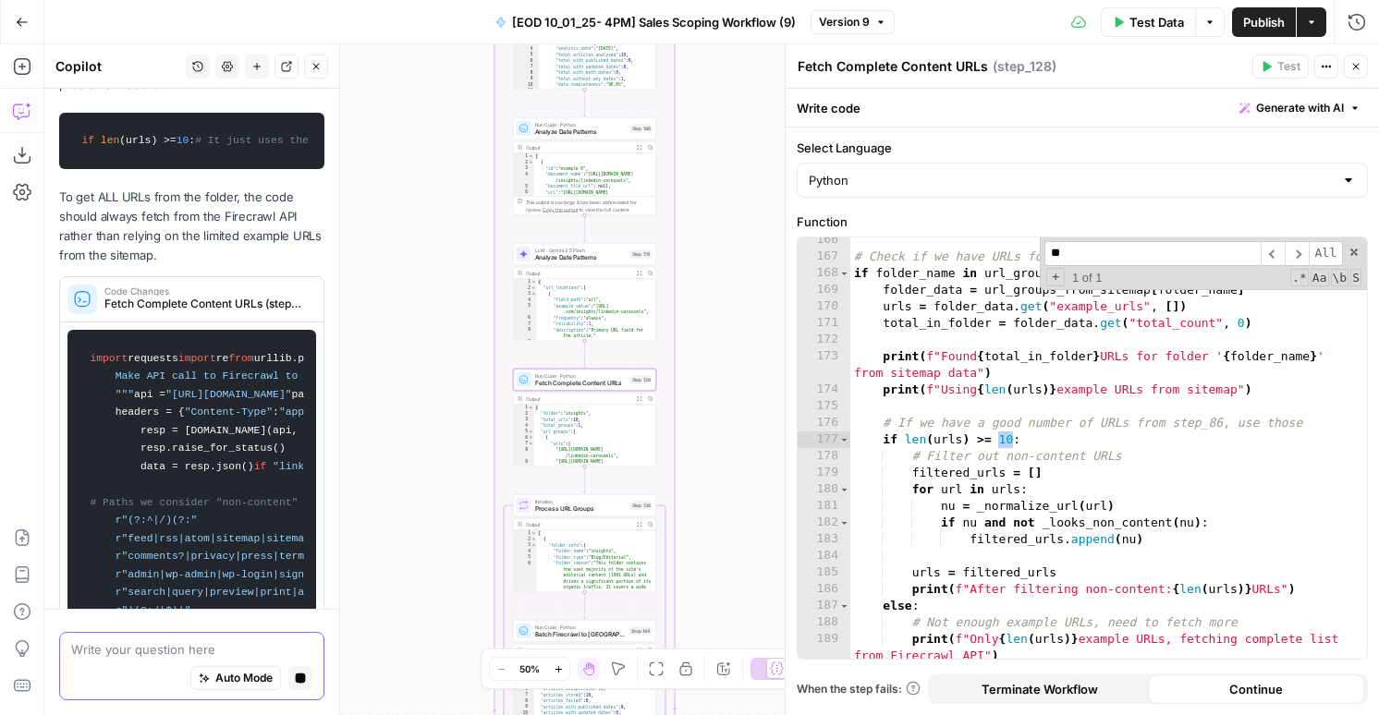
scroll to position [194, 0]
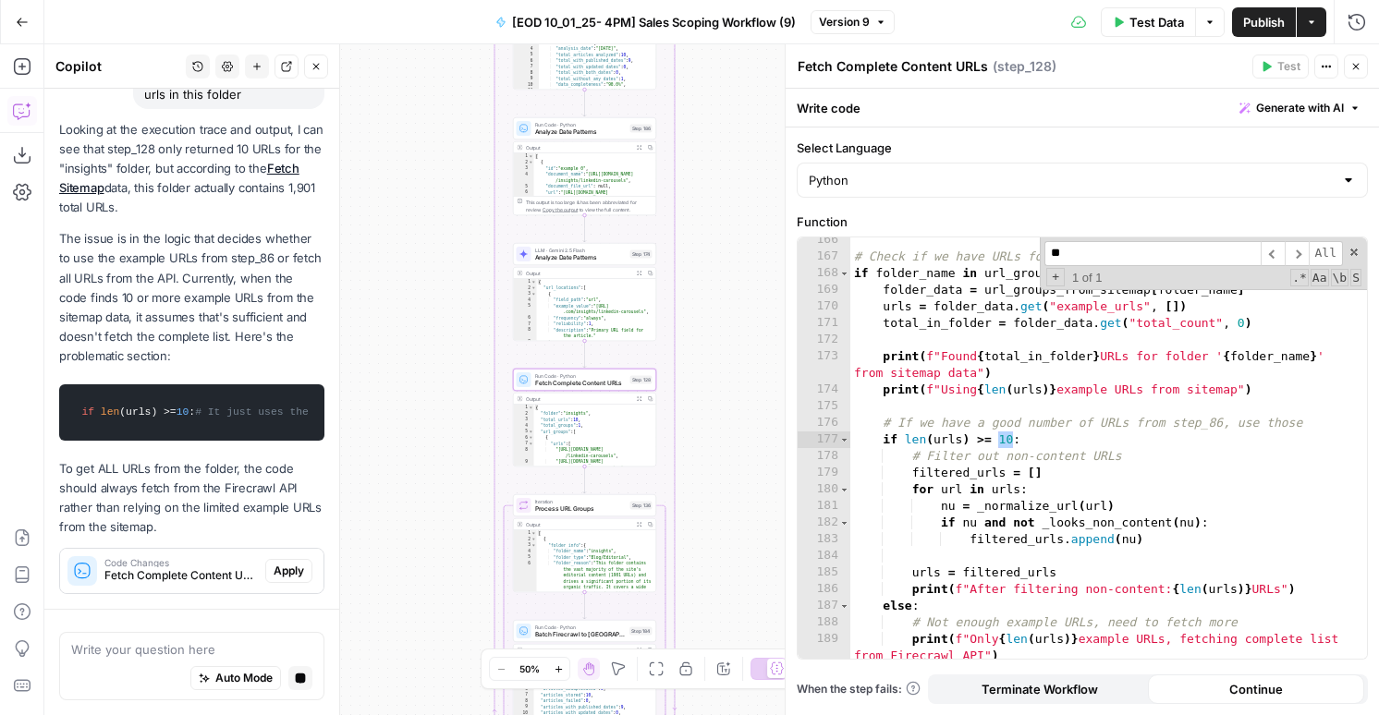
click at [290, 567] on span "Apply" at bounding box center [288, 571] width 30 height 17
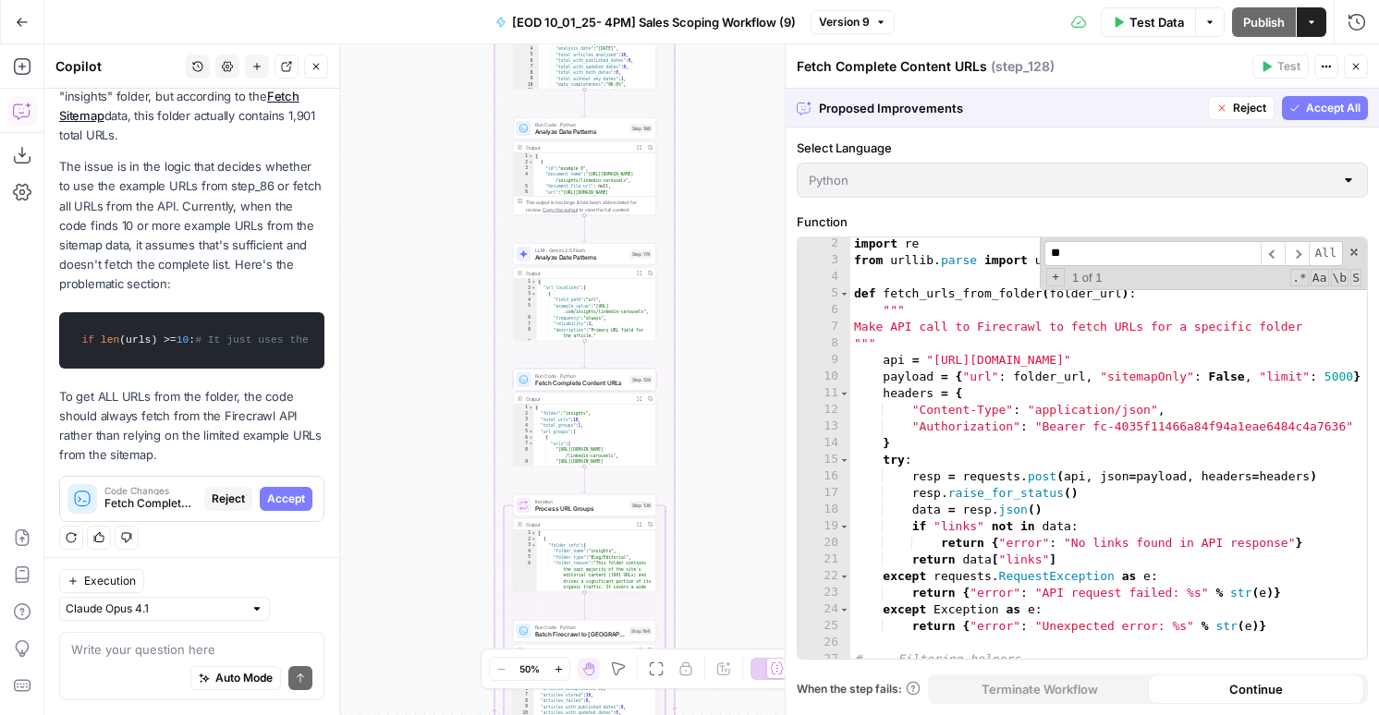
scroll to position [0, 0]
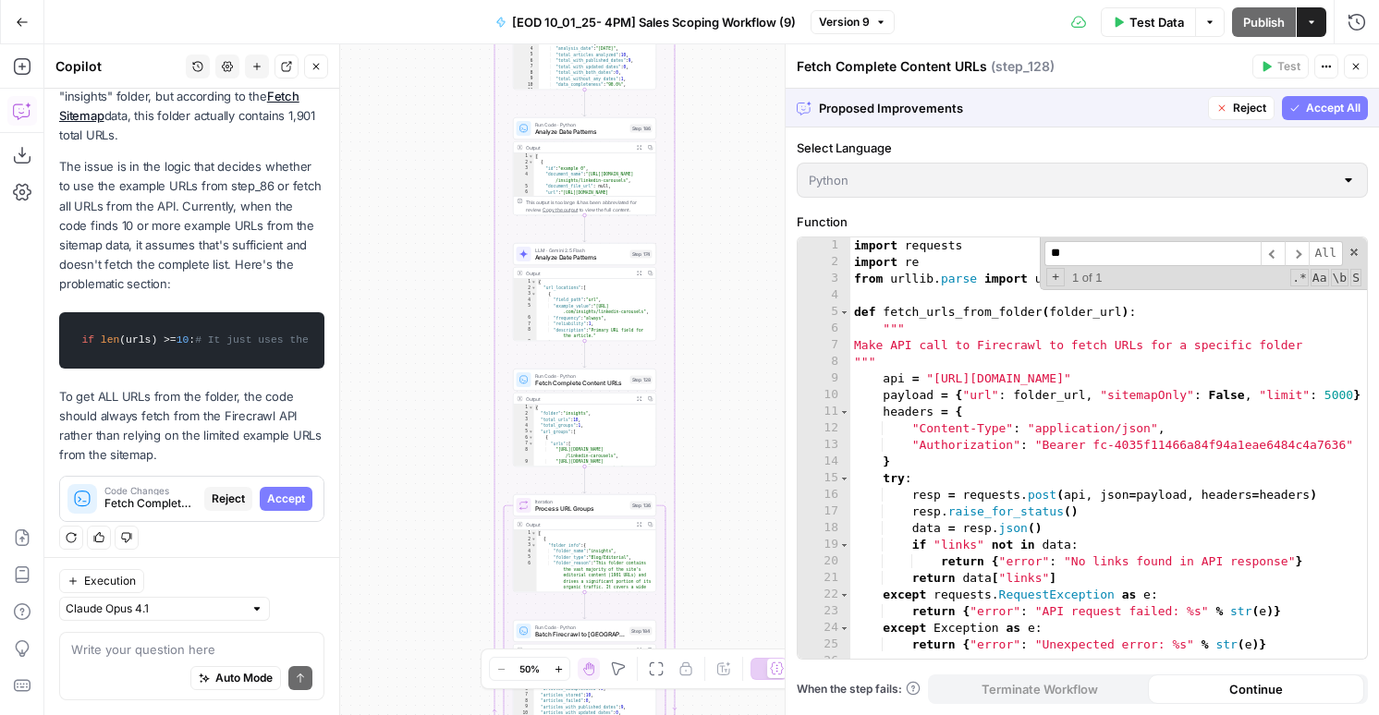
click at [1349, 120] on div "Proposed Improvements Reject Accept All" at bounding box center [1081, 108] width 593 height 38
click at [1349, 115] on button "Accept All" at bounding box center [1325, 108] width 86 height 24
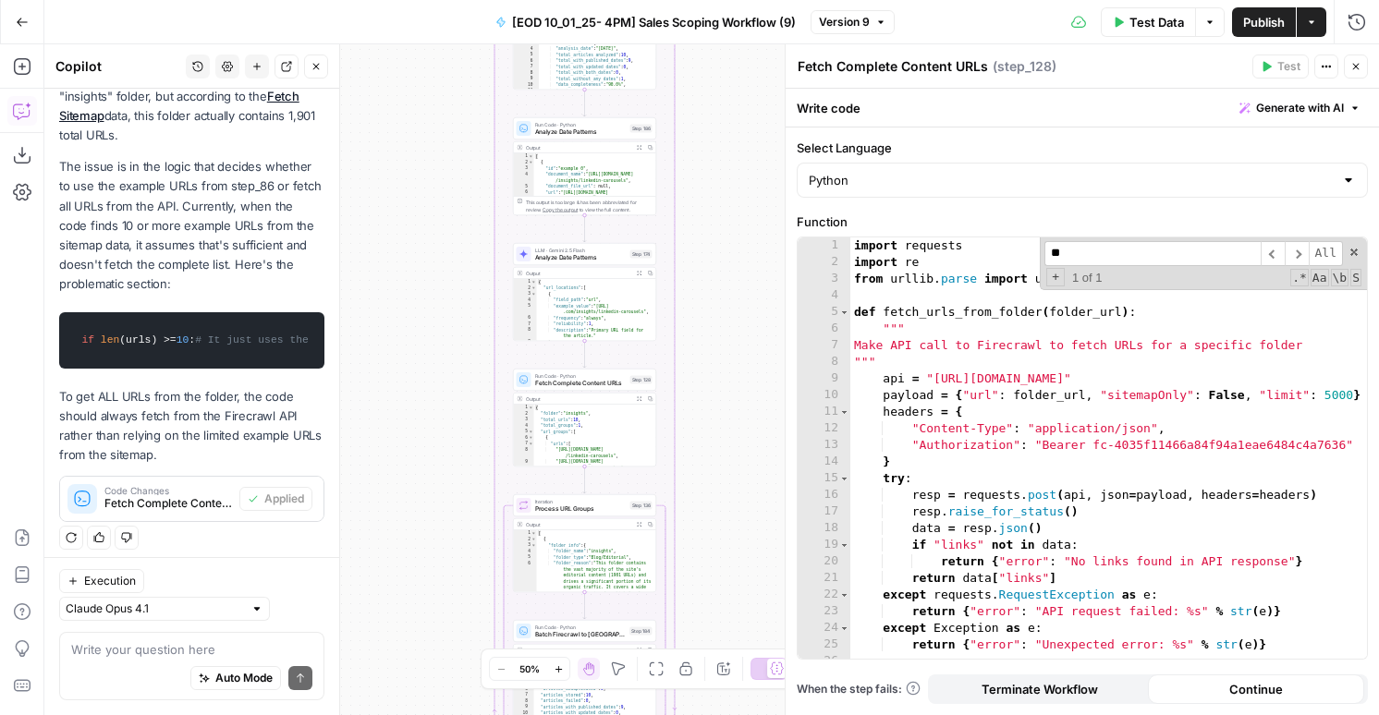
click at [1360, 64] on div "Run History E" at bounding box center [1316, 61] width 105 height 32
click at [1357, 67] on icon "button" at bounding box center [1355, 66] width 11 height 11
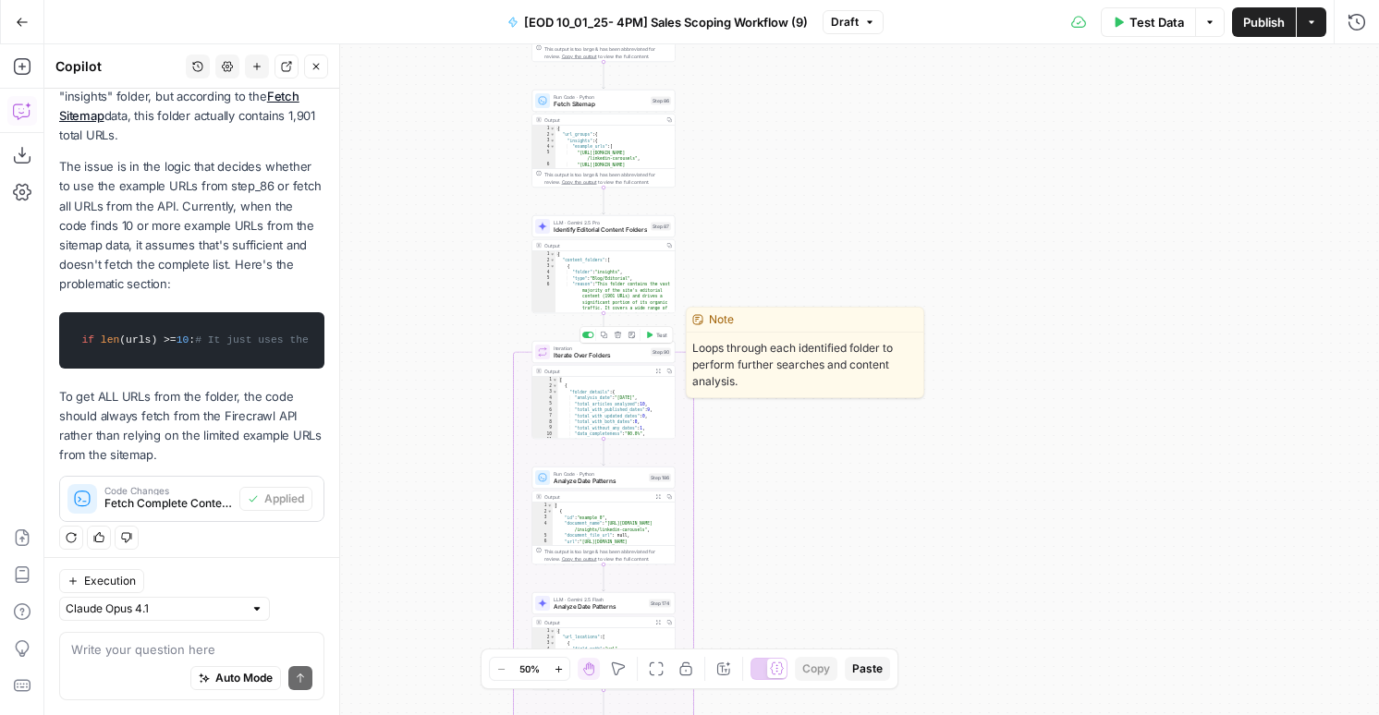
click at [656, 335] on span "Test" at bounding box center [661, 335] width 11 height 8
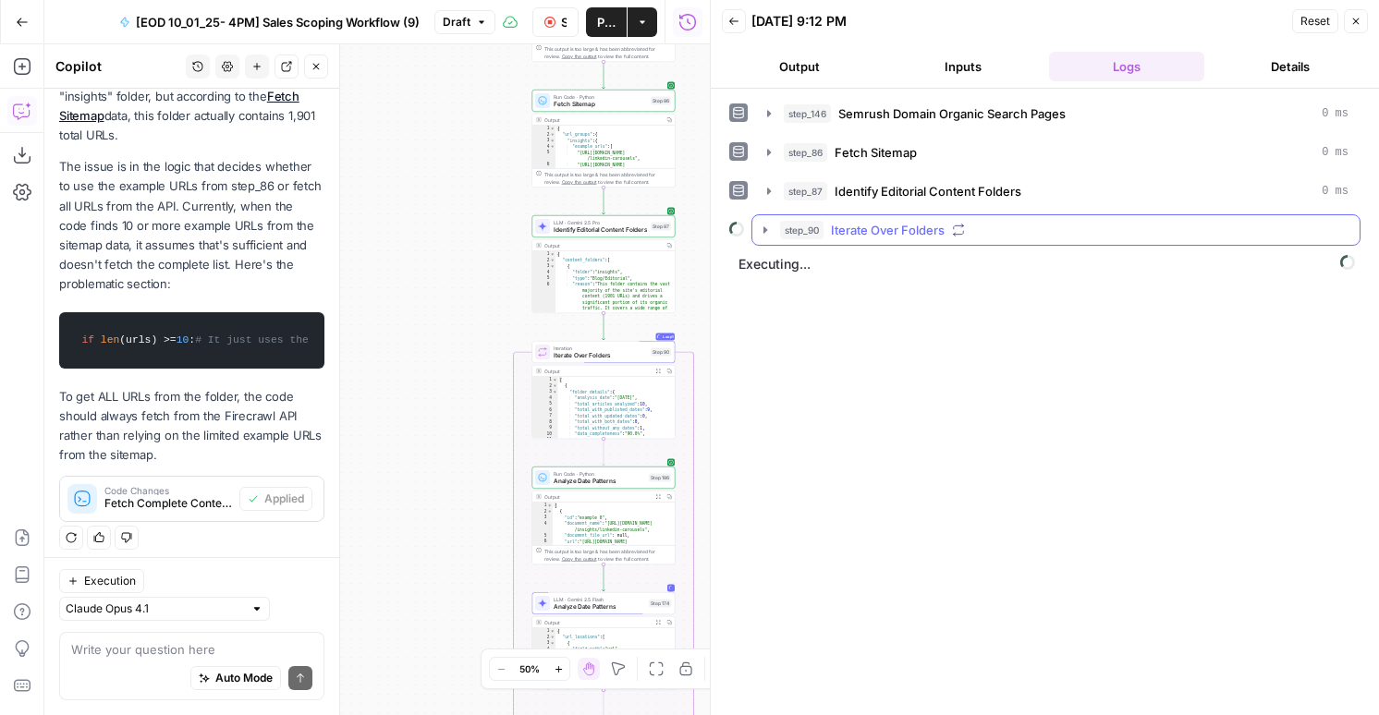
click at [849, 238] on span "Iterate Over Folders" at bounding box center [888, 230] width 114 height 18
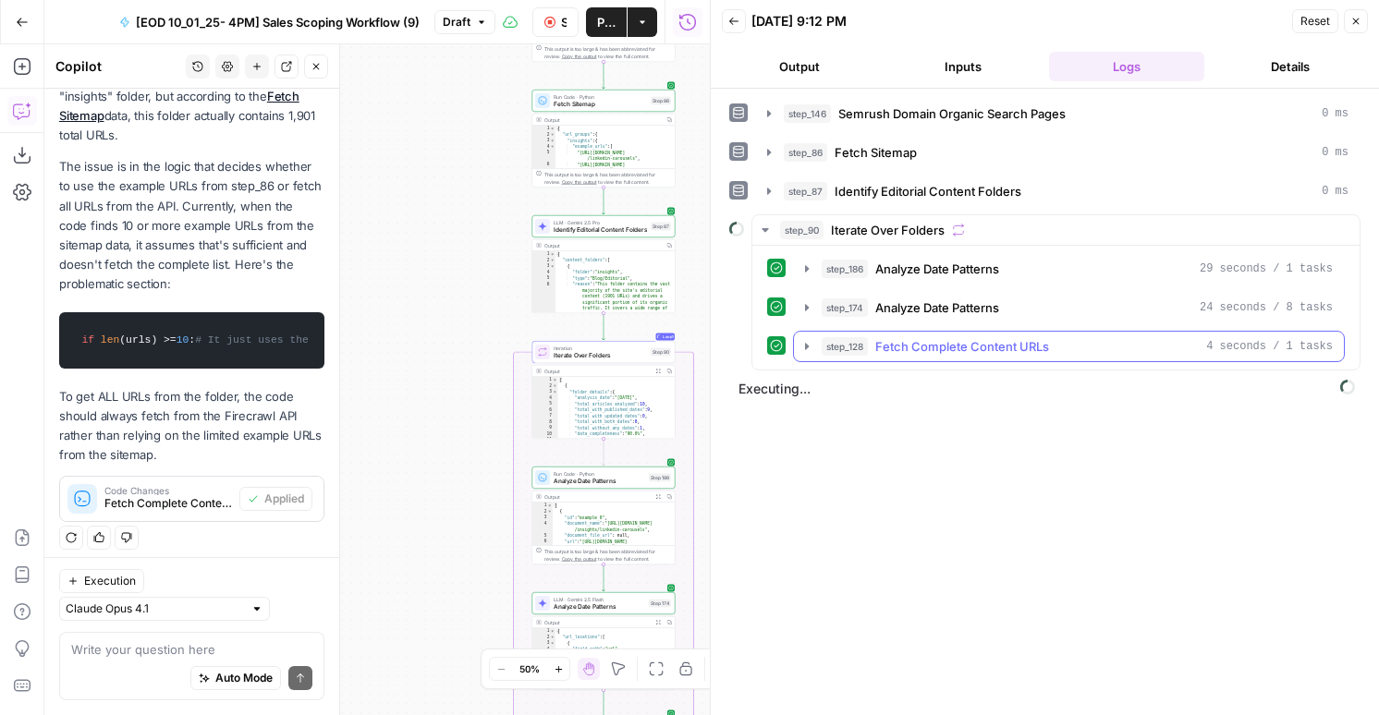
click at [914, 354] on span "Fetch Complete Content URLs" at bounding box center [962, 346] width 174 height 18
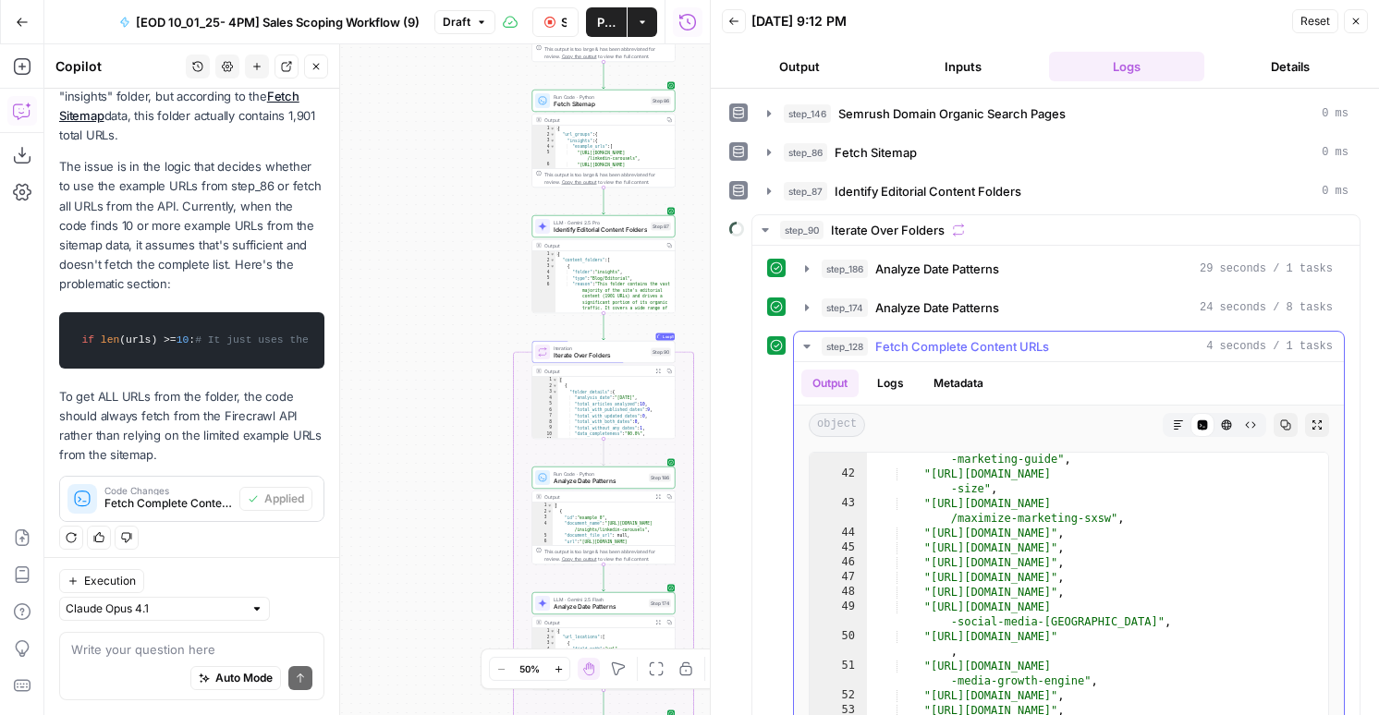
scroll to position [893, 0]
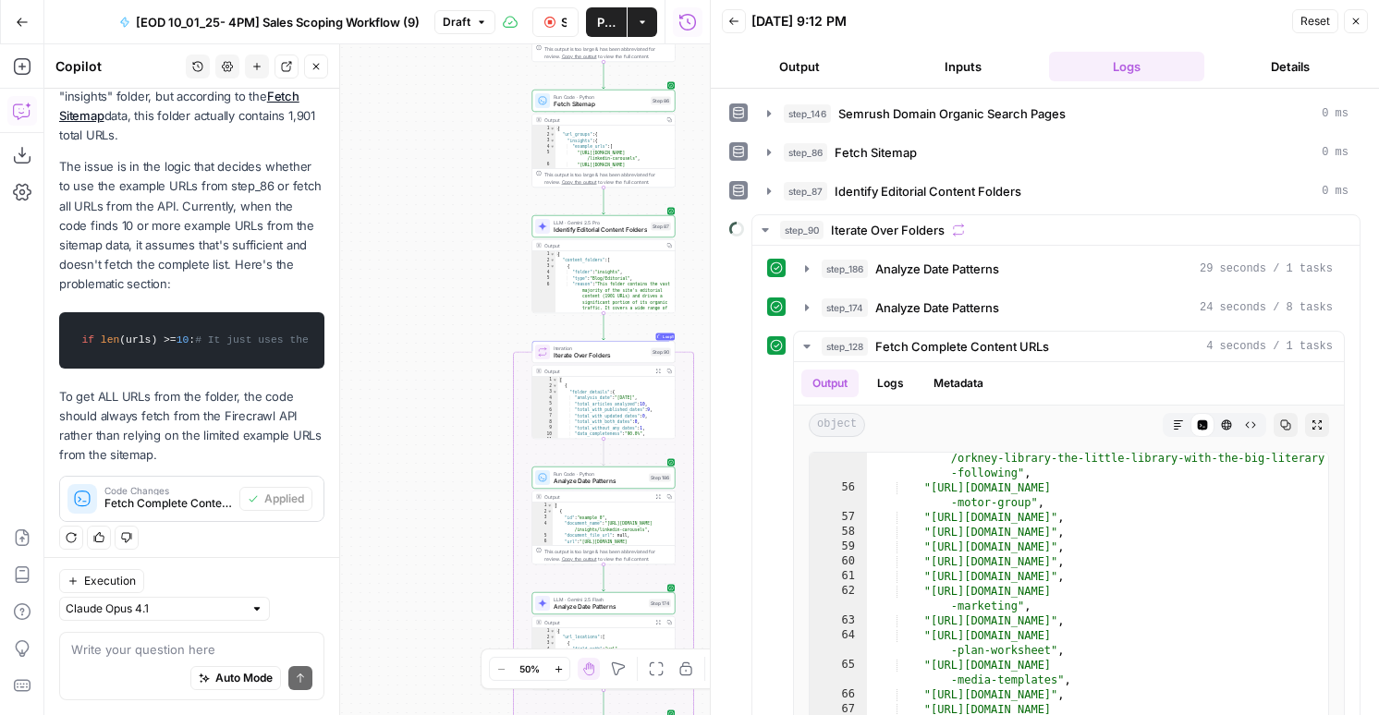
click at [548, 18] on icon "button" at bounding box center [549, 22] width 11 height 11
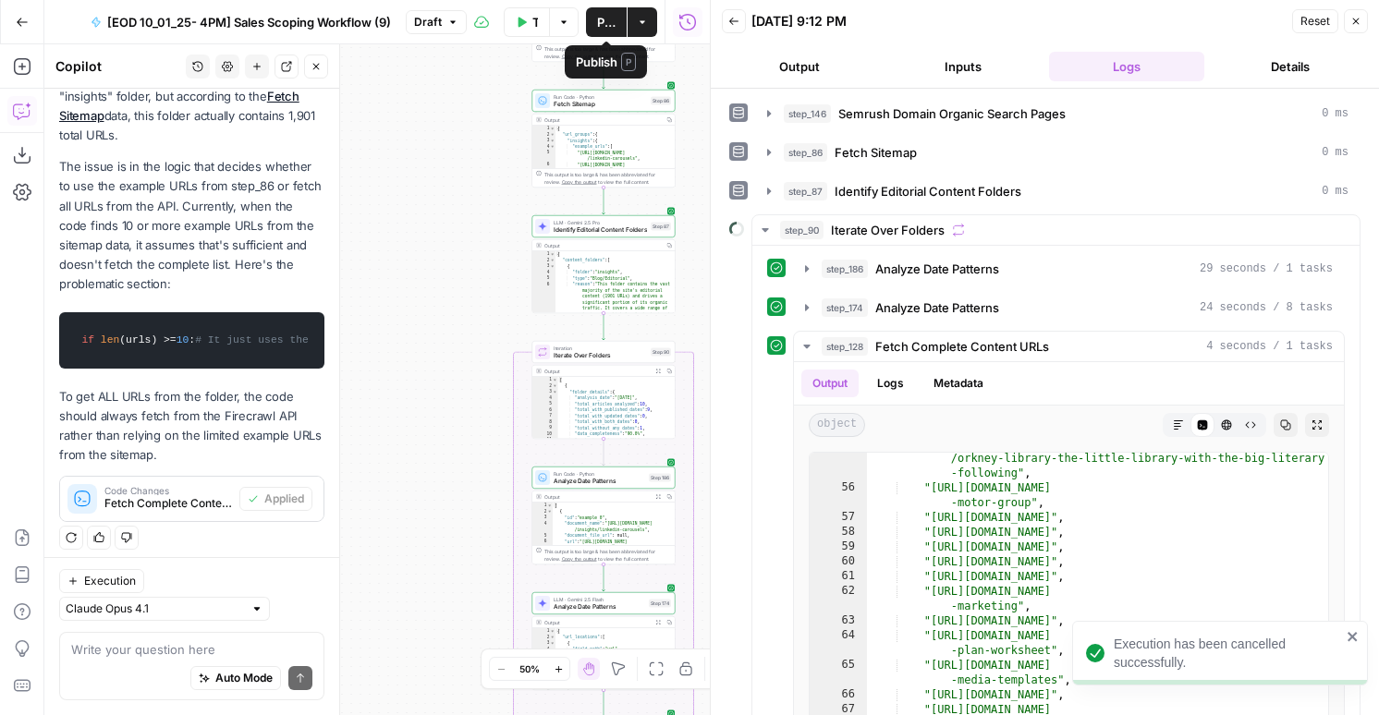
click at [601, 24] on span "Publish" at bounding box center [606, 22] width 18 height 18
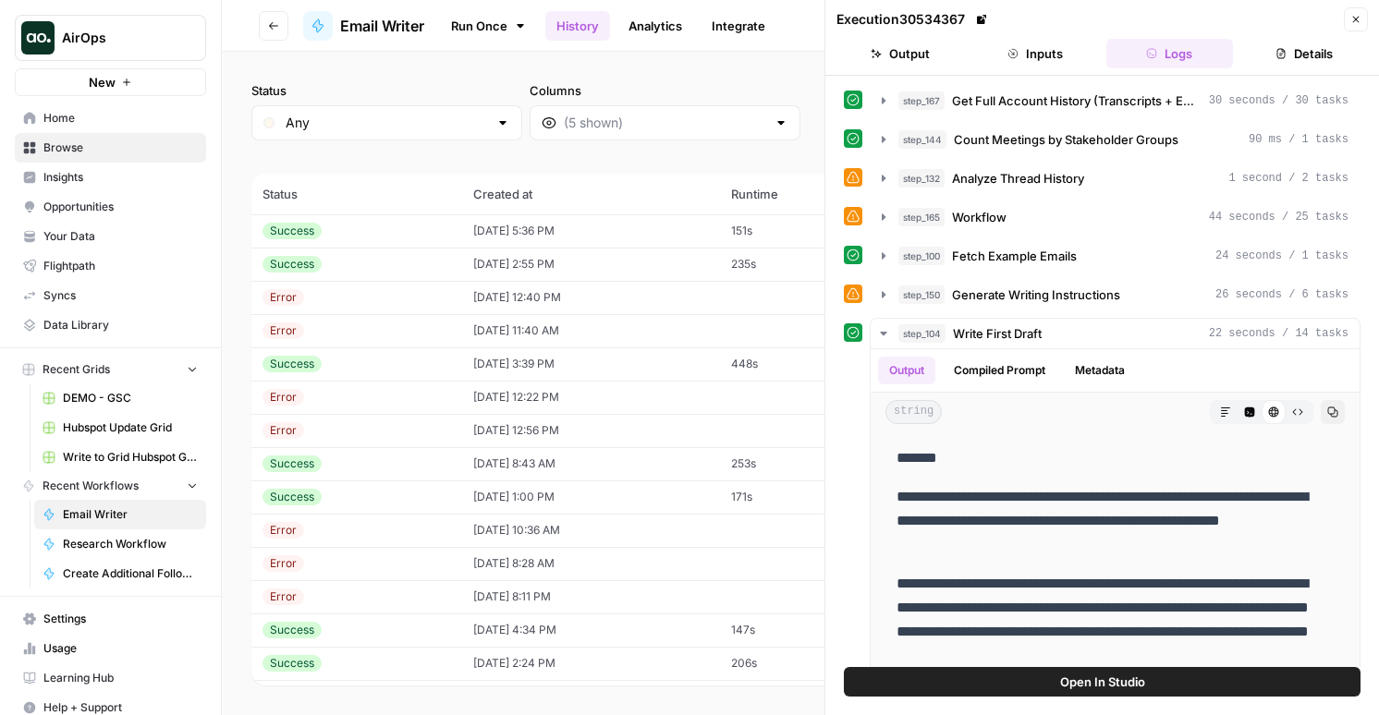
scroll to position [336, 0]
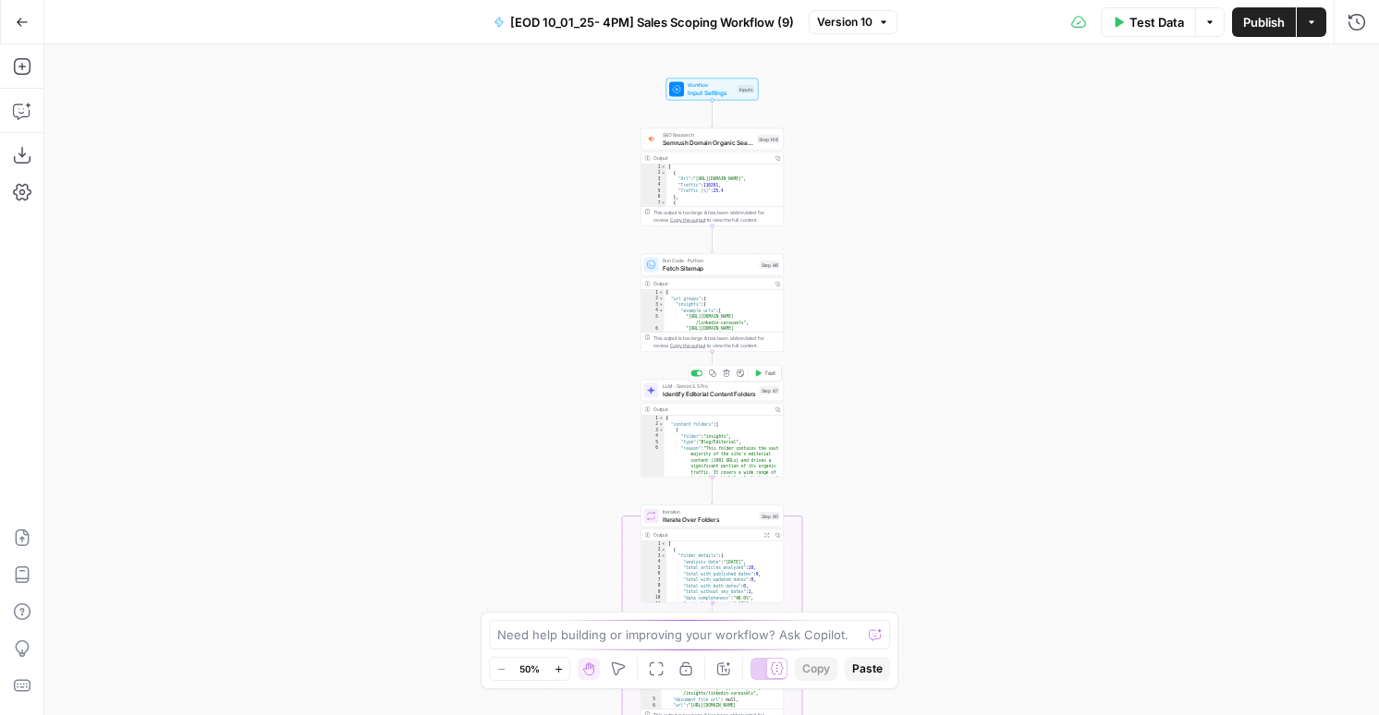
click at [726, 391] on span "Identify Editorial Content Folders" at bounding box center [708, 393] width 93 height 9
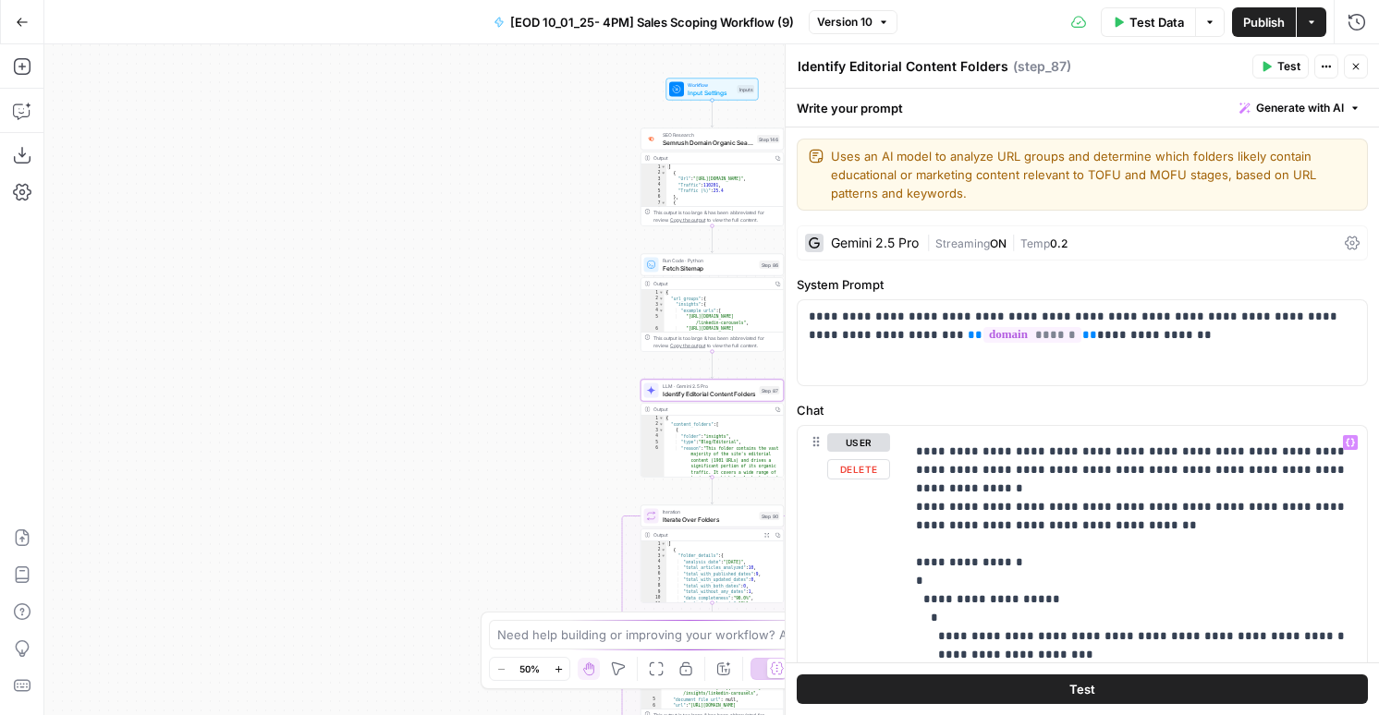
scroll to position [642, 0]
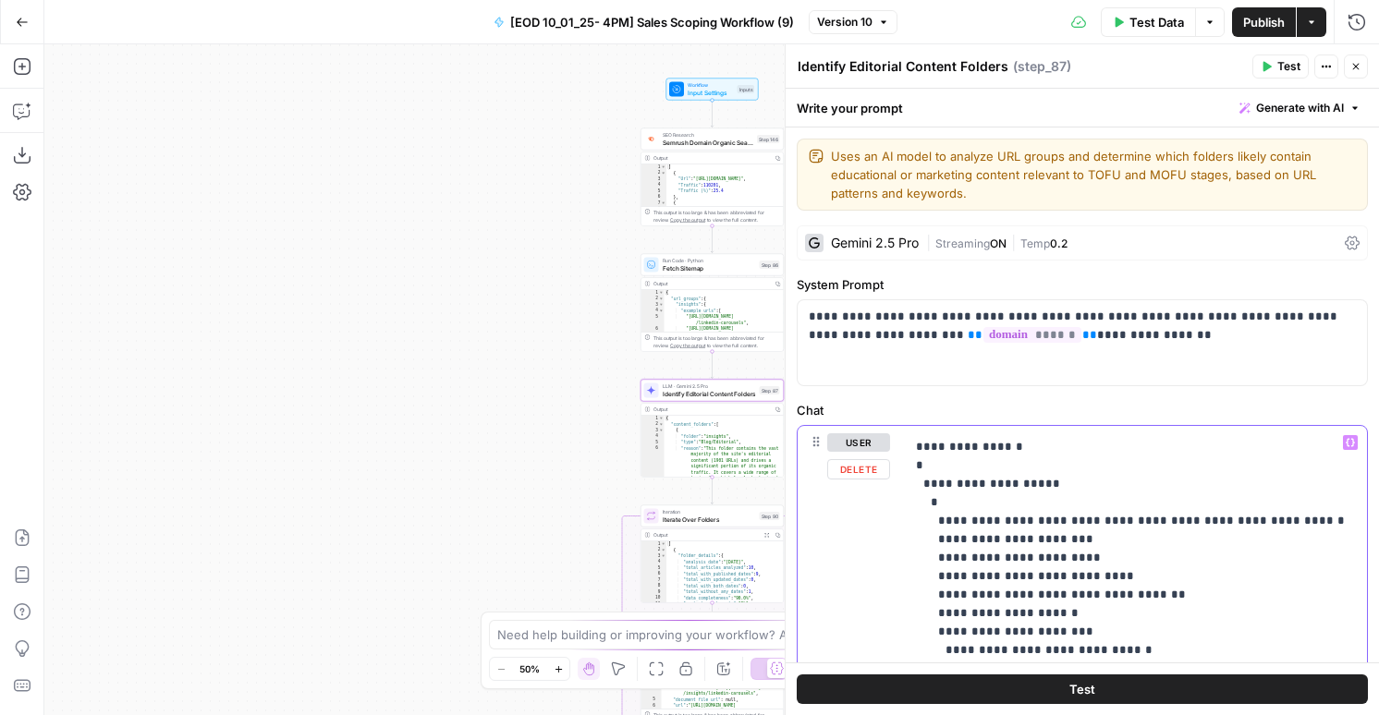
click at [1195, 558] on p "**********" at bounding box center [1136, 493] width 440 height 1404
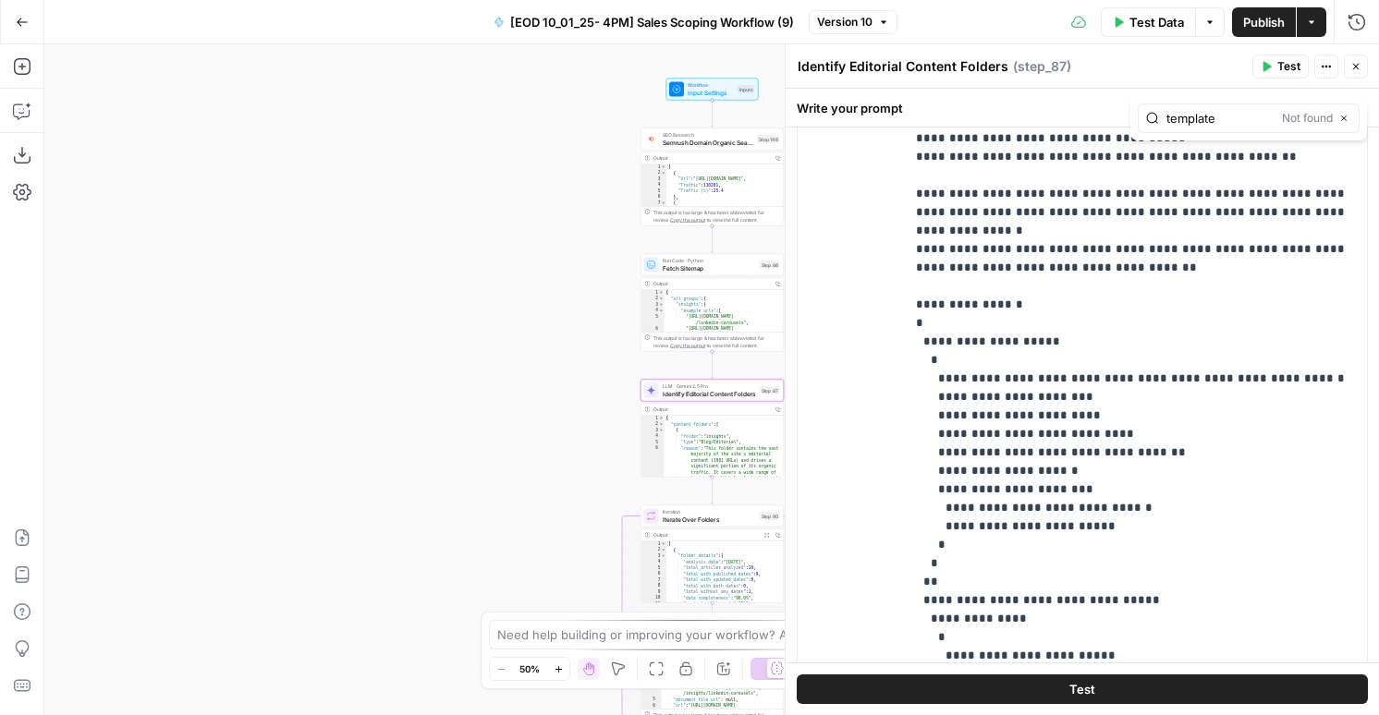
scroll to position [395, 0]
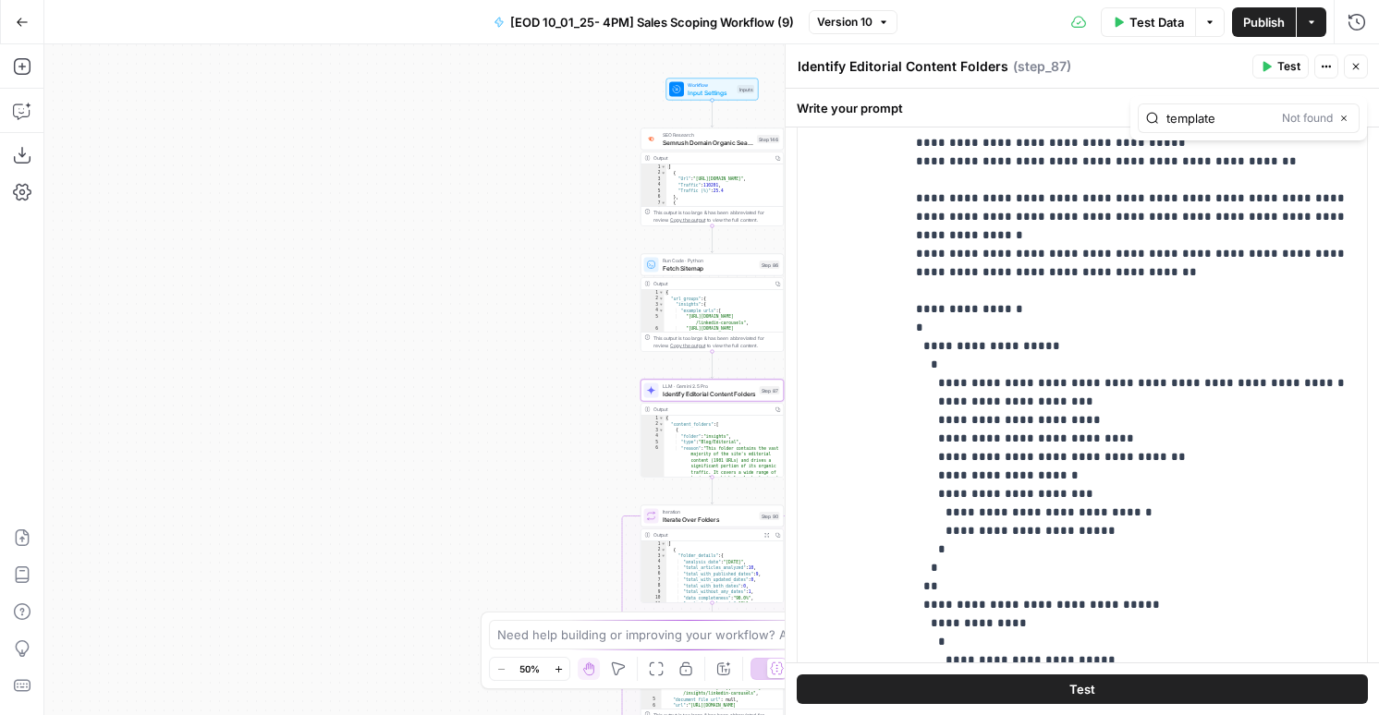
type input "template"
click at [1086, 324] on p "**********" at bounding box center [1136, 356] width 440 height 1404
type input "template"
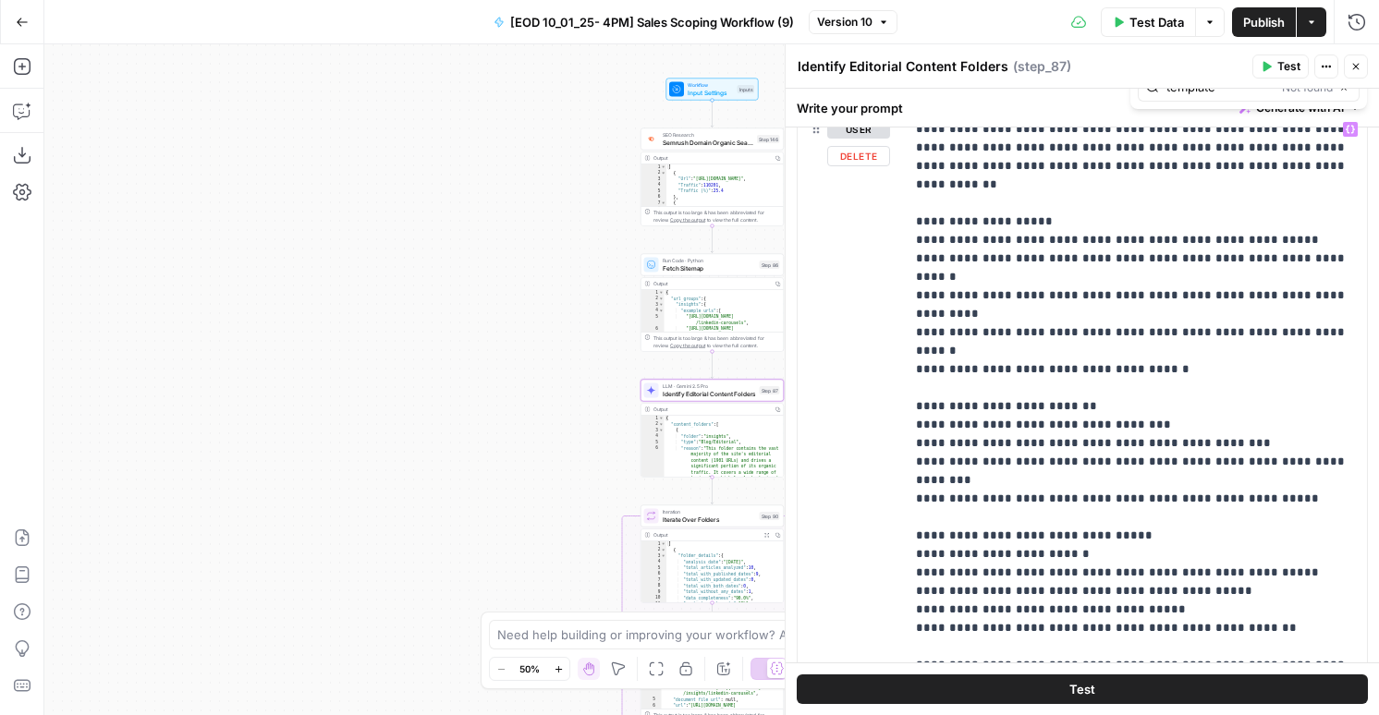
scroll to position [243, 0]
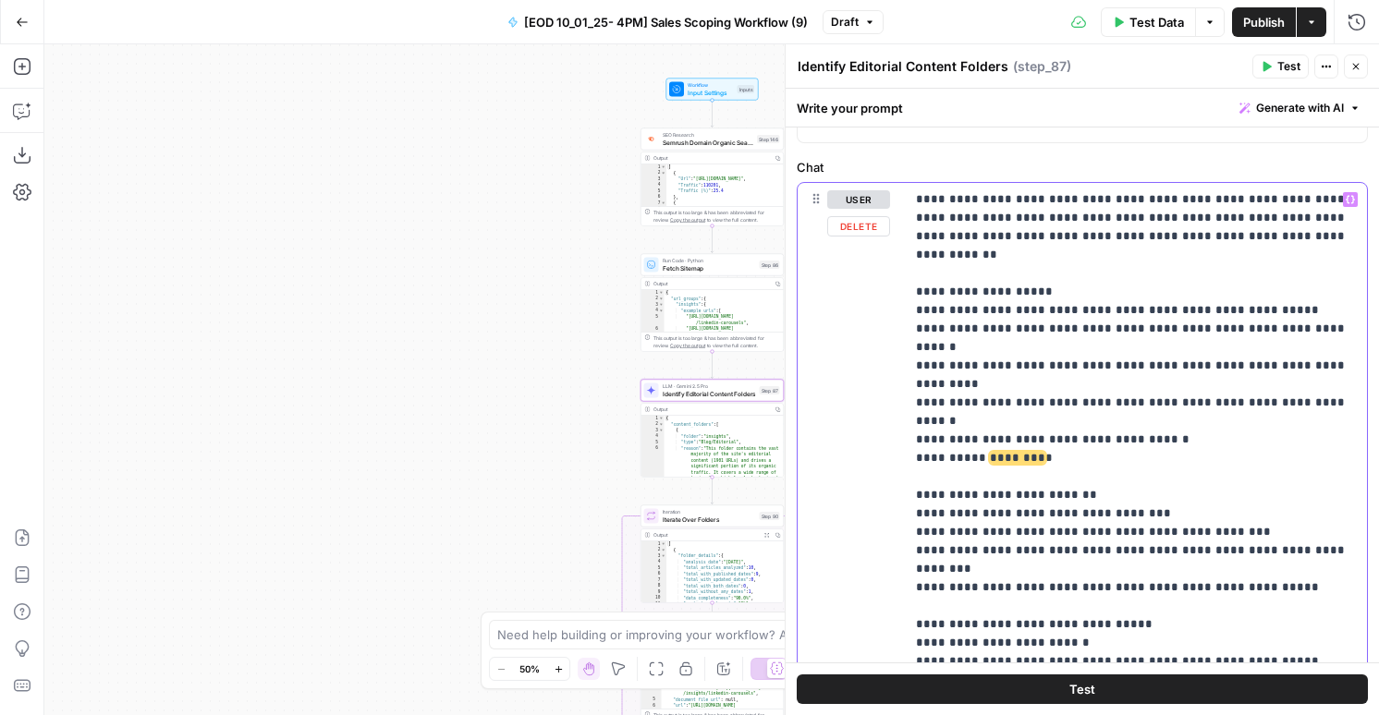
drag, startPoint x: 1036, startPoint y: 387, endPoint x: 915, endPoint y: 384, distance: 121.1
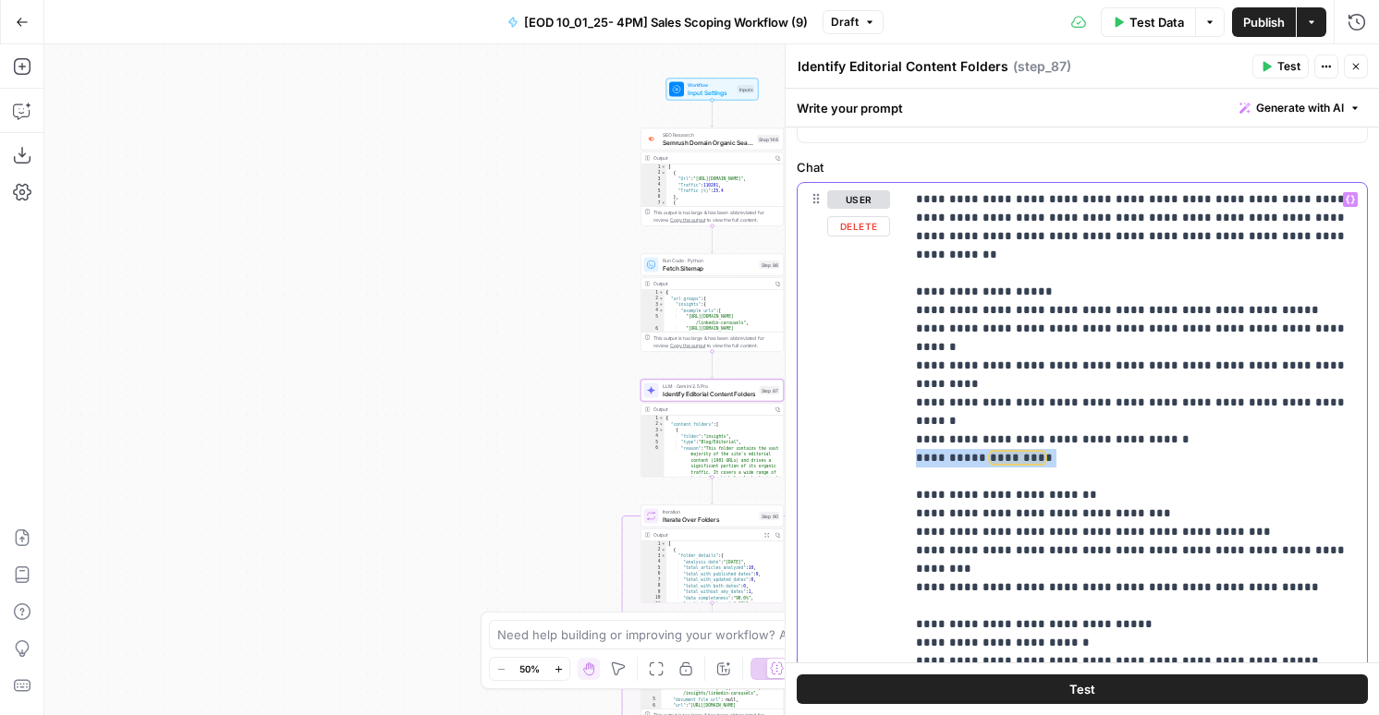
drag, startPoint x: 1046, startPoint y: 384, endPoint x: 858, endPoint y: 384, distance: 187.6
click at [858, 384] on div "**********" at bounding box center [1081, 559] width 569 height 753
